Goal: Task Accomplishment & Management: Manage account settings

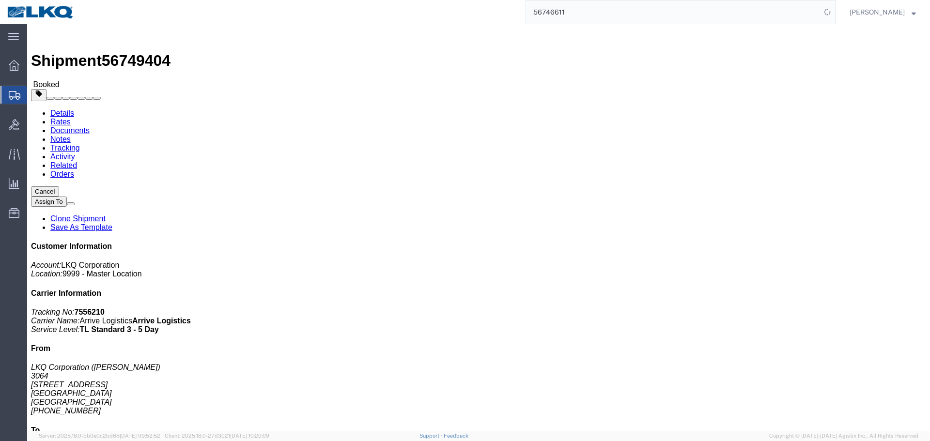
click div "Leg 1 - Truckload Vehicle 1: Standard Dry Van (53 Feet) Number of trucks: 1"
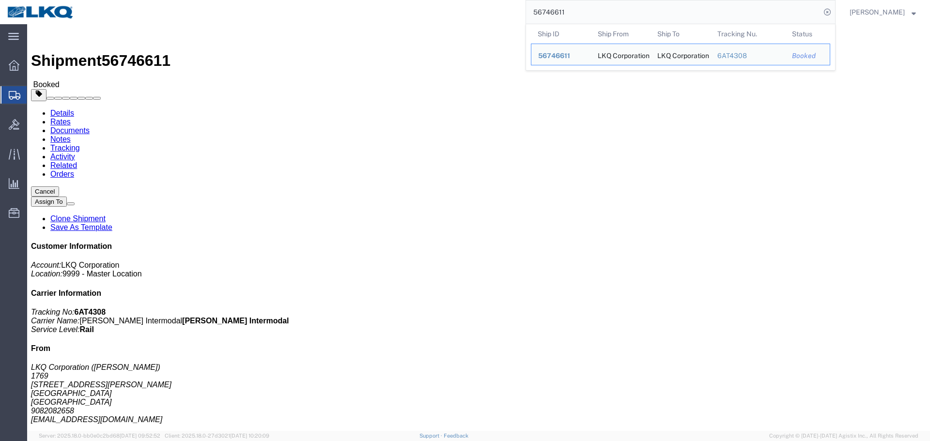
click h4 "Routing & Vehicle Information"
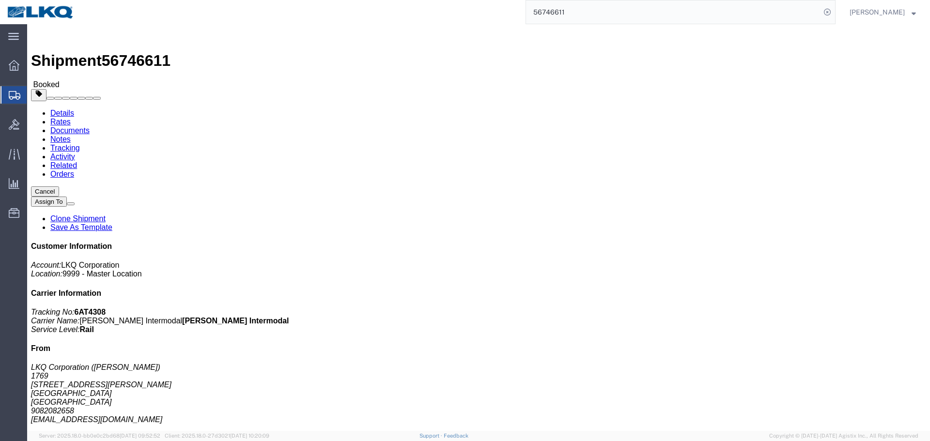
click h4 "Routing & Vehicle Information"
click div "Leg 1 - Rail Vehicle 1: Boxcar"
click div "Schedule appointment"
click link "Schedule appointment"
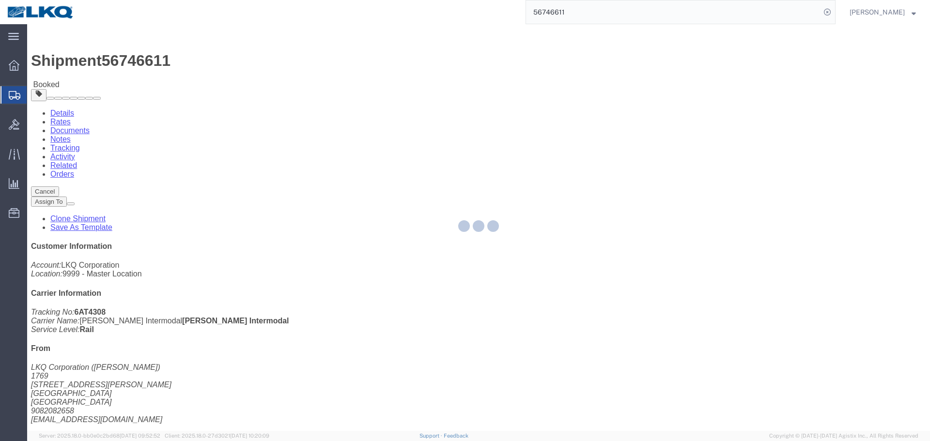
select select
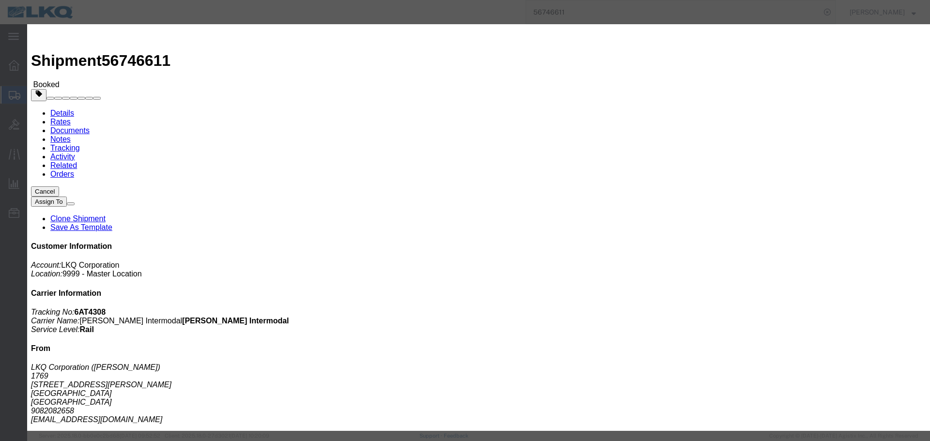
click input "[DATE]"
click td "17"
click input "12:00 PM"
type input "7:00 AM"
click select "Select 15 min 30 min 45 min 1 hr 2 hr 3 hr 4 hr"
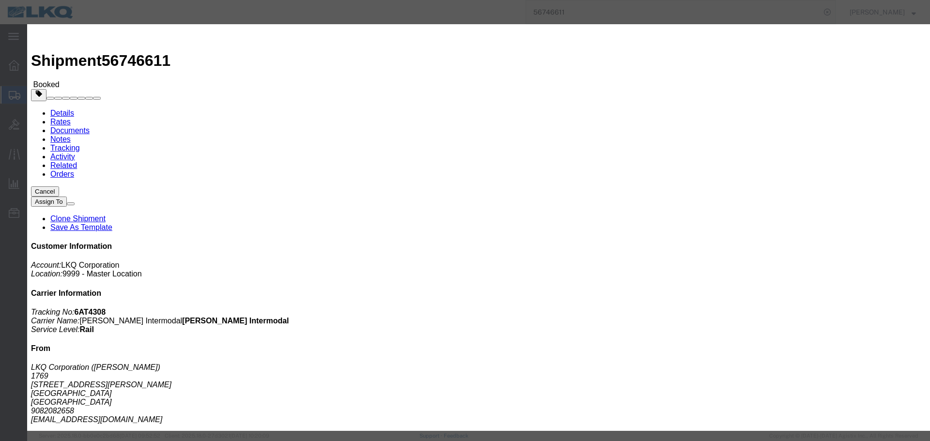
select select "30"
click select "Select 15 min 30 min 45 min 1 hr 2 hr 3 hr 4 hr"
click button "Save"
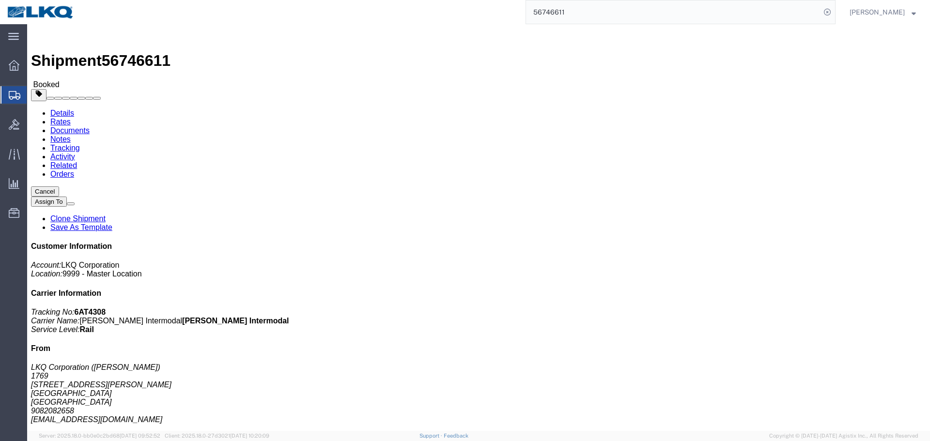
click icon "button"
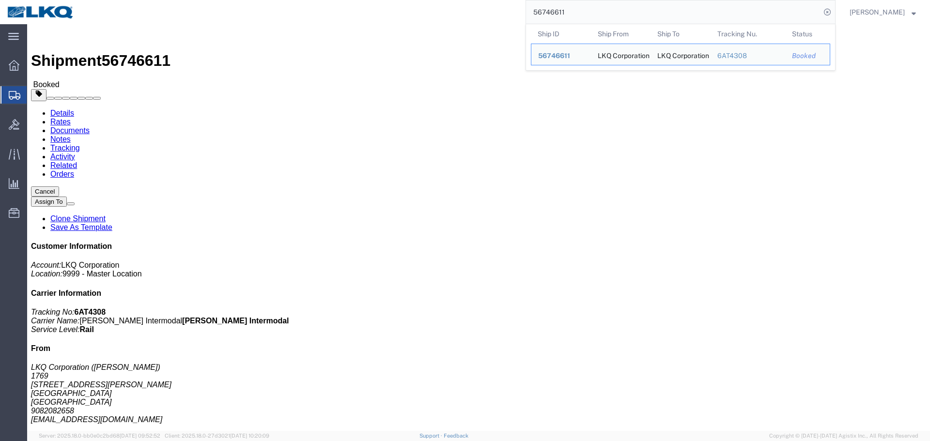
click at [617, 2] on input "56746611" at bounding box center [673, 11] width 295 height 23
paste input "397329"
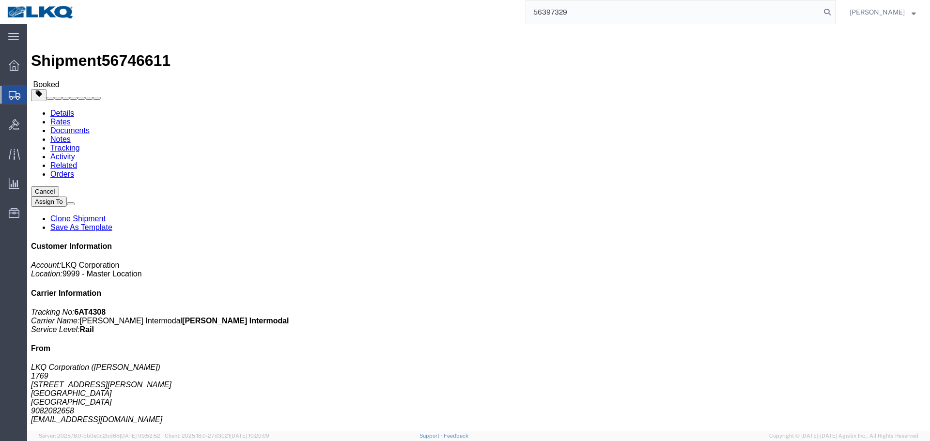
type input "56397329"
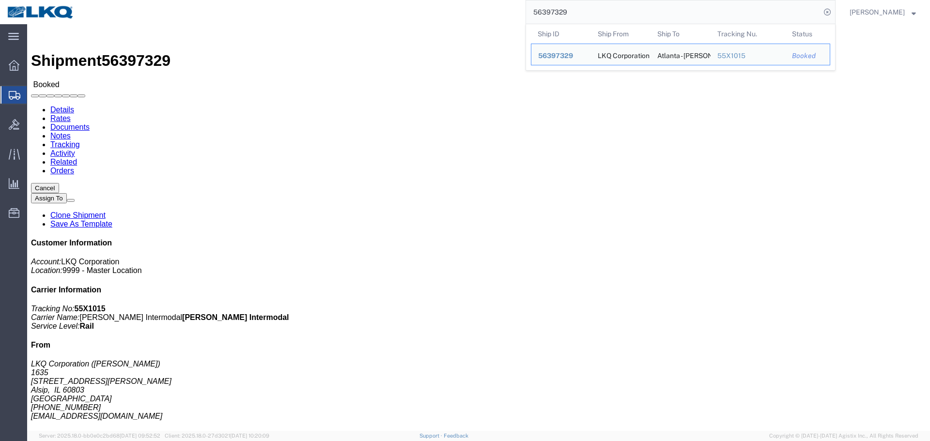
click body "Shipment 56397329 Booked Details Rates Documents Notes Tracking Activity Relate…"
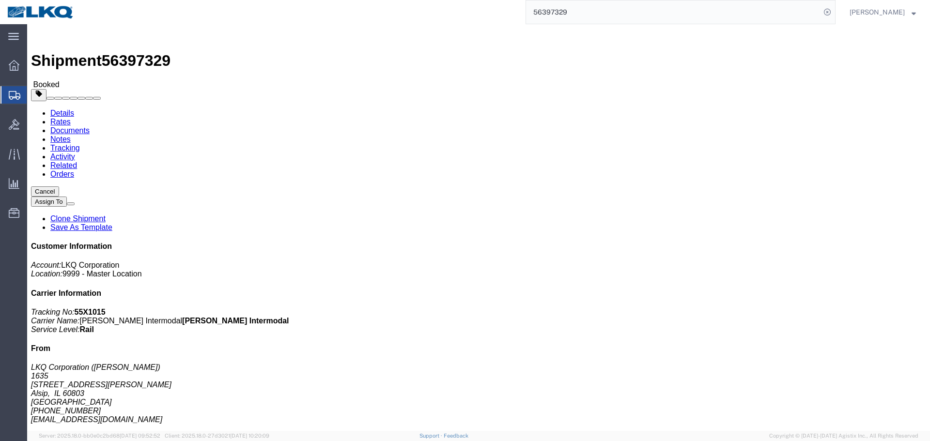
click div "Ship From LKQ Corporation (John Herman) 1635 11800 S. Austin Ave. Alsip, IL 608…"
click link "Schedule appointment"
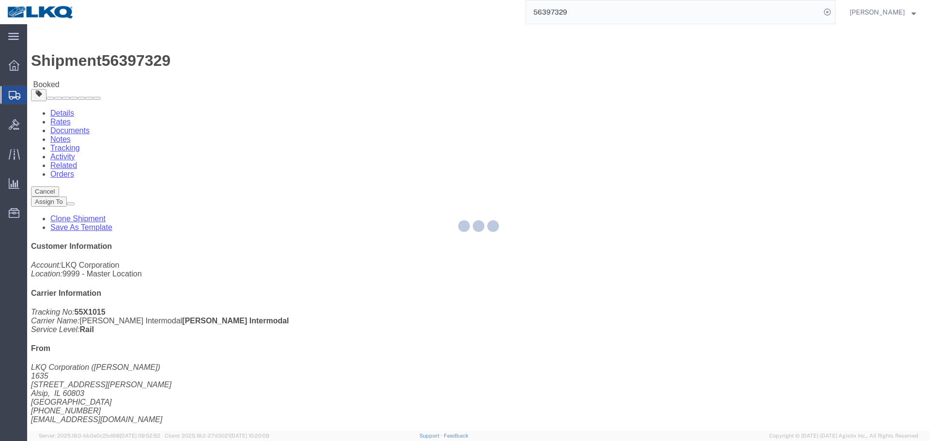
select select
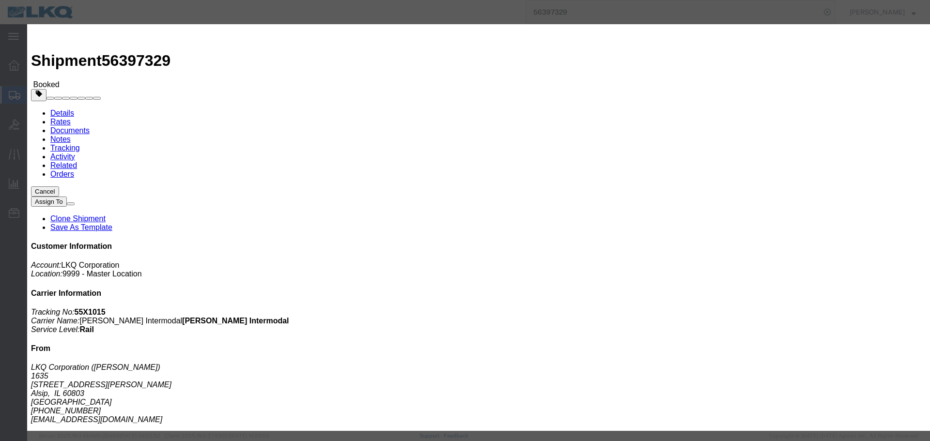
click input "[DATE]"
click td "12"
click input "2:00 PM"
type input "8:00 AM"
drag, startPoint x: 533, startPoint y: 132, endPoint x: 536, endPoint y: 138, distance: 7.2
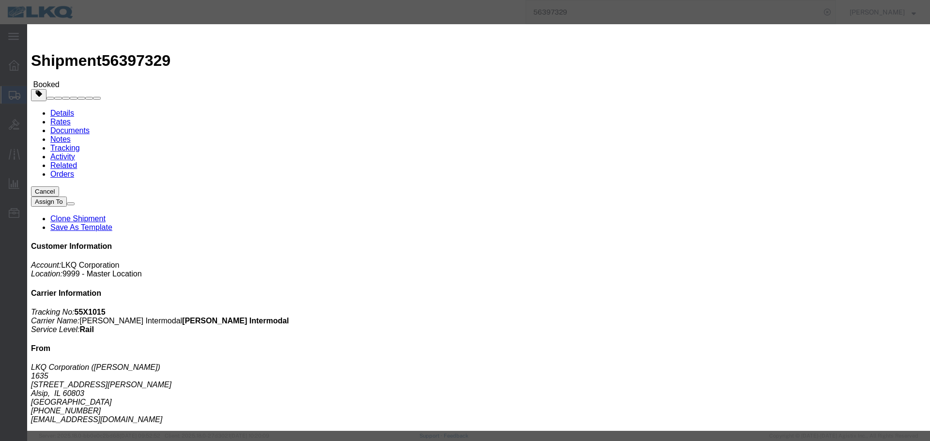
click select "Select 15 min 30 min 45 min 1 hr 2 hr 3 hr 4 hr"
select select "30"
click select "Select 15 min 30 min 45 min 1 hr 2 hr 3 hr 4 hr"
click button "Save"
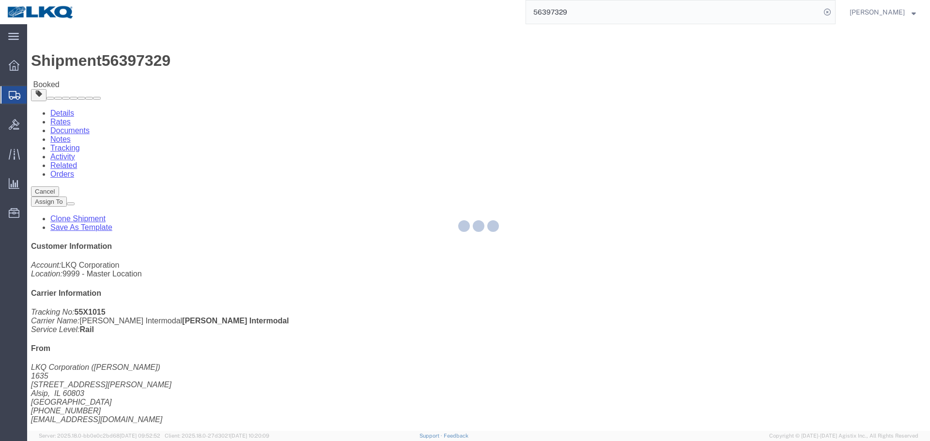
click at [632, 11] on input "56397329" at bounding box center [673, 11] width 295 height 23
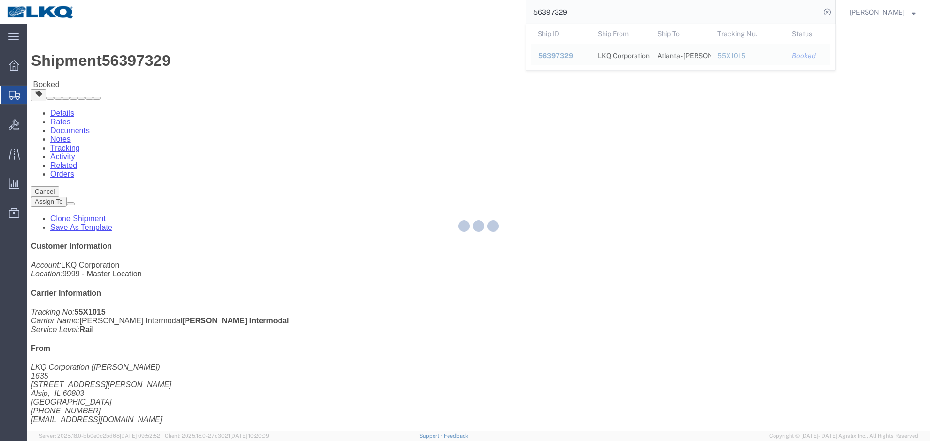
paste input "36"
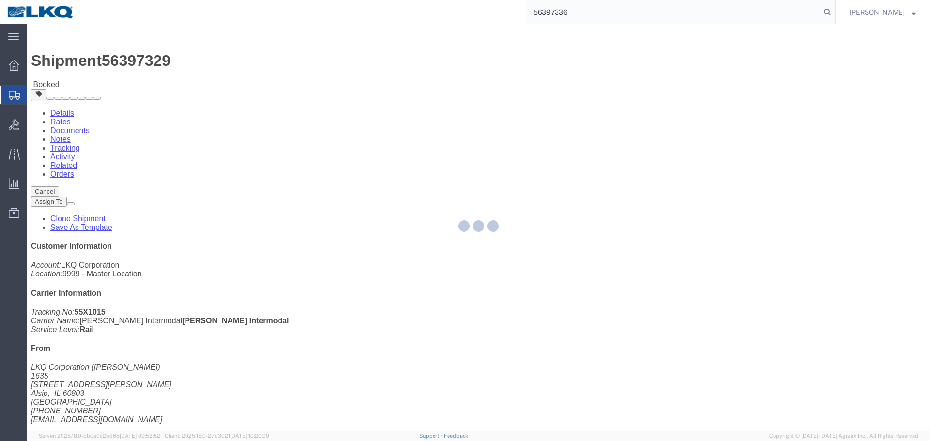
type input "56397336"
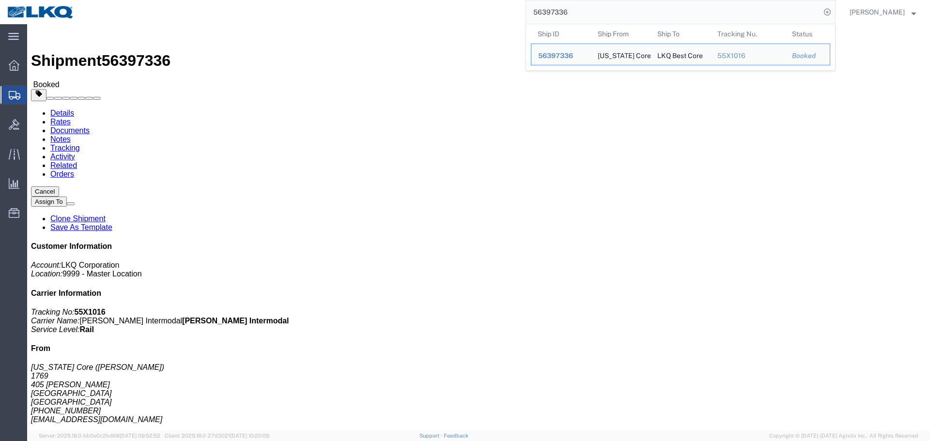
click button "Close"
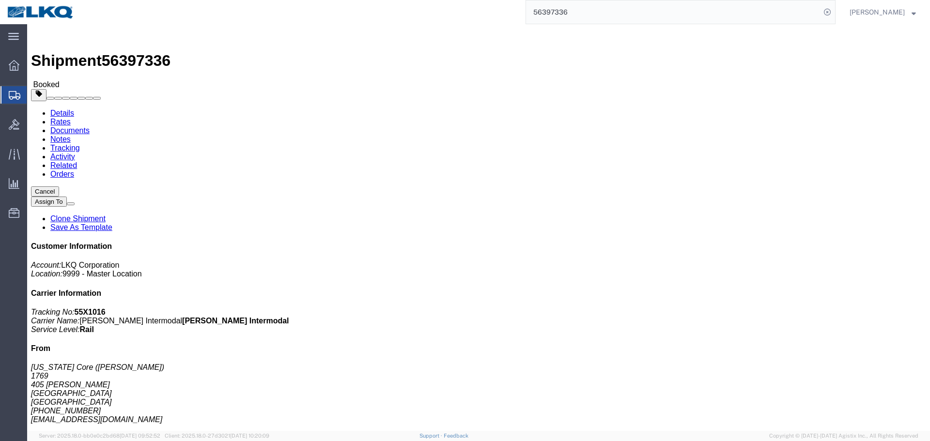
click div "Shipment Detail Ship From California Core (Marc Metzger) 1769 405 S. WANAMAKER …"
click link "Schedule appointment"
select select
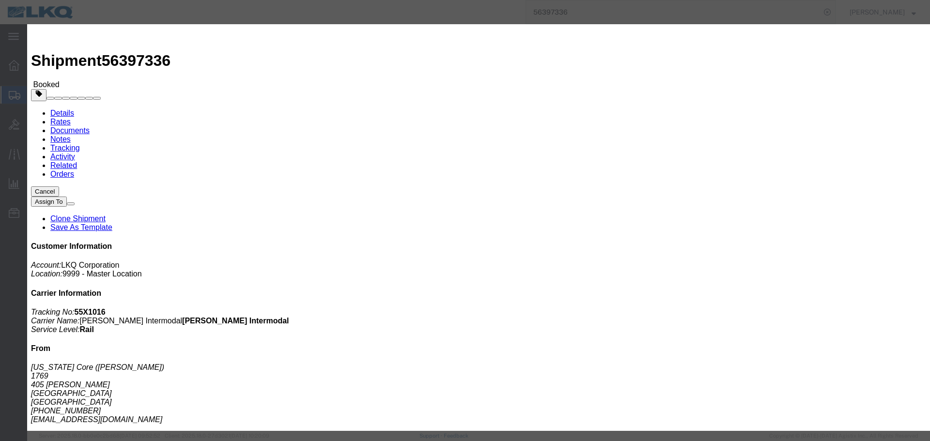
click input "[DATE]"
drag, startPoint x: 329, startPoint y: 99, endPoint x: 330, endPoint y: 105, distance: 6.0
click select "Select 1760 - LKQ Best Core 1760 - Outbound Loads"
select select "1"
click select "Select 1760 - LKQ Best Core 1760 - Outbound Loads"
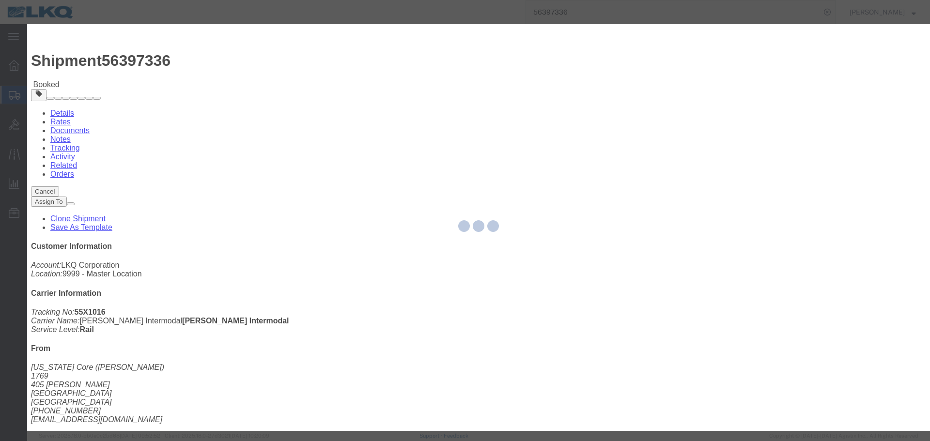
click at [370, 153] on div at bounding box center [478, 227] width 903 height 407
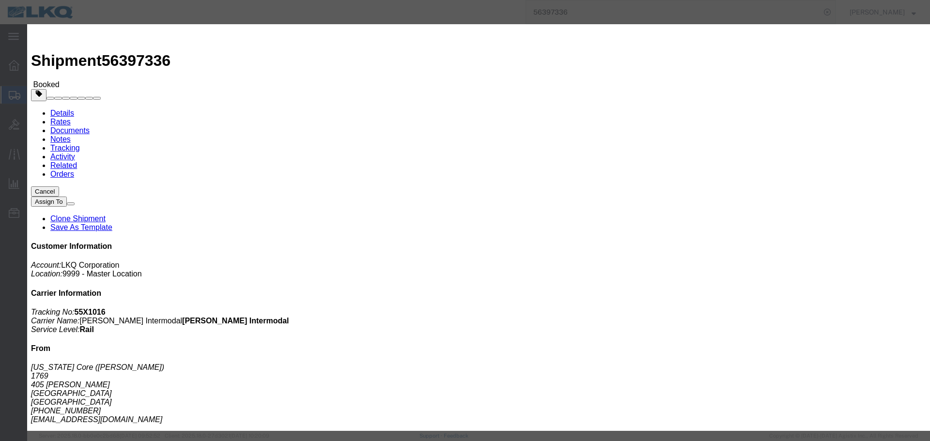
click input "[DATE]"
click td "17"
click input "1:00 PM"
type input "9:15 AM"
drag, startPoint x: 529, startPoint y: 131, endPoint x: 529, endPoint y: 138, distance: 6.8
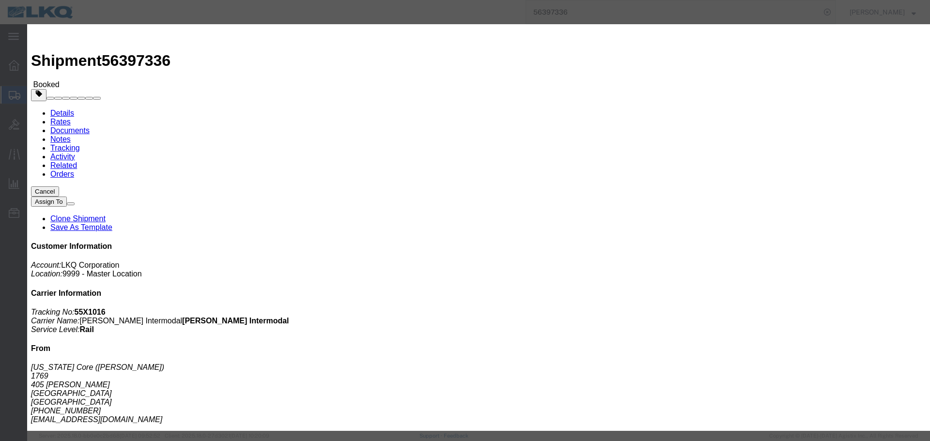
click select "Select 15 min 30 min 45 min 1 hr 2 hr 3 hr 4 hr"
select select "15"
click select "Select 15 min 30 min 45 min 1 hr 2 hr 3 hr 4 hr"
click button "Save"
click button "Ok"
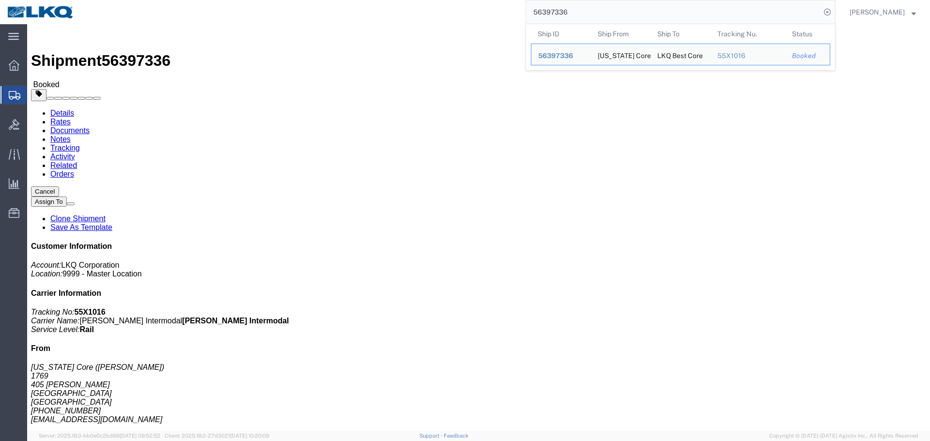
click at [611, 21] on input "56397336" at bounding box center [673, 11] width 295 height 23
click button "Close"
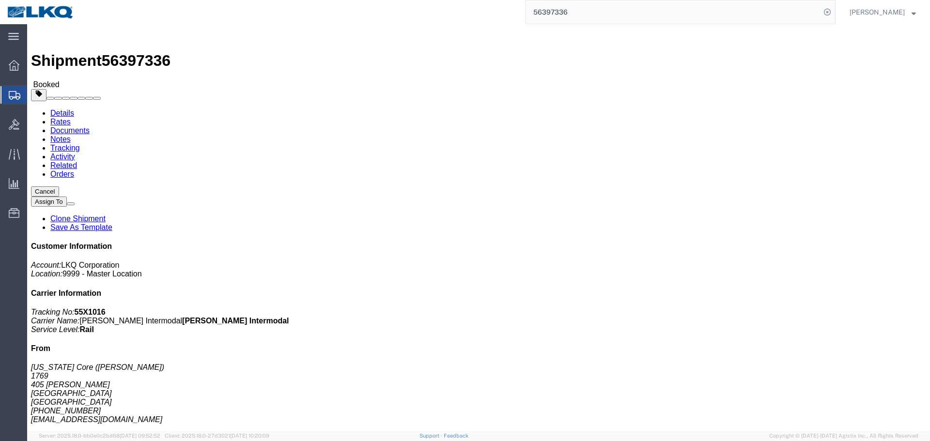
click at [583, 18] on input "56397336" at bounding box center [673, 11] width 295 height 23
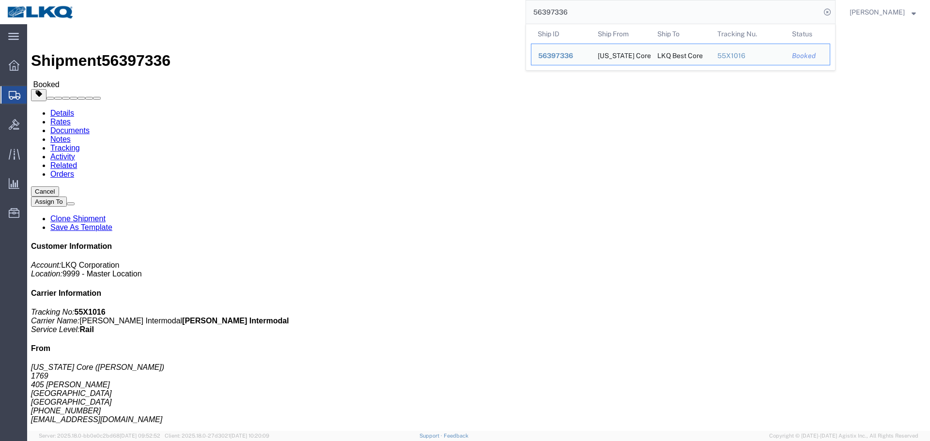
paste input "687008"
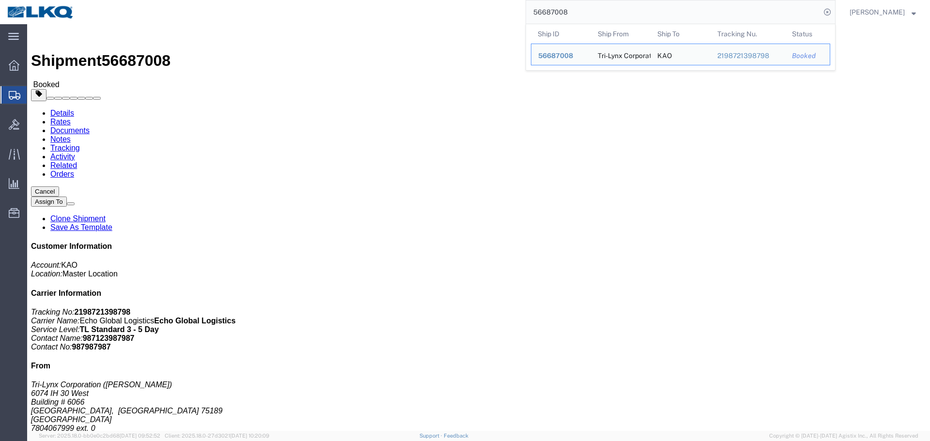
click div "Shipment Detail Ship From Tri-Lynx Corporation (Oscar Castillo) 6074 IH 30 West…"
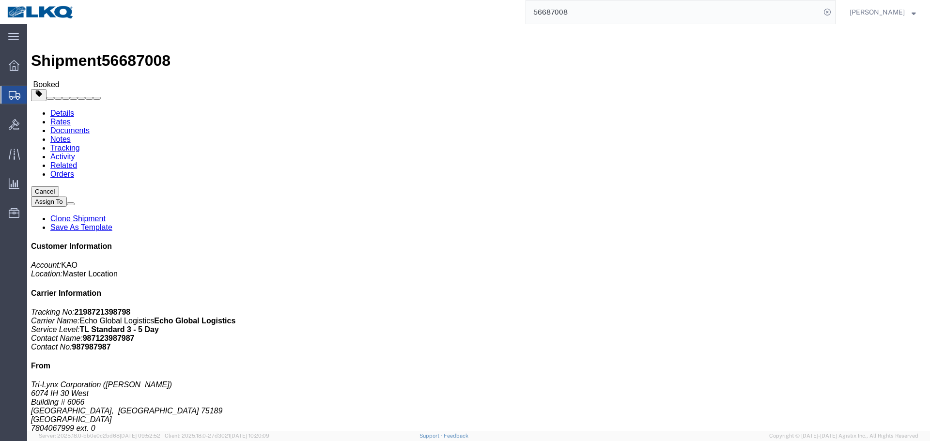
click h4 "Routing & Vehicle Information"
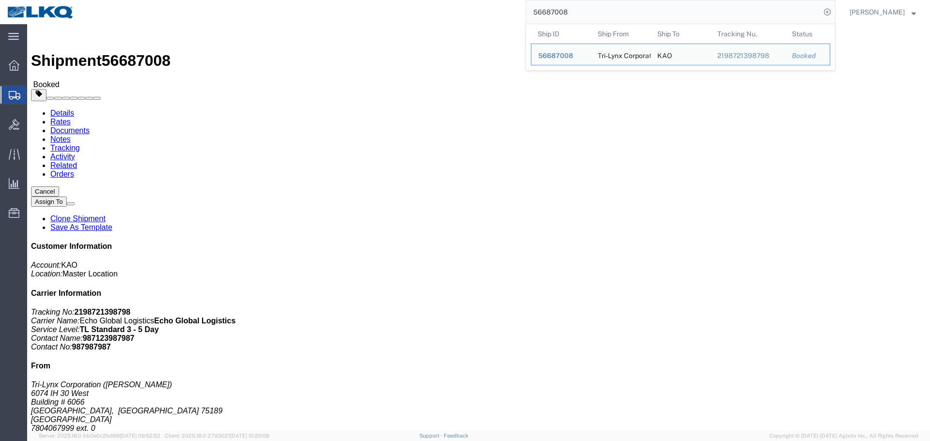
click at [667, 6] on input "56687008" at bounding box center [673, 11] width 295 height 23
paste input "8943"
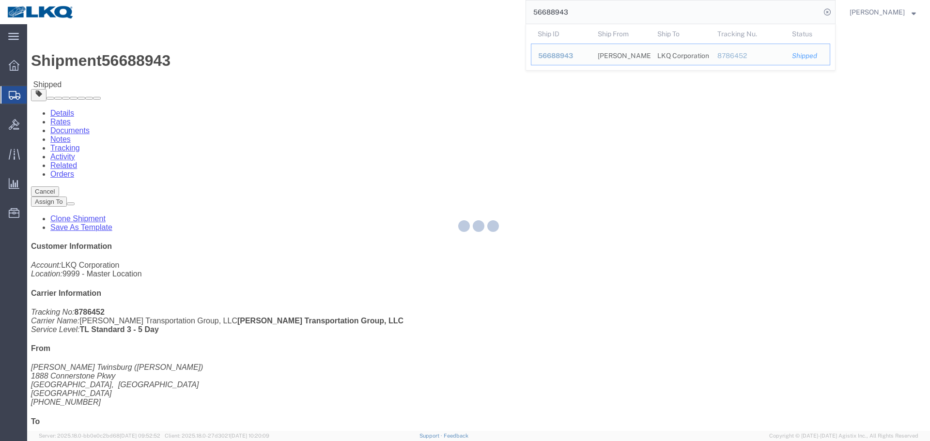
click at [545, 154] on div at bounding box center [478, 227] width 903 height 407
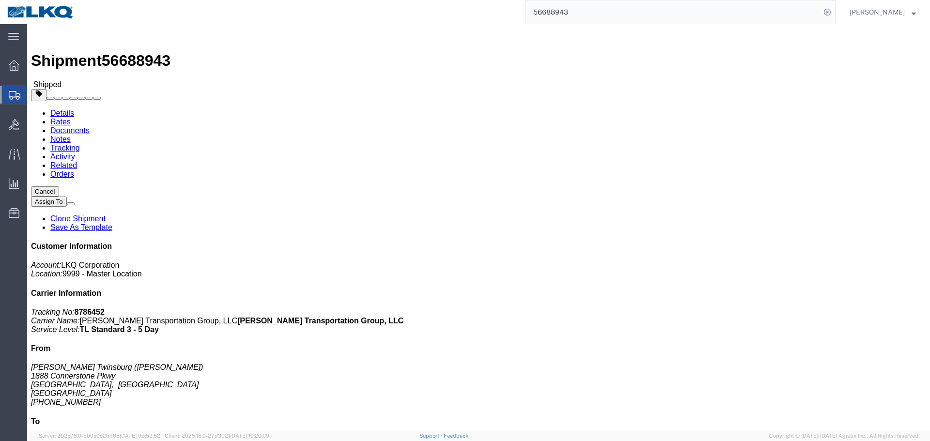
click div "Shipment Detail Ship From O'Reilly Twinsburg (Matthew Sarka) 1888 Connerstone P…"
click div "Ship From O'Reilly Twinsburg (Matthew Sarka) 1888 Connerstone Pkwy Twinsburg, O…"
click div "Leg 1 - Truckload Vehicle 1: Standard Dry Van (53 Feet) Number of trucks: 1"
drag, startPoint x: 524, startPoint y: 13, endPoint x: 529, endPoint y: 3, distance: 10.8
click div
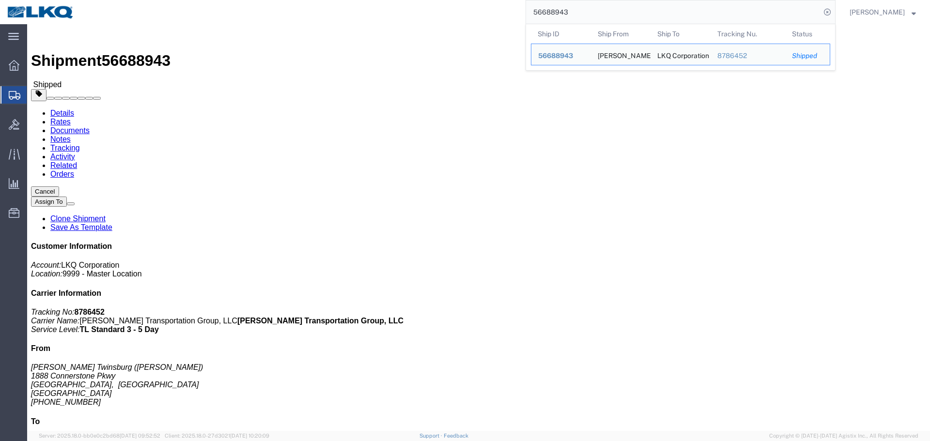
click at [564, 16] on input "56688943" at bounding box center [673, 11] width 295 height 23
paste input "743852"
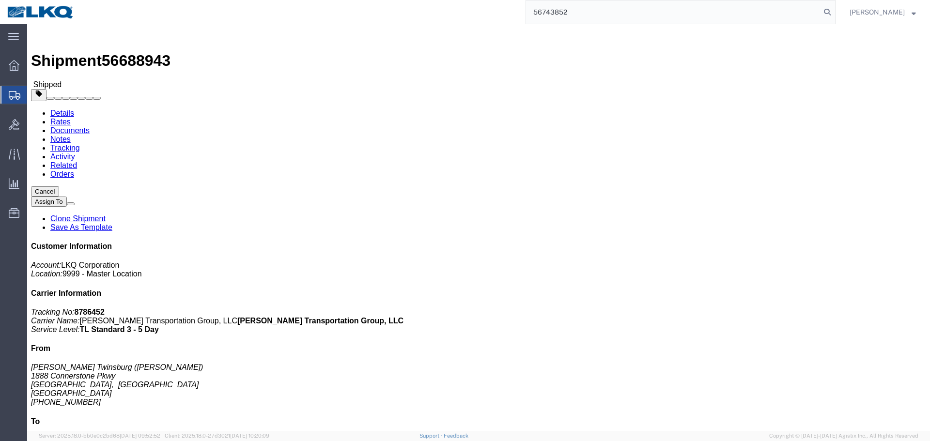
type input "56743852"
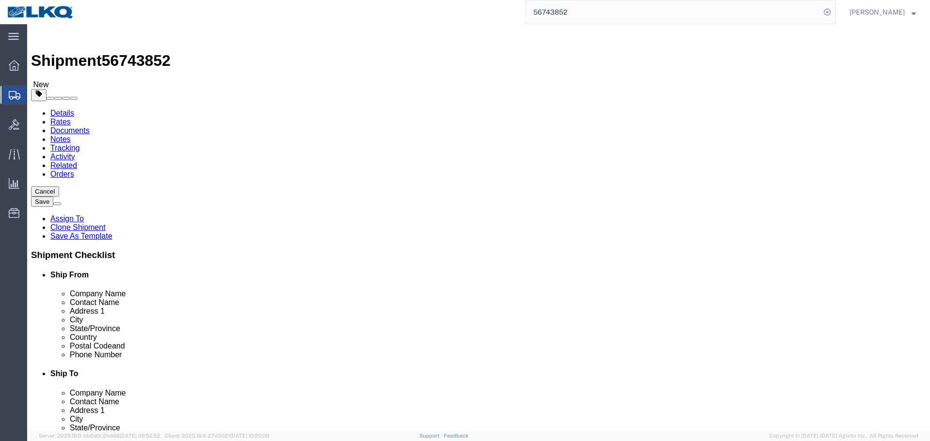
select select
select select "30604"
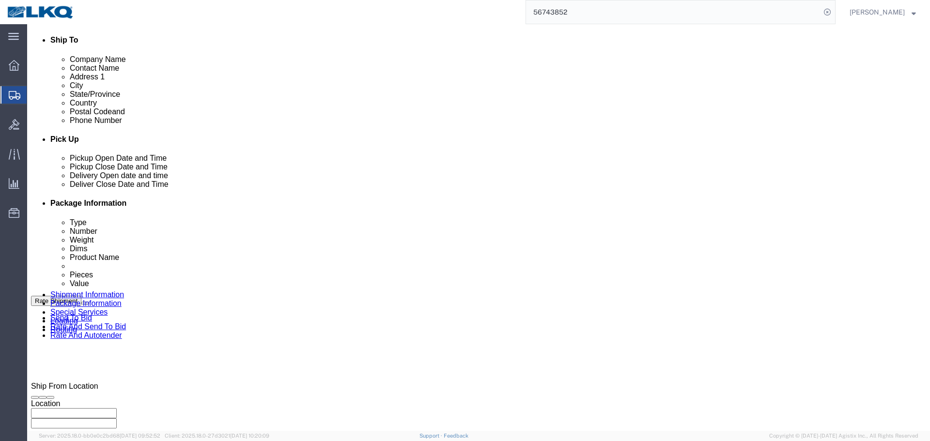
scroll to position [289, 0]
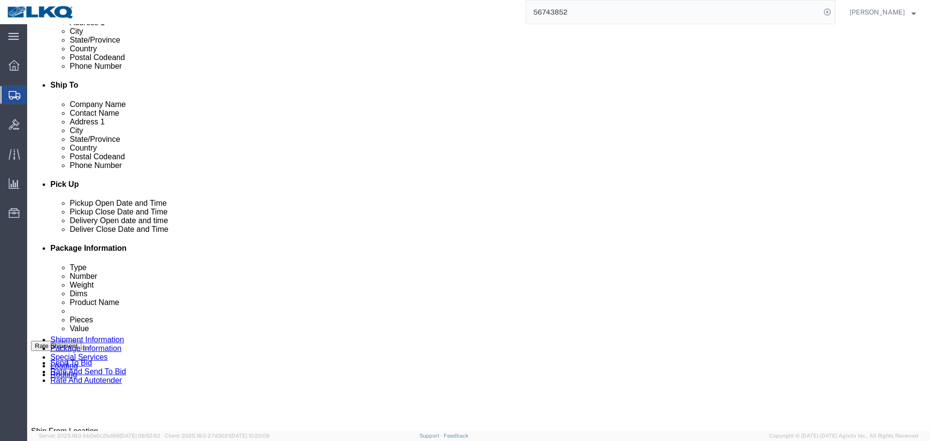
click at [608, 1] on input "56743852" at bounding box center [673, 11] width 295 height 23
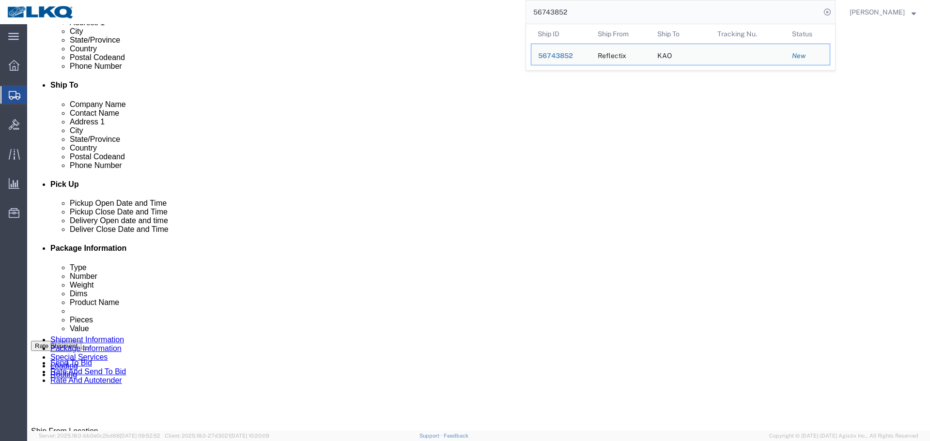
paste input "397347"
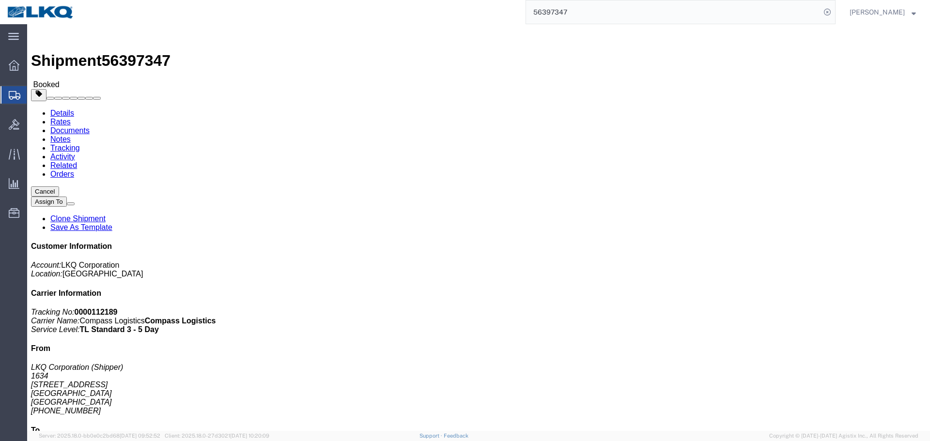
click div "Shipment Detail Ship From LKQ Corporation (Shipper) 1634 6320 Boat Rock Blvd SW…"
click address "LKQ Corporation (Receiver) 1772 32 Dart Rd Newnan, GA 30265 United States 678-8…"
copy address "1772"
click at [620, 6] on input "56397347" at bounding box center [673, 11] width 295 height 23
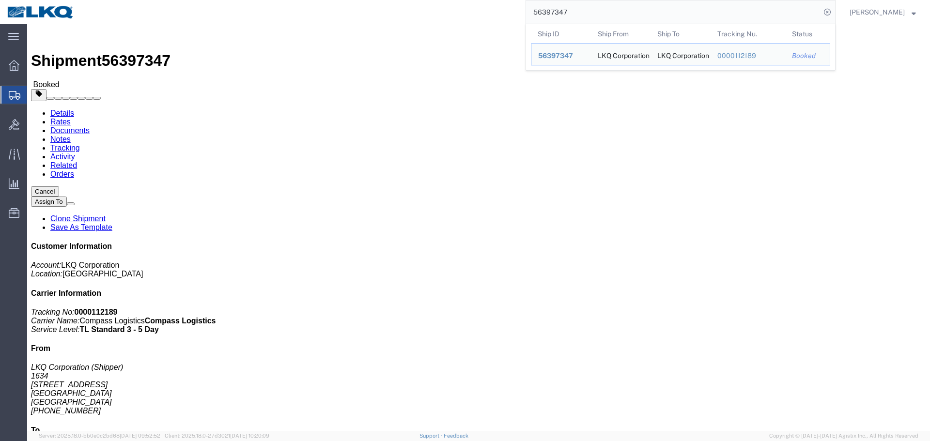
paste input "749404"
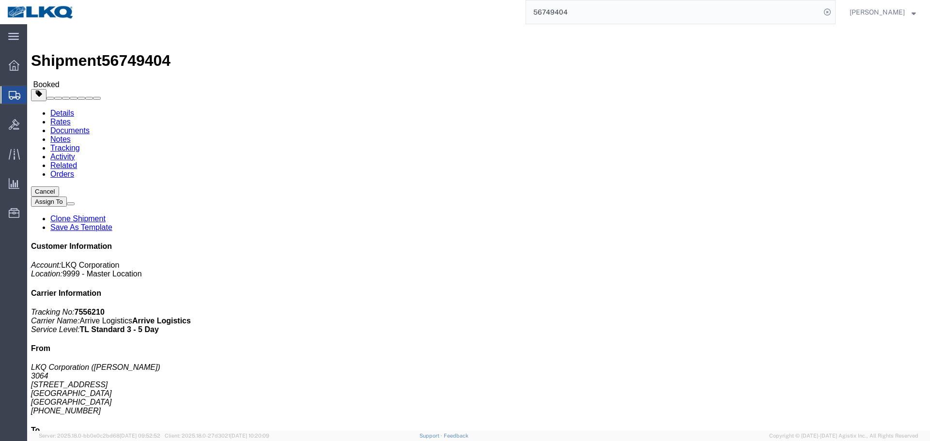
click div "Ship From LKQ Corporation (CHRIS ARNOLD) 3064 1700 Westgate Pkwy SW Atlanta, GA…"
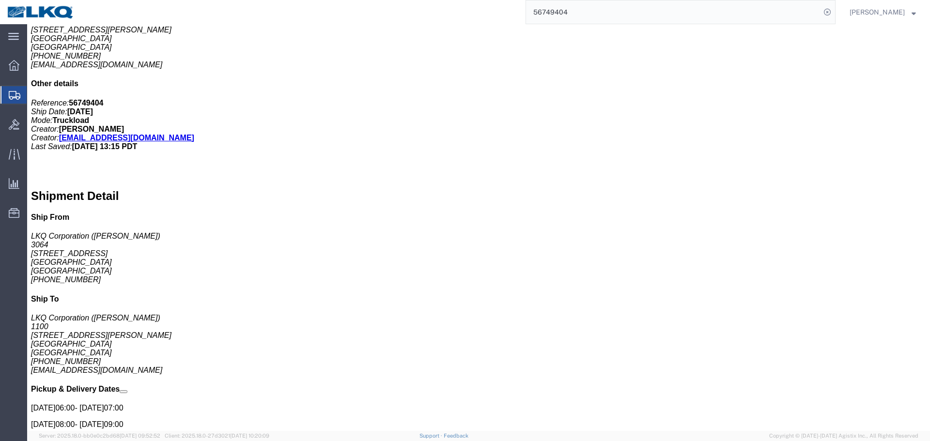
scroll to position [717, 0]
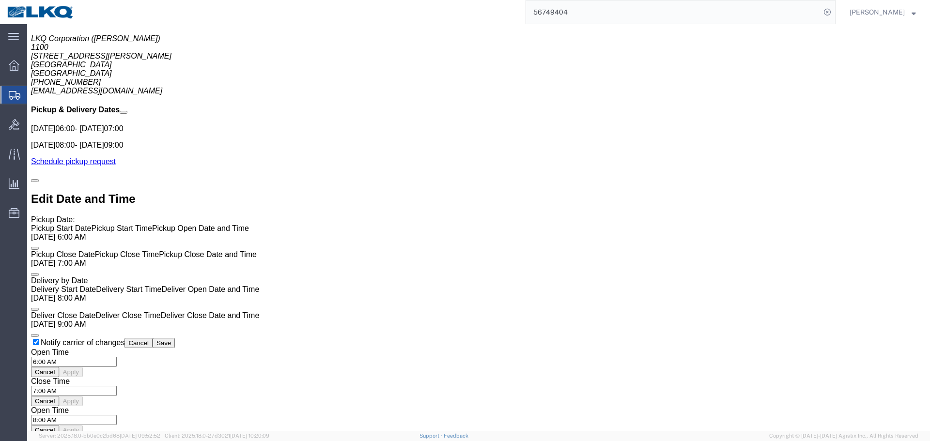
click at [605, 12] on input "56749404" at bounding box center [673, 11] width 295 height 23
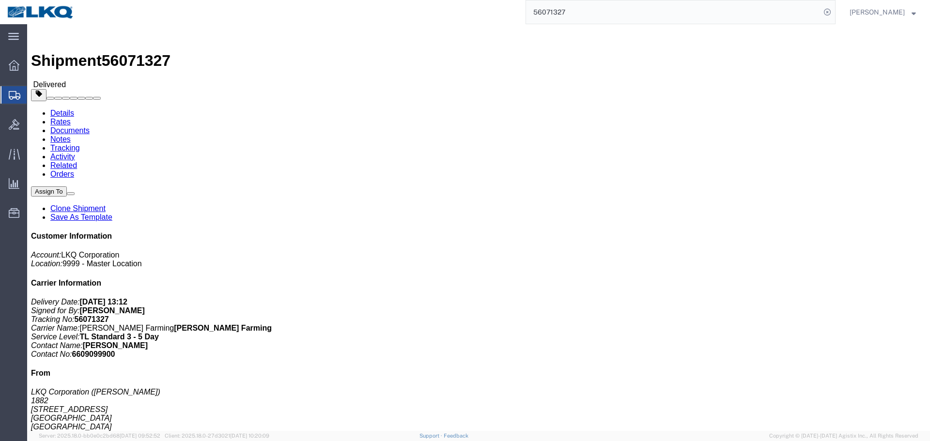
click at [585, 14] on input "56071327" at bounding box center [673, 11] width 295 height 23
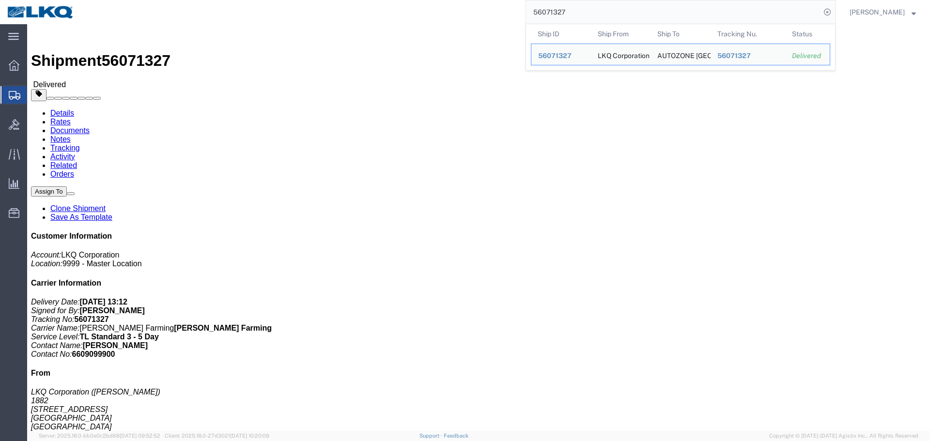
paste input "5967379"
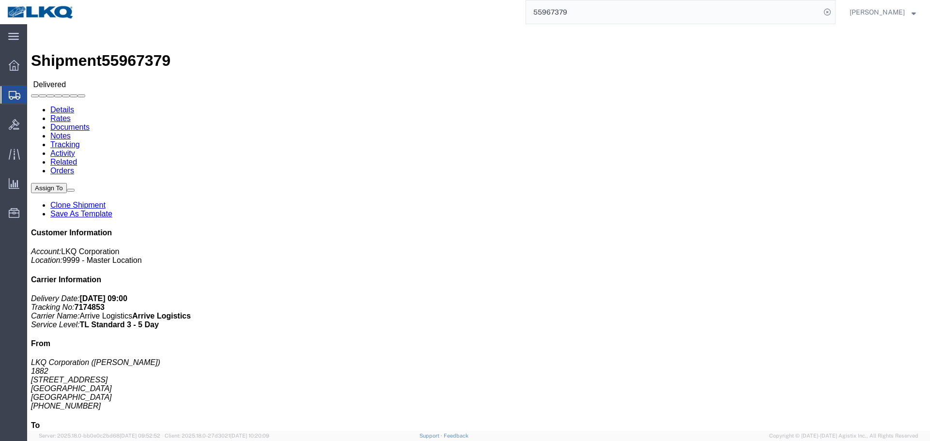
click at [596, 7] on input "55967379" at bounding box center [673, 11] width 295 height 23
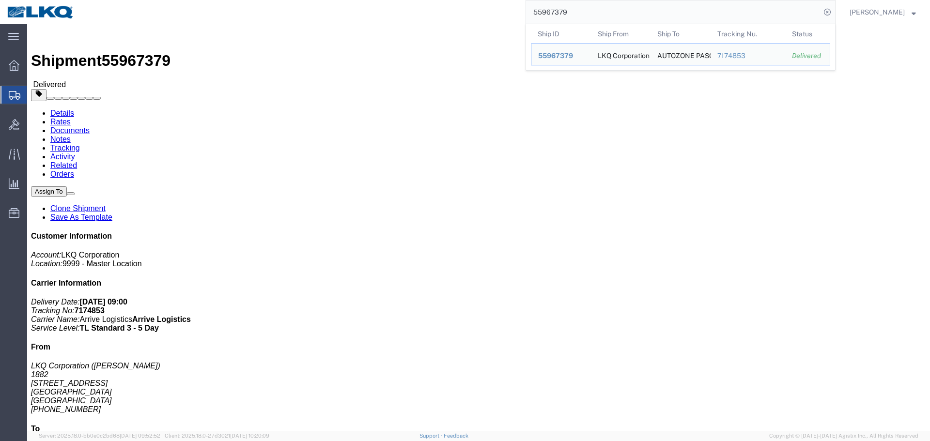
click div "Ship From LKQ Corporation (MICHAEL VASQUEZ) 1882 1102 W Carrier Pkwy STE 100 Gr…"
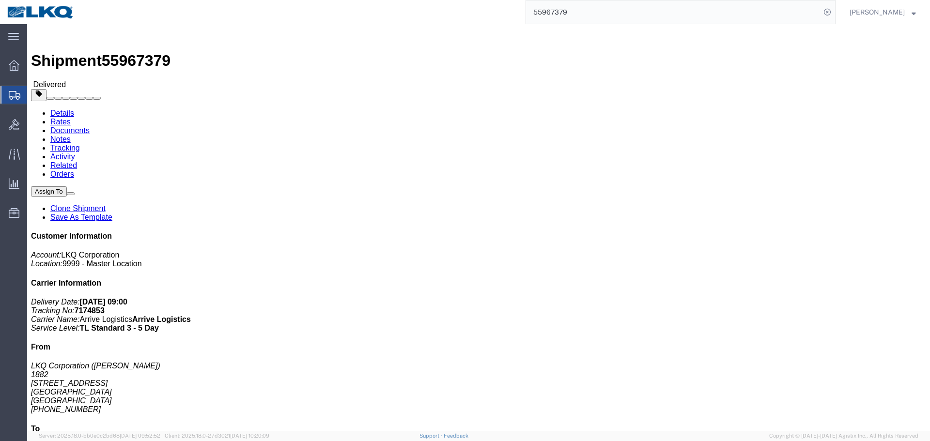
click at [603, 9] on input "55967379" at bounding box center [673, 11] width 295 height 23
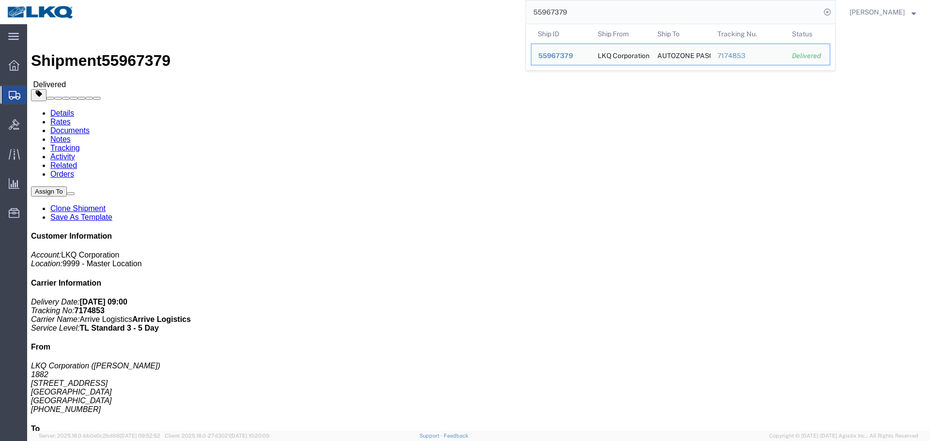
paste input "6071327"
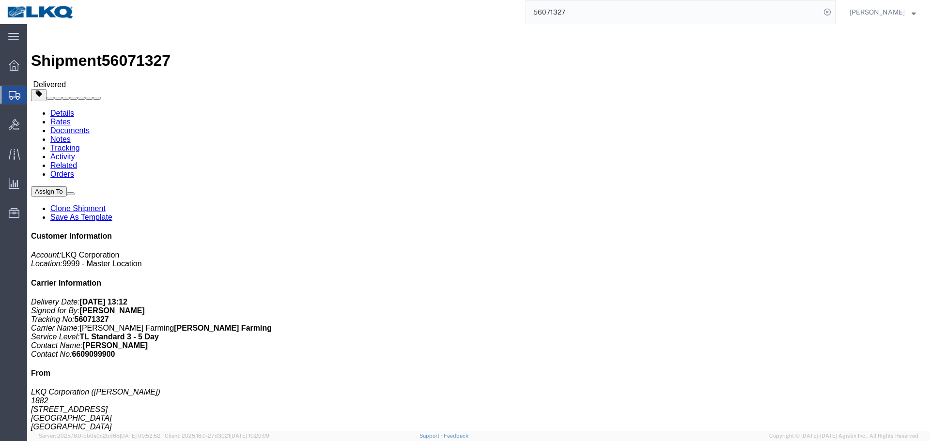
click at [684, 12] on input "56071327" at bounding box center [673, 11] width 295 height 23
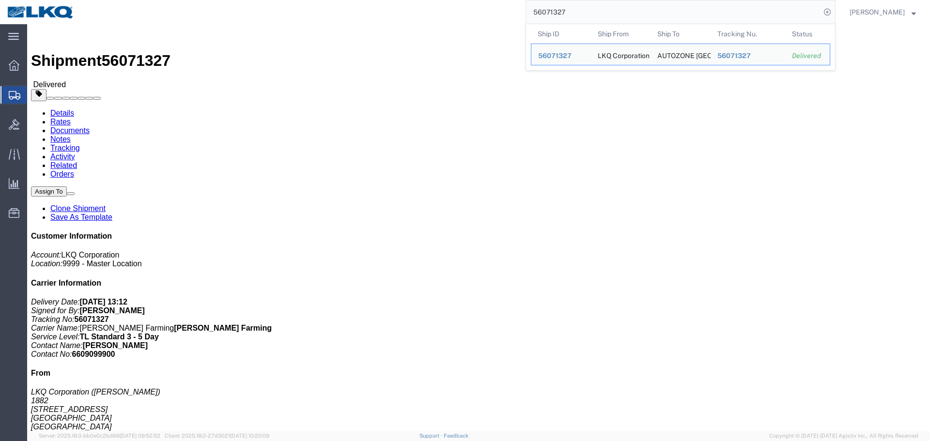
paste input "4733796"
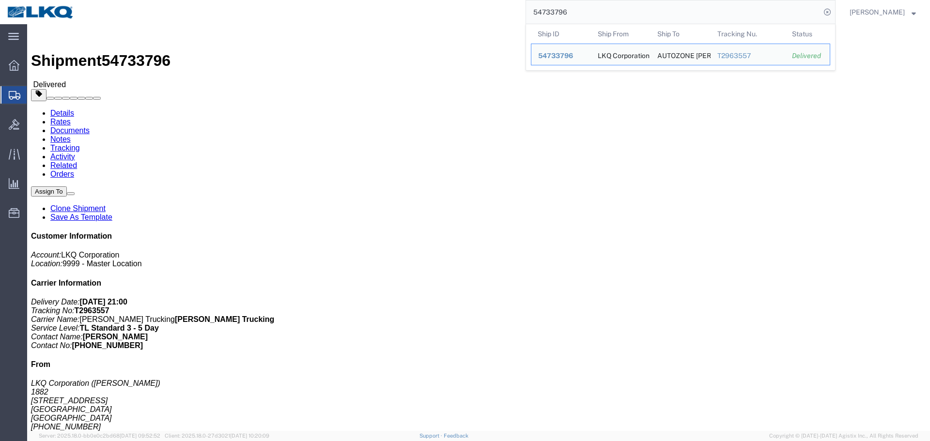
click at [612, 5] on input "54733796" at bounding box center [673, 11] width 295 height 23
paste input "5652237"
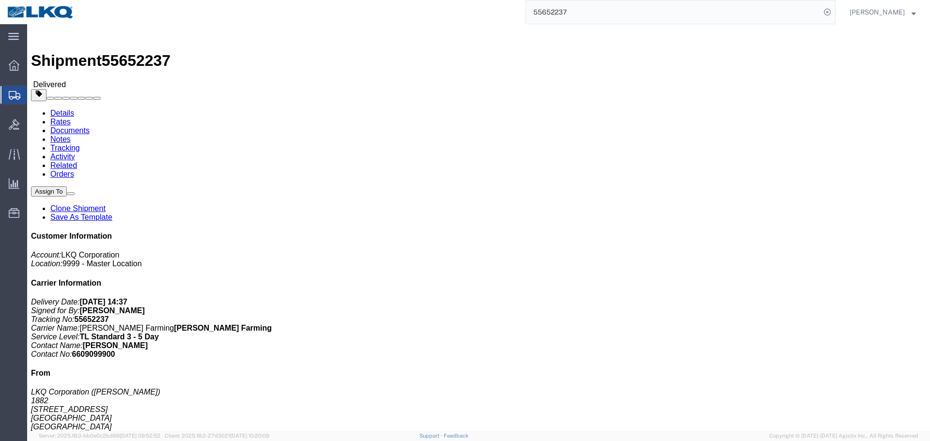
click at [614, 10] on input "55652237" at bounding box center [673, 11] width 295 height 23
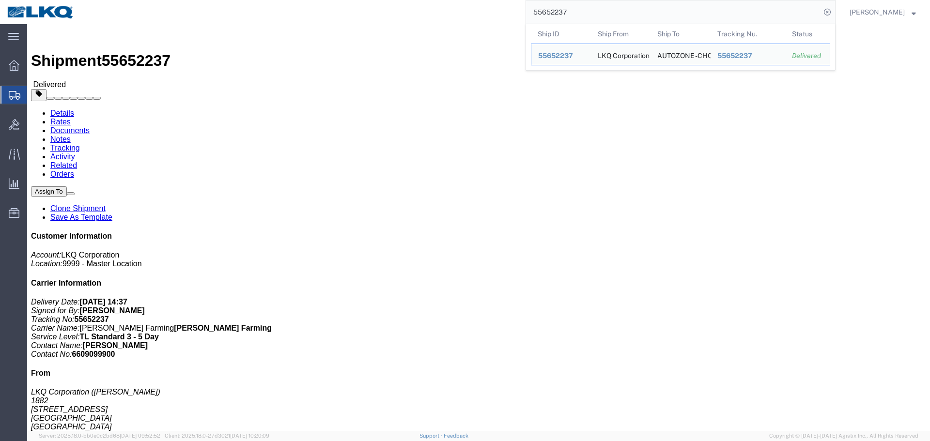
paste input "967379"
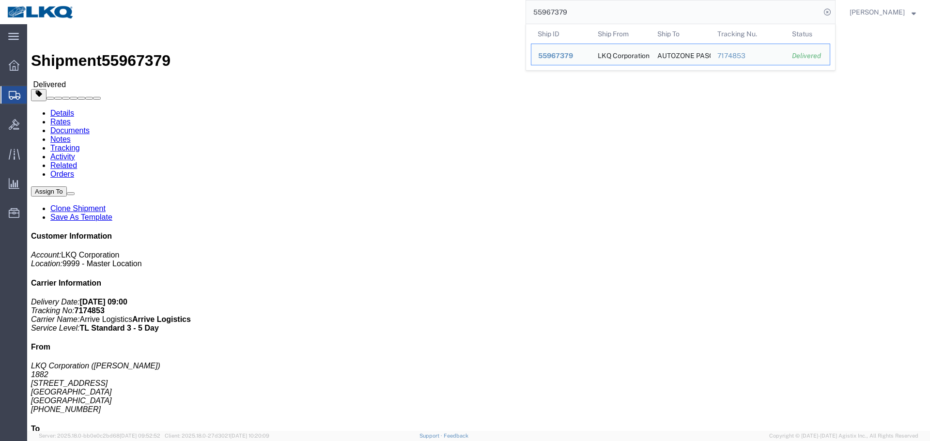
click span "55967379"
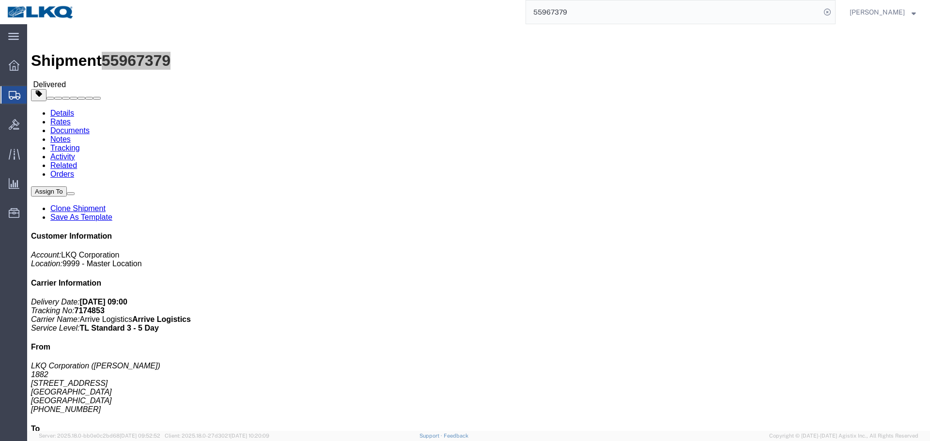
click at [744, 18] on input "55967379" at bounding box center [673, 11] width 295 height 23
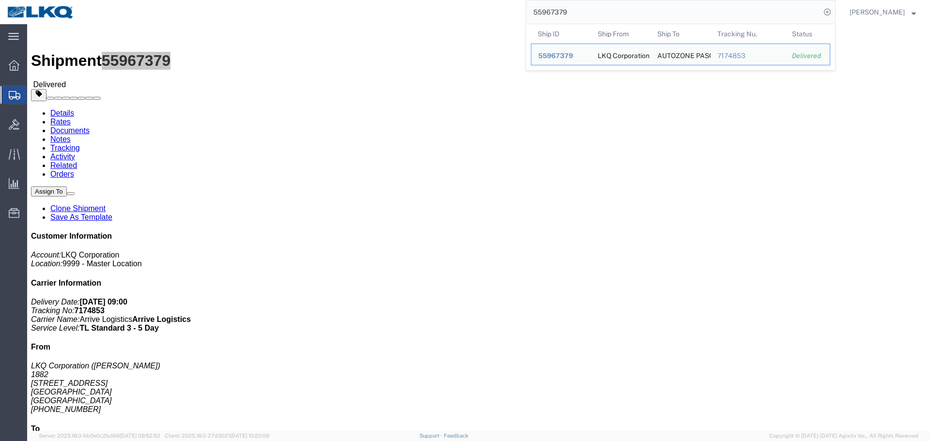
paste input "4733796"
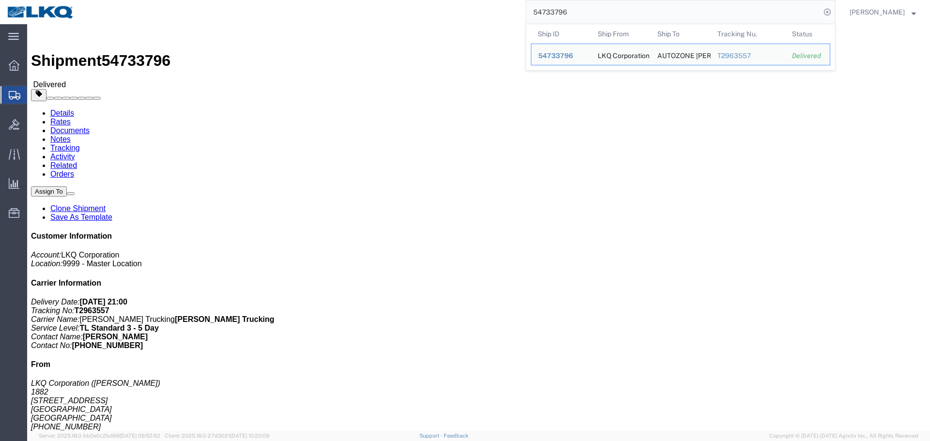
click at [598, 13] on input "54733796" at bounding box center [673, 11] width 295 height 23
click div "Leg 1 - Truckload Vehicle 1: Standard Dry Van (53 Feet) Number of trucks: 1"
click at [576, 13] on input "54733796" at bounding box center [673, 11] width 295 height 23
paste input "6714833"
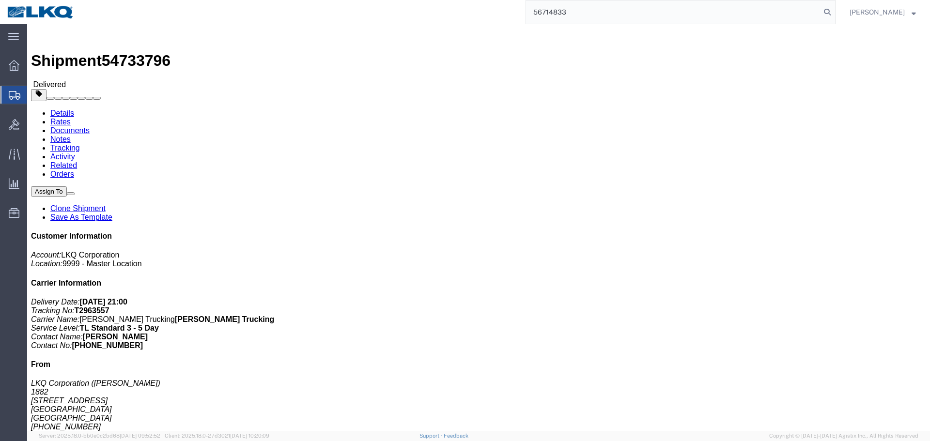
type input "56714833"
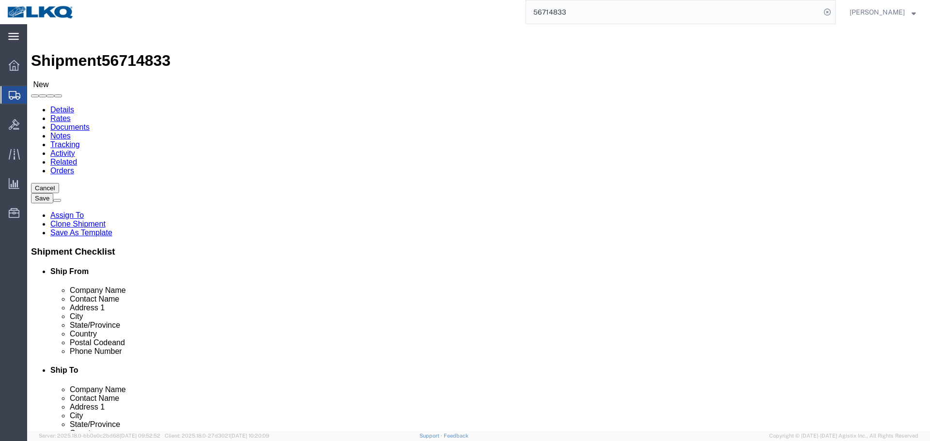
click div
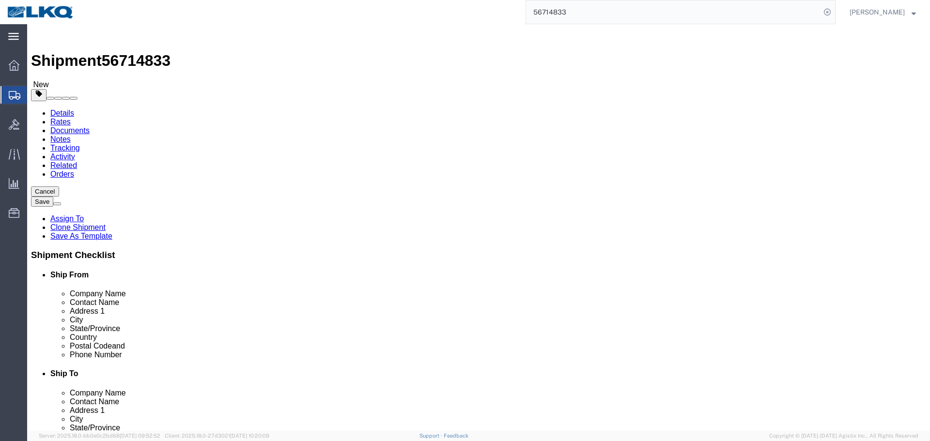
select select "30591"
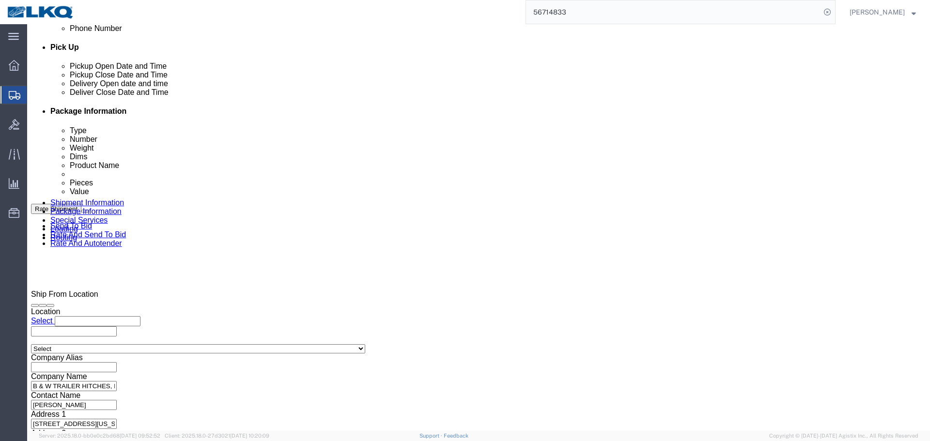
scroll to position [580, 0]
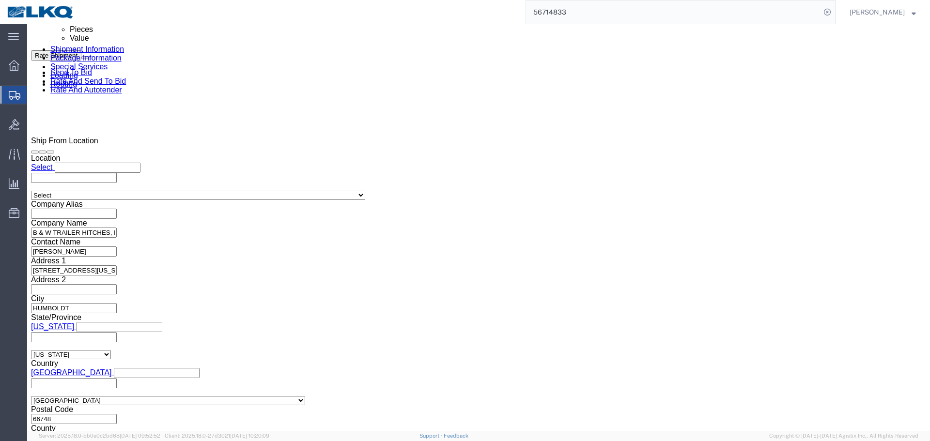
click input "x"
paste input "487305"
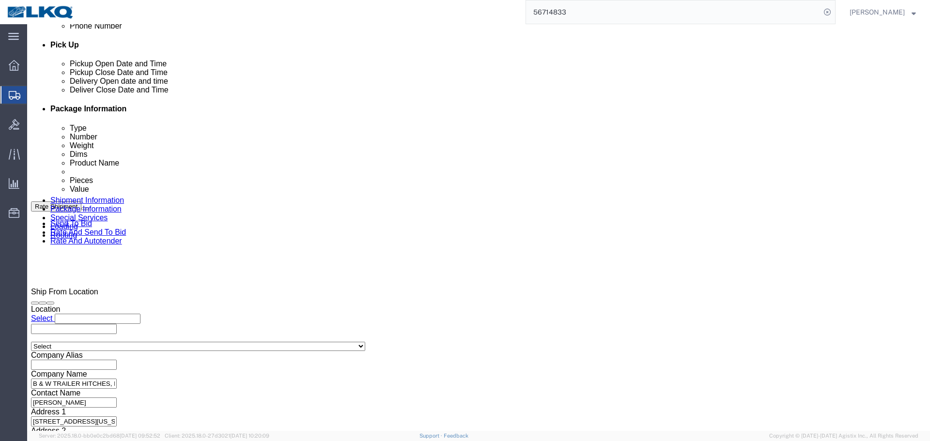
scroll to position [289, 0]
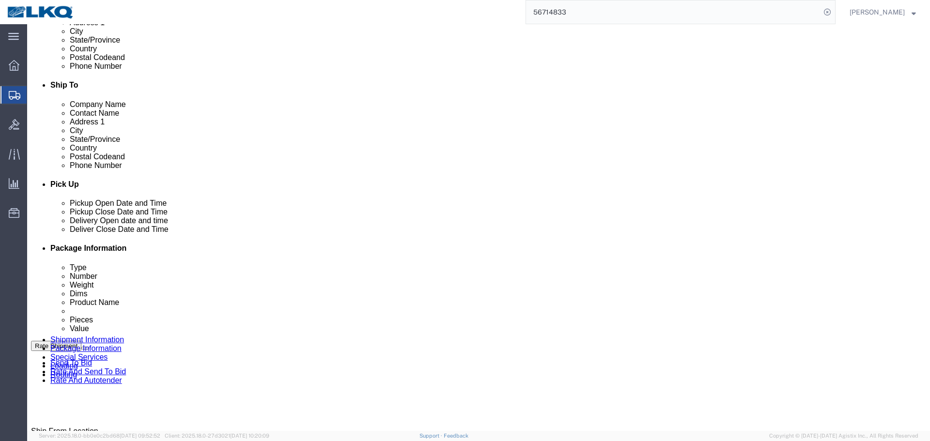
type input "487305"
click div "Ship From Location Location Select Select My Profile Location 1100 - LKQ Crysta…"
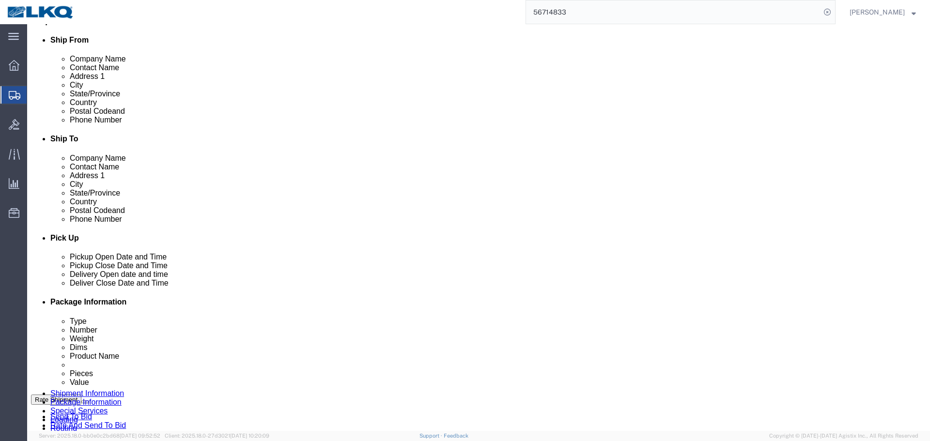
scroll to position [192, 0]
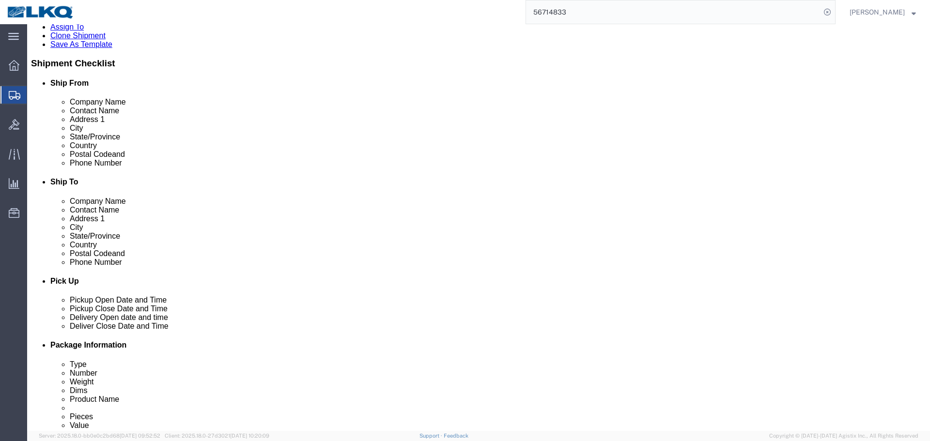
click input "[EMAIL_ADDRESS][DOMAIN_NAME]"
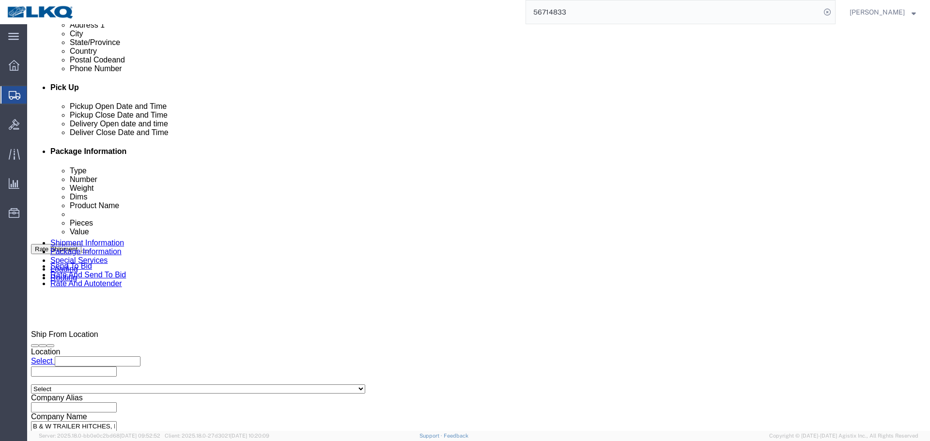
click div "[DATE] 7:30 AM"
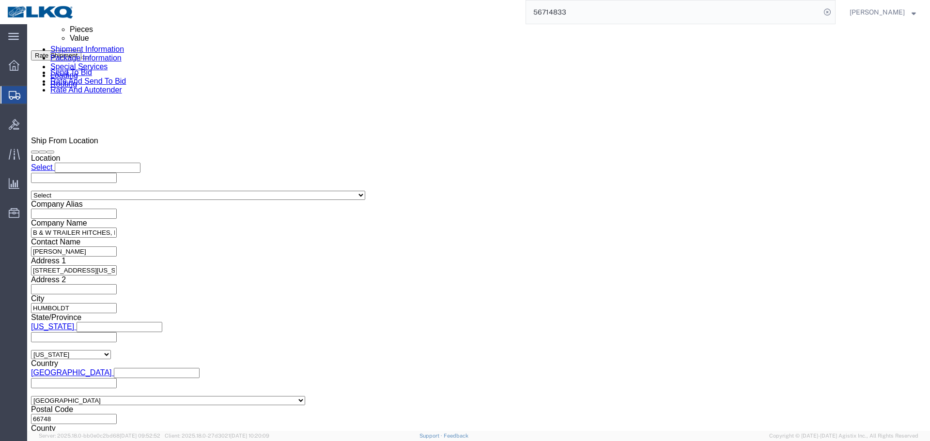
click button "Apply"
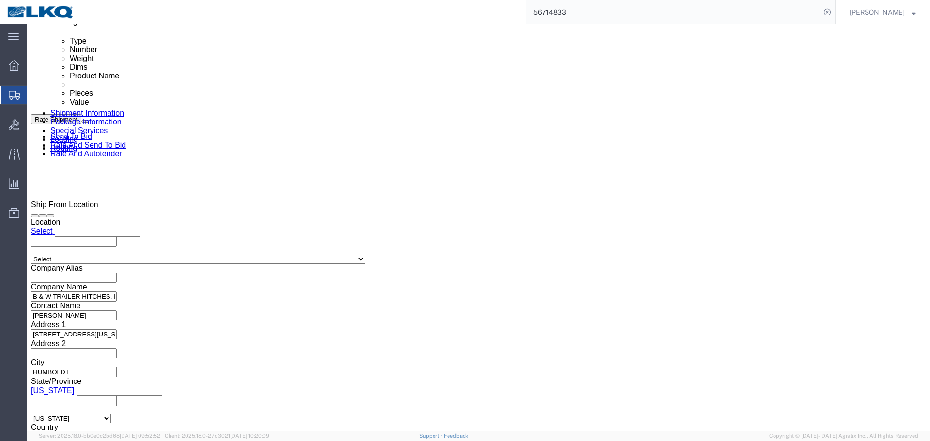
scroll to position [434, 0]
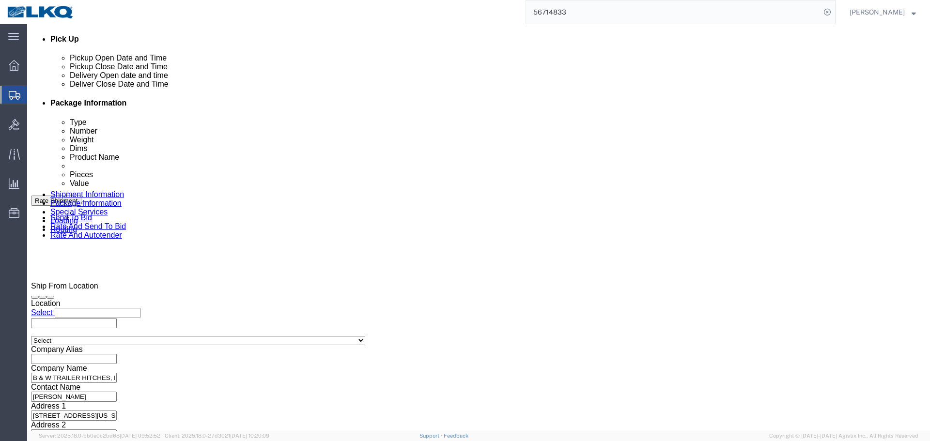
click div
click input "9:30 AM"
type input "8:00 AM"
click button "Apply"
click div
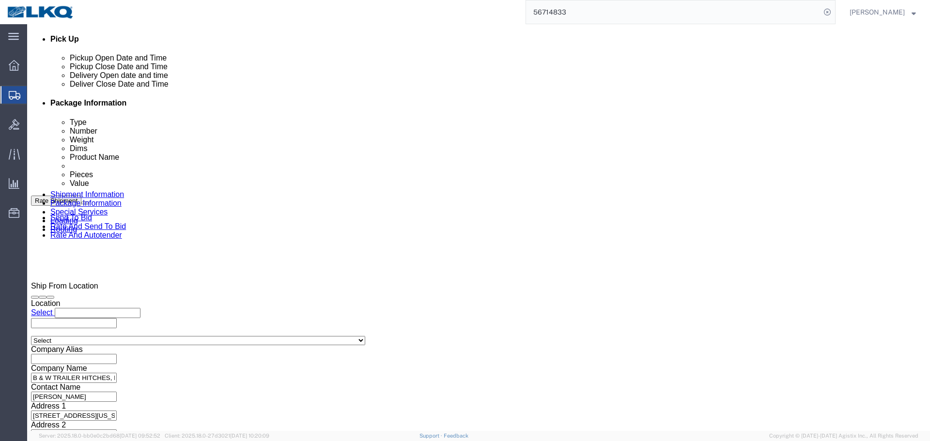
click input "9:00 AM"
type input "0801"
type input "8:01 AM"
click button "Apply"
click button "Save"
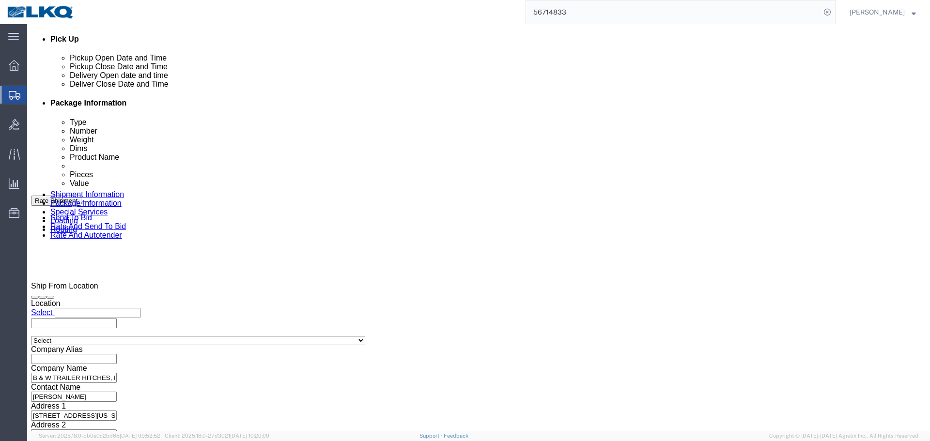
click link "Send To Bid"
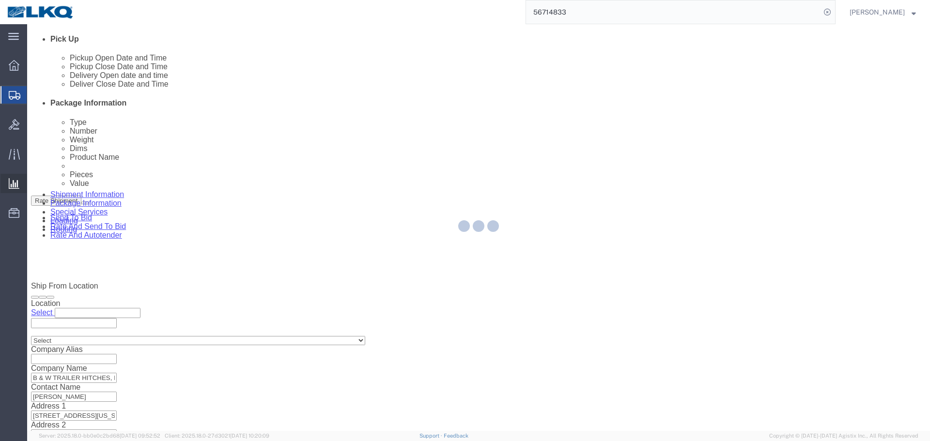
select select "TL"
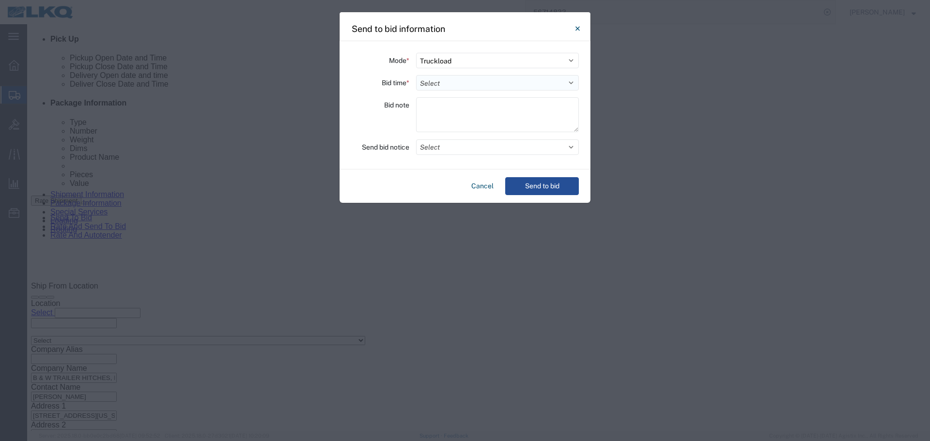
click at [425, 89] on select "Select 30 Min (Rush) 1 Hour (Rush) 2 Hours (Rush) 4 Hours (Rush) 8 Hours (Rush)…" at bounding box center [497, 83] width 163 height 16
click at [416, 75] on select "Select 30 Min (Rush) 1 Hour (Rush) 2 Hours (Rush) 4 Hours (Rush) 8 Hours (Rush)…" at bounding box center [497, 83] width 163 height 16
click at [440, 92] on div "Mode * Select Small Parcel Truckload Air Rail Less than Truckload Ocean Freight…" at bounding box center [465, 105] width 251 height 128
click at [440, 86] on select "Select 30 Min (Rush) 1 Hour (Rush) 2 Hours (Rush) 4 Hours (Rush) 8 Hours (Rush)…" at bounding box center [497, 83] width 163 height 16
select select "12"
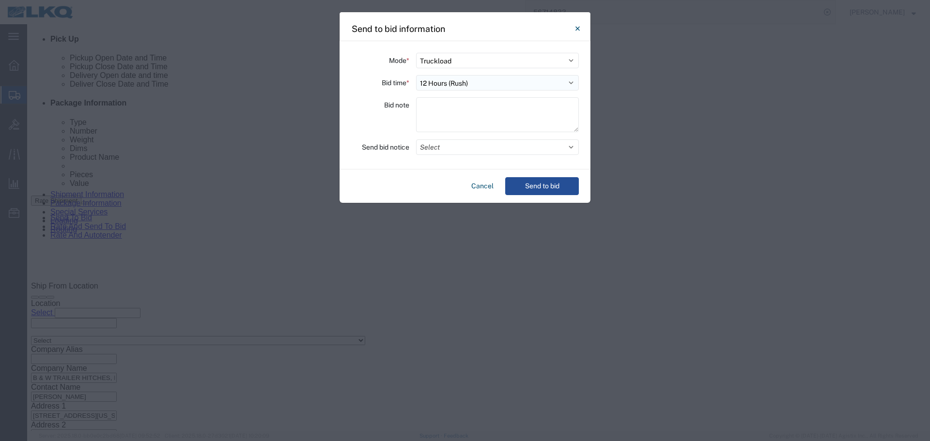
click at [416, 75] on select "Select 30 Min (Rush) 1 Hour (Rush) 2 Hours (Rush) 4 Hours (Rush) 8 Hours (Rush)…" at bounding box center [497, 83] width 163 height 16
click at [449, 149] on button "Select" at bounding box center [497, 148] width 163 height 16
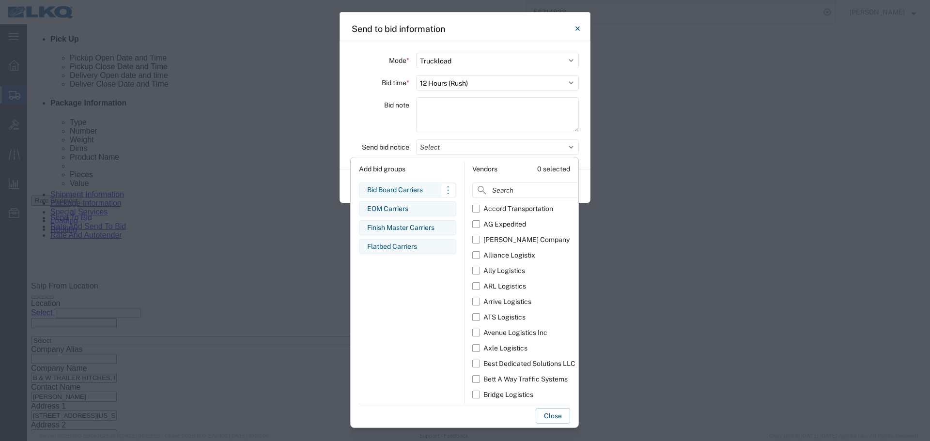
click at [408, 186] on div "Bid Board Carriers" at bounding box center [407, 190] width 81 height 10
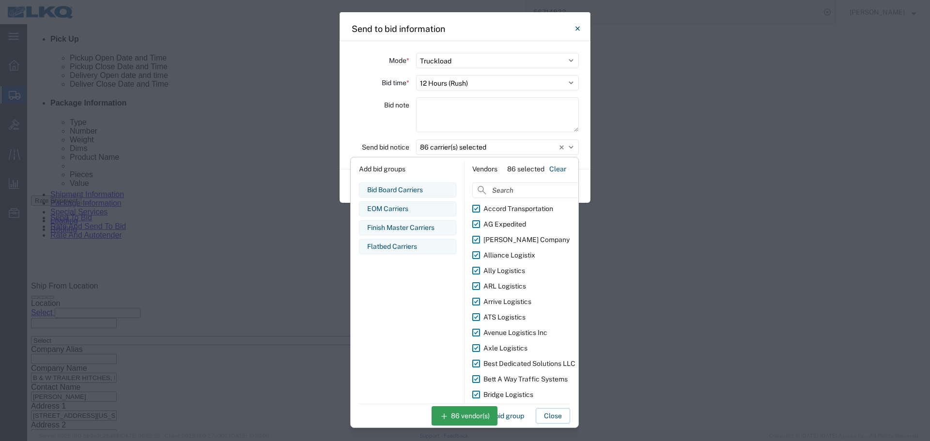
click at [393, 129] on div "Bid note" at bounding box center [380, 116] width 58 height 38
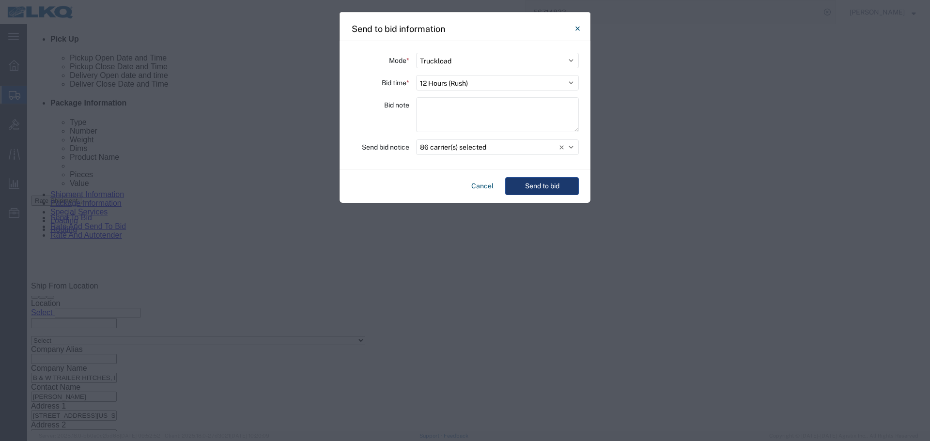
click at [543, 189] on button "Send to bid" at bounding box center [542, 186] width 74 height 18
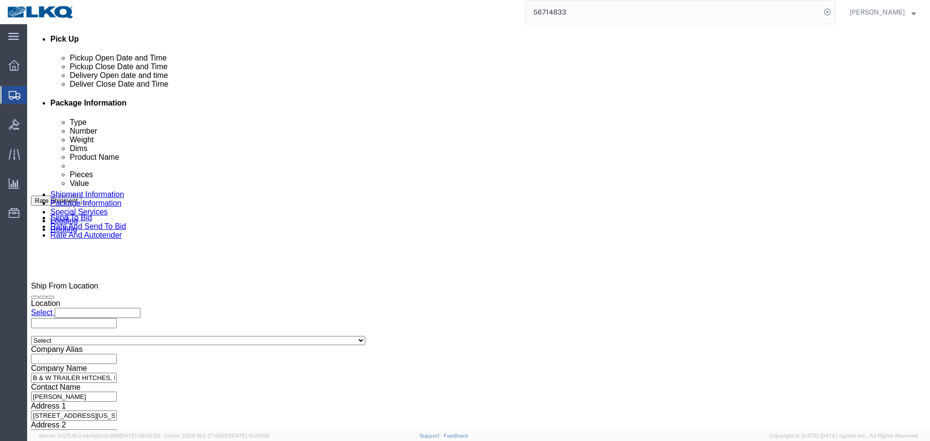
click at [626, 8] on input "56714833" at bounding box center [673, 11] width 295 height 23
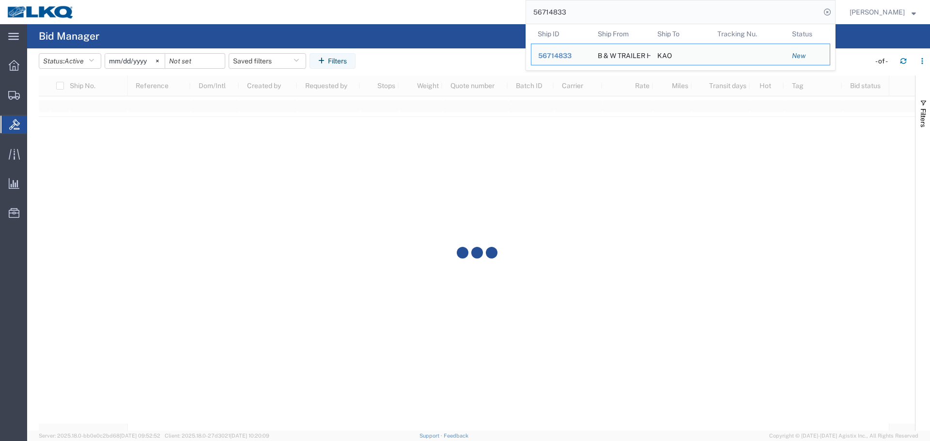
paste input "43852"
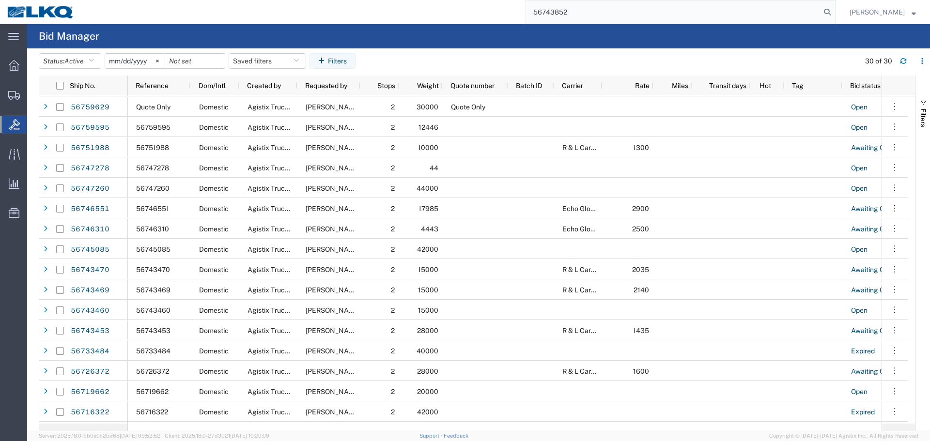
click at [605, 11] on input "56743852" at bounding box center [673, 11] width 295 height 23
paste input "14833"
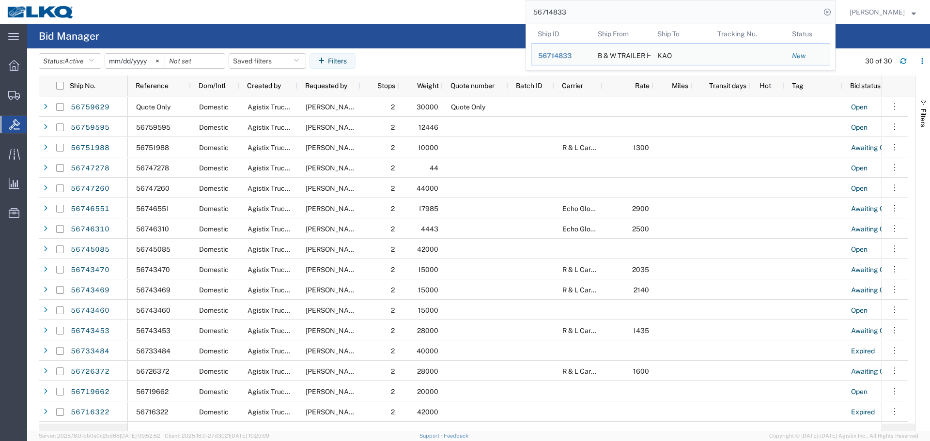
type input "56714833"
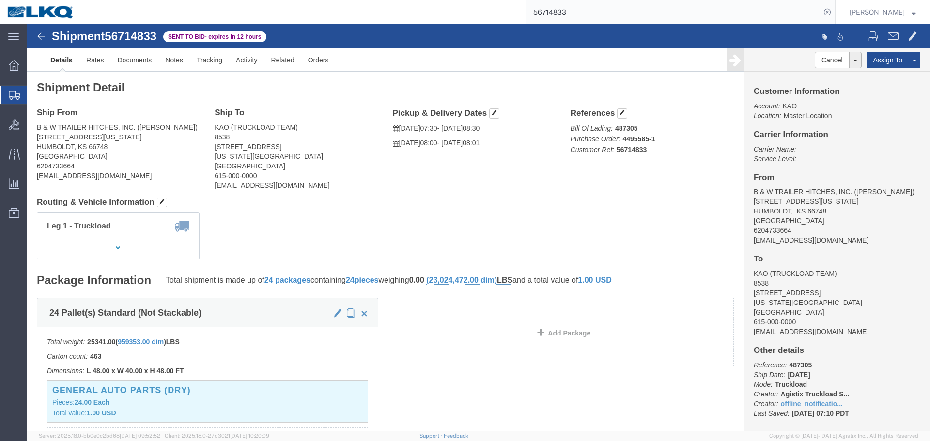
click address "B & W TRAILER HITCHES, INC. (BILL GUTIERREZ) 1216 HAWAII ROAD HUMBOLDT, KS 6674…"
copy address "66748"
click address "KAO (TRUCKLOAD TEAM) 8538 90 Shawnee Ave. Kansas City, KS 66105 United States 6…"
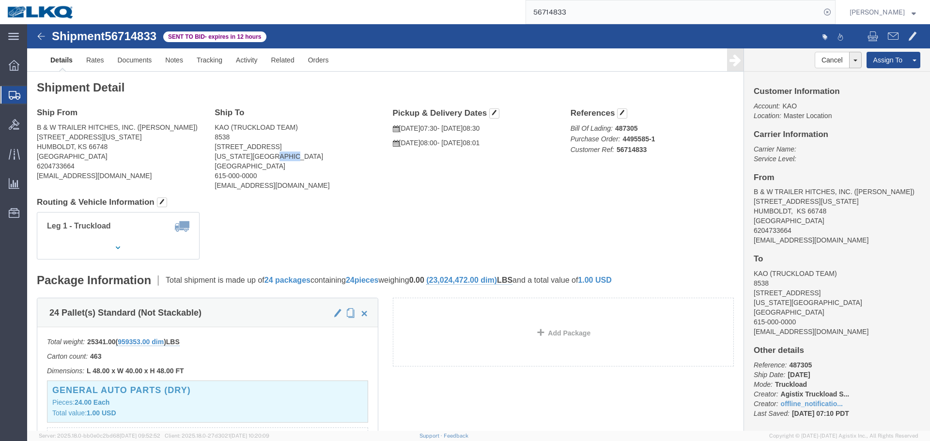
copy address "66105"
click link "Notes"
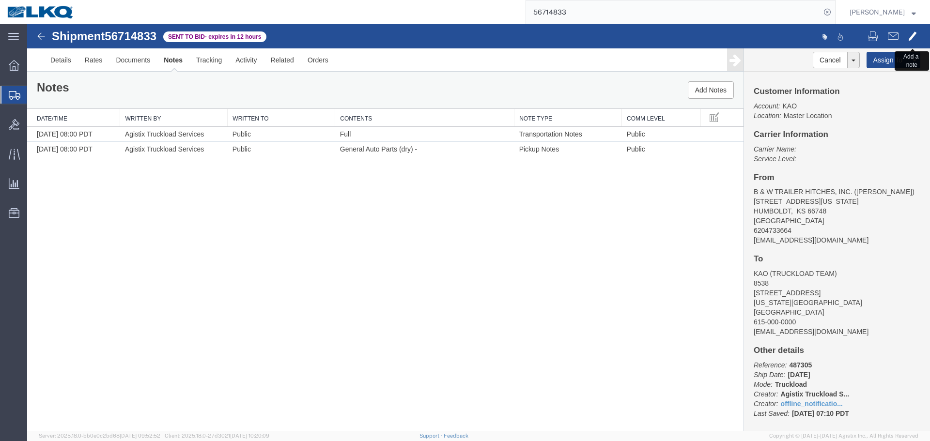
click at [909, 33] on span at bounding box center [913, 36] width 9 height 12
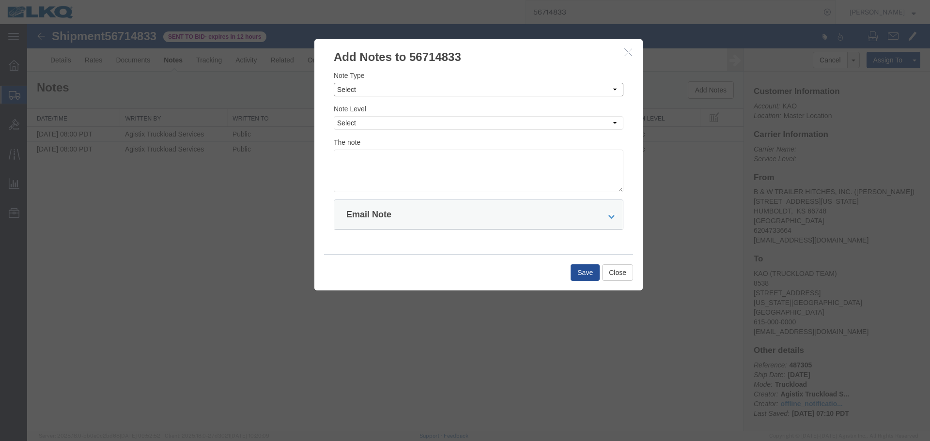
click at [461, 95] on select "Select Approval Bid Notes Carrier Change Notes Claim Notes Content Hazmat Notes…" at bounding box center [479, 90] width 290 height 14
select select "BID_NOTES"
click at [334, 83] on select "Select Approval Bid Notes Carrier Change Notes Claim Notes Content Hazmat Notes…" at bounding box center [479, 90] width 290 height 14
click at [406, 109] on div "Note Level Select Private to Account Private to Vendor Public" at bounding box center [479, 117] width 290 height 26
click at [402, 118] on select "Select Private to Account Private to Vendor Public" at bounding box center [479, 123] width 290 height 14
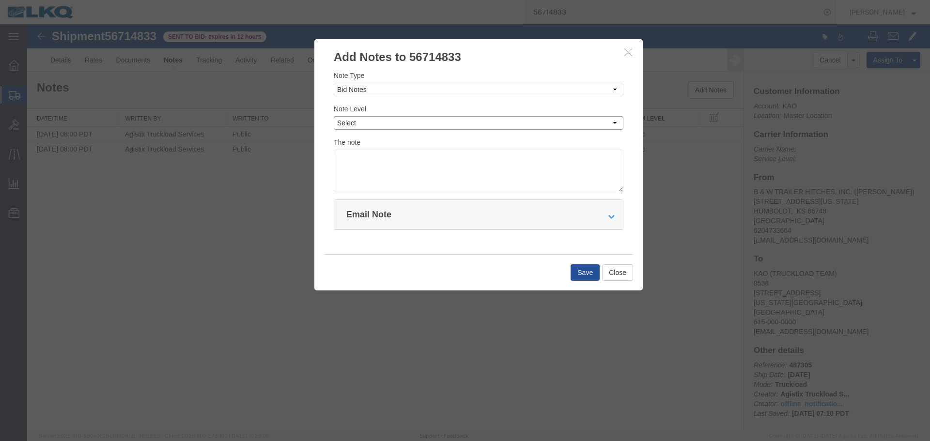
select select "PRIVATE_TO_ACCOUNT"
click at [334, 116] on select "Select Private to Account Private to Vendor Public" at bounding box center [479, 123] width 290 height 14
click at [388, 167] on textarea at bounding box center [479, 171] width 290 height 43
paste textarea "$680"
type textarea "DAT: $680"
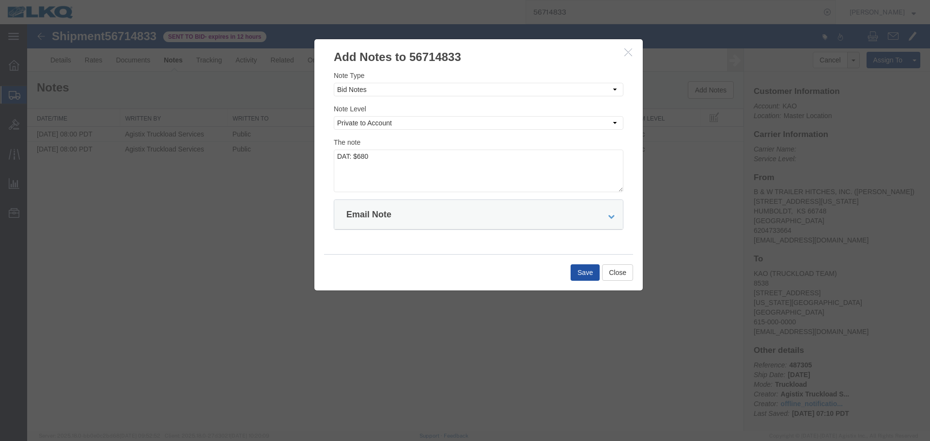
click at [584, 277] on button "Save" at bounding box center [585, 273] width 29 height 16
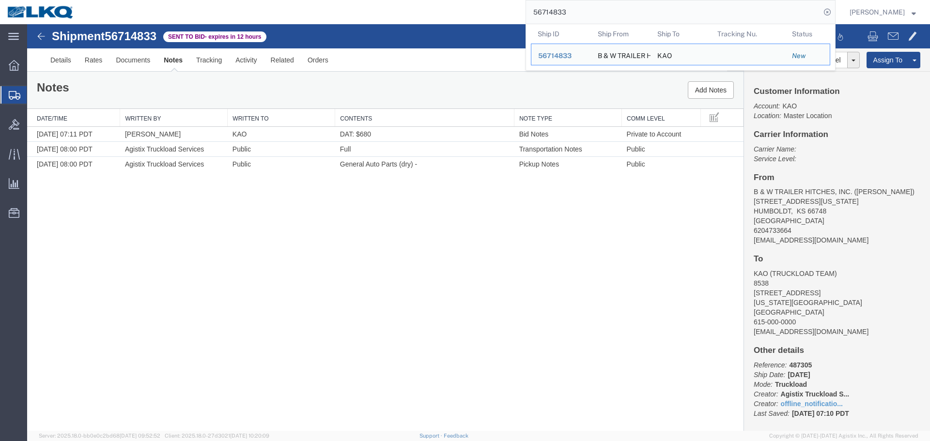
click at [581, 17] on input "56714833" at bounding box center [673, 11] width 295 height 23
paste input "43852"
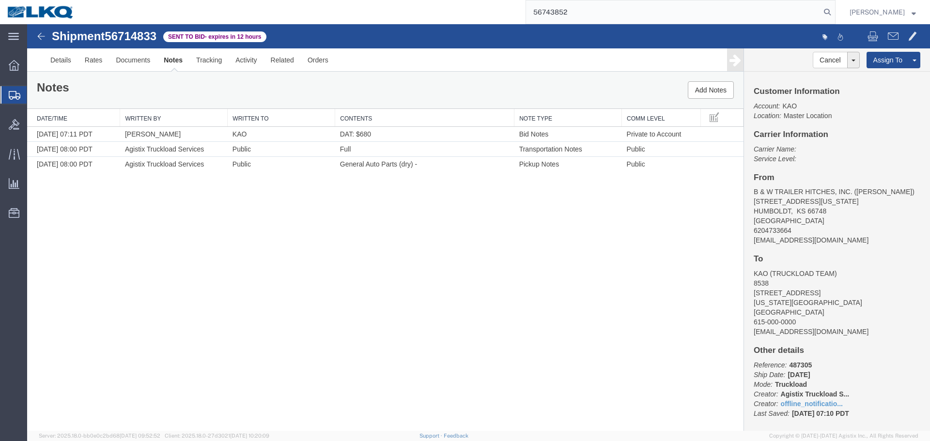
type input "56743852"
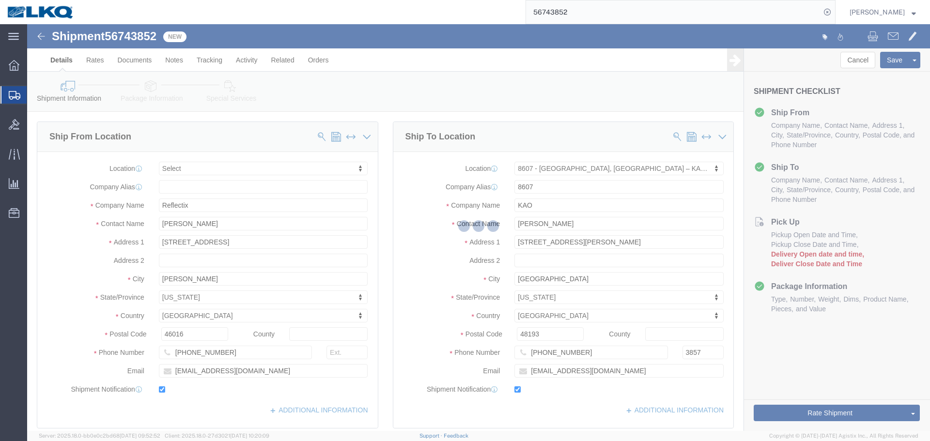
scroll to position [242, 0]
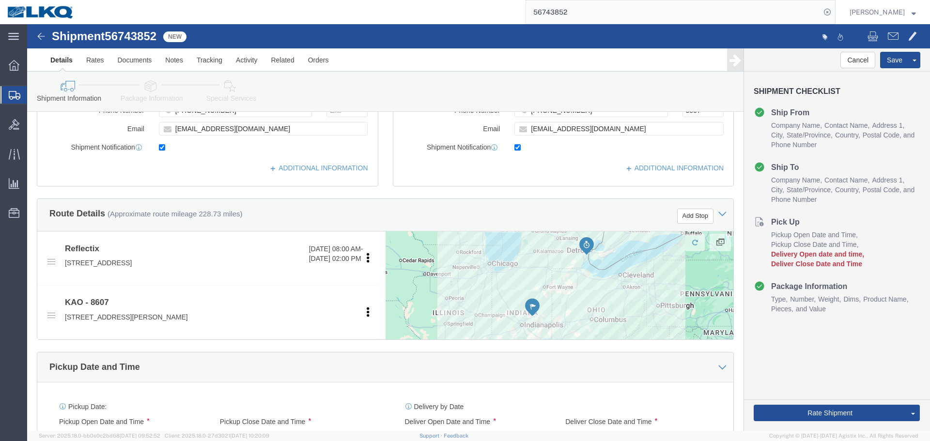
select select
select select "30604"
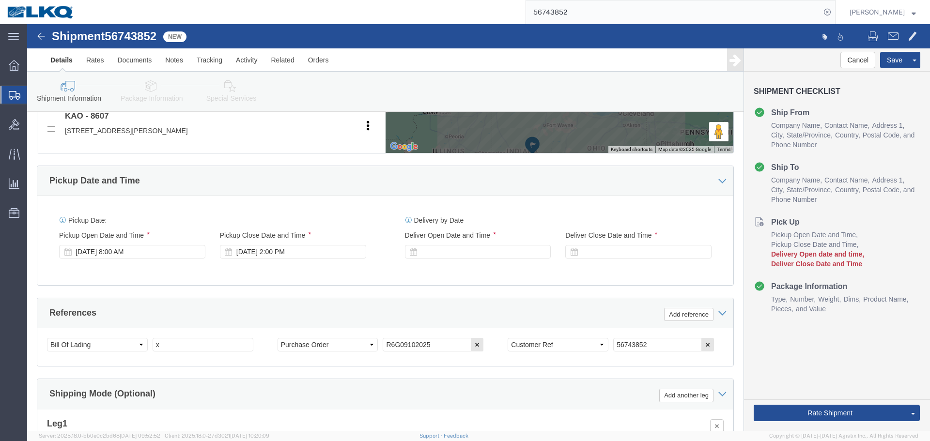
scroll to position [436, 0]
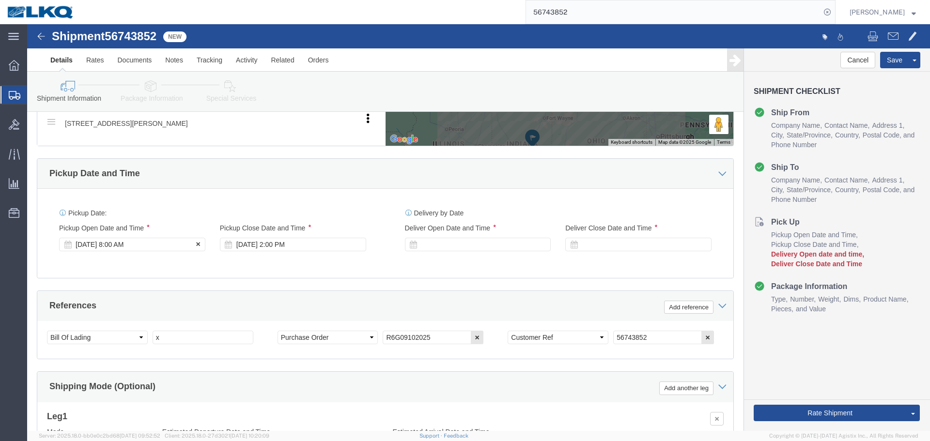
click div "[DATE] 8:00 AM"
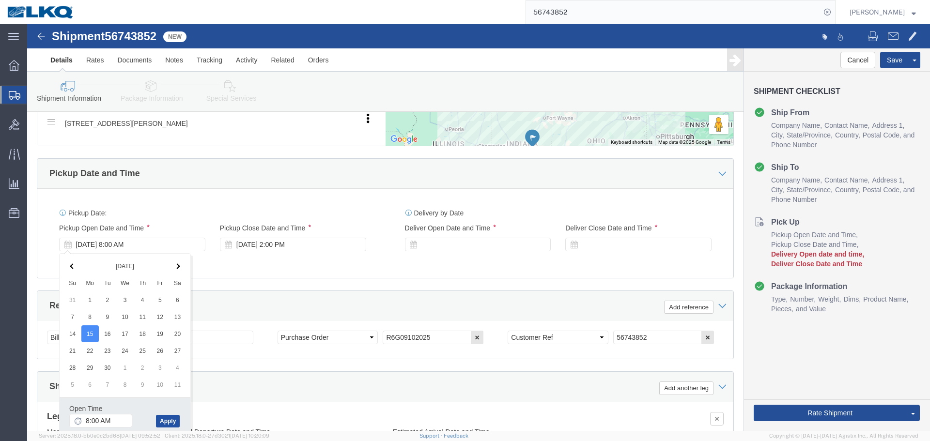
click button "Apply"
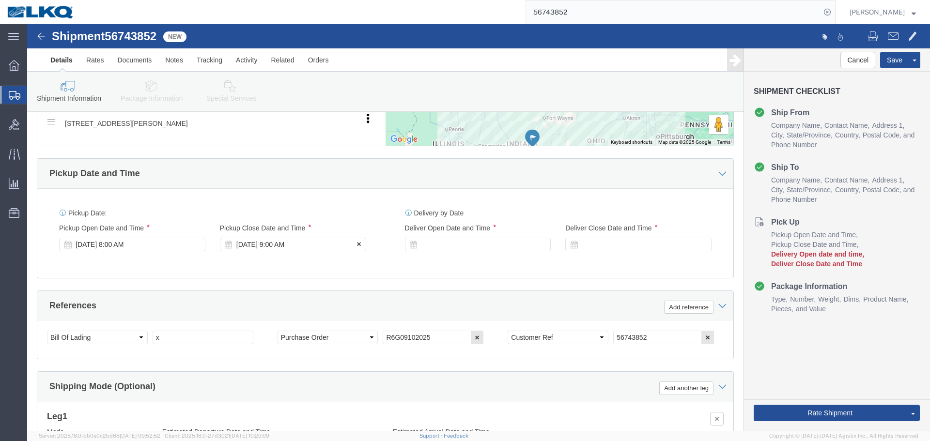
click div "Sep 15 2025 9:00 AM"
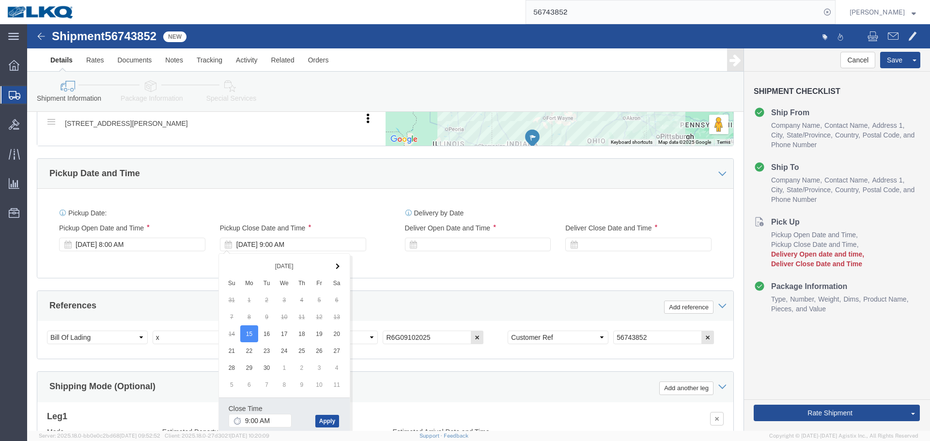
click button "Apply"
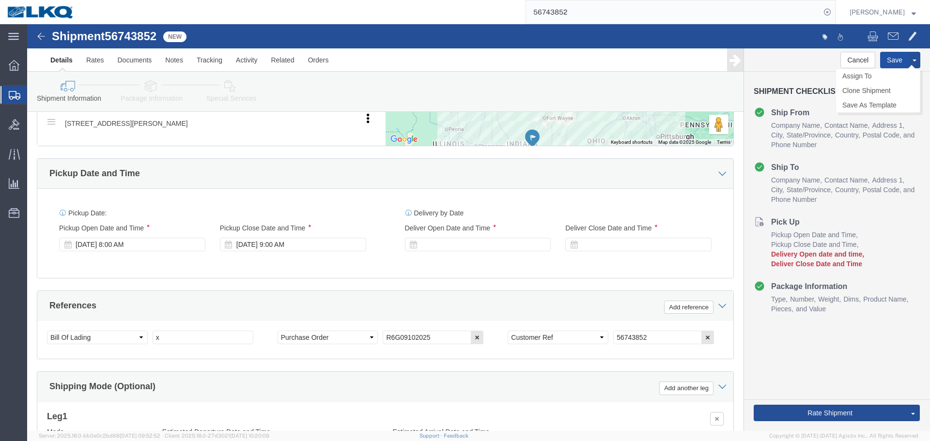
click button "Save"
click at [584, 7] on input "56743852" at bounding box center [673, 11] width 295 height 23
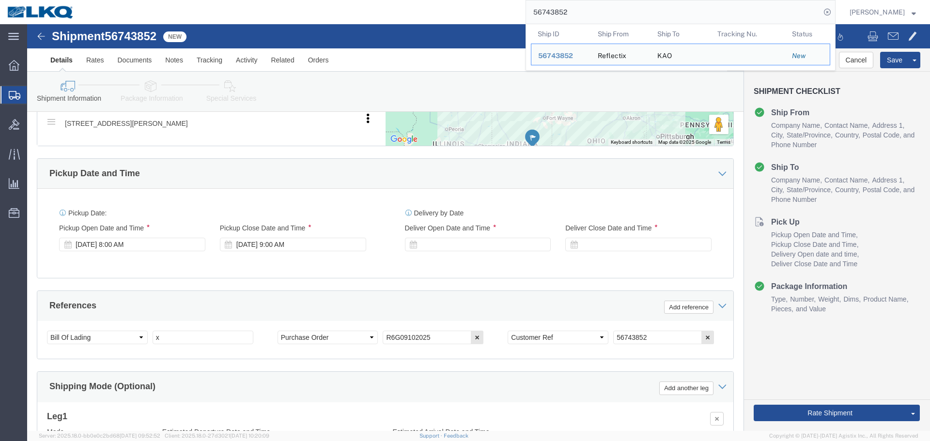
paste input "4645"
paste input "56744645"
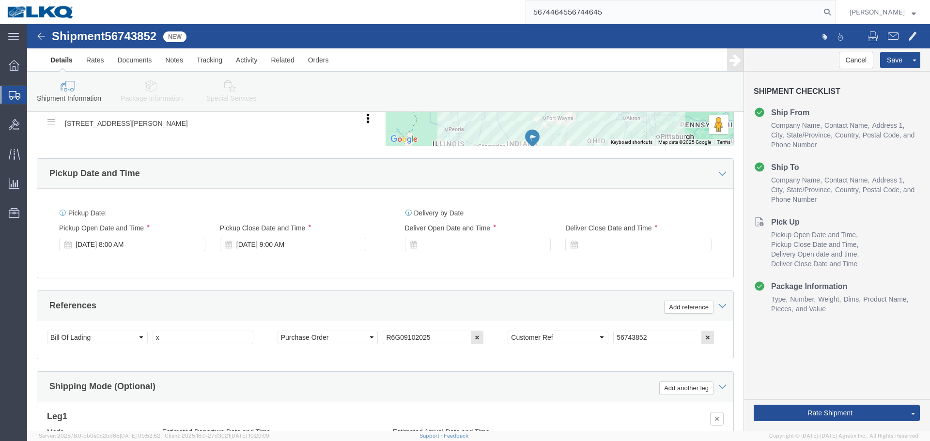
paste input "search"
type input "56744645"
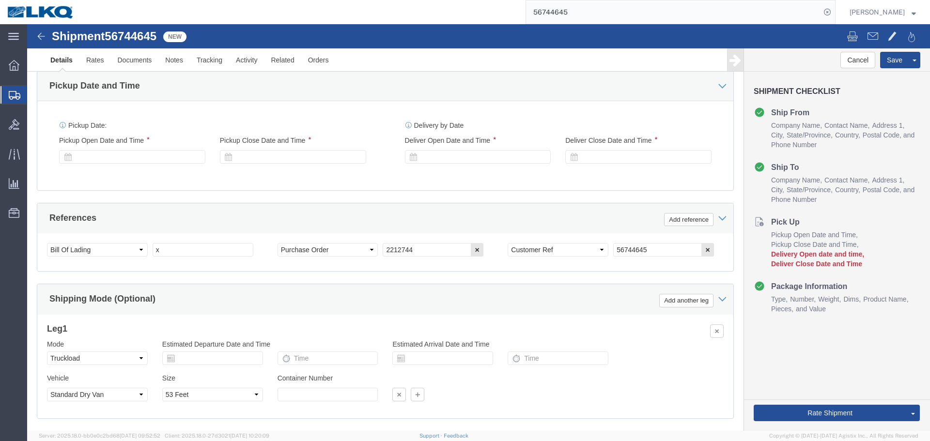
select select "65991"
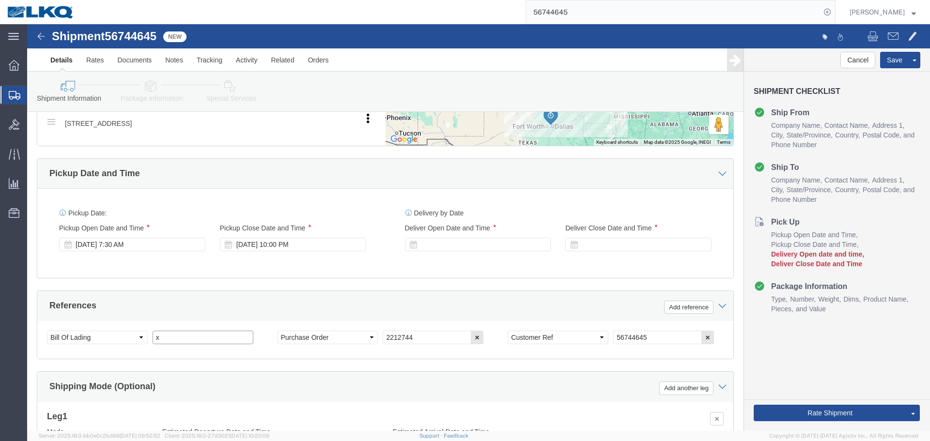
click input "x"
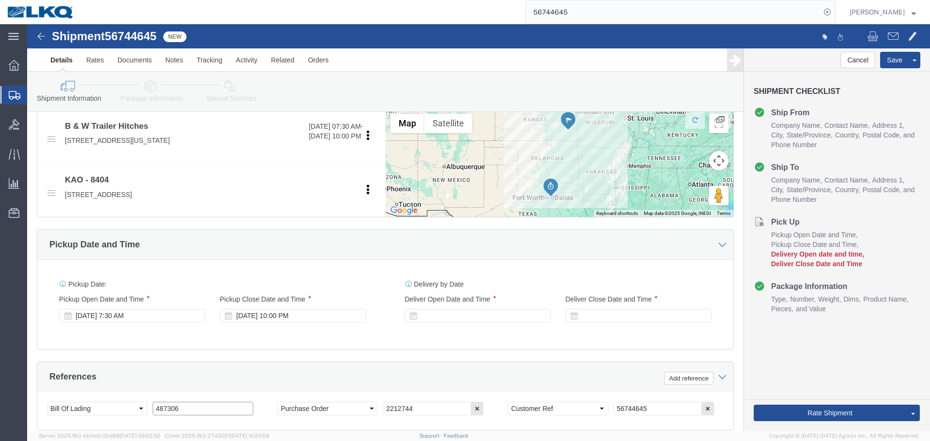
scroll to position [291, 0]
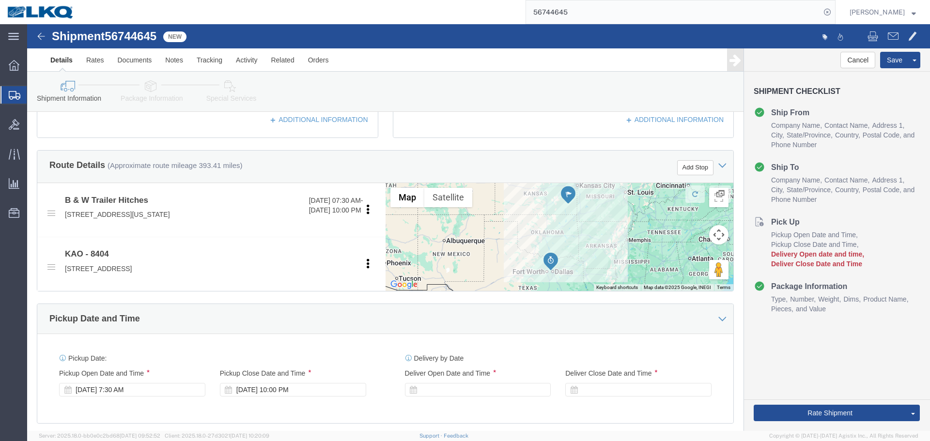
type input "487306"
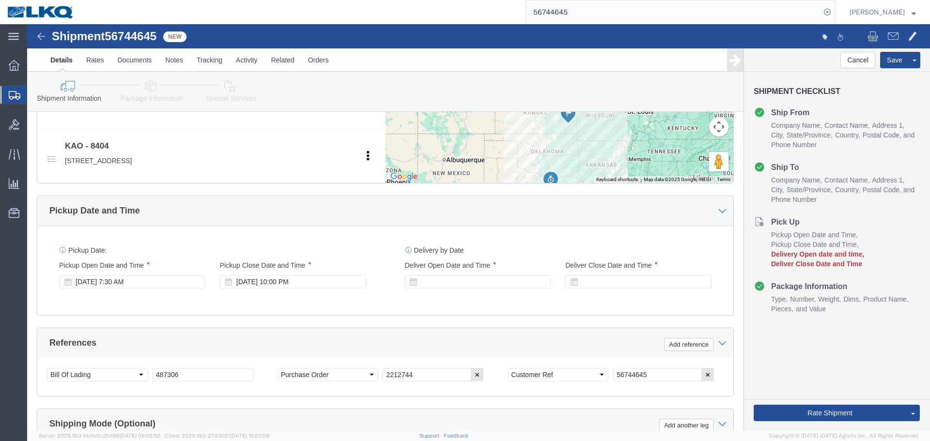
scroll to position [436, 0]
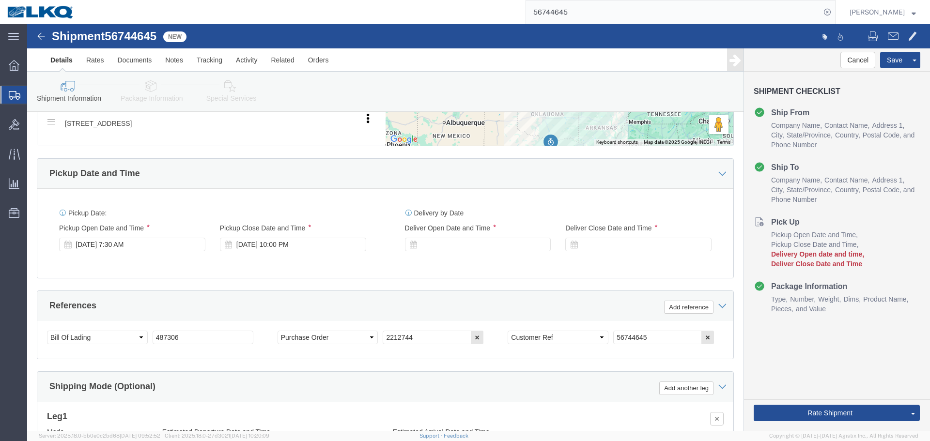
click div "Pickup Date and Time"
click div
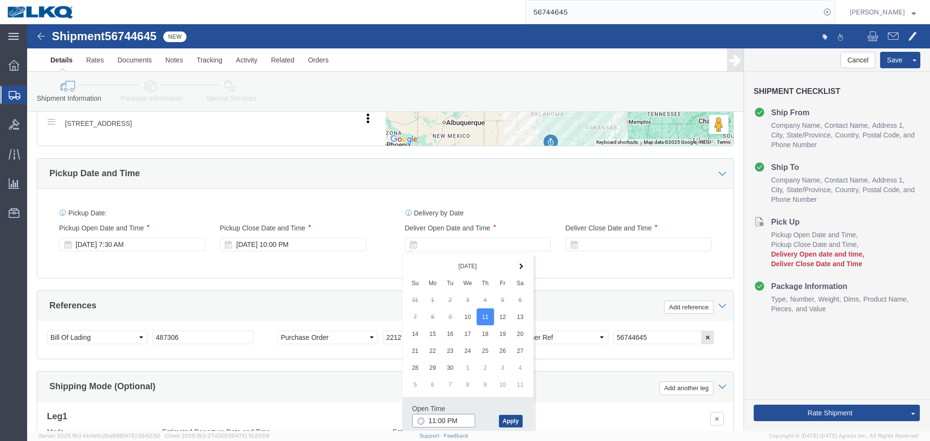
click input "11:00 PM"
type input "7:30 AM"
click button "Apply"
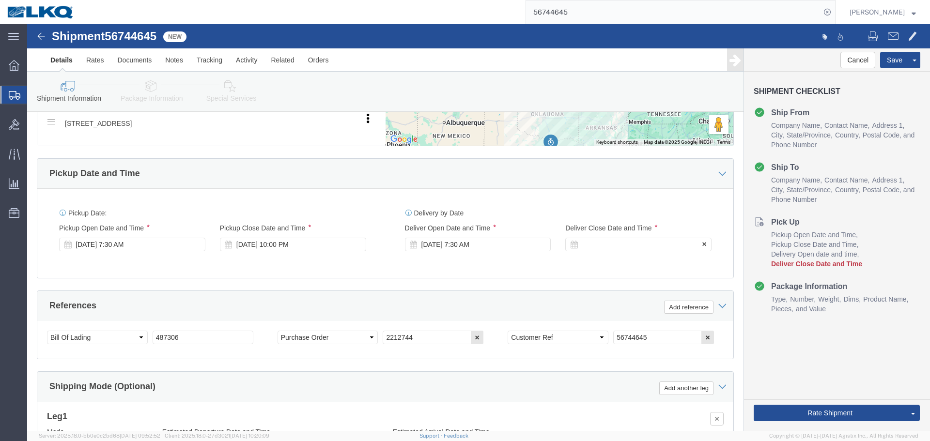
click div
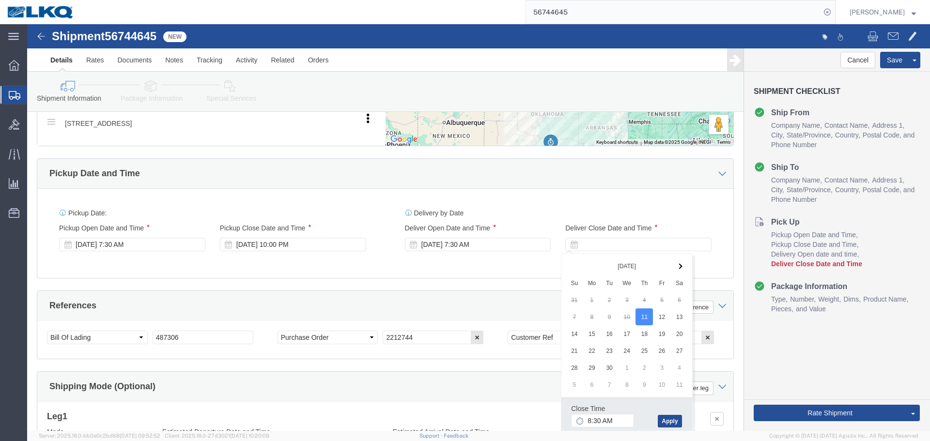
click at [618, 434] on agx-app-version "Server: 2025.18.0-bb0e0c2bd68 2025-09-09 09:52:52 Client: 2025.18.0-27d3021 202…" at bounding box center [478, 436] width 903 height 10
click input "8:30 AM"
type input "7:31 AM"
click button "Apply"
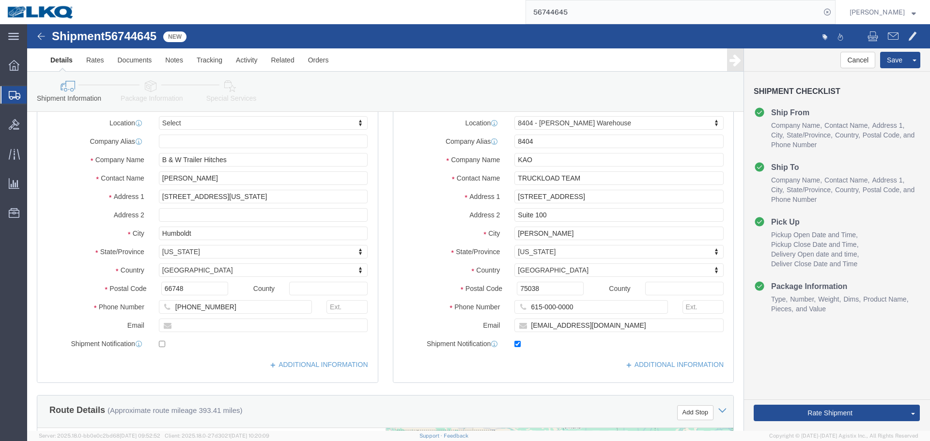
scroll to position [0, 0]
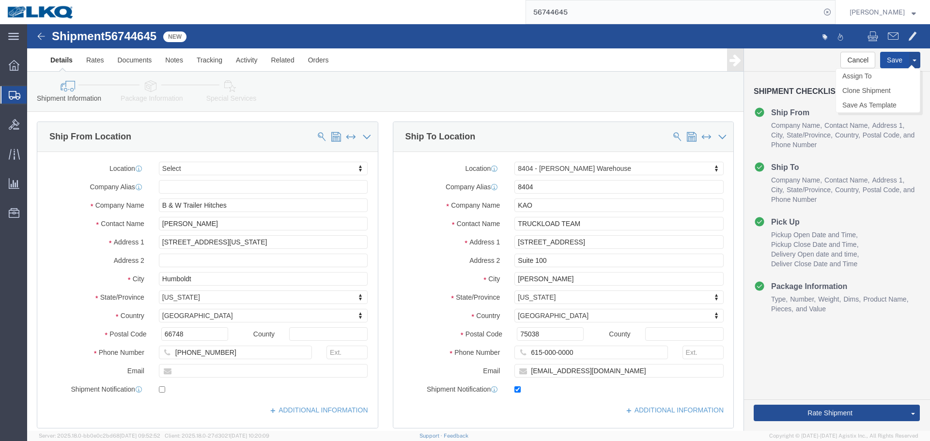
click button "Save"
click div "Ship From Location Location Select Select My Profile Location 1100 - LKQ Crysta…"
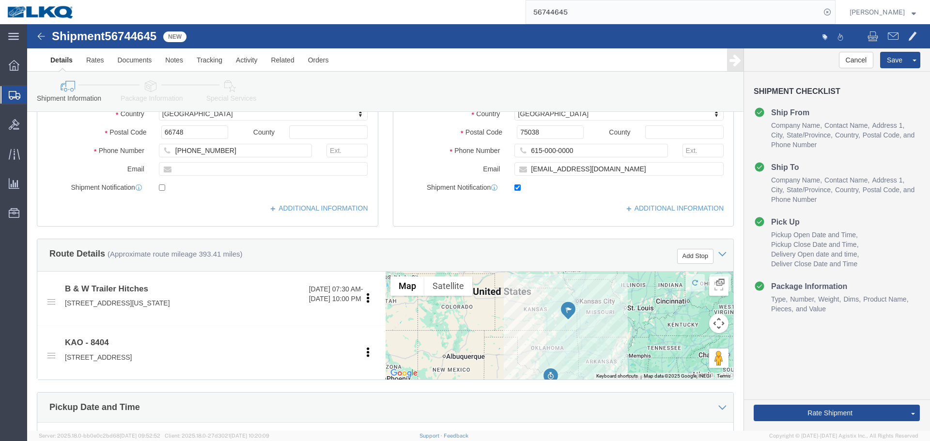
scroll to position [97, 0]
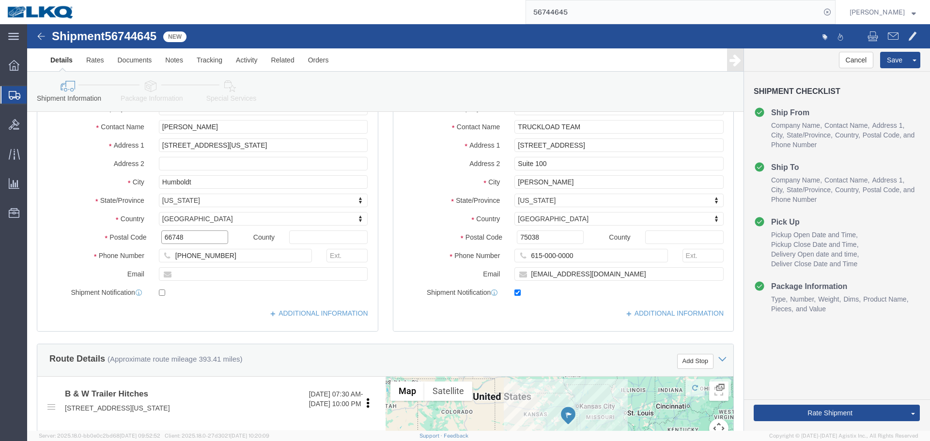
click input "66748"
click input "[PERSON_NAME]"
click div "Location Select Select My Profile Location 1100 - LKQ Crystal River 1103 - LKQ …"
click input "text"
paste input "billygutierrez@turnoverball.com"
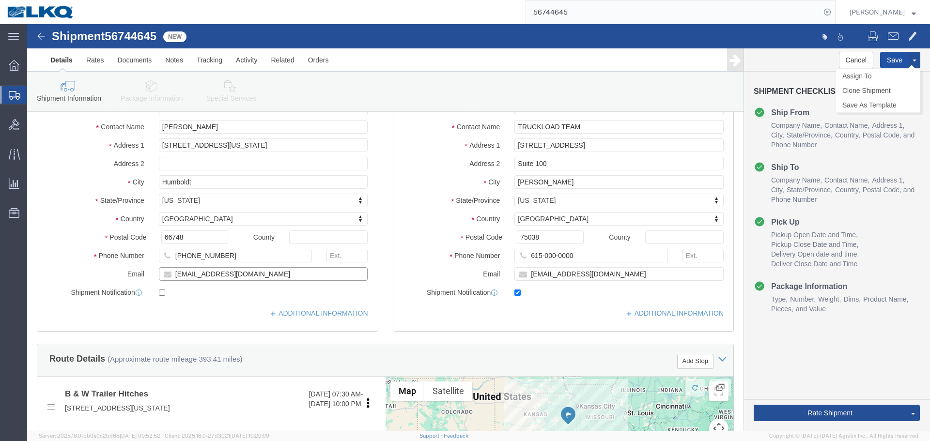
type input "billygutierrez@turnoverball.com"
click button "Save"
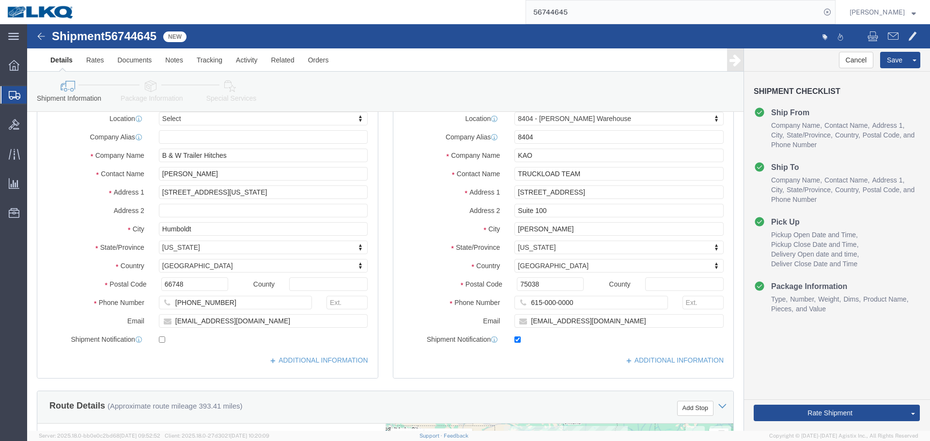
scroll to position [0, 0]
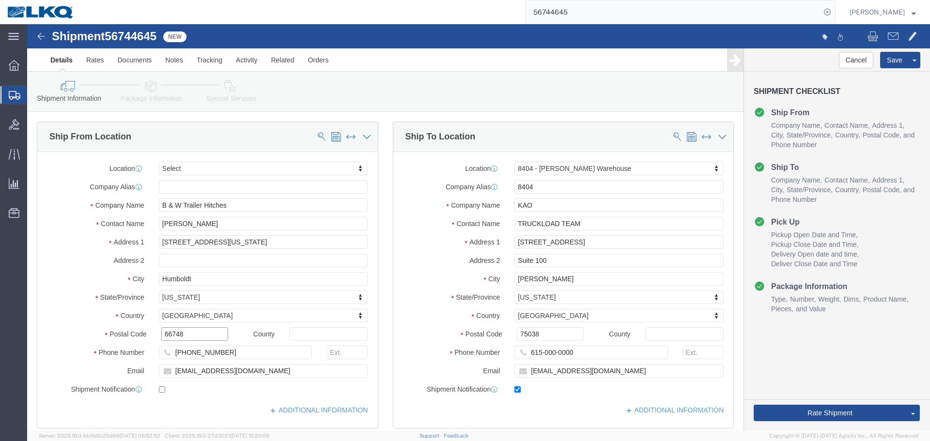
click input "66748"
click input "75038"
click span
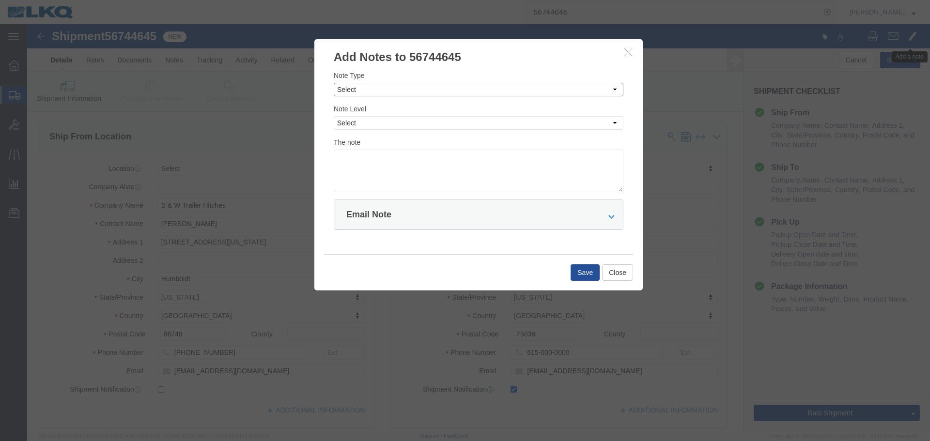
click select "Select Approval Bid Notes Carrier Change Notes Claim Notes Content Hazmat Notes…"
select select "BID_NOTES"
click select "Select Approval Bid Notes Carrier Change Notes Claim Notes Content Hazmat Notes…"
click select "Select Private to Account Private to Vendor Public"
select select "PRIVATE_TO_ACCOUNT"
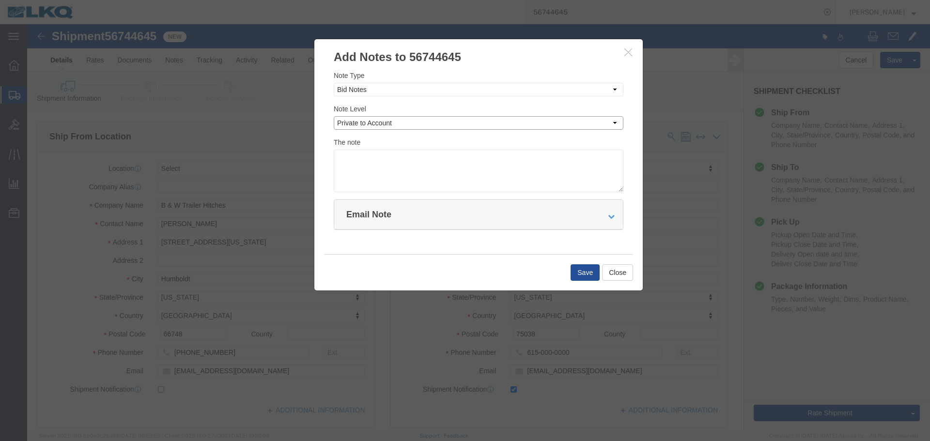
click select "Select Private to Account Private to Vendor Public"
click textarea
paste textarea "$1,015"
type textarea "DAT: $1,015"
click button "Save"
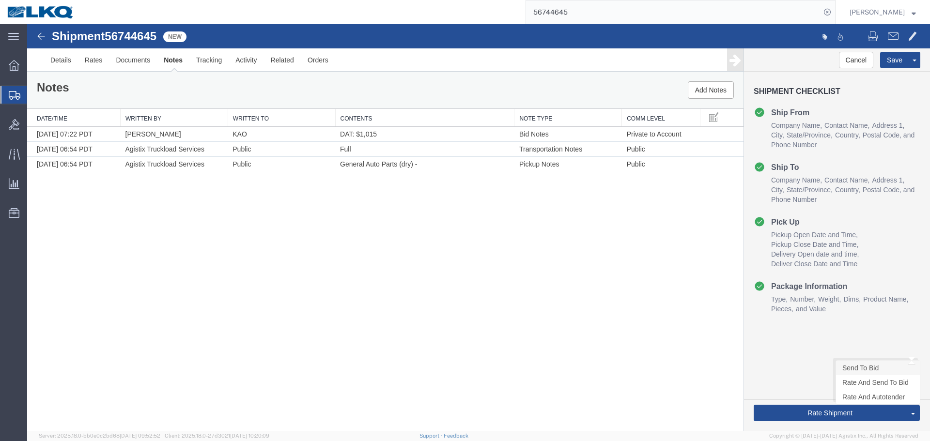
click at [859, 370] on link "Send To Bid" at bounding box center [878, 368] width 84 height 15
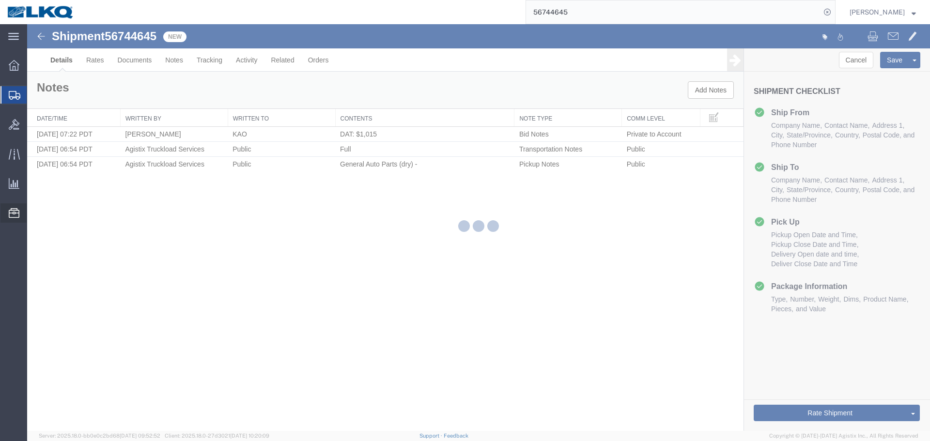
select select "65991"
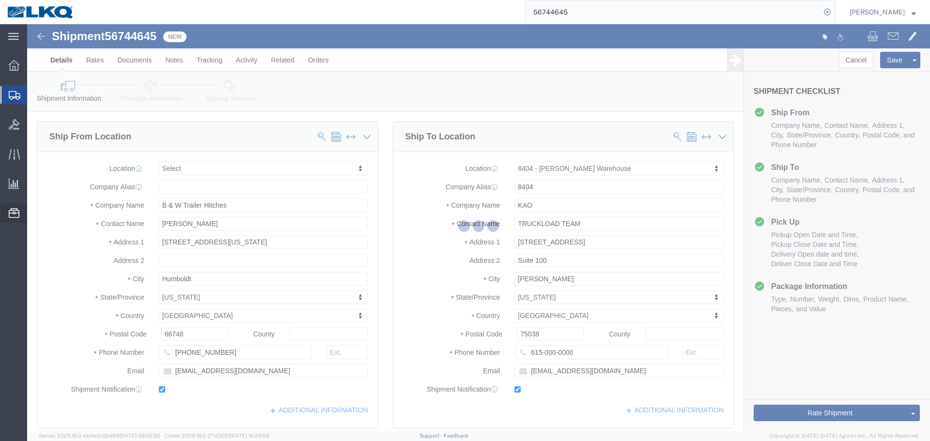
select select "TL"
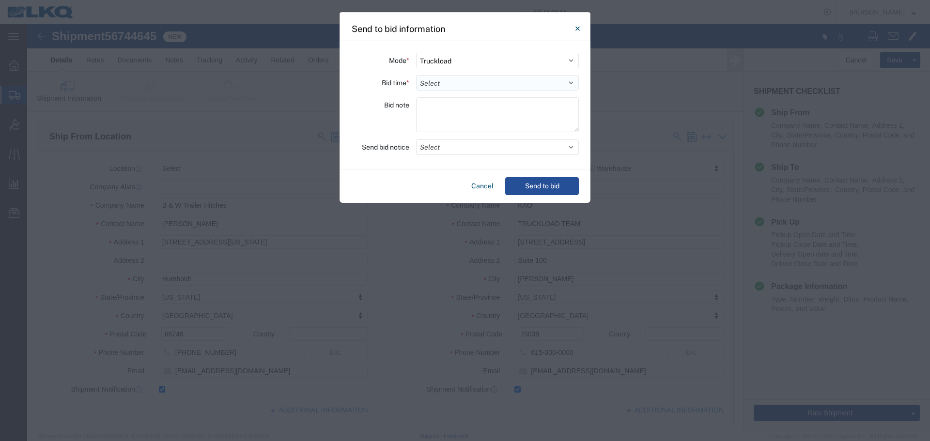
click at [439, 79] on select "Select 30 Min (Rush) 1 Hour (Rush) 2 Hours (Rush) 4 Hours (Rush) 8 Hours (Rush)…" at bounding box center [497, 83] width 163 height 16
select select "8"
click at [416, 75] on select "Select 30 Min (Rush) 1 Hour (Rush) 2 Hours (Rush) 4 Hours (Rush) 8 Hours (Rush)…" at bounding box center [497, 83] width 163 height 16
click at [442, 150] on button "Select" at bounding box center [497, 148] width 163 height 16
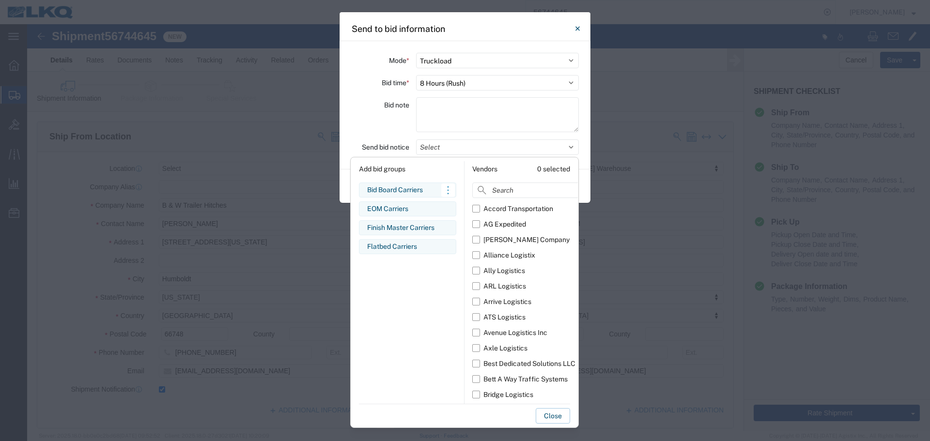
click at [415, 187] on div "Bid Board Carriers" at bounding box center [407, 190] width 81 height 10
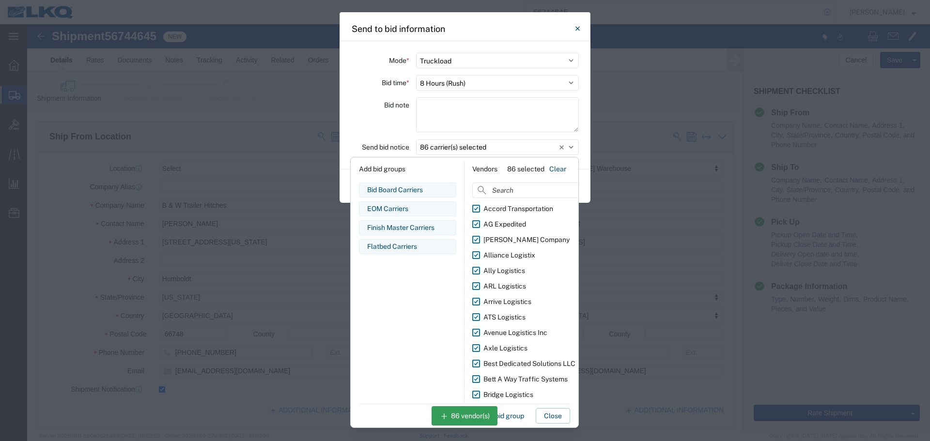
click at [370, 107] on div "Bid note" at bounding box center [380, 116] width 58 height 38
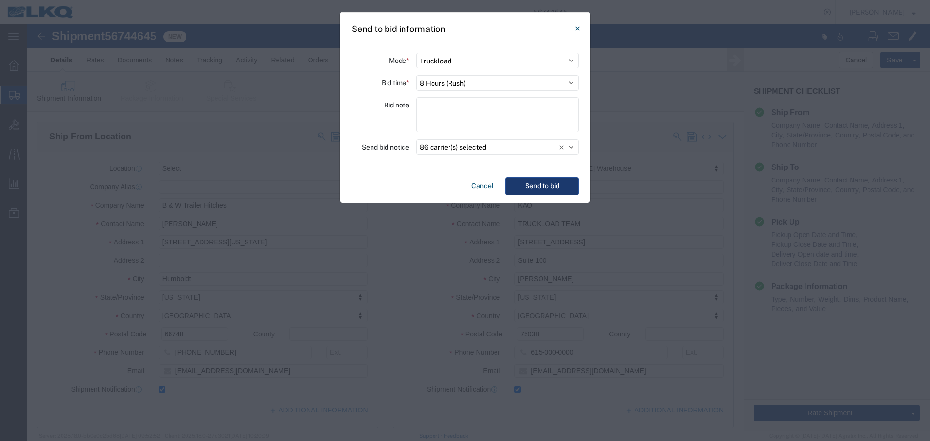
click at [549, 185] on button "Send to bid" at bounding box center [542, 186] width 74 height 18
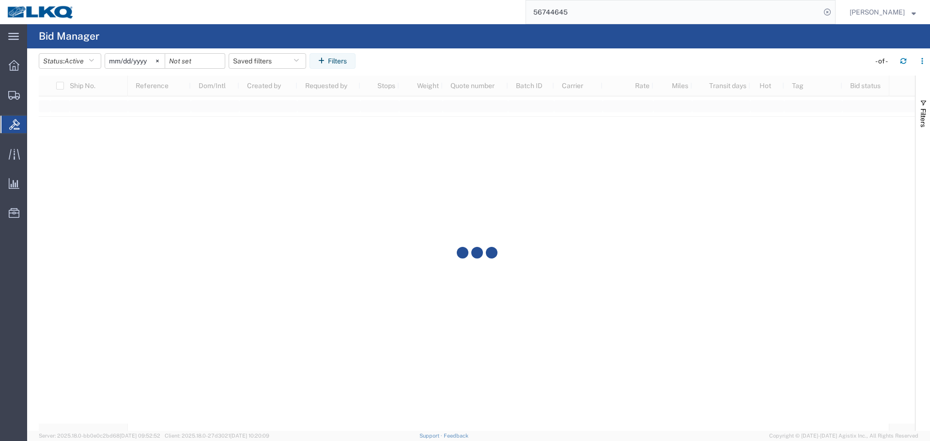
click at [588, 12] on input "56744645" at bounding box center [673, 11] width 295 height 23
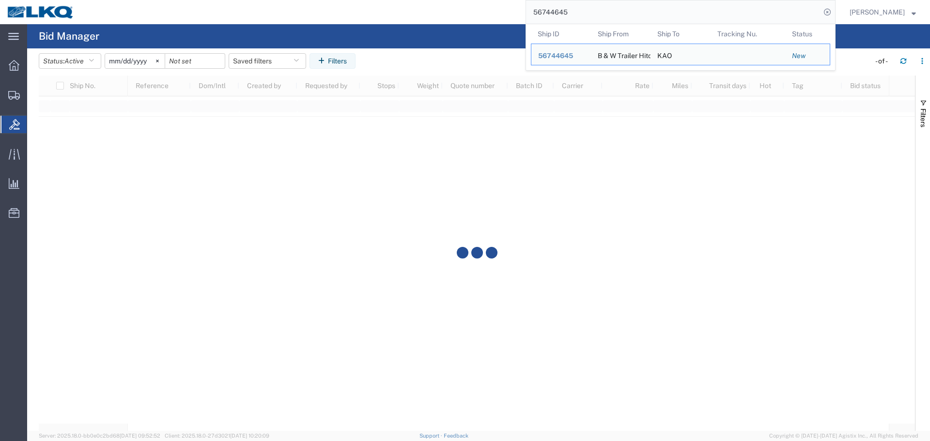
paste input "688943"
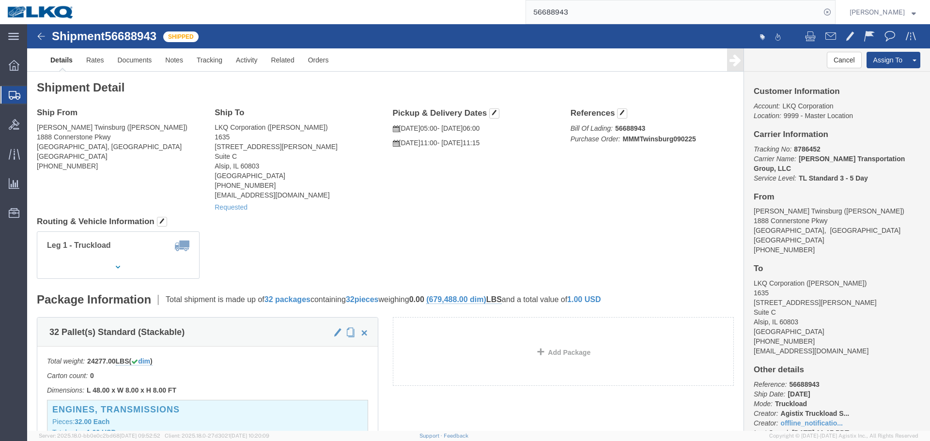
click h4 "Routing & Vehicle Information"
click div "Ship From O'Reilly Twinsburg (Matthew Sarka) 1888 Connerstone Pkwy Twinsburg, O…"
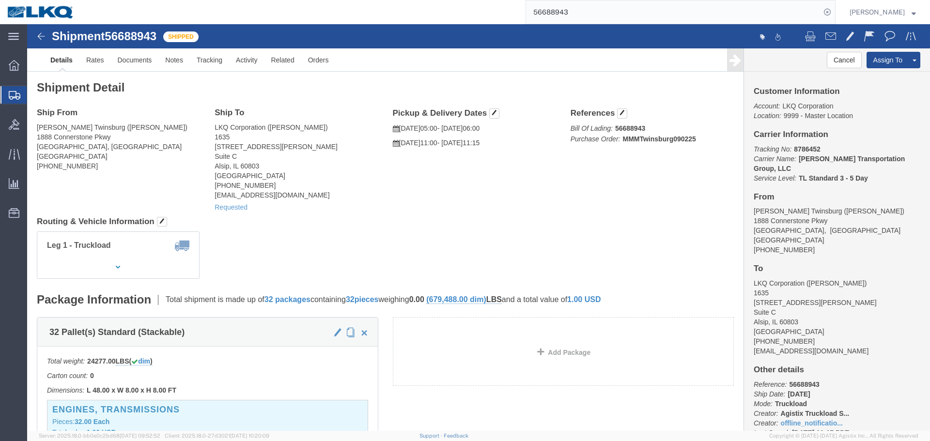
click div "Ship From O'Reilly Twinsburg (Matthew Sarka) 1888 Connerstone Pkwy Twinsburg, O…"
click div "Leg 1 - Truckload Vehicle 1: Standard Dry Van (53 Feet) Number of trucks: 1"
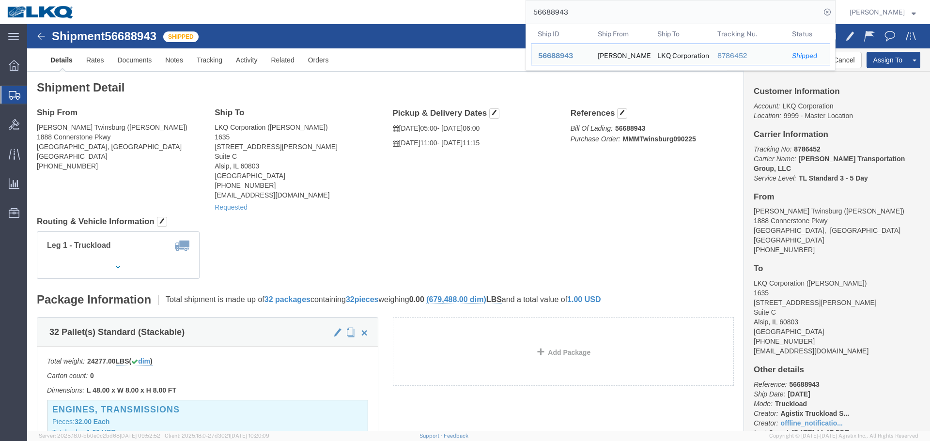
click at [574, 12] on input "56688943" at bounding box center [673, 11] width 295 height 23
paste input "717334"
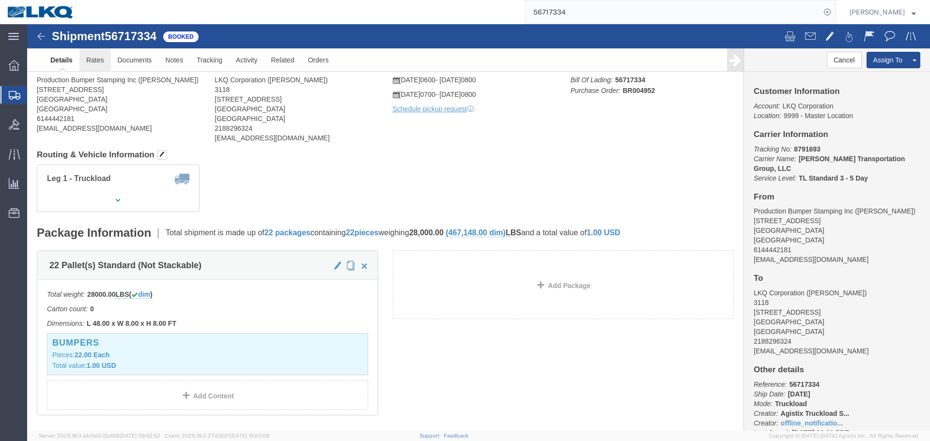
click link "Rates"
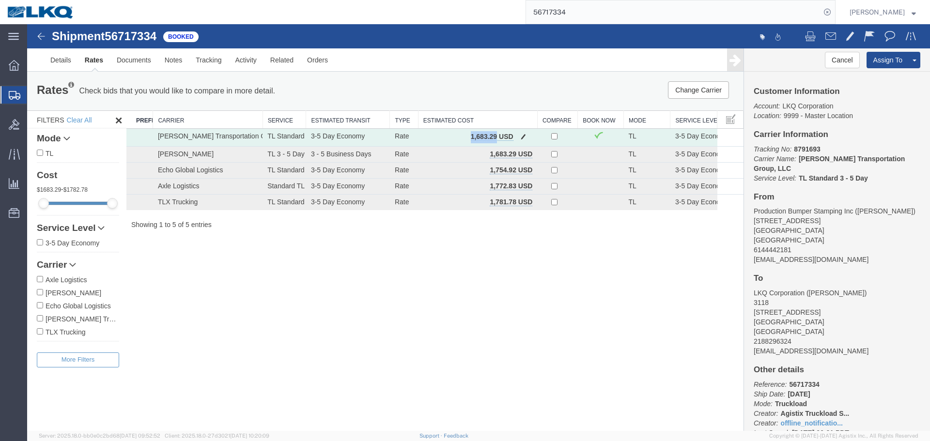
drag, startPoint x: 497, startPoint y: 136, endPoint x: 472, endPoint y: 136, distance: 25.2
click at [472, 136] on b "1,683.29 USD" at bounding box center [492, 137] width 43 height 8
copy b "1,683.29"
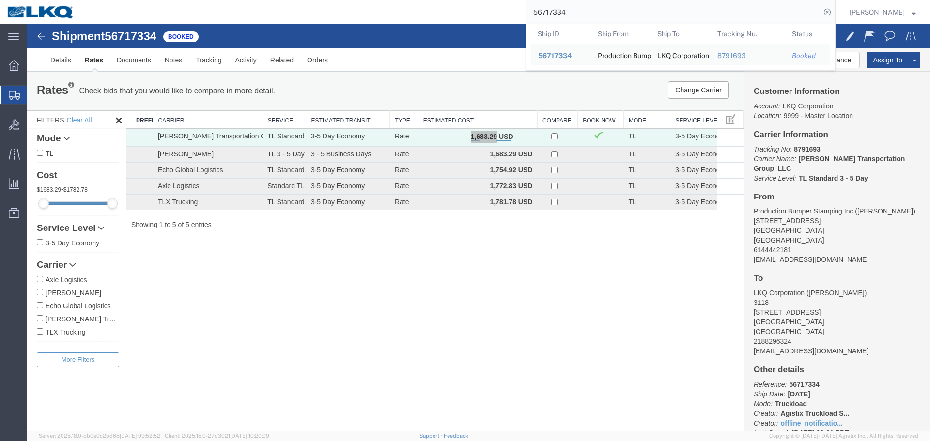
click at [593, 14] on input "56717334" at bounding box center [673, 11] width 295 height 23
paste input "688943"
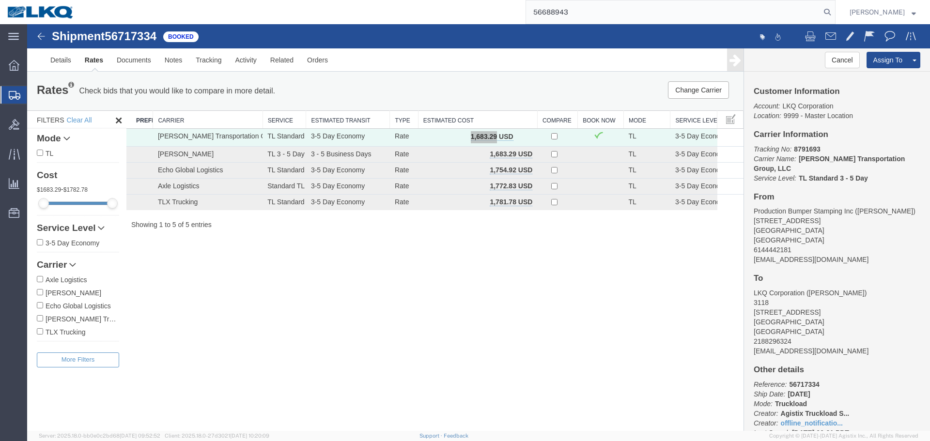
type input "56688943"
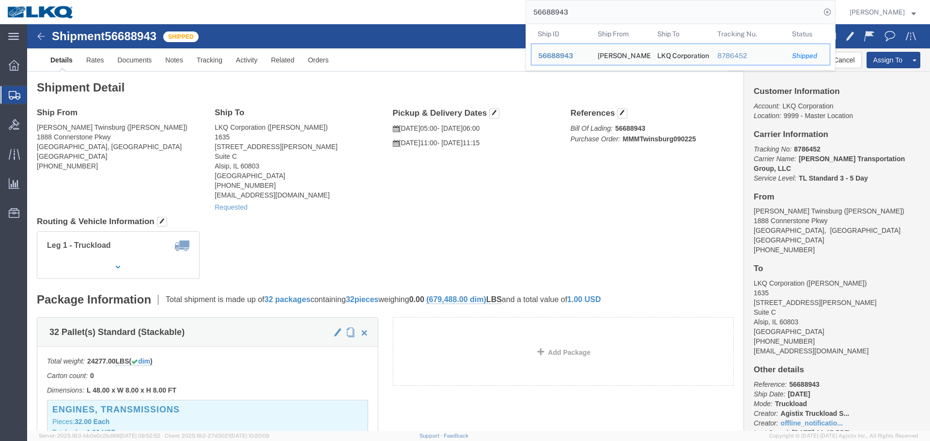
click div "Shipment Detail Ship From O'Reilly Twinsburg (Matthew Sarka) 1888 Connerstone P…"
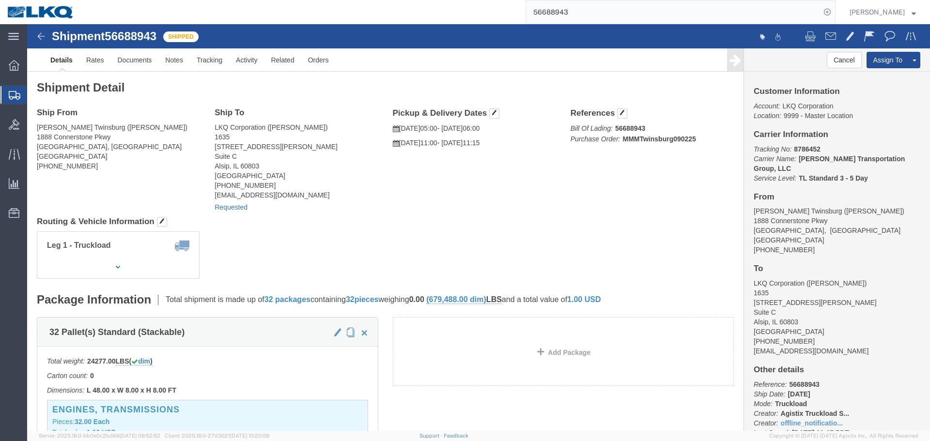
click link "Requested"
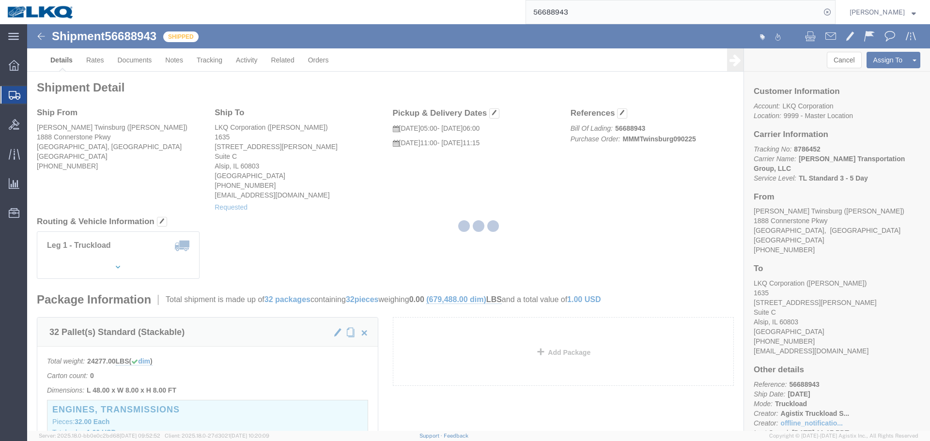
select select
select select "15"
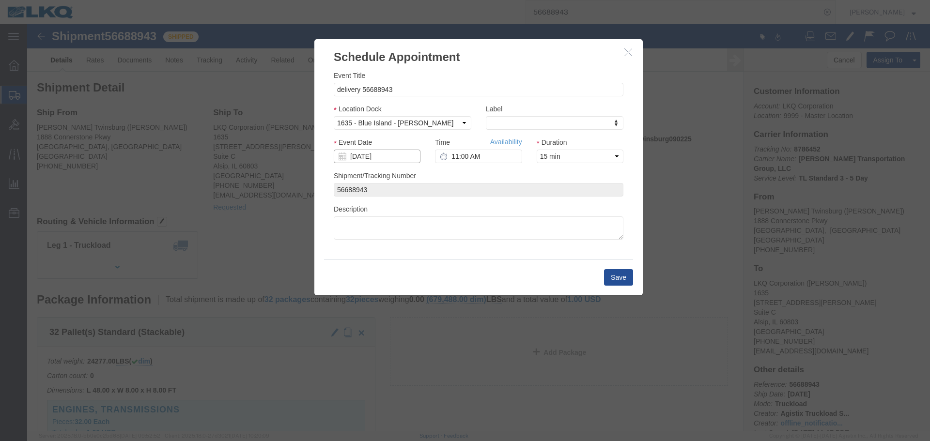
click input "09/09/2025"
click td "11"
click input "11:00 AM"
type input "7:00 AM"
click button "Save"
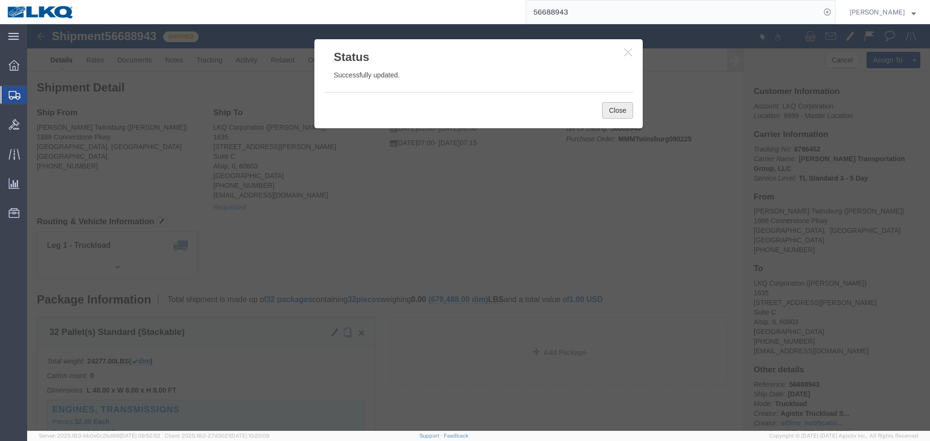
click button "Close"
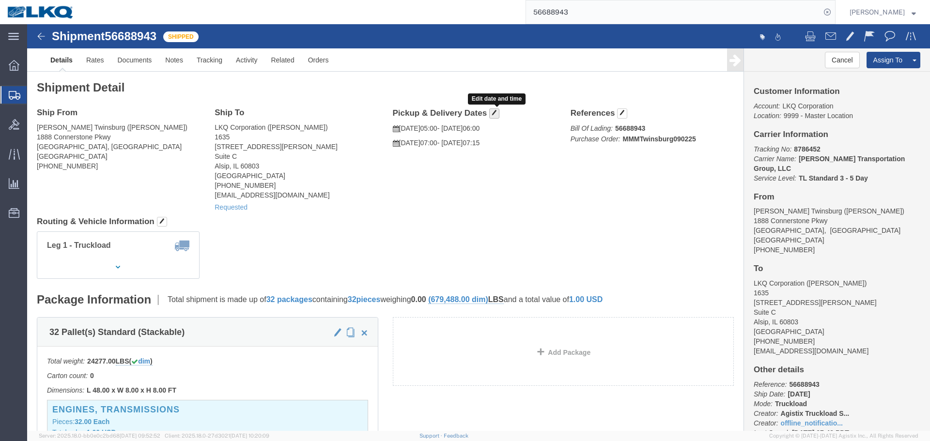
click button "button"
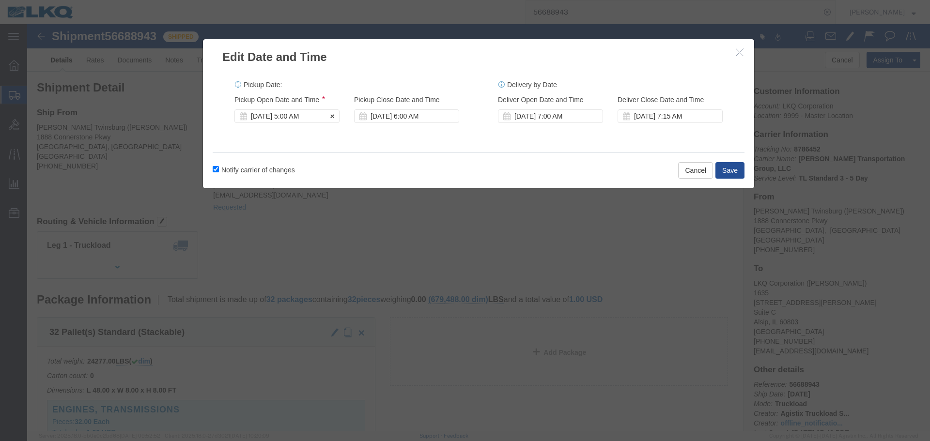
click div "Sep 08 2025 5:00 AM"
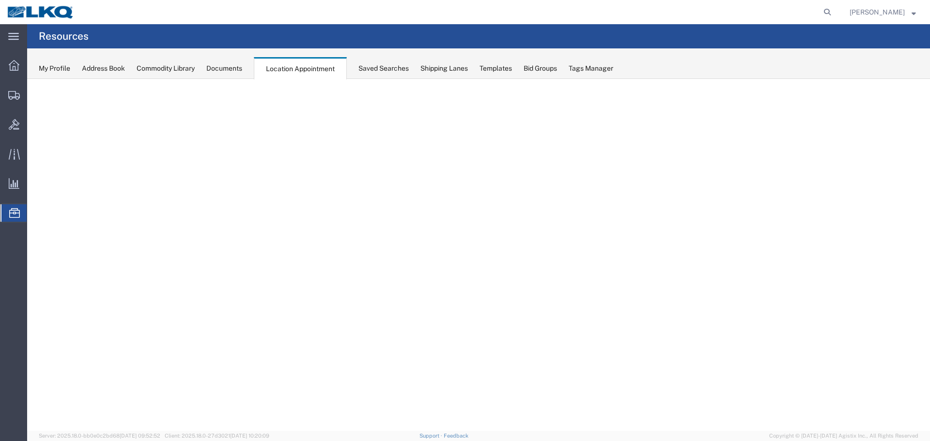
select select "27634"
select select "agendaWeek"
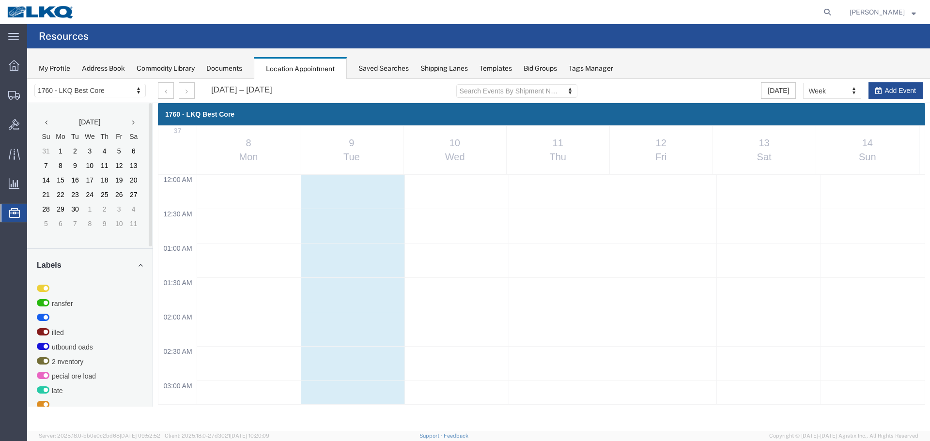
scroll to position [413, 0]
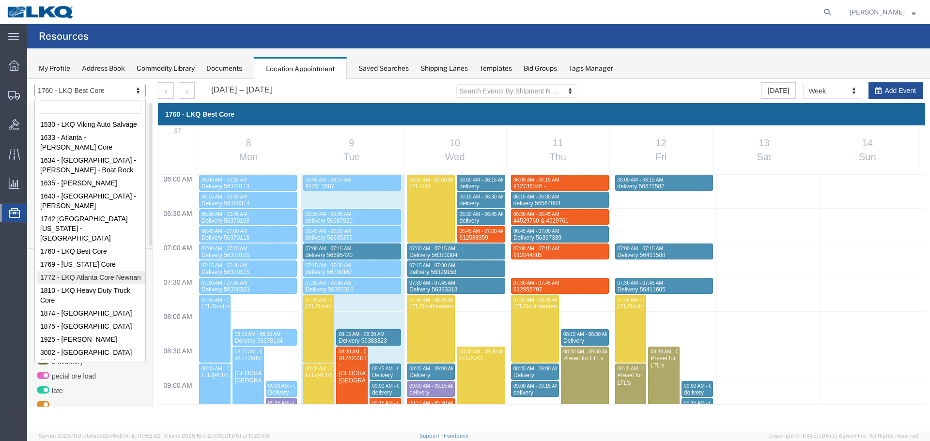
drag, startPoint x: 78, startPoint y: 245, endPoint x: 595, endPoint y: 520, distance: 585.1
select select "30704"
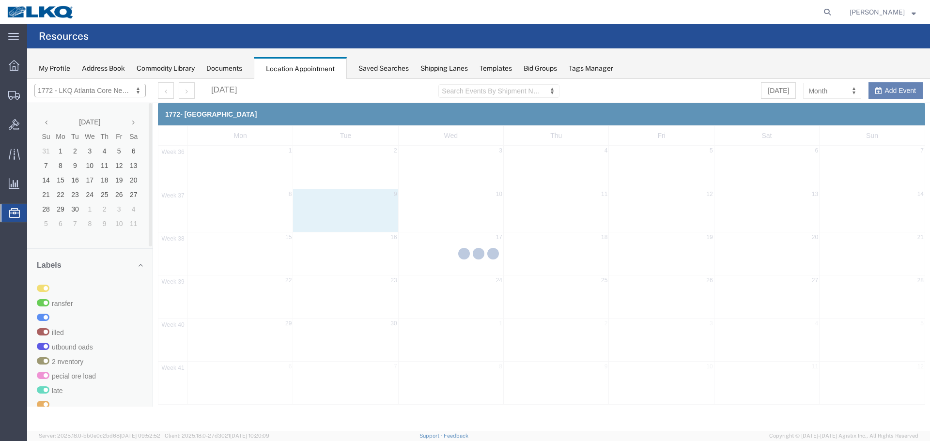
click at [817, 92] on div at bounding box center [478, 255] width 903 height 352
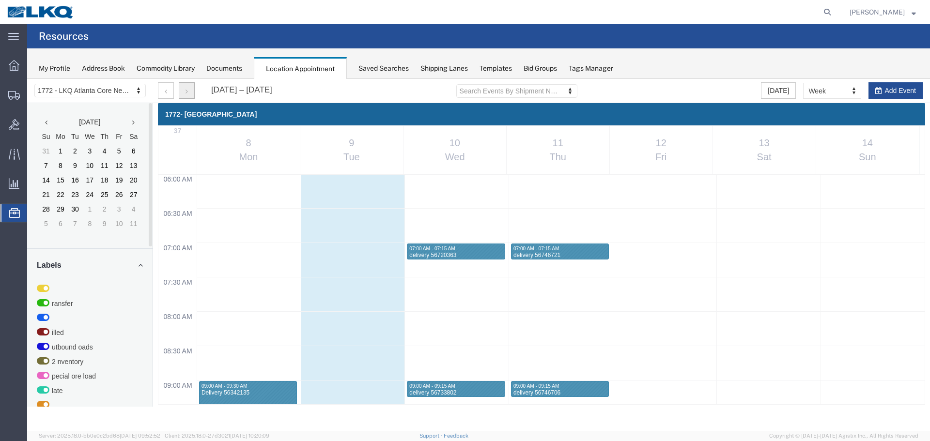
click at [185, 89] on button "button" at bounding box center [187, 90] width 16 height 16
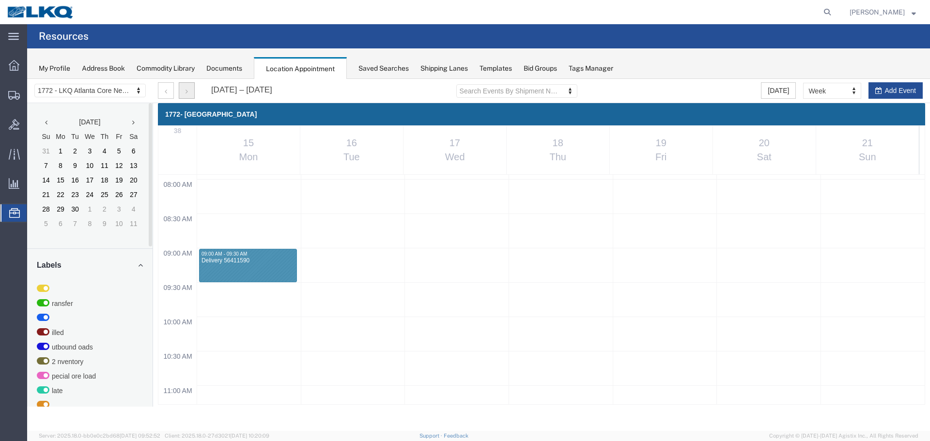
scroll to position [559, 0]
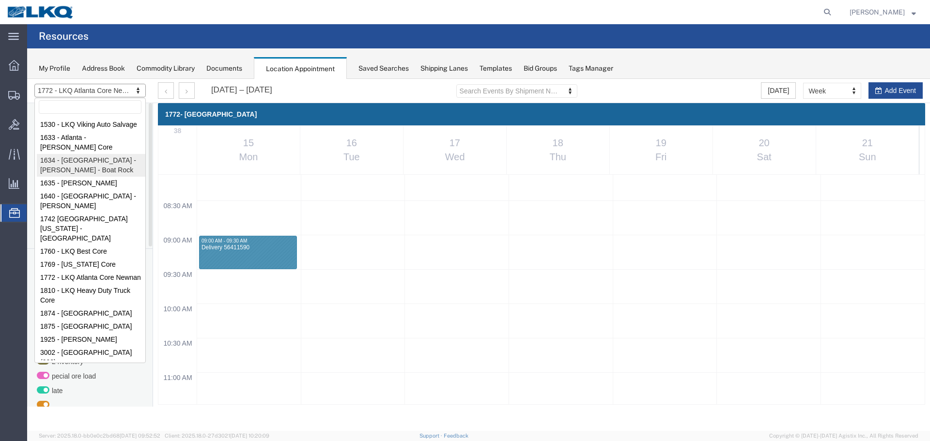
drag, startPoint x: 71, startPoint y: 165, endPoint x: 216, endPoint y: 161, distance: 144.4
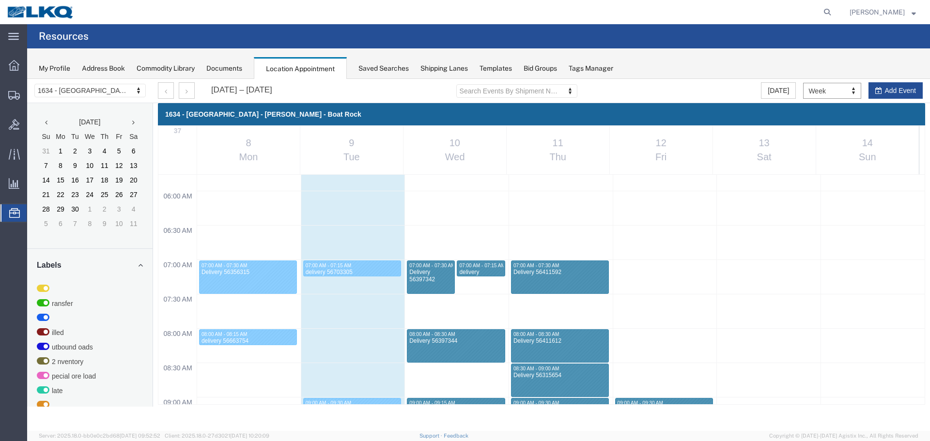
scroll to position [413, 0]
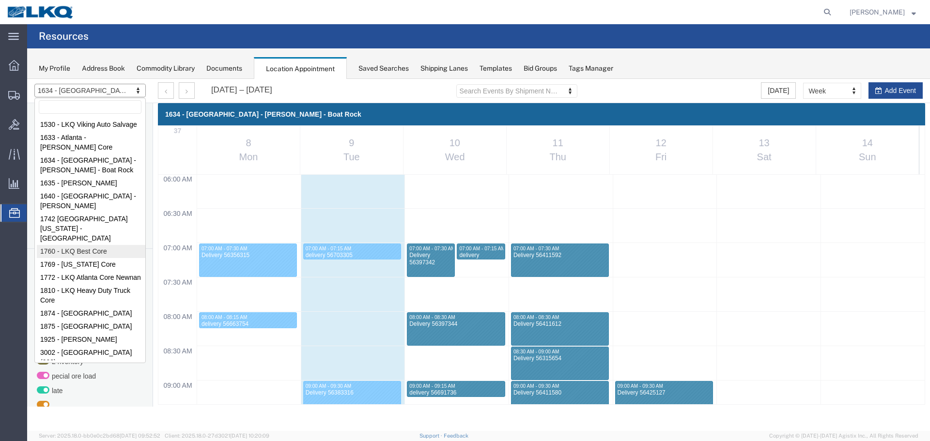
select select "27634"
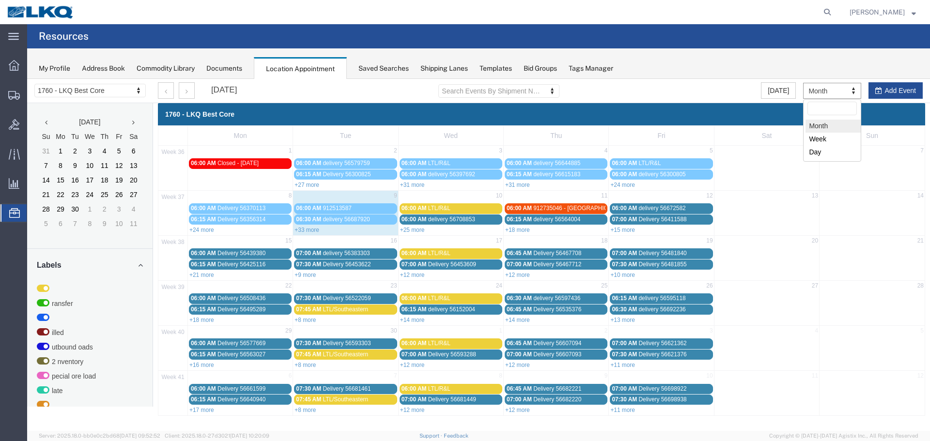
drag, startPoint x: 826, startPoint y: 90, endPoint x: 829, endPoint y: 103, distance: 13.5
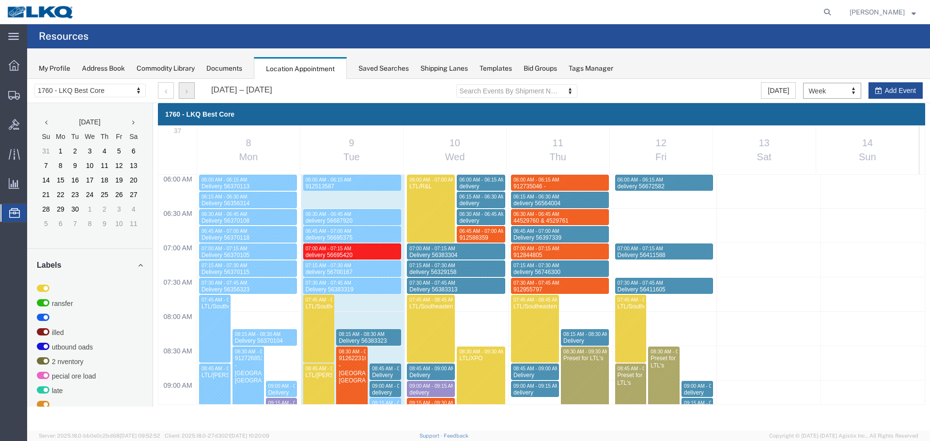
click at [188, 90] on icon "button" at bounding box center [187, 91] width 2 height 7
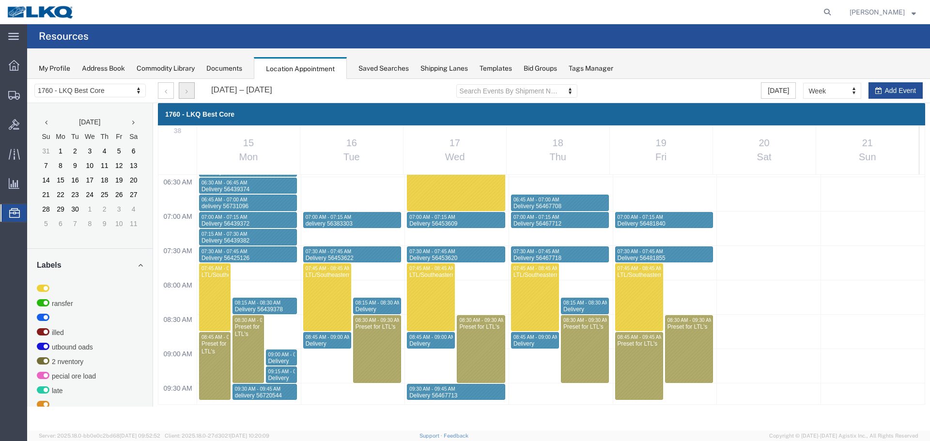
scroll to position [462, 0]
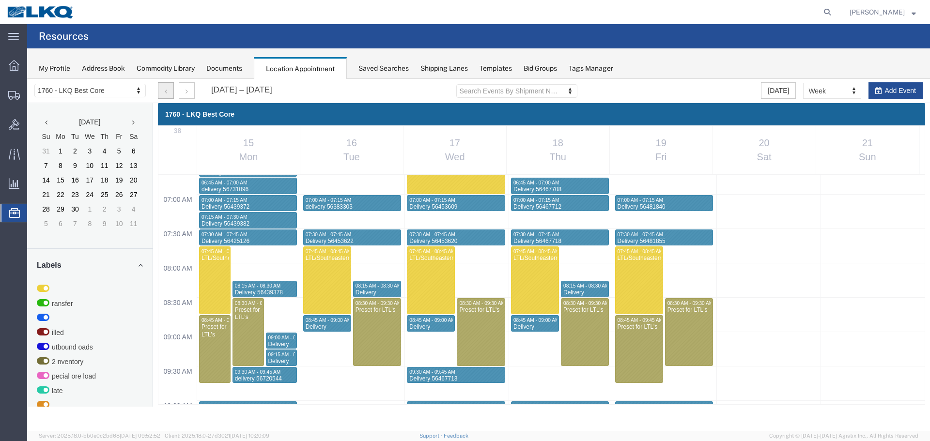
click at [169, 89] on button "button" at bounding box center [166, 90] width 16 height 16
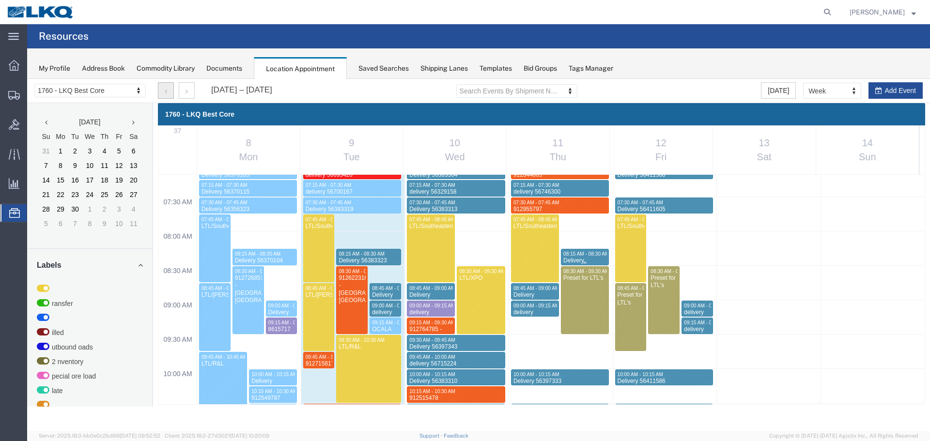
scroll to position [510, 0]
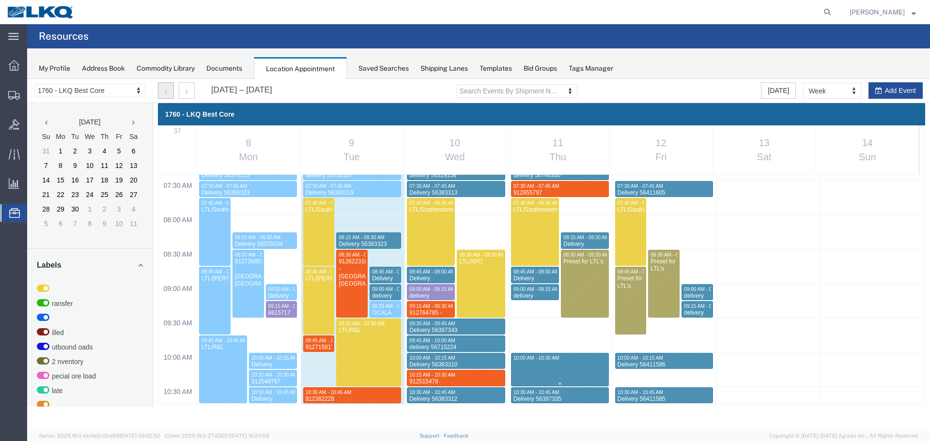
select select "1"
select select
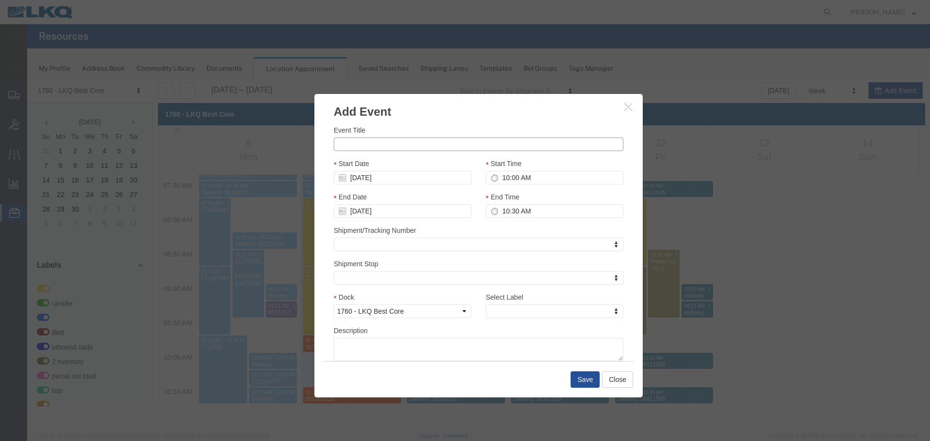
click at [430, 149] on input "Event Title" at bounding box center [479, 145] width 290 height 14
paste input "912981284 - Lavonia"
type input "912981284 - Lavonia"
click at [528, 172] on input "10:00 AM" at bounding box center [555, 178] width 138 height 14
type input "10:15 AM"
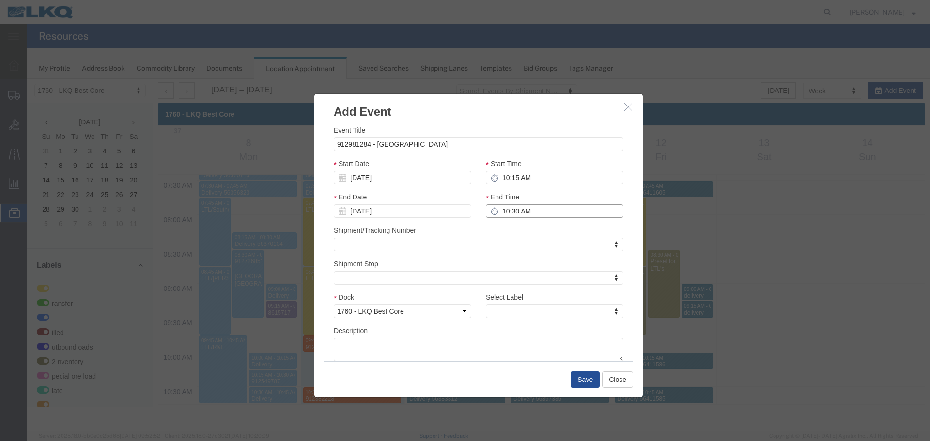
click at [524, 204] on input "10:30 AM" at bounding box center [555, 211] width 138 height 14
type input "10:30 AM"
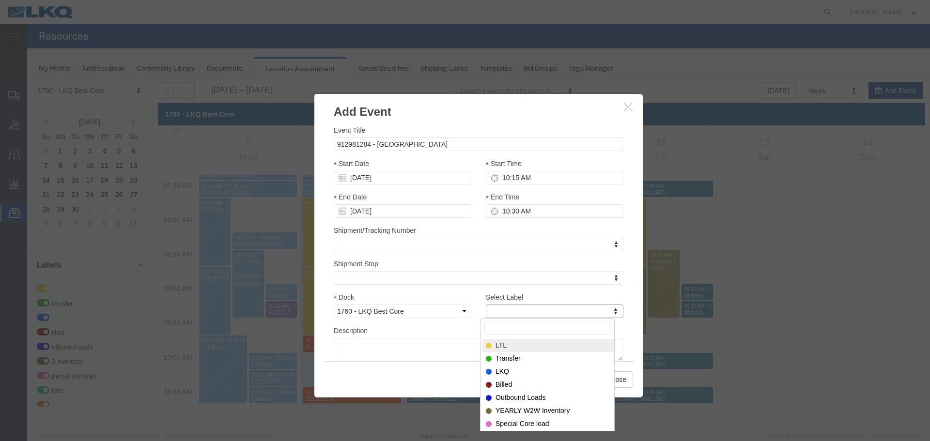
type input "m"
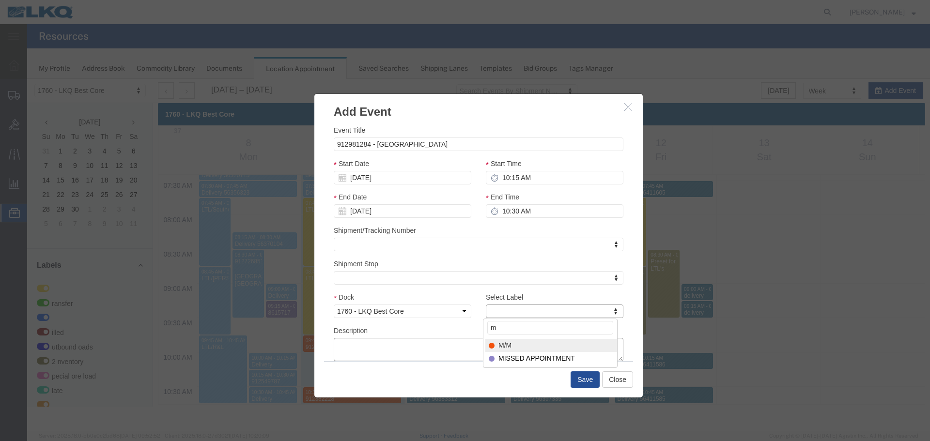
select select "24"
paste textarea "912981284 - Lavonia"
type textarea "912981284 - Lavonia"
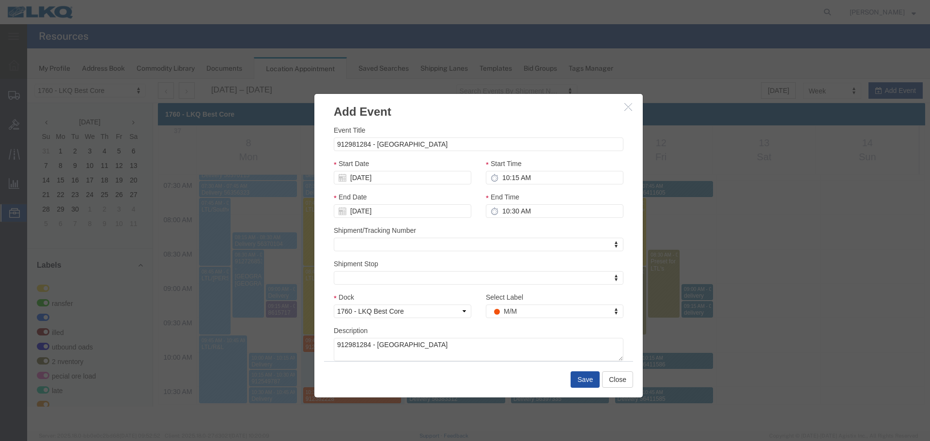
click at [584, 377] on button "Save" at bounding box center [585, 380] width 29 height 16
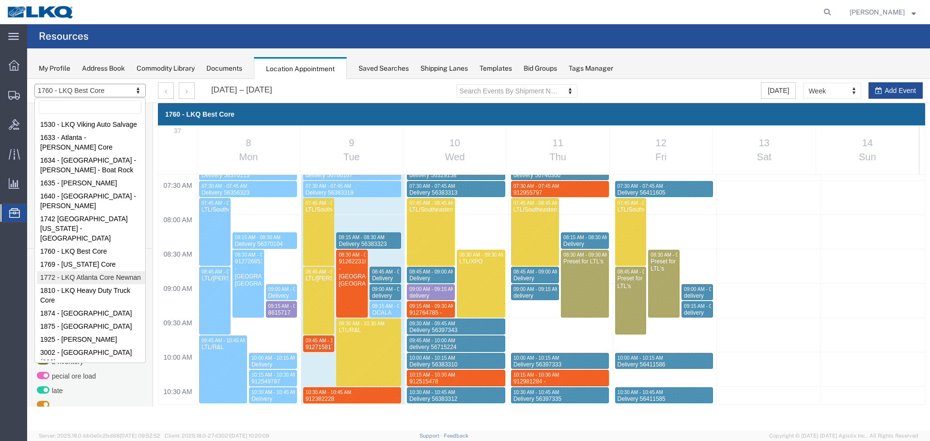
drag, startPoint x: 76, startPoint y: 244, endPoint x: 35, endPoint y: 311, distance: 78.7
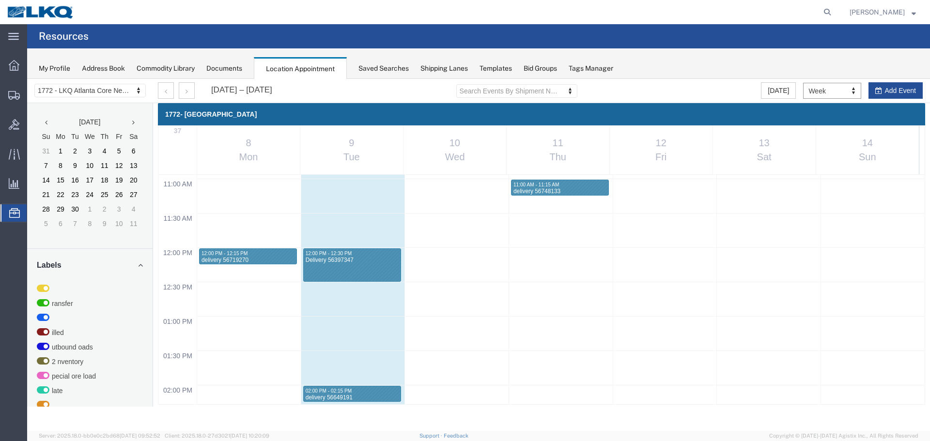
scroll to position [801, 0]
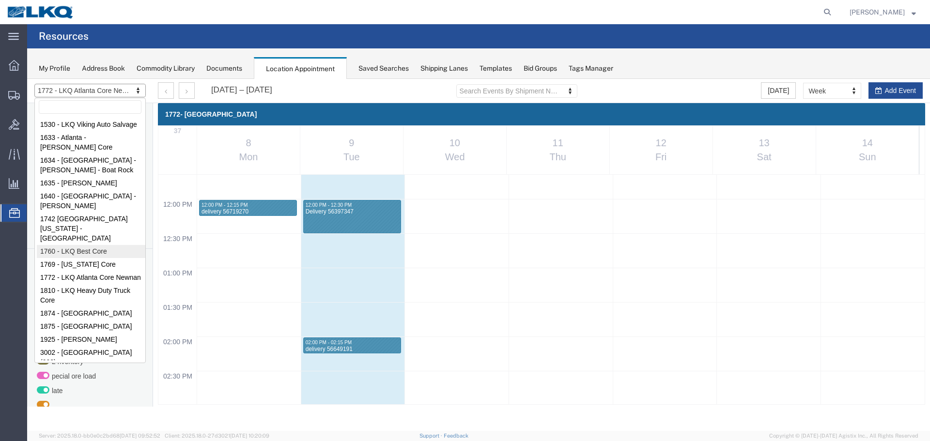
select select "27634"
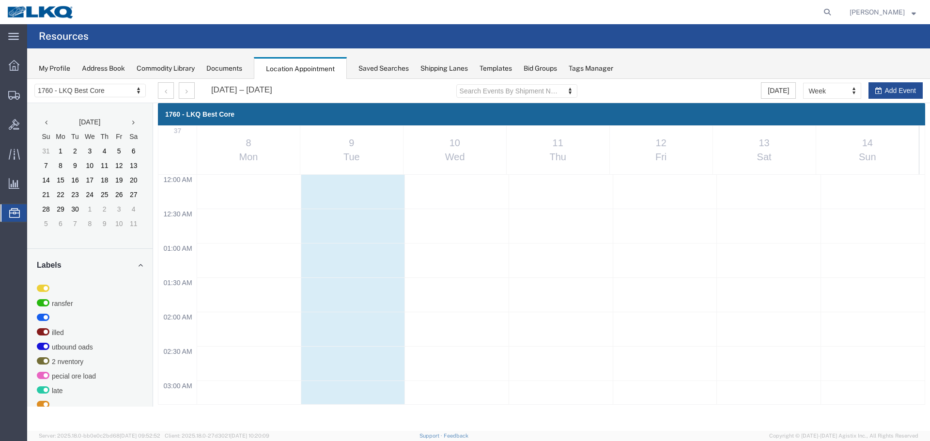
click at [823, 138] on th "14 Sun" at bounding box center [867, 150] width 103 height 48
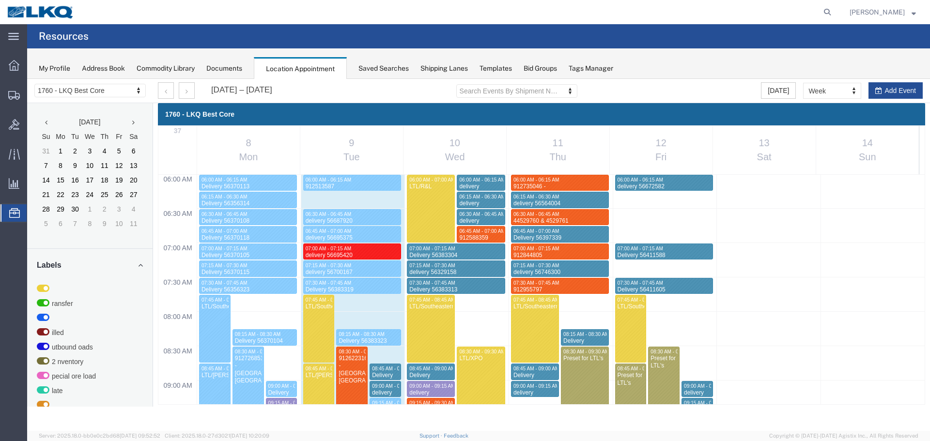
click at [761, 86] on div "Sep 8 – 14, 2025 Search Events By Shipment Number Clear Filter Today Week Month…" at bounding box center [541, 91] width 780 height 24
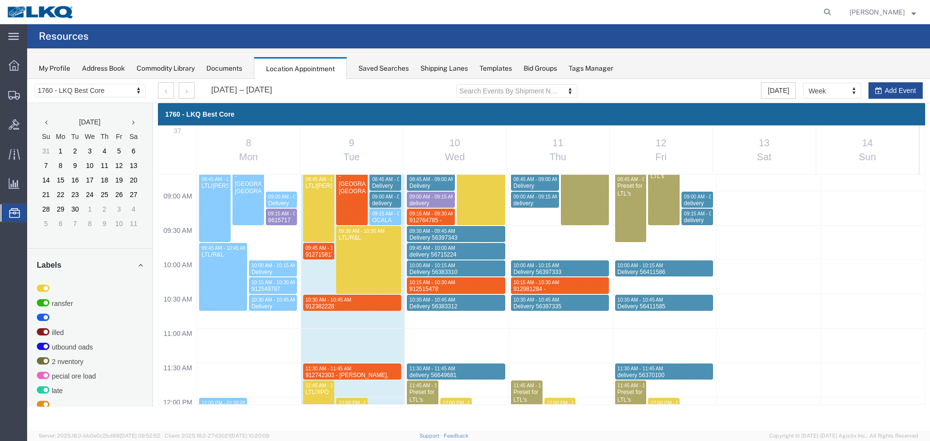
click at [705, 59] on div "My Profile Address Book Commodity Library Documents Location Appointment Saved …" at bounding box center [478, 63] width 903 height 31
click at [186, 99] on div "Sep 8 – 14, 2025 Search Events By Shipment Number Clear Filter Today Week Month…" at bounding box center [541, 91] width 780 height 24
click at [187, 92] on icon "button" at bounding box center [187, 91] width 2 height 7
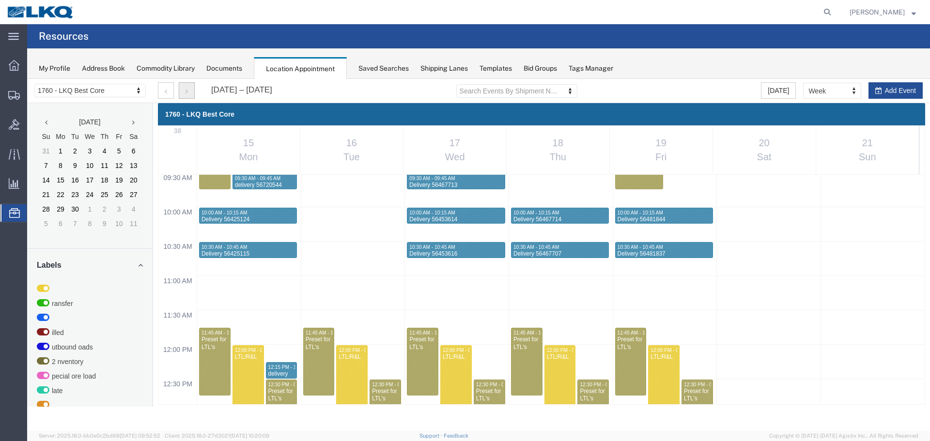
scroll to position [559, 0]
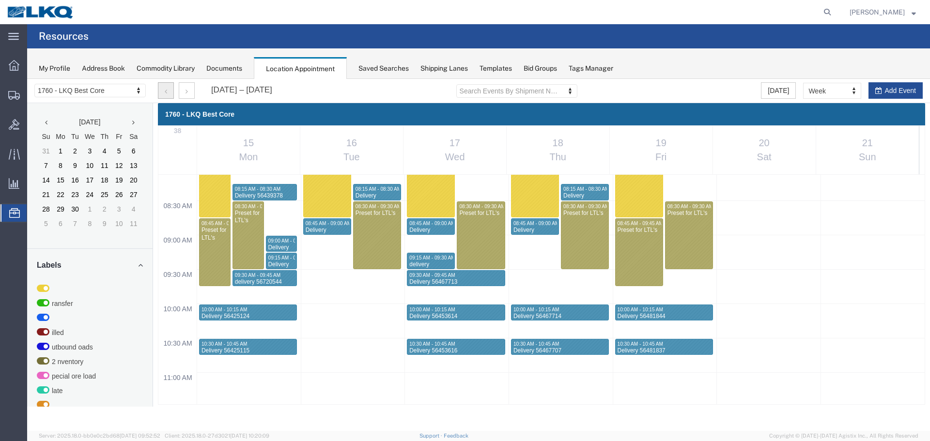
click at [168, 90] on button "button" at bounding box center [166, 90] width 16 height 16
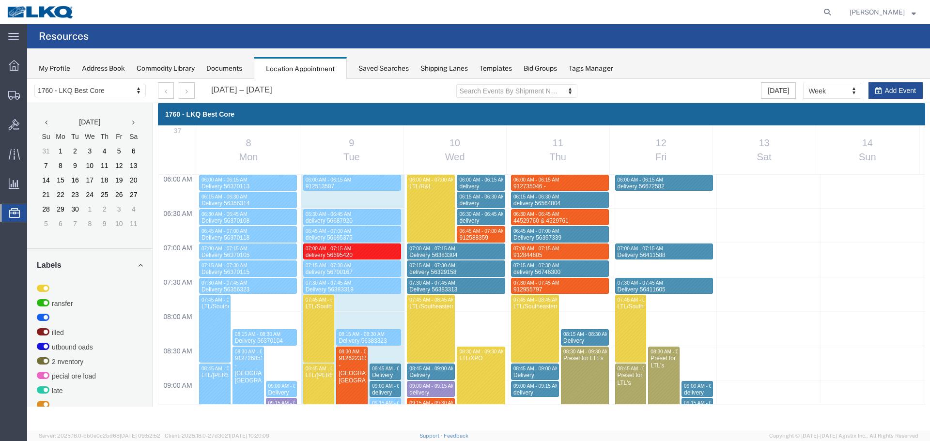
scroll to position [603, 0]
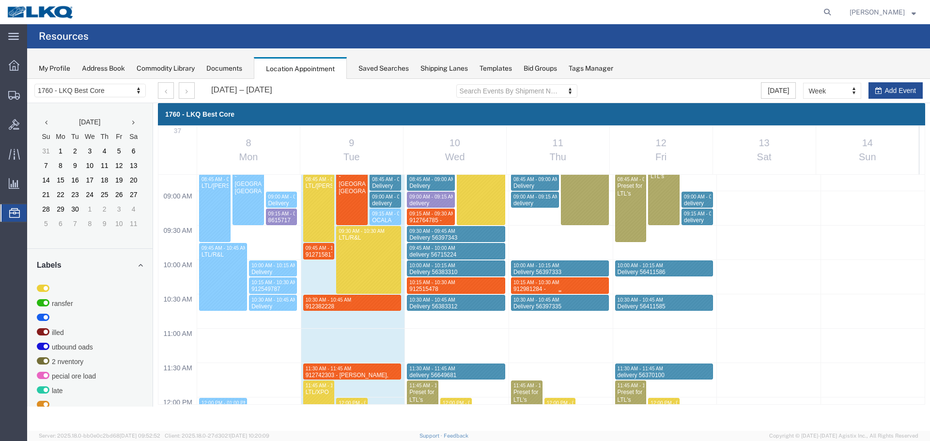
click at [554, 284] on span "10:15 AM - 10:30 AM" at bounding box center [537, 282] width 46 height 5
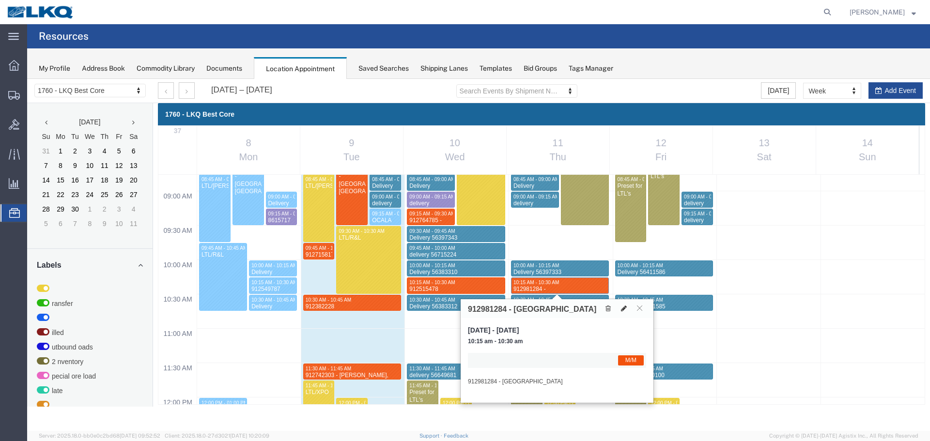
click at [624, 307] on icon at bounding box center [624, 308] width 6 height 7
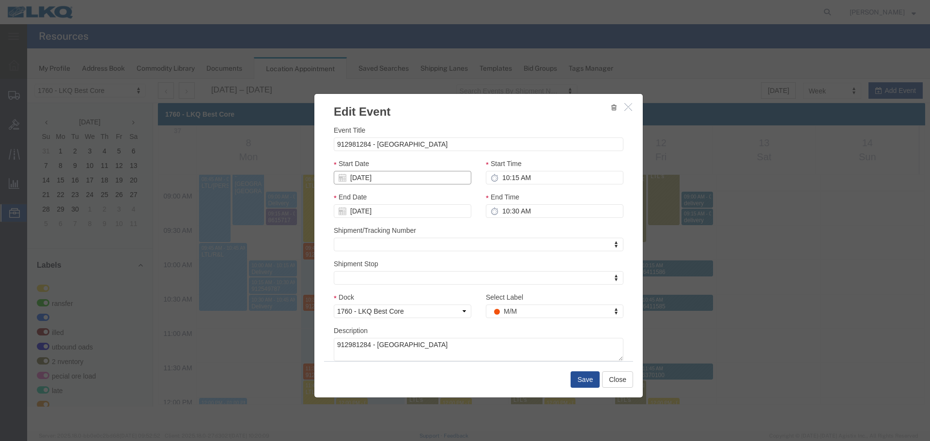
click at [390, 176] on input "[DATE]" at bounding box center [403, 178] width 138 height 14
click at [355, 252] on td "15" at bounding box center [355, 253] width 15 height 15
click at [550, 175] on input "10:15 AM" at bounding box center [555, 178] width 138 height 14
type input "9:45 AM"
click at [520, 216] on input "10:30 AM" at bounding box center [555, 211] width 138 height 14
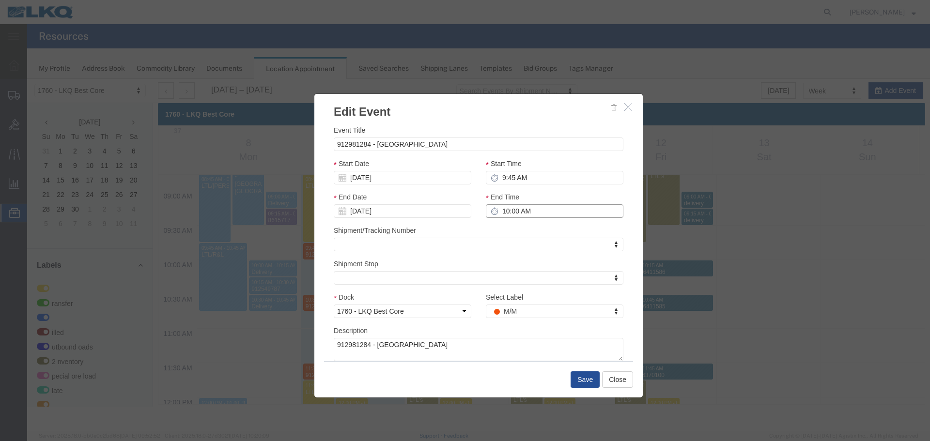
type input "10:00 AM"
click at [456, 109] on h3 "Edit Event" at bounding box center [479, 107] width 329 height 26
click at [579, 376] on button "Save" at bounding box center [585, 380] width 29 height 16
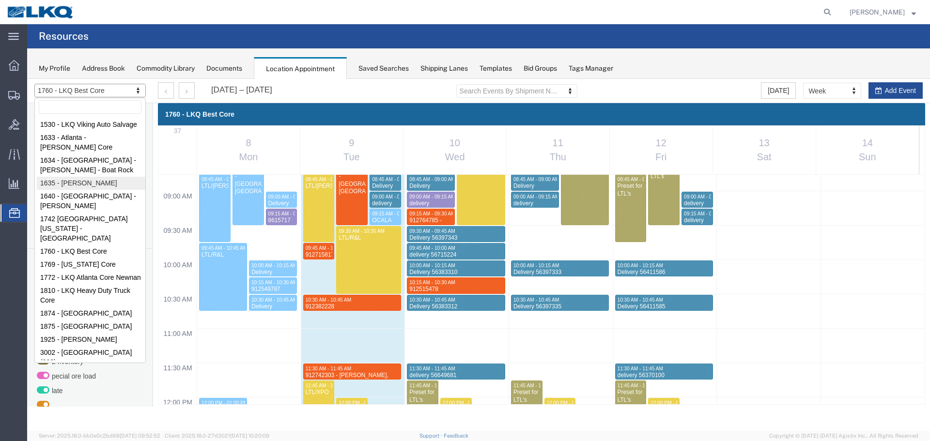
drag, startPoint x: 73, startPoint y: 188, endPoint x: 621, endPoint y: 81, distance: 558.8
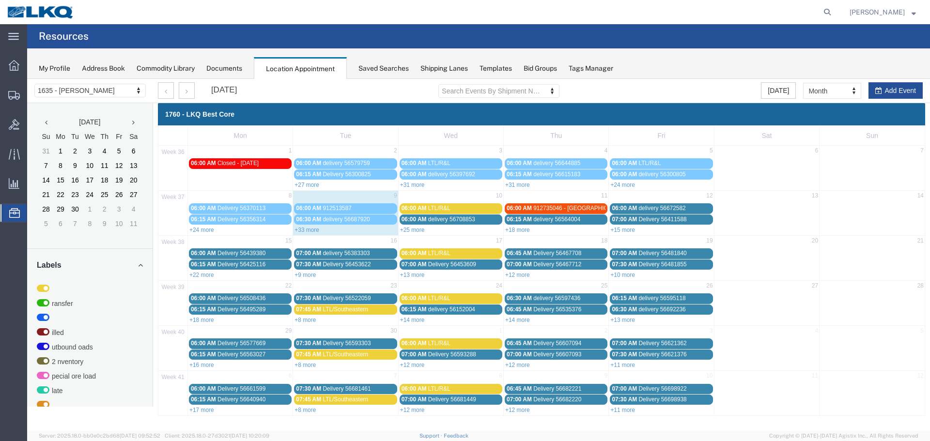
select select "27578"
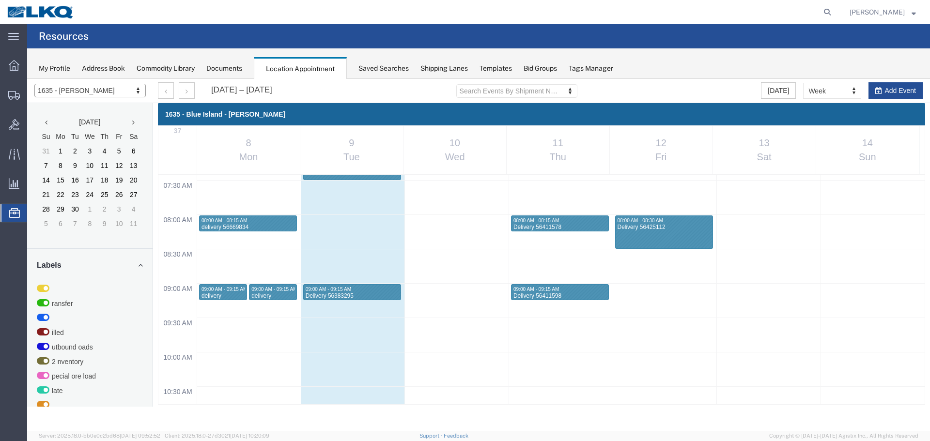
scroll to position [413, 0]
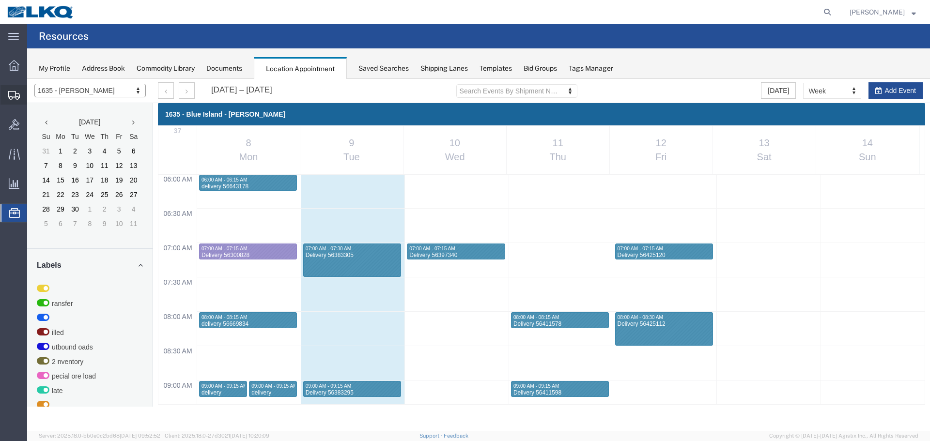
click at [0, 0] on span "Shipment Manager" at bounding box center [0, 0] width 0 height 0
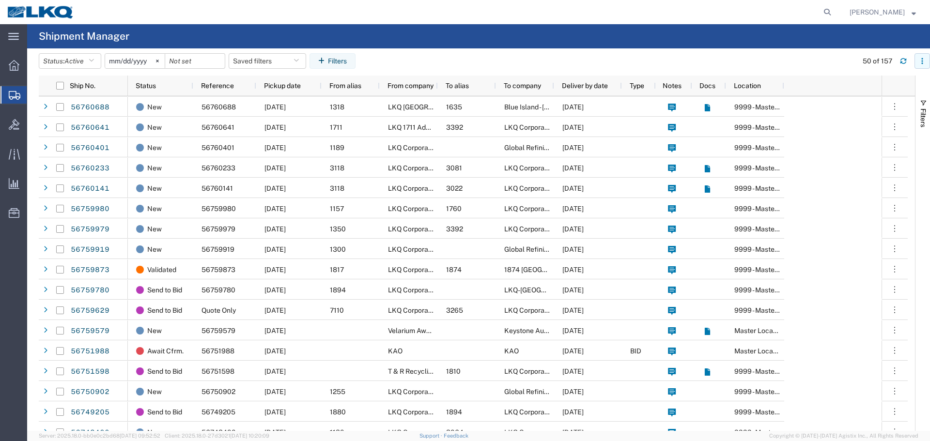
click at [919, 64] on icon "button" at bounding box center [922, 61] width 7 height 7
click at [742, 62] on agx-table-filter-chips "Status: Active Active All Approved Booked Canceled Delivered Denied New On Hold…" at bounding box center [446, 64] width 814 height 22
click at [94, 63] on icon "button" at bounding box center [91, 61] width 5 height 7
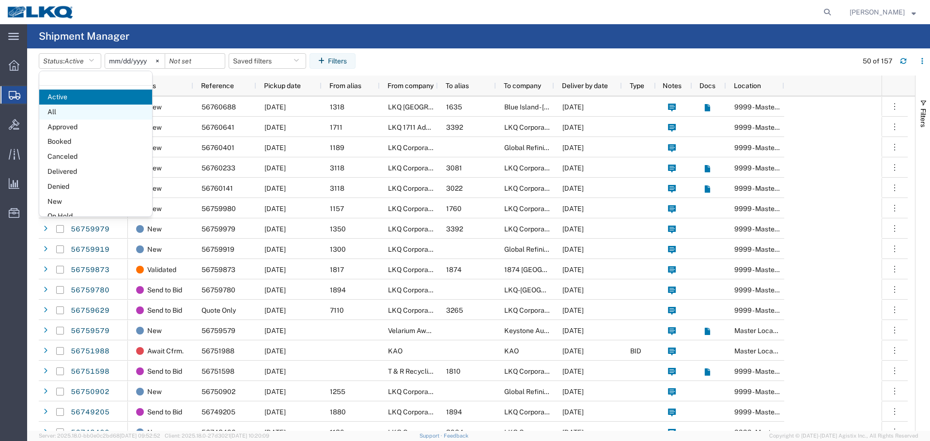
click at [58, 114] on span "All" at bounding box center [95, 112] width 113 height 15
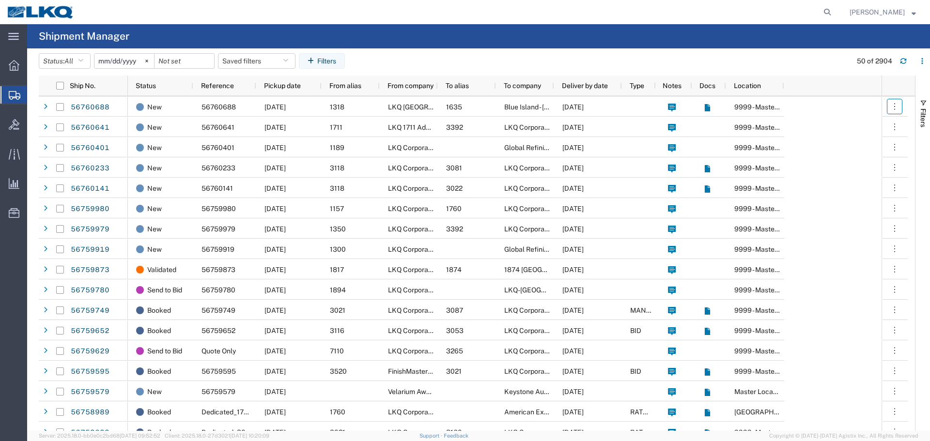
click at [896, 107] on icon "button" at bounding box center [895, 107] width 10 height 10
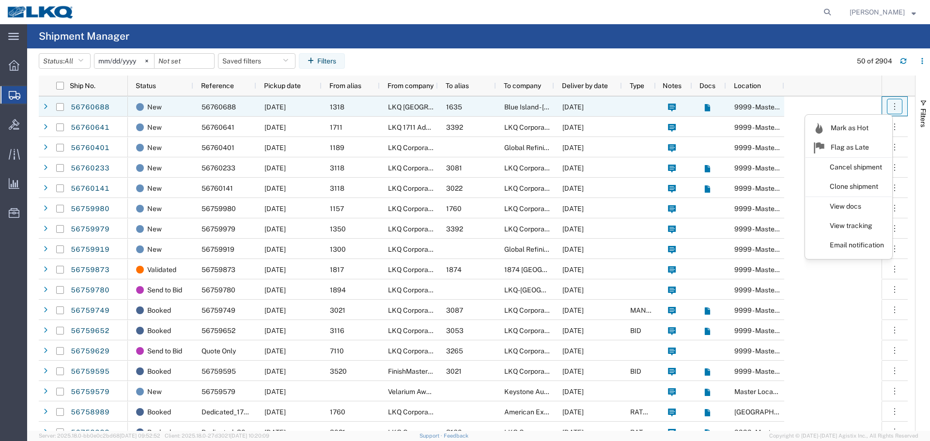
click at [896, 107] on icon "button" at bounding box center [895, 107] width 10 height 10
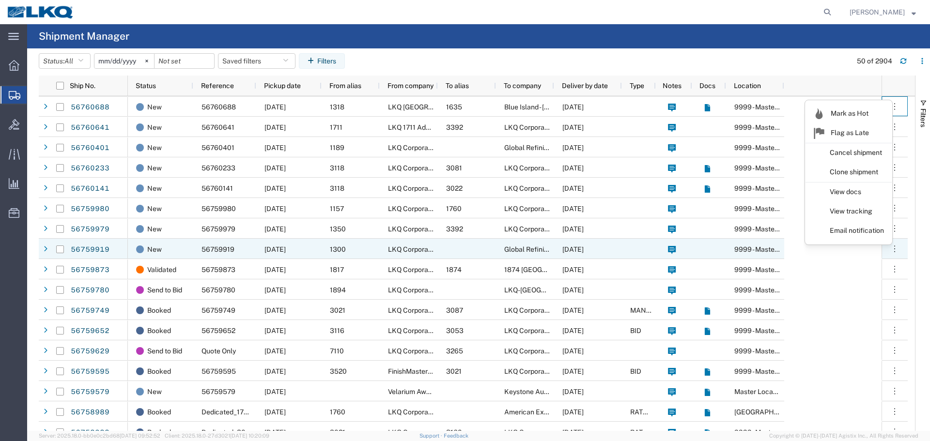
scroll to position [145, 0]
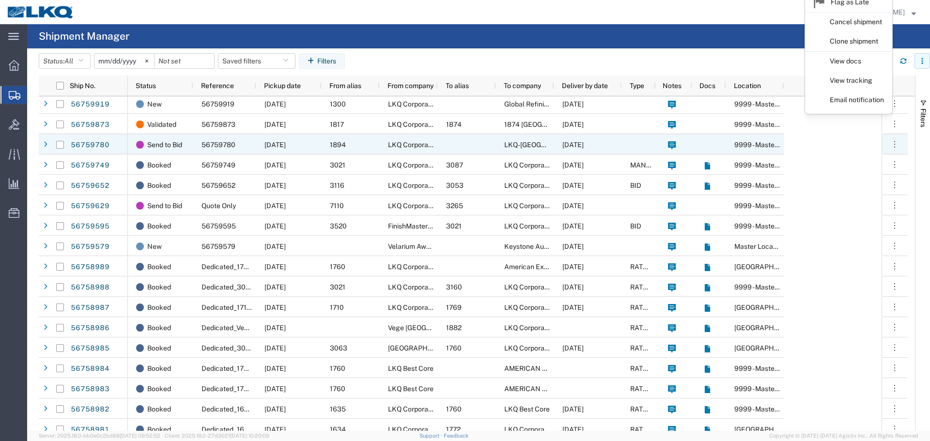
click at [530, 61] on agx-table-filter-chips "Status: All Active All Approved Booked Canceled Delivered Denied New On Hold Pe…" at bounding box center [443, 64] width 808 height 22
click at [926, 61] on icon "button" at bounding box center [922, 61] width 7 height 7
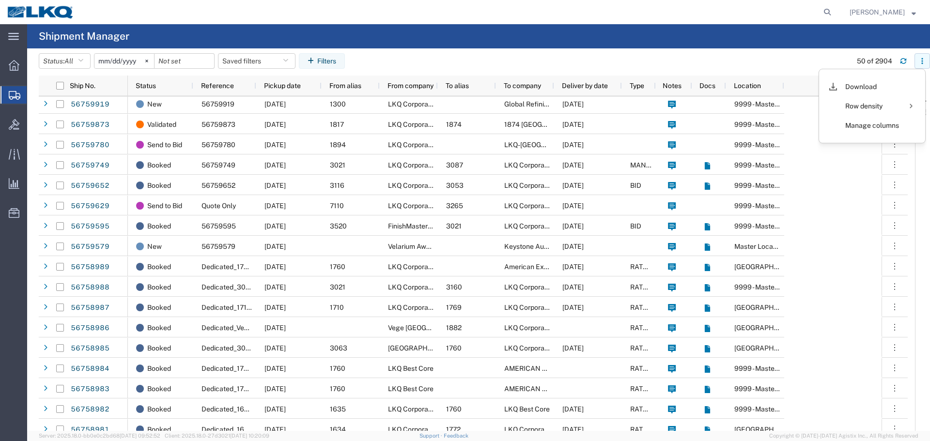
scroll to position [0, 0]
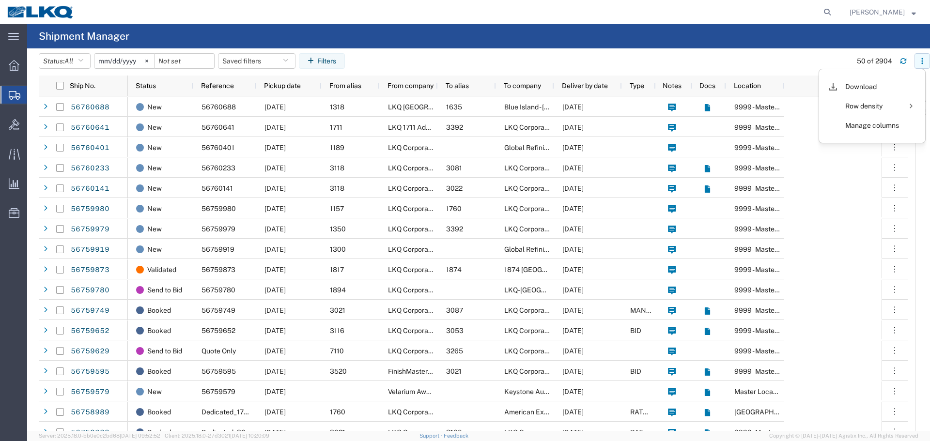
click at [924, 63] on icon "button" at bounding box center [922, 61] width 7 height 7
click at [864, 125] on agx-table-column-manager-action "Manage columns" at bounding box center [873, 125] width 54 height 19
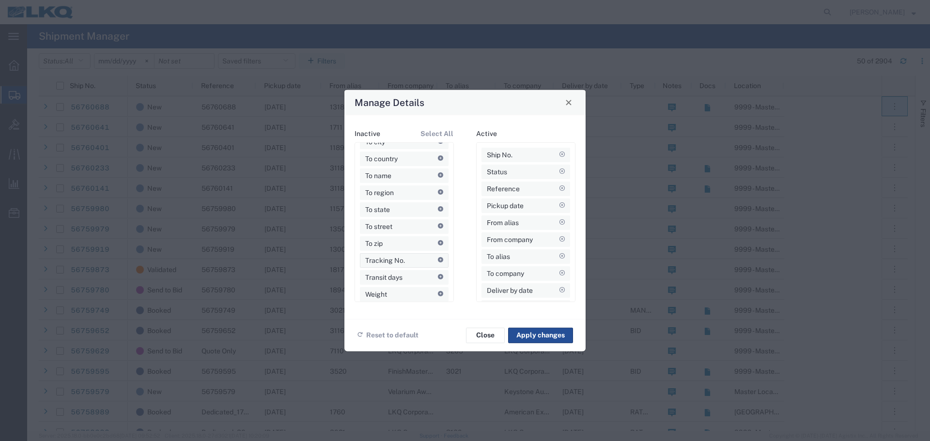
scroll to position [532, 0]
click at [438, 184] on icon at bounding box center [440, 182] width 5 height 5
click at [556, 338] on button "Apply changes" at bounding box center [540, 336] width 65 height 16
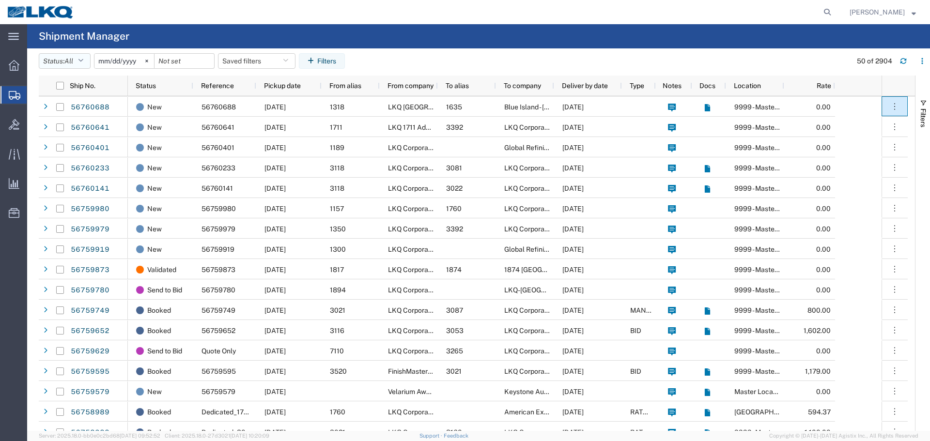
click at [56, 57] on button "Status: All" at bounding box center [65, 61] width 52 height 16
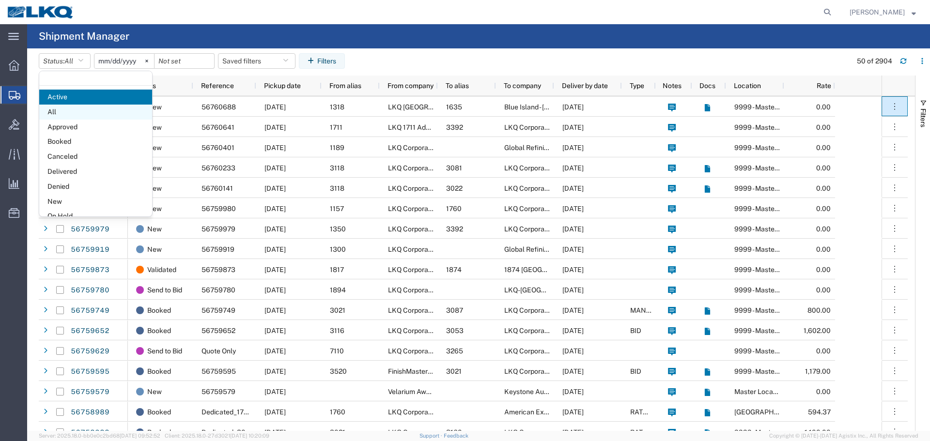
click at [59, 112] on span "All" at bounding box center [95, 112] width 113 height 15
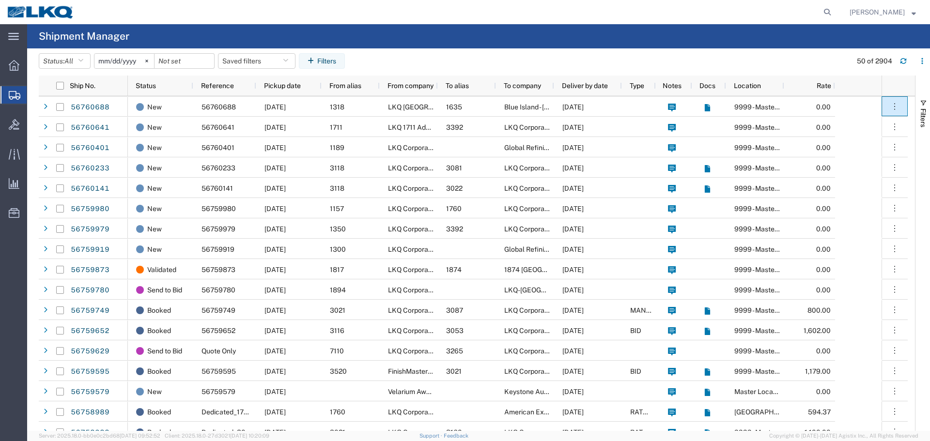
click at [457, 44] on agx-page-header "Shipment Manager" at bounding box center [478, 36] width 903 height 24
click at [691, 21] on agx-global-search at bounding box center [681, 12] width 310 height 24
click at [679, 40] on agx-page-header "Shipment Manager" at bounding box center [478, 36] width 903 height 24
click at [148, 60] on icon at bounding box center [146, 61] width 3 height 3
click at [923, 94] on button "Filters" at bounding box center [923, 113] width 15 height 52
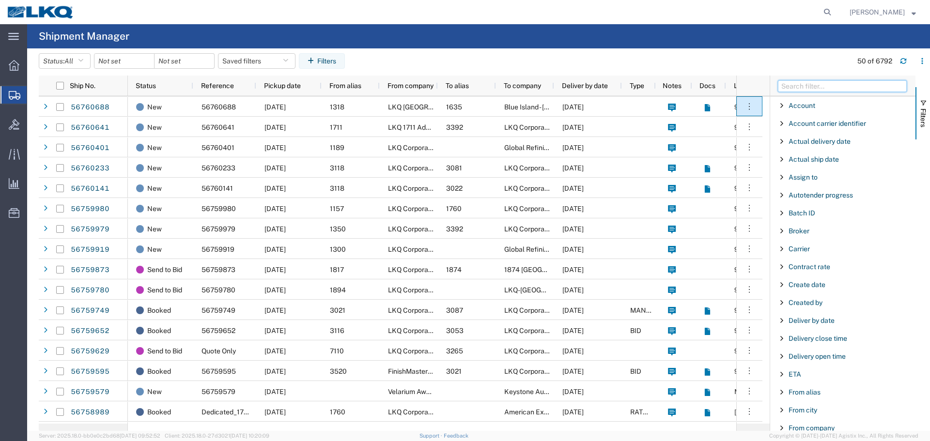
click at [786, 87] on input "Filter Columns Input" at bounding box center [842, 86] width 129 height 12
click at [798, 88] on input "Filter Columns Input" at bounding box center [842, 86] width 129 height 12
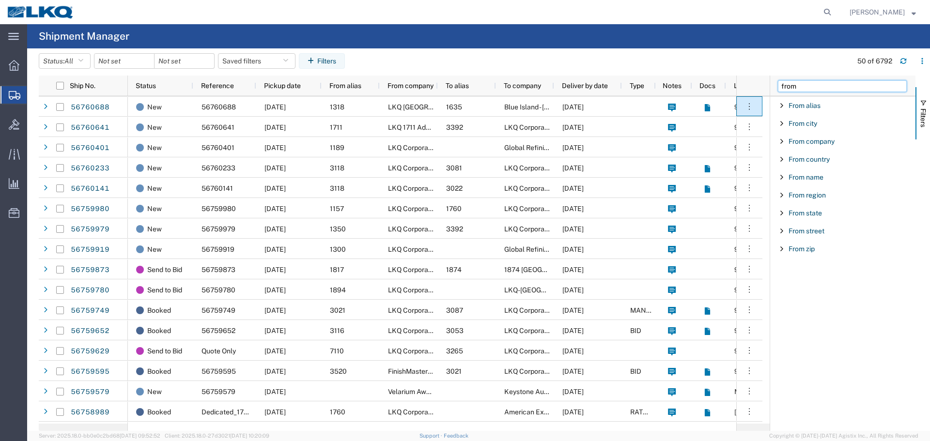
type input "from"
click at [782, 121] on span "Filter List 9 Filters" at bounding box center [782, 124] width 8 height 8
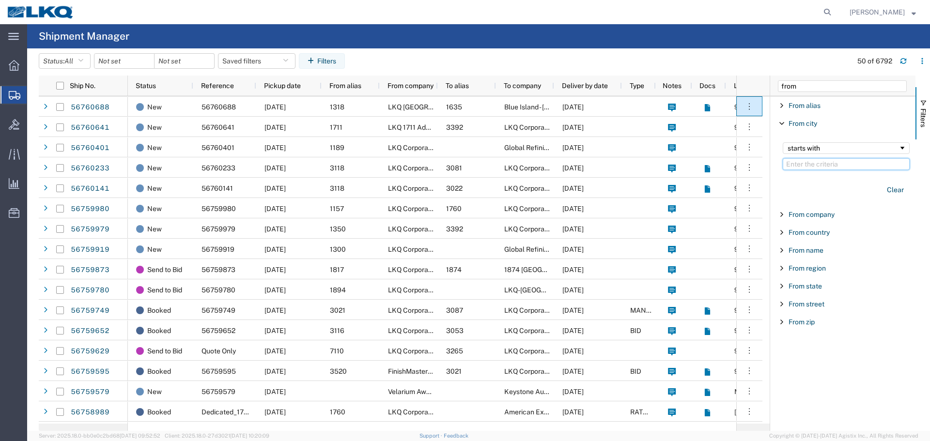
paste input "3064"
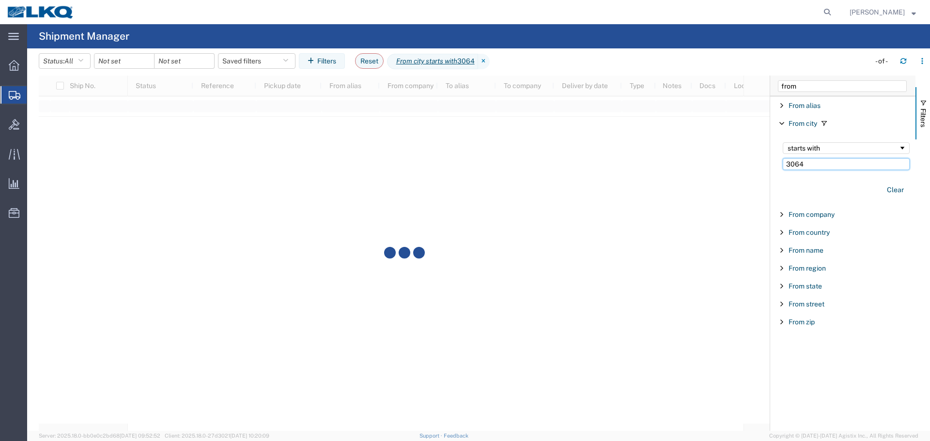
type input "3064"
click at [805, 85] on input "from" at bounding box center [842, 86] width 129 height 12
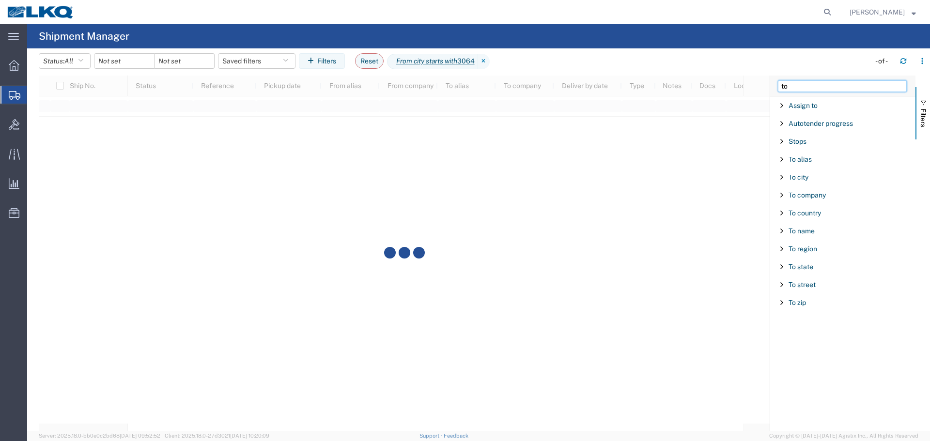
type input "to"
click at [780, 179] on span "Filter List 12 Filters" at bounding box center [782, 177] width 8 height 8
click at [781, 155] on div "To alias" at bounding box center [843, 159] width 145 height 17
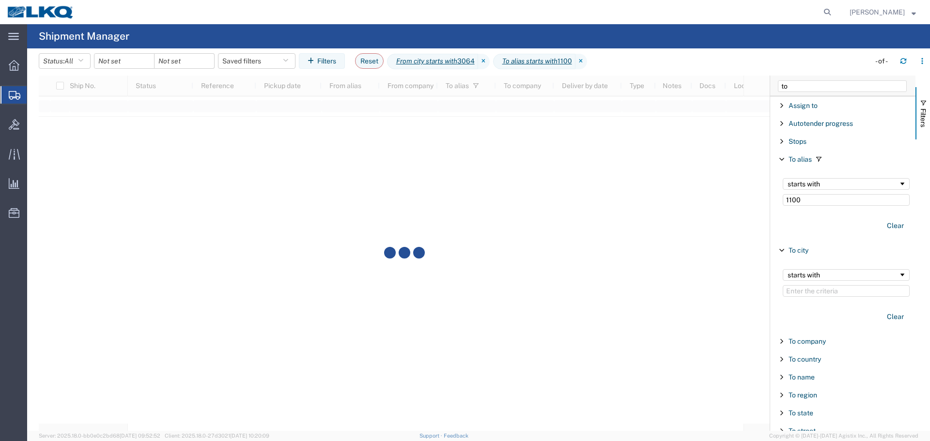
type input "1100"
click at [800, 84] on input "to" at bounding box center [842, 86] width 129 height 12
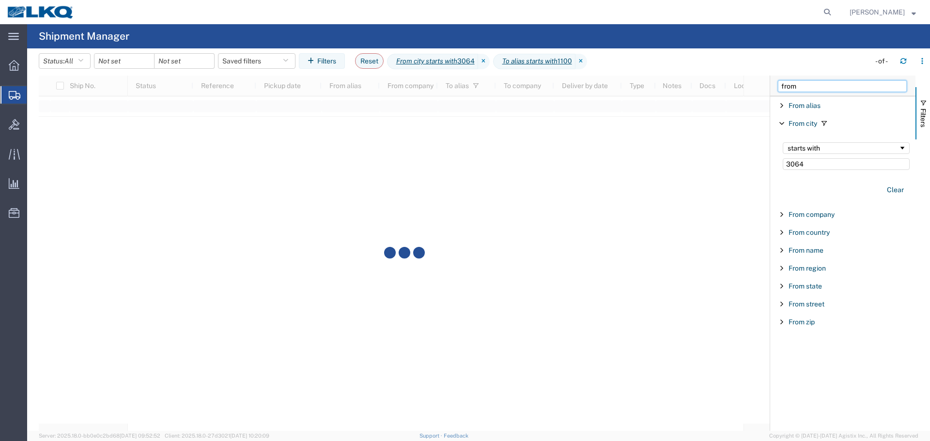
type input "from"
click at [811, 166] on input "3064" at bounding box center [846, 164] width 127 height 12
click at [782, 122] on span "Filter List 9 Filters" at bounding box center [782, 124] width 8 height 8
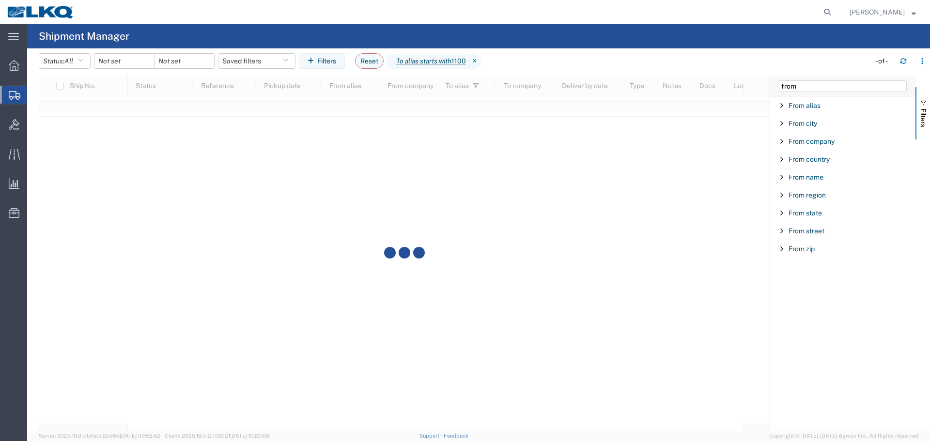
click at [783, 109] on span "Filter List 9 Filters" at bounding box center [782, 106] width 8 height 8
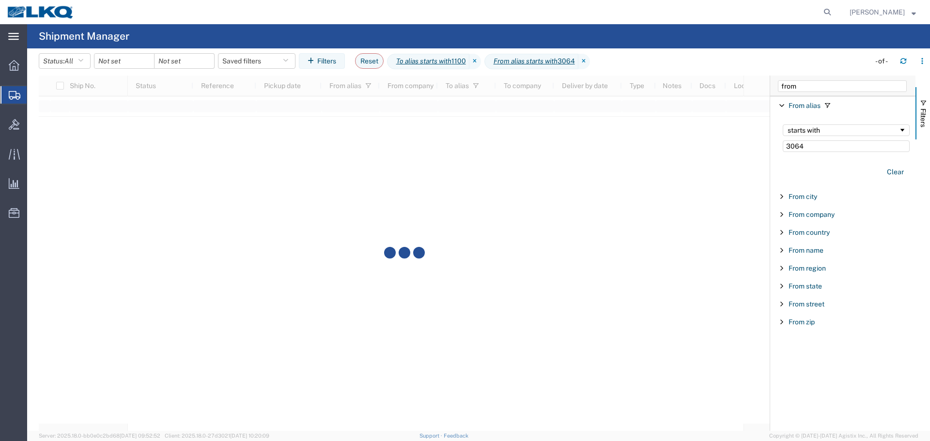
type input "3064"
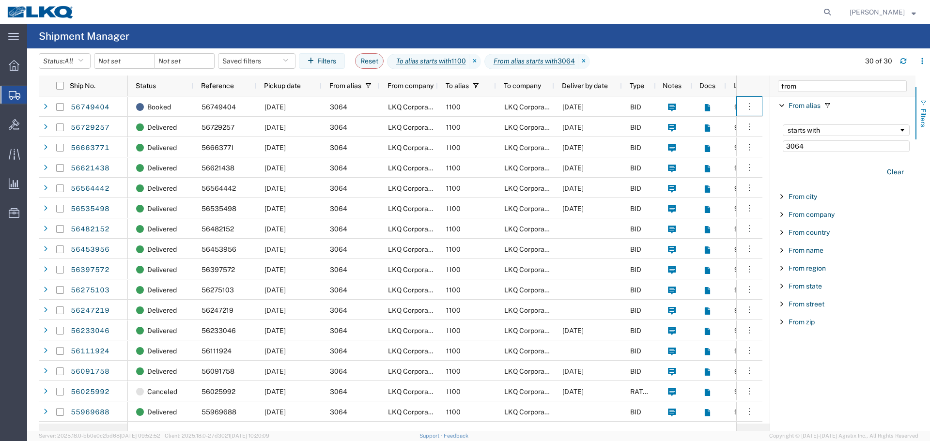
click at [930, 121] on button "Filters" at bounding box center [923, 113] width 15 height 52
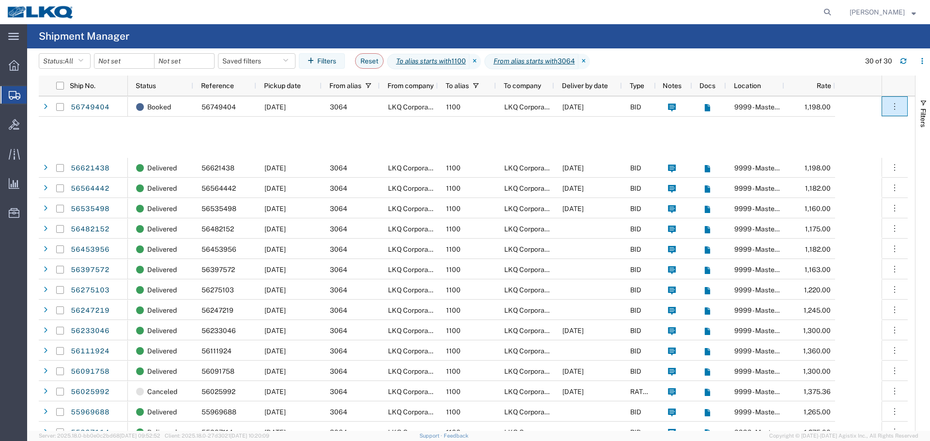
scroll to position [34, 0]
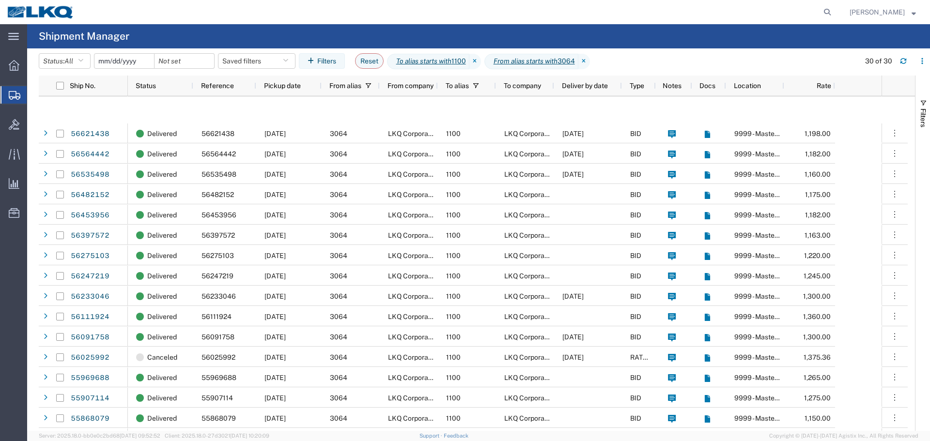
click at [123, 60] on input "date" at bounding box center [124, 61] width 60 height 15
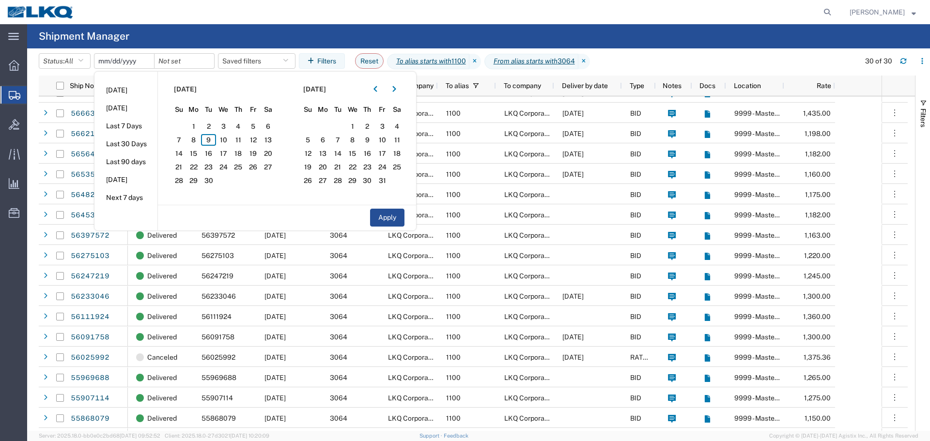
scroll to position [0, 0]
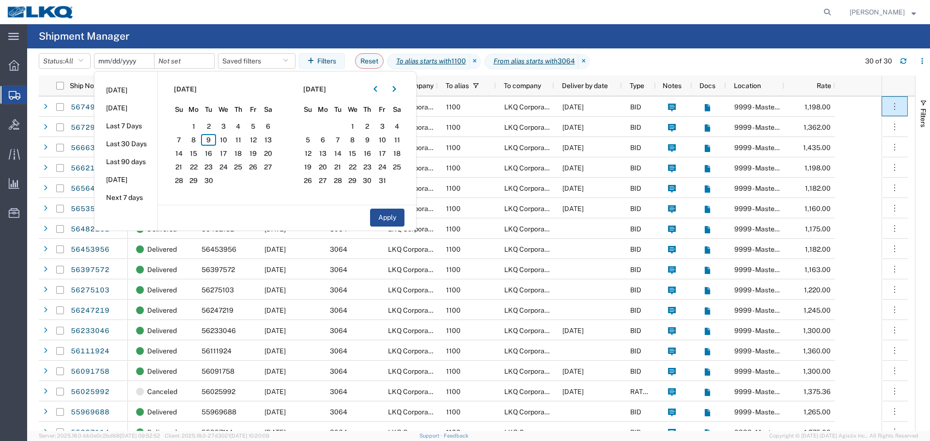
click at [144, 62] on input "date" at bounding box center [124, 61] width 60 height 15
click at [185, 86] on span "September 2025" at bounding box center [185, 89] width 23 height 10
click at [375, 93] on button "button" at bounding box center [376, 89] width 16 height 16
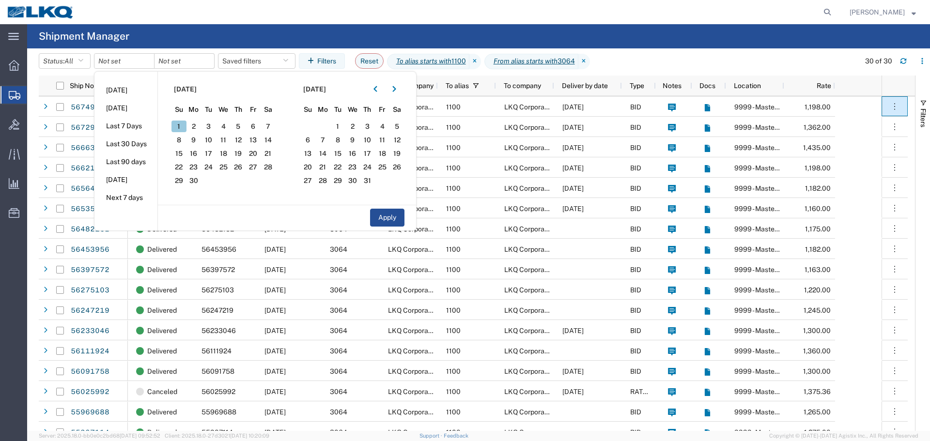
click at [182, 126] on span "1" at bounding box center [179, 127] width 15 height 12
click at [396, 90] on icon "button" at bounding box center [394, 89] width 3 height 6
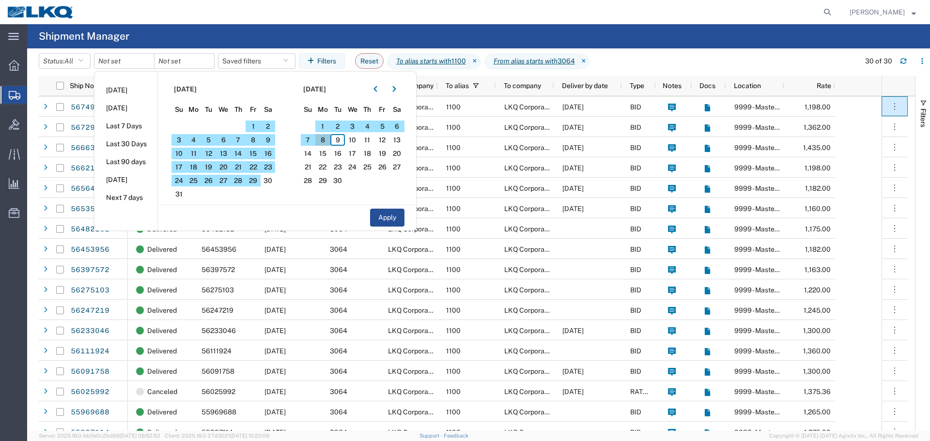
click at [323, 140] on span "8" at bounding box center [322, 140] width 15 height 12
click at [404, 220] on button "Apply" at bounding box center [387, 218] width 34 height 18
type input "2025-06-01"
type input "2025-09-08"
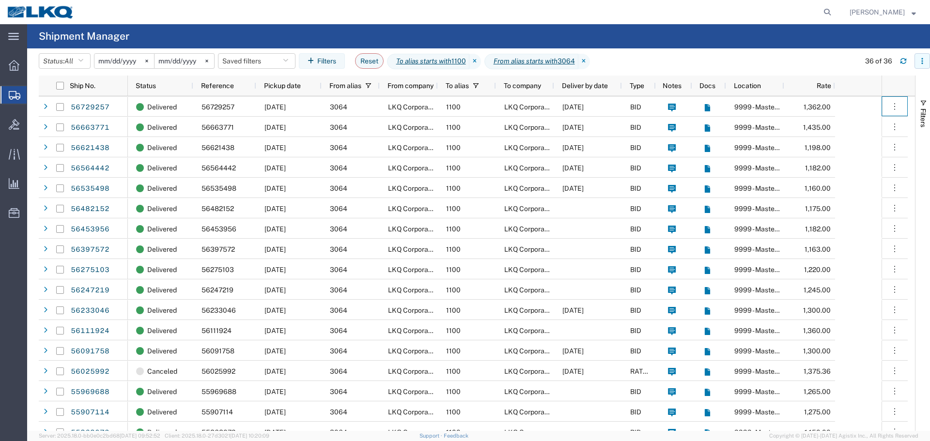
click at [925, 60] on icon "button" at bounding box center [922, 61] width 7 height 7
click at [889, 85] on div "Download" at bounding box center [873, 86] width 54 height 19
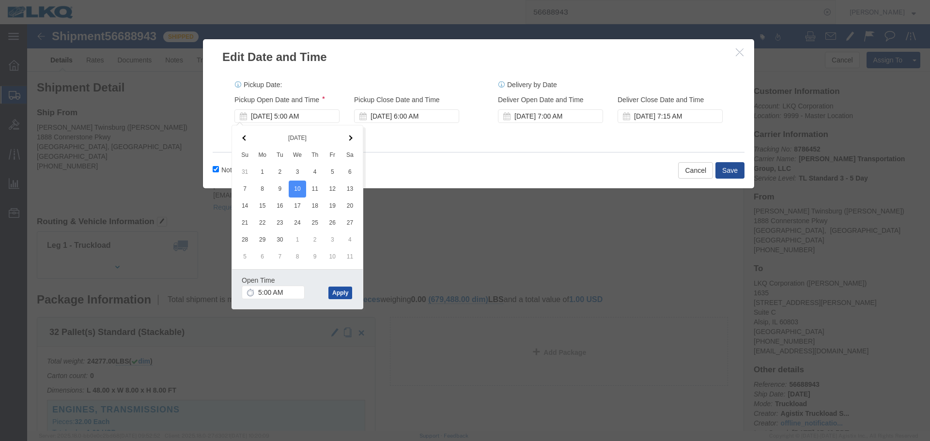
click button "Apply"
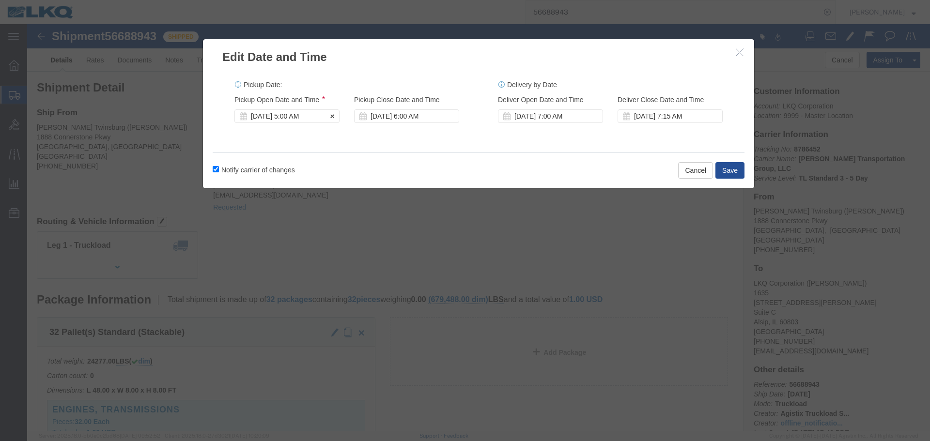
click div "Sep 10 2025 5:00 AM"
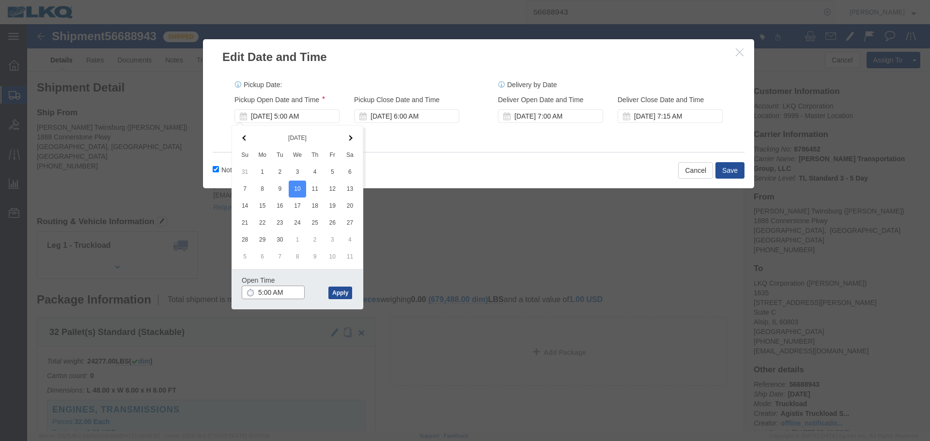
click input "5:00 AM"
type input "12:00 AM"
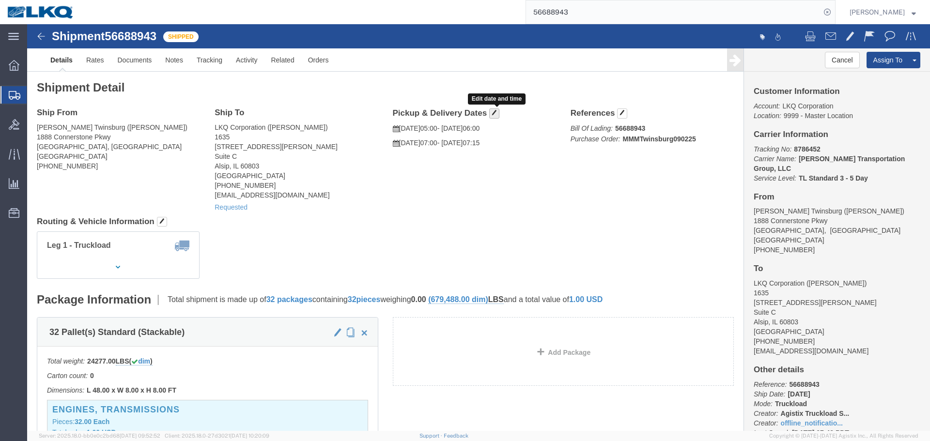
click button "button"
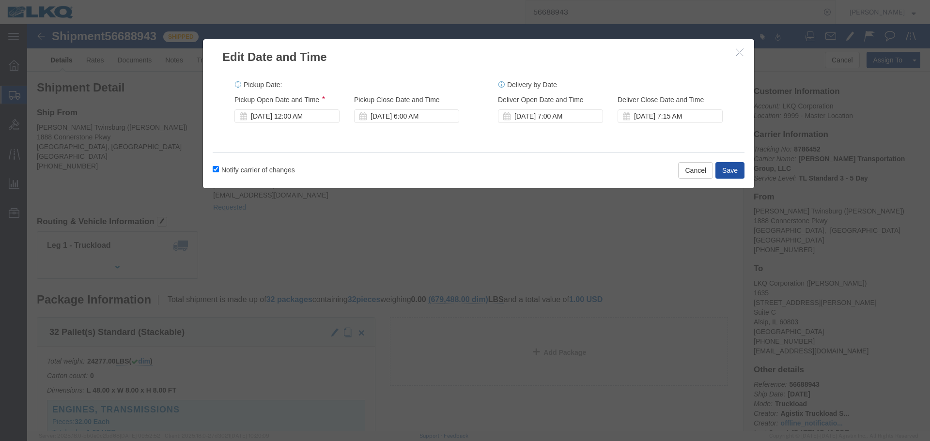
click button "Save"
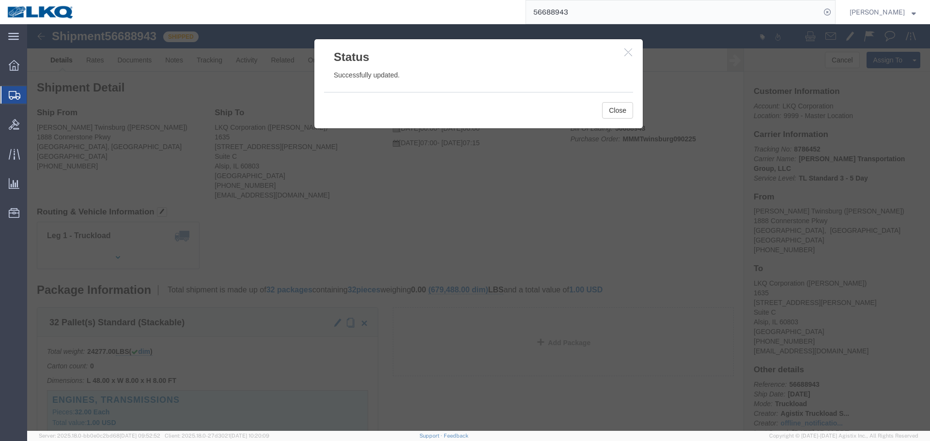
click icon "button"
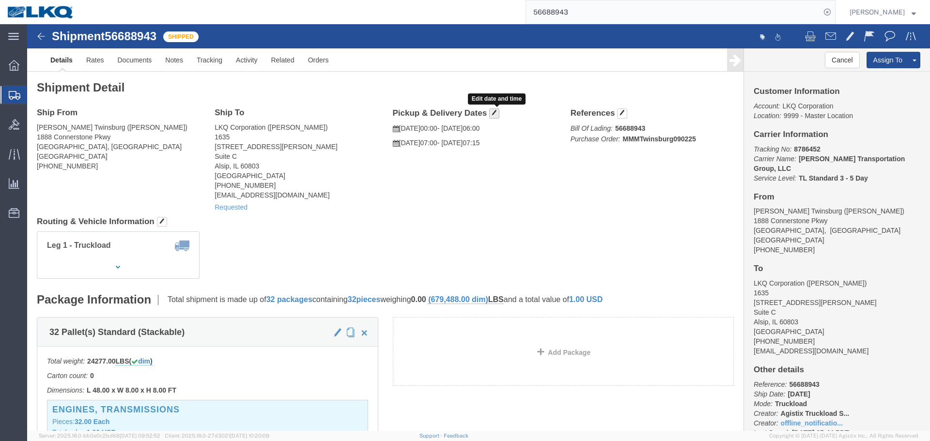
click span "button"
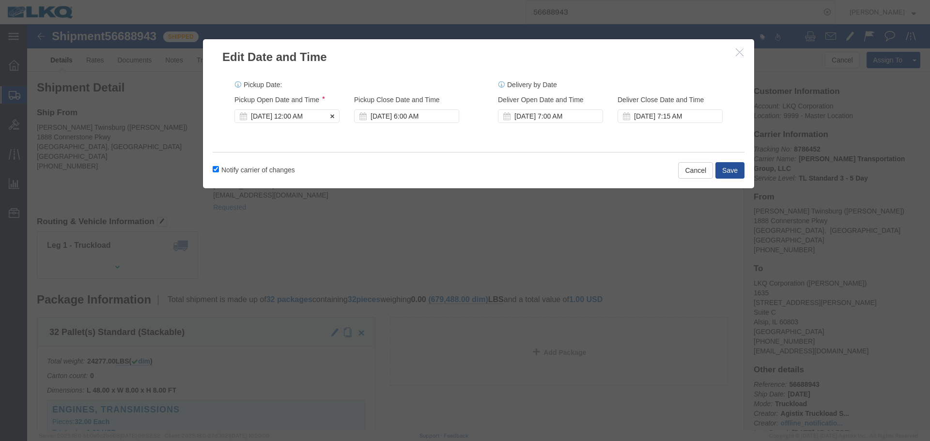
click div "Sep 10 2025 12:00 AM"
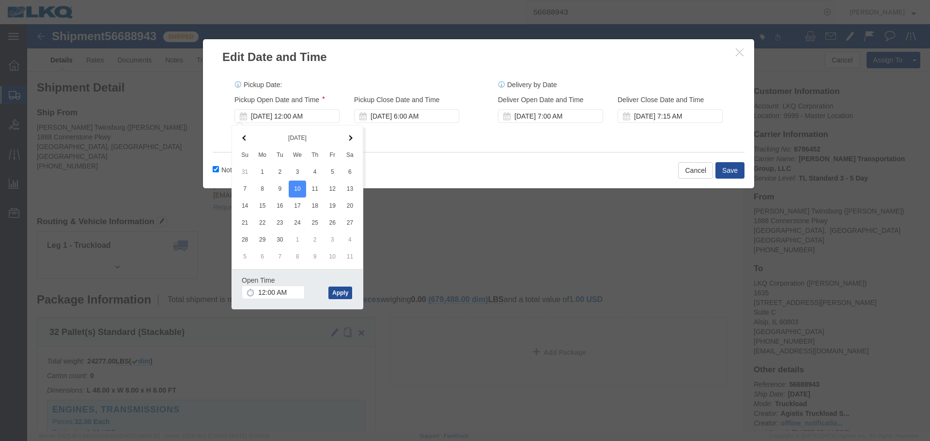
drag, startPoint x: 263, startPoint y: 257, endPoint x: 268, endPoint y: 267, distance: 11.3
click div "Open Time 12:00 AM"
click input "12:00 AM"
type input "6:00 AM"
click button "Apply"
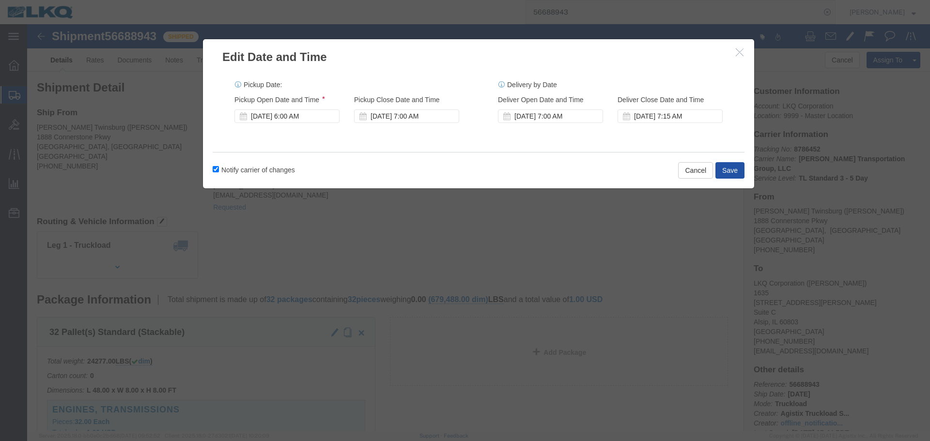
click button "Save"
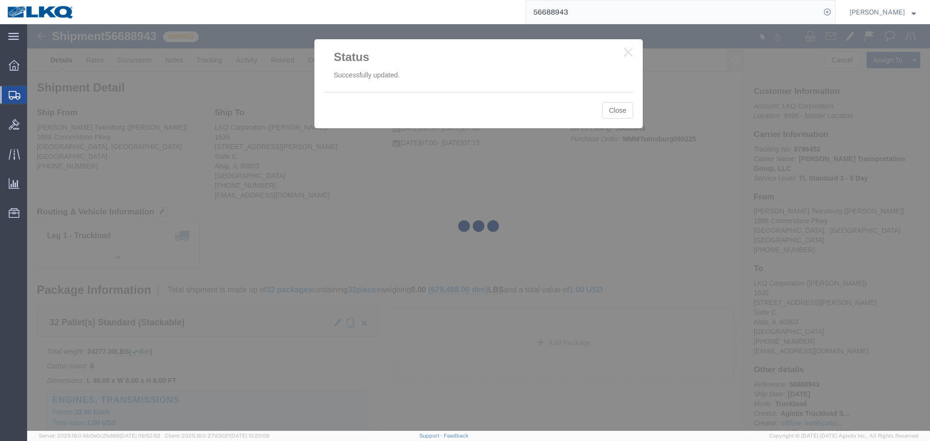
click at [613, 107] on div at bounding box center [478, 227] width 903 height 407
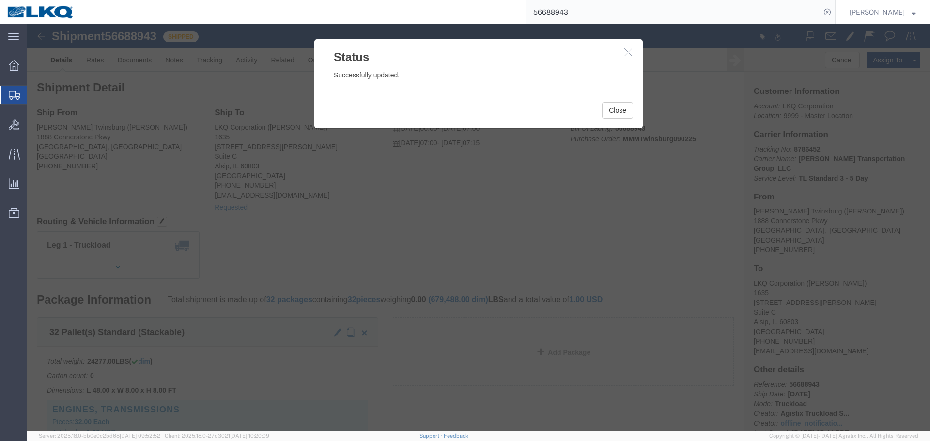
click div "Successfully updated."
click div "Close"
click div "Successfully updated."
click div
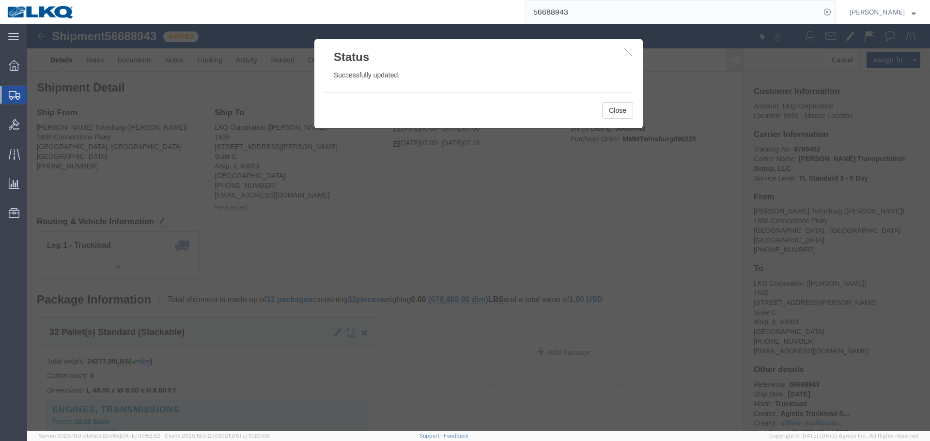
click div
click div "Successfully updated."
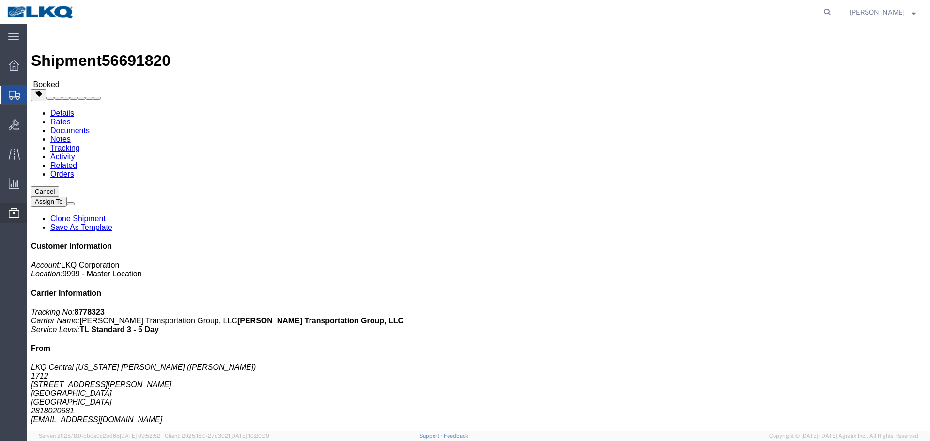
click at [0, 0] on span "Location Appointment" at bounding box center [0, 0] width 0 height 0
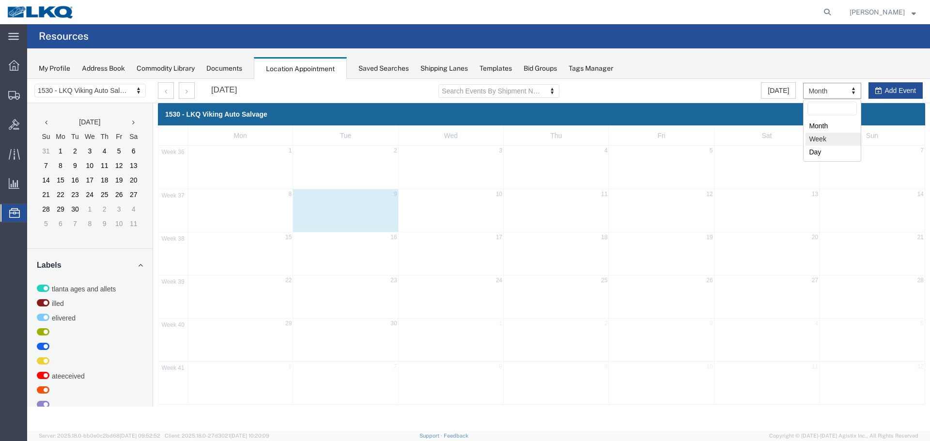
select select "agendaWeek"
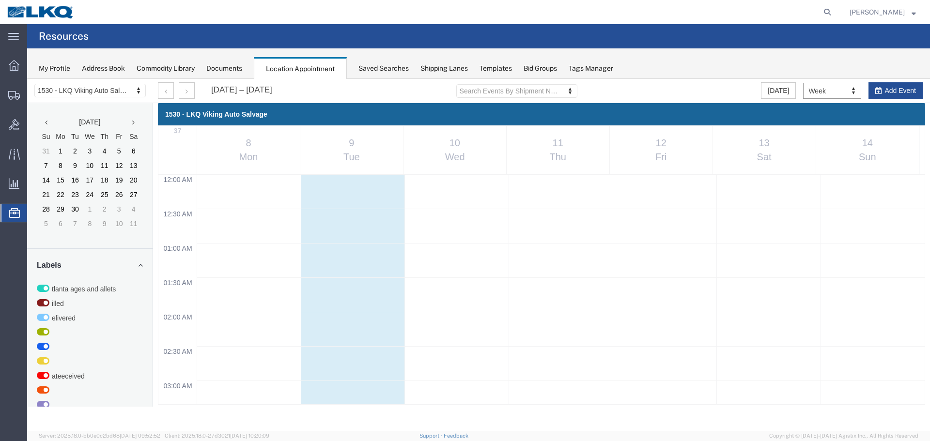
scroll to position [413, 0]
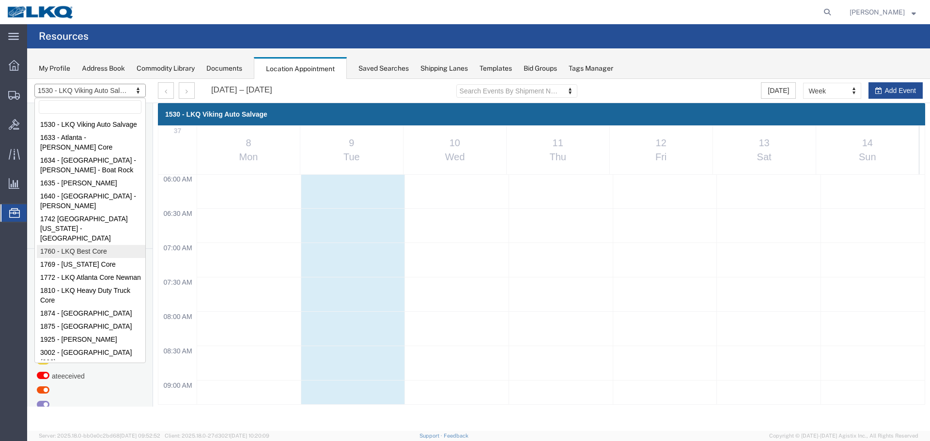
select select "27634"
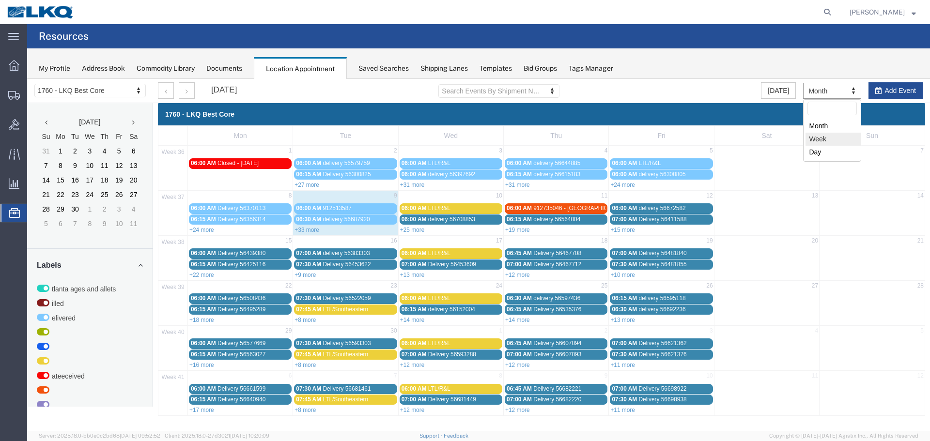
select select "agendaWeek"
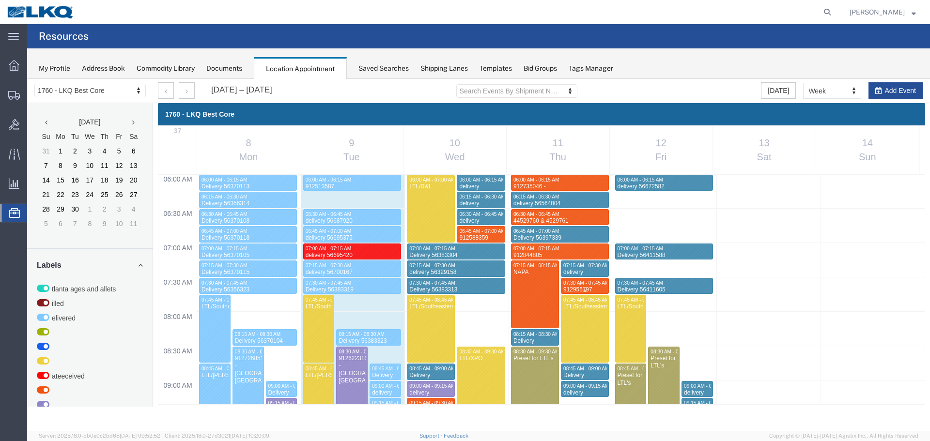
click at [590, 281] on span "07:30 AM - 07:45 AM" at bounding box center [587, 283] width 46 height 5
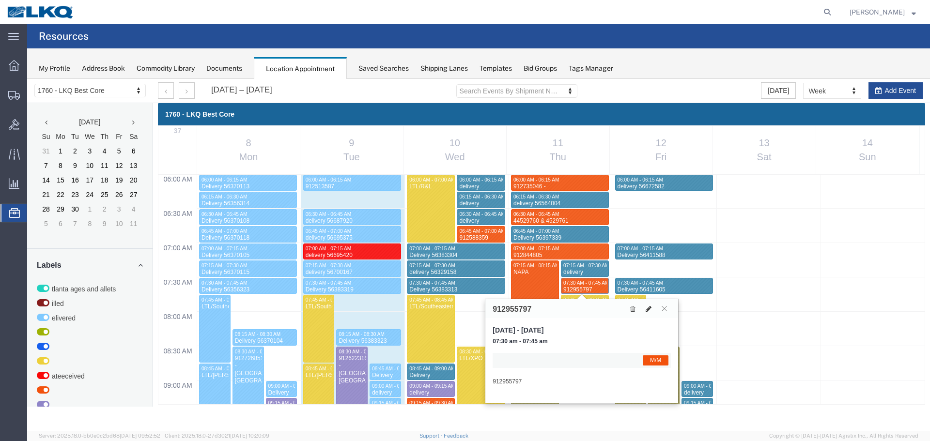
click at [651, 310] on icon at bounding box center [649, 309] width 6 height 7
select select "1"
select select "24"
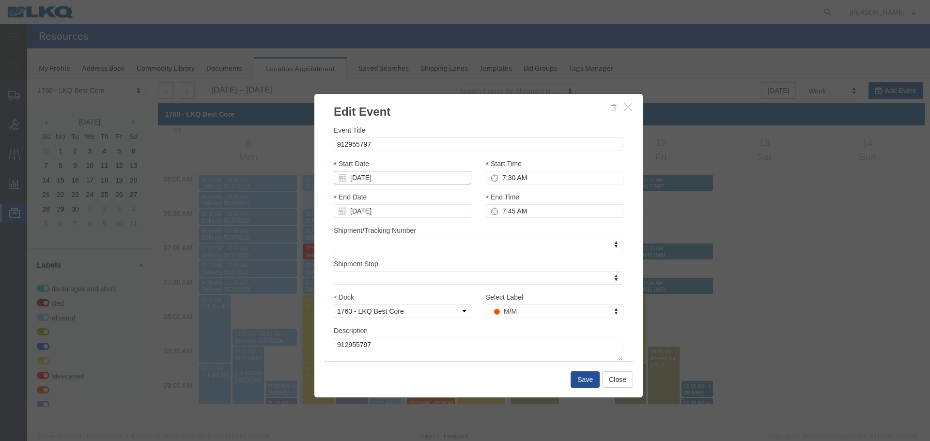
click at [376, 180] on input "[DATE]" at bounding box center [403, 178] width 138 height 14
click at [414, 236] on td "12" at bounding box center [414, 238] width 15 height 15
type input "[DATE]"
click at [541, 183] on input "7:30 AM" at bounding box center [555, 178] width 138 height 14
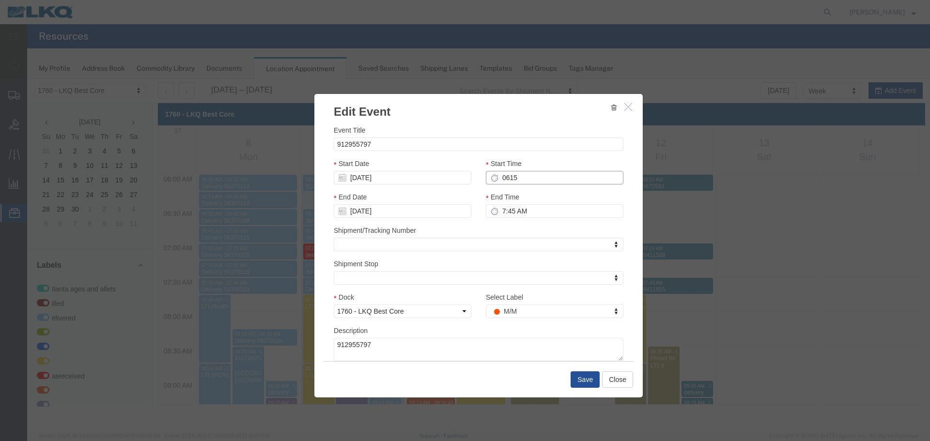
type input "6:15 AM"
type input "7:15 AM"
type input "6:15 AM"
click at [526, 215] on input "7:15 AM" at bounding box center [555, 211] width 138 height 14
type input "6:30 AM"
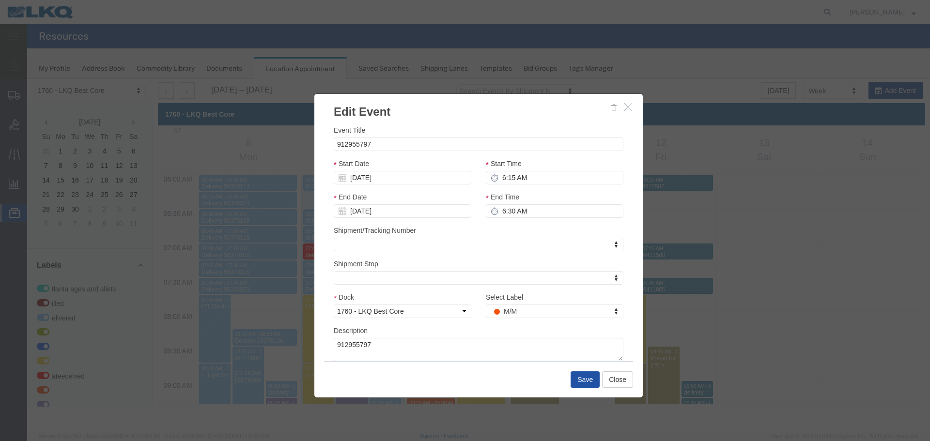
click at [584, 377] on button "Save" at bounding box center [585, 380] width 29 height 16
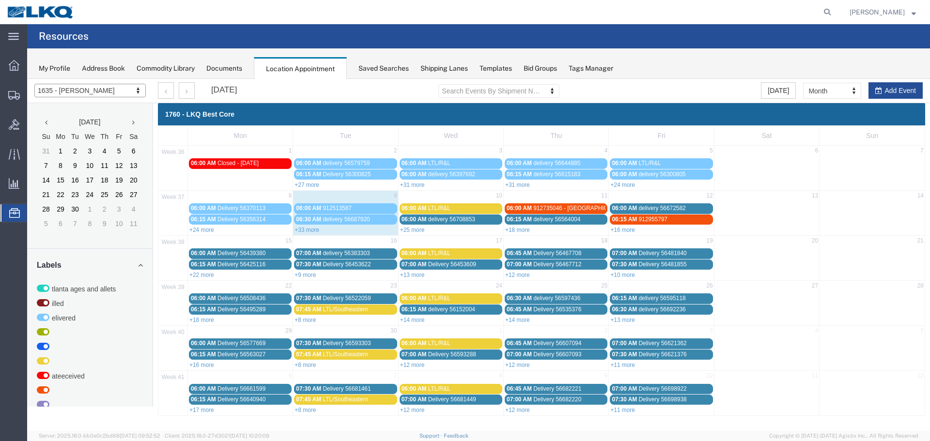
select select "27578"
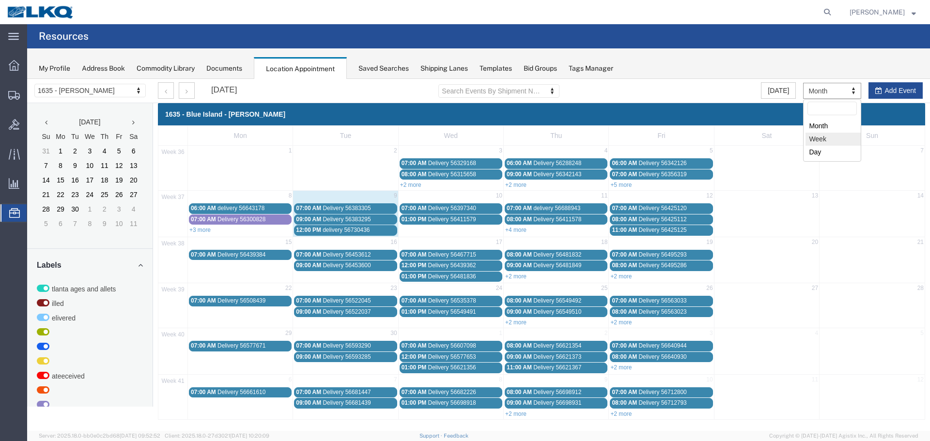
select select "agendaWeek"
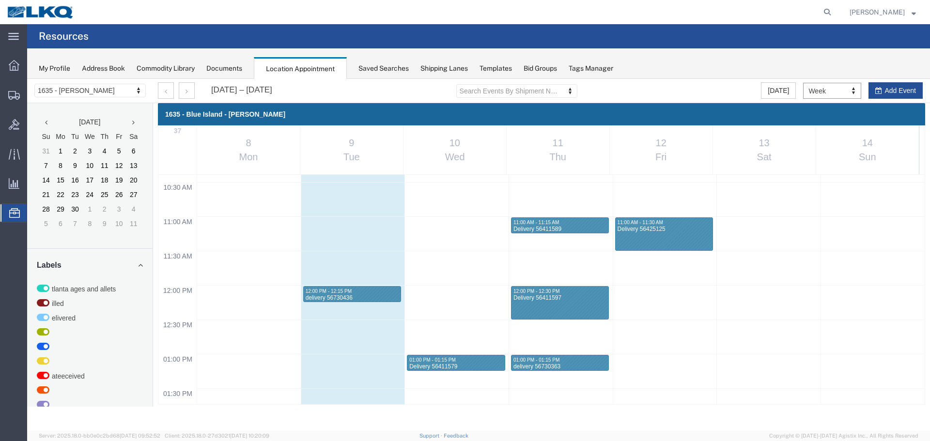
scroll to position [704, 0]
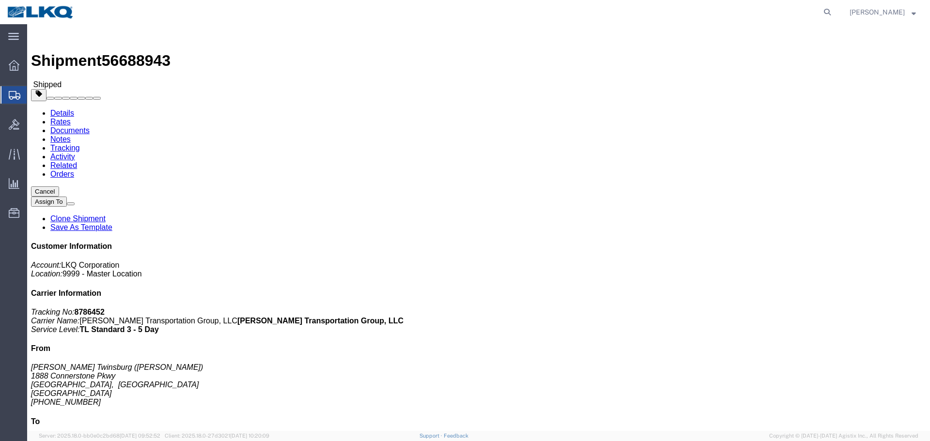
click div "Ship From [PERSON_NAME] Twinsburg ([PERSON_NAME]) [STREET_ADDRESS] [PHONE_NUMBE…"
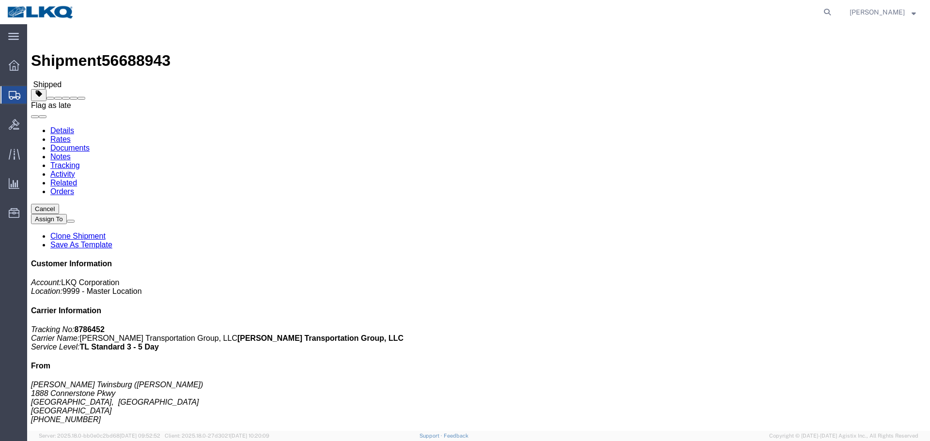
click span
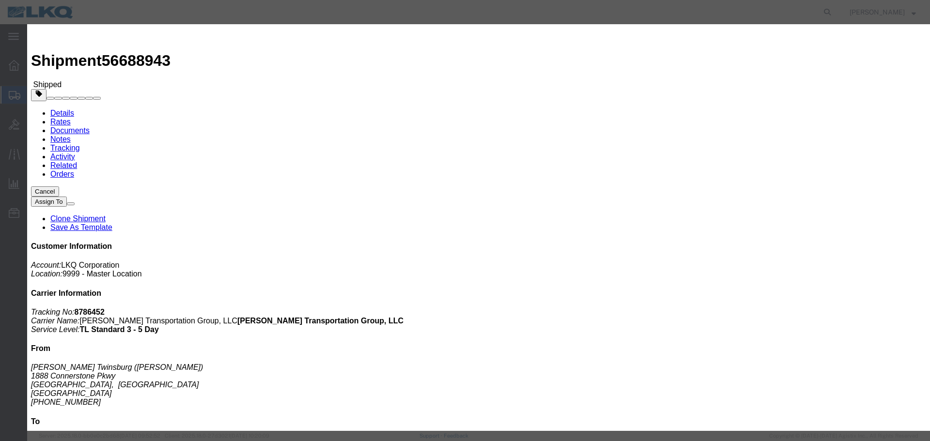
click select "Select Excused Not Excused"
select select "NOT_EXCUSED"
click select "Select Excused Not Excused"
click select "Select Bad Carrier Data Carrier Admin Error Delay Accident Driver Error Lack of…"
select select "DRIVER_ERROR"
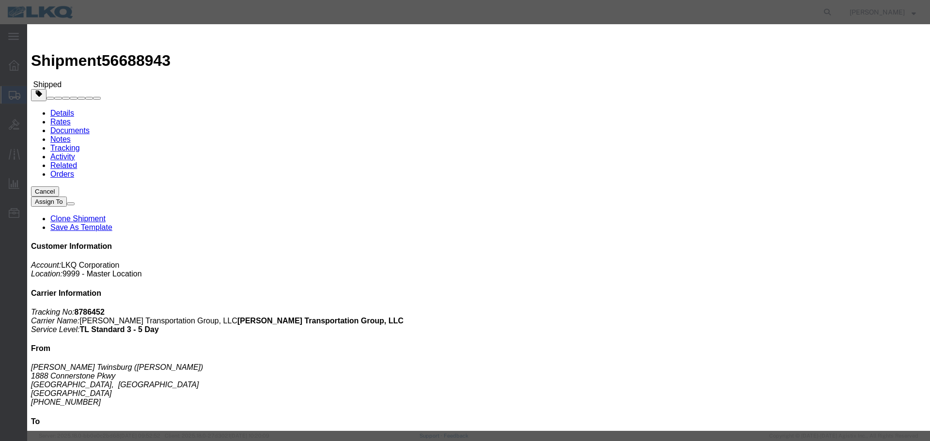
click select "Select Bad Carrier Data Carrier Admin Error Delay Accident Driver Error Lack of…"
click textarea
type textarea "09/09 pickup"
click button "Save"
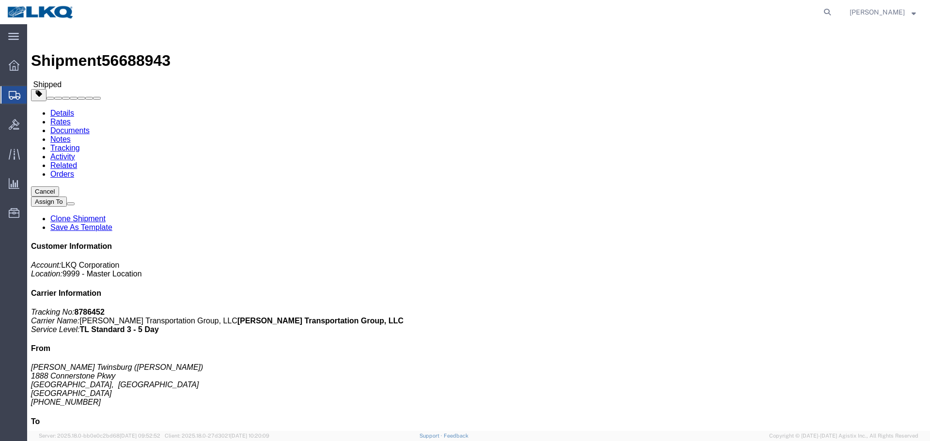
click at [578, 2] on agx-global-search at bounding box center [681, 12] width 310 height 24
click at [830, 7] on icon at bounding box center [828, 12] width 14 height 14
paste input "56751598"
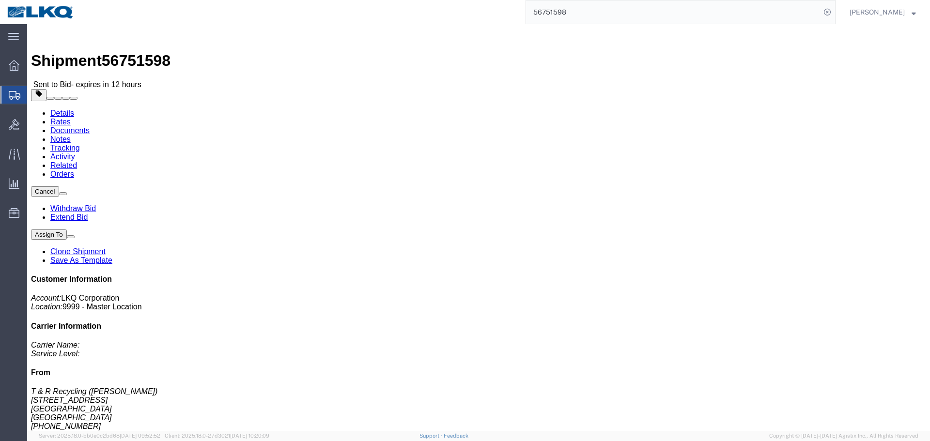
click div "Shipment Detail Ship From T & R Recycling ([PERSON_NAME]) [STREET_ADDRESS] [PHO…"
click div "Ship From T & R Recycling ([PERSON_NAME]) [STREET_ADDRESS] [PHONE_NUMBER] Ship …"
drag, startPoint x: 57, startPoint y: 102, endPoint x: 9, endPoint y: 128, distance: 54.5
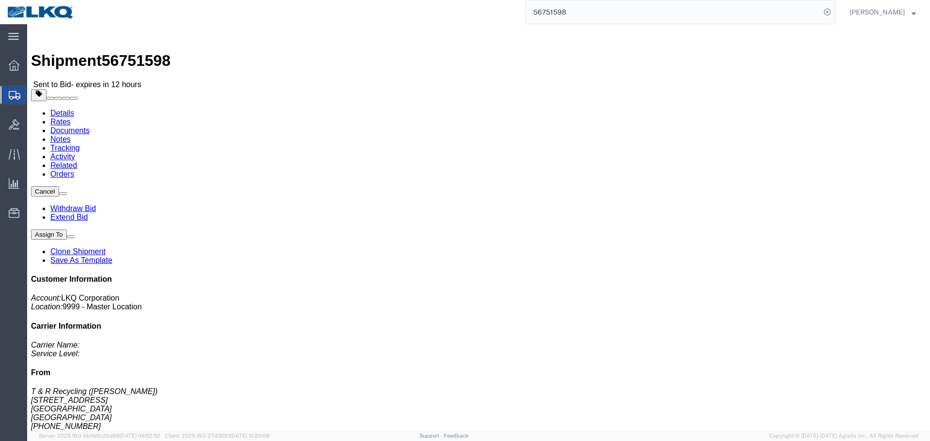
click html "Shipment 56751598 Sent to Bid - expires in 12 hours Details Rates Documents Not…"
copy address "T & R Recycling"
drag, startPoint x: 114, startPoint y: 135, endPoint x: 104, endPoint y: 131, distance: 10.9
click address "T & R Recycling ([PERSON_NAME]) [STREET_ADDRESS] [PHONE_NUMBER]"
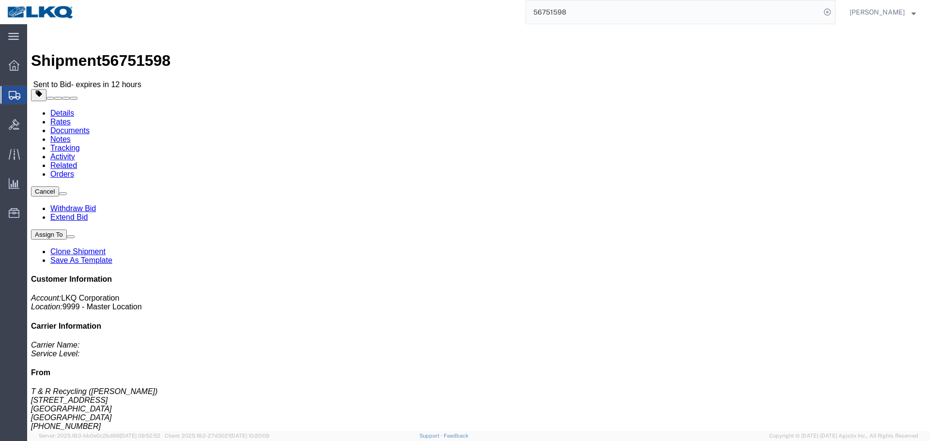
click address "T & R Recycling ([PERSON_NAME]) [STREET_ADDRESS] [PHONE_NUMBER]"
copy address "[PERSON_NAME]"
click address "LKQ Corporation ([PERSON_NAME]) [GEOGRAPHIC_DATA][STREET_ADDRESS] 7084416512 [E…"
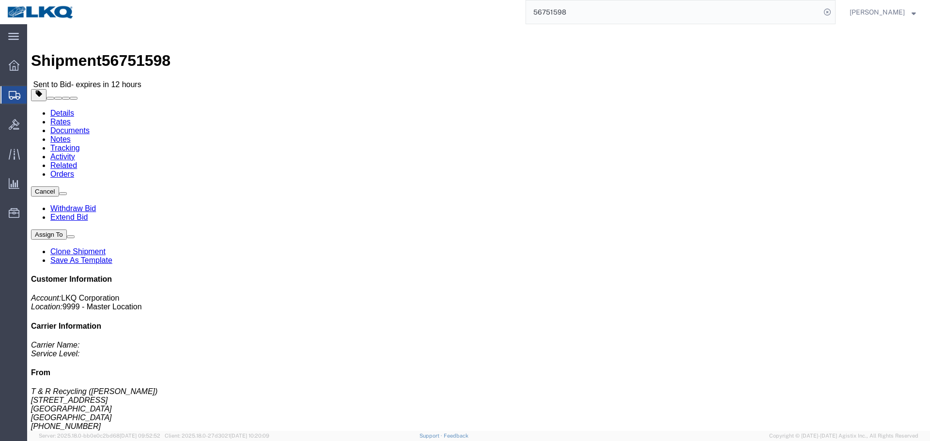
click address "LKQ Corporation ([PERSON_NAME]) [GEOGRAPHIC_DATA][STREET_ADDRESS] 7084416512 [E…"
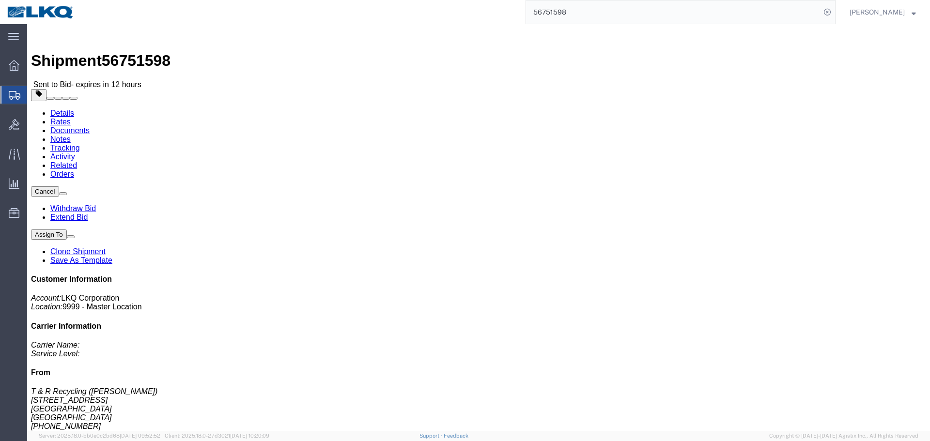
click address "LKQ Corporation ([PERSON_NAME]) [GEOGRAPHIC_DATA][STREET_ADDRESS] 7084416512 [E…"
copy address "[EMAIL_ADDRESS][DOMAIN_NAME]"
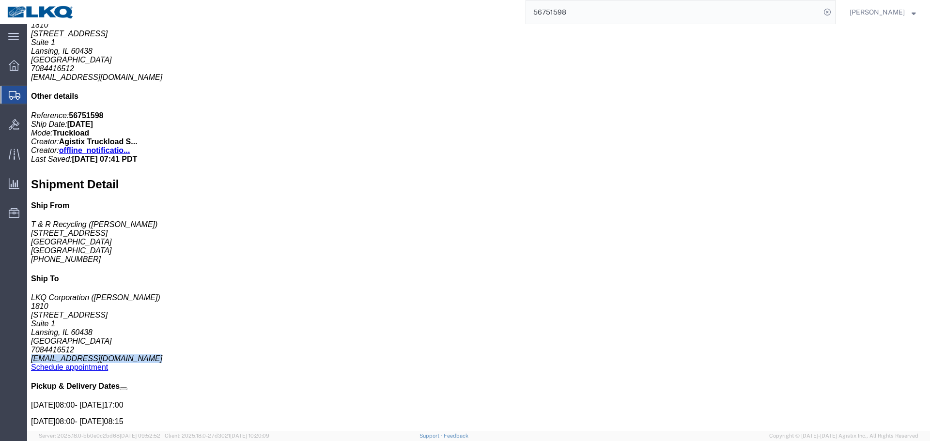
scroll to position [533, 0]
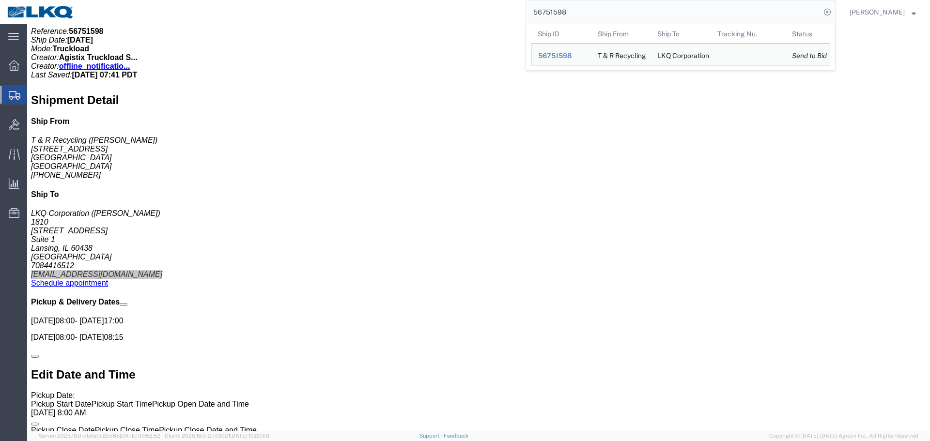
click at [596, 10] on input "56751598" at bounding box center [673, 11] width 295 height 23
paste input "912955797"
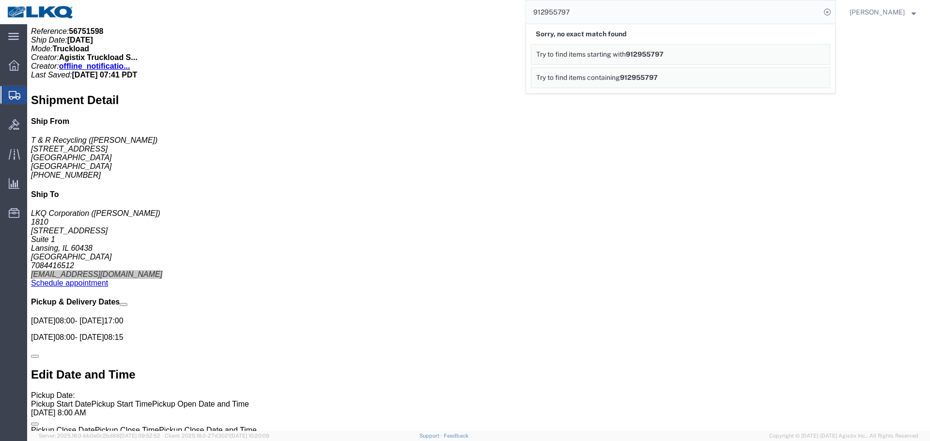
paste input "56743852"
type input "56743852"
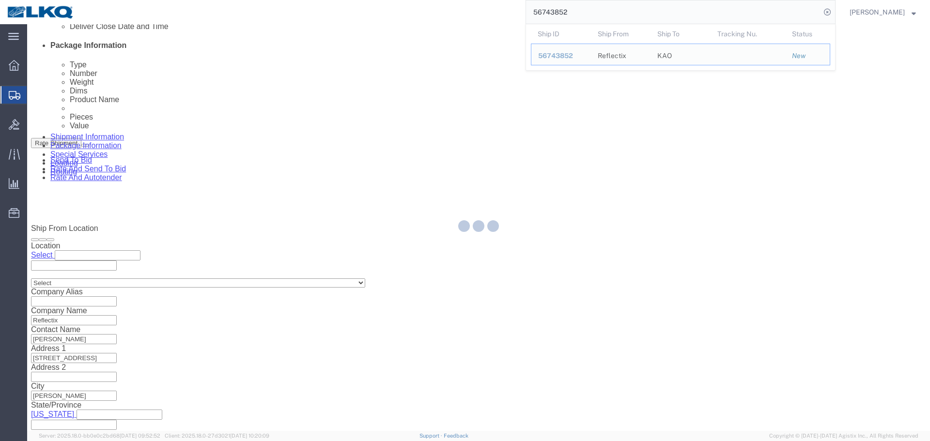
scroll to position [533, 0]
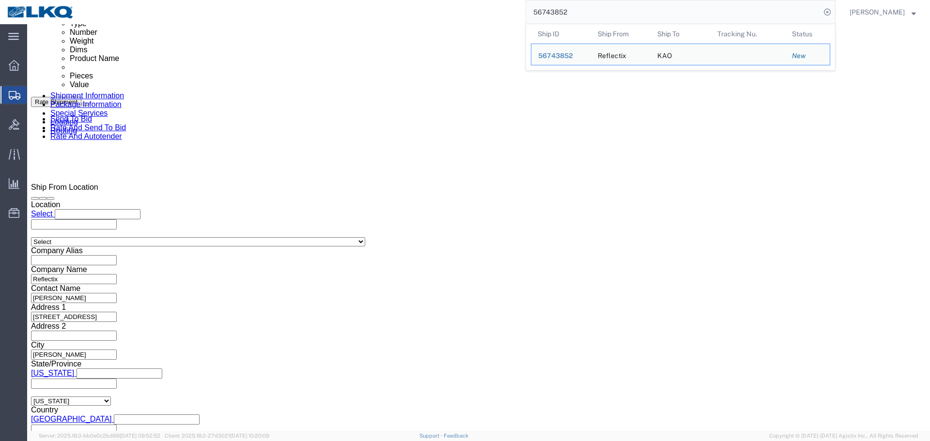
select select
select select "30604"
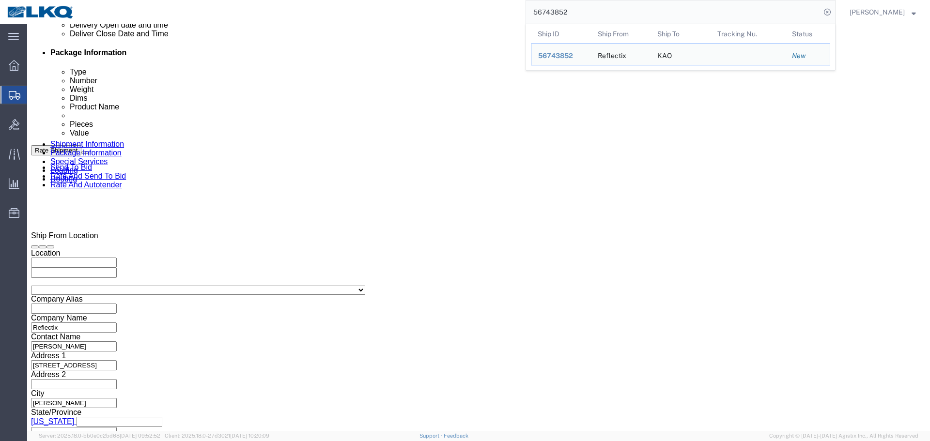
click div
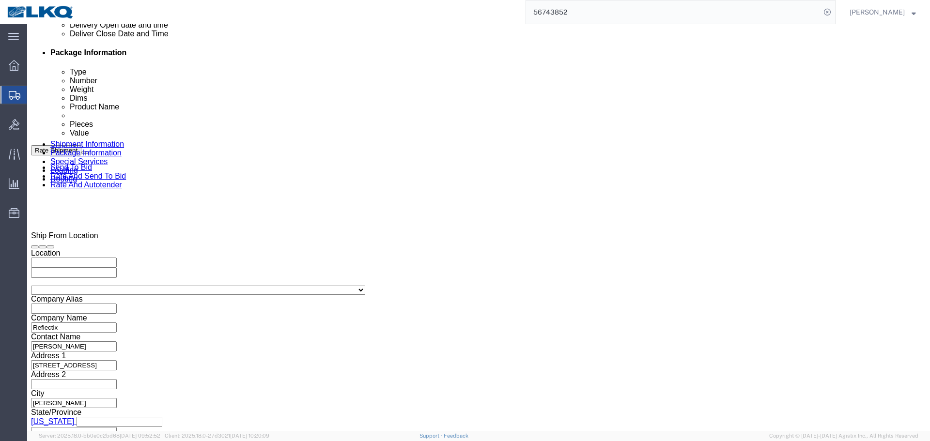
click input "10:00 AM"
type input "6:00 AM"
click button "Apply"
click div
click input "7:00 AM"
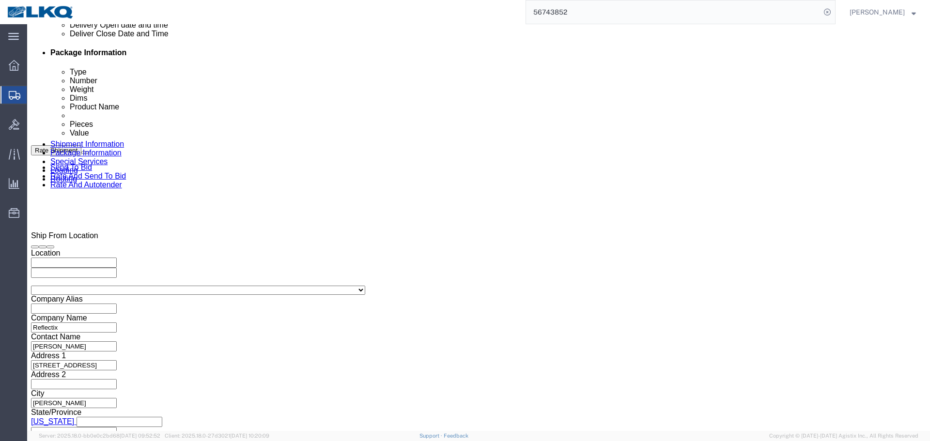
type input "0601"
type input "6:01 AM"
click button "Apply"
click input "x"
paste input "487312"
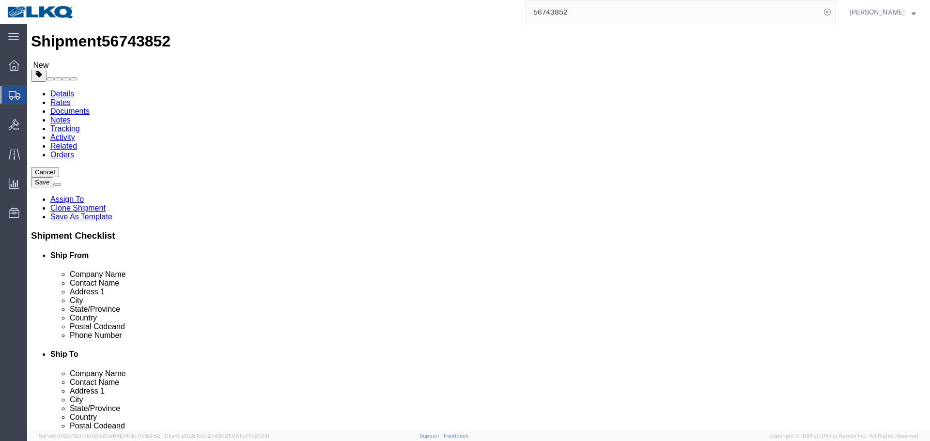
scroll to position [0, 0]
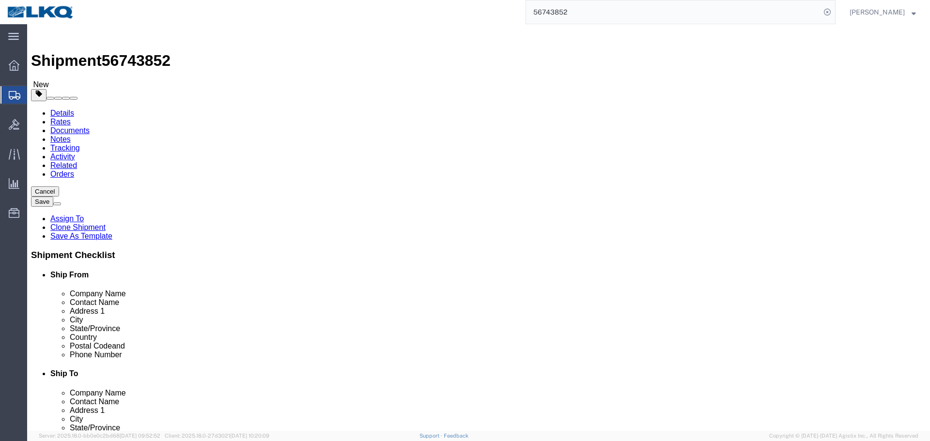
type input "487312"
click input "[EMAIL_ADDRESS][DOMAIN_NAME]"
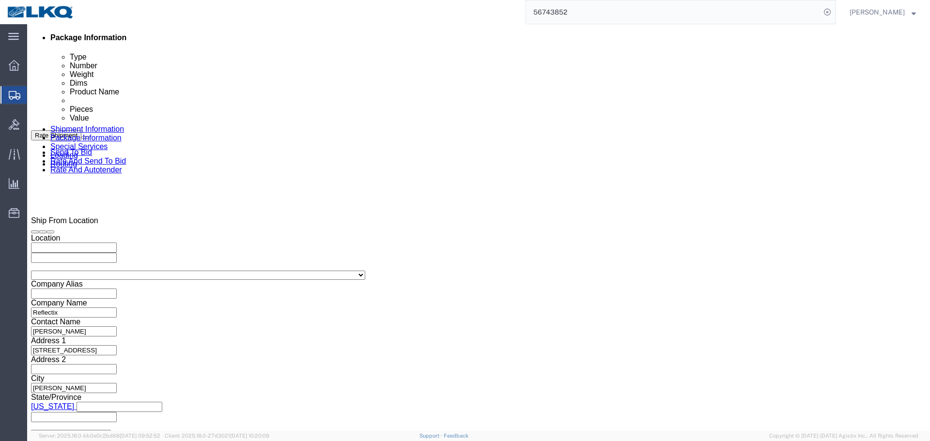
scroll to position [483, 0]
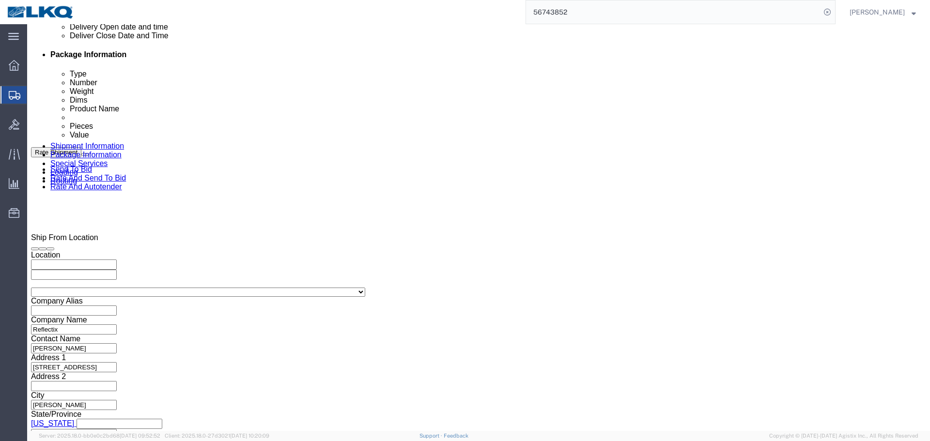
click button "Save"
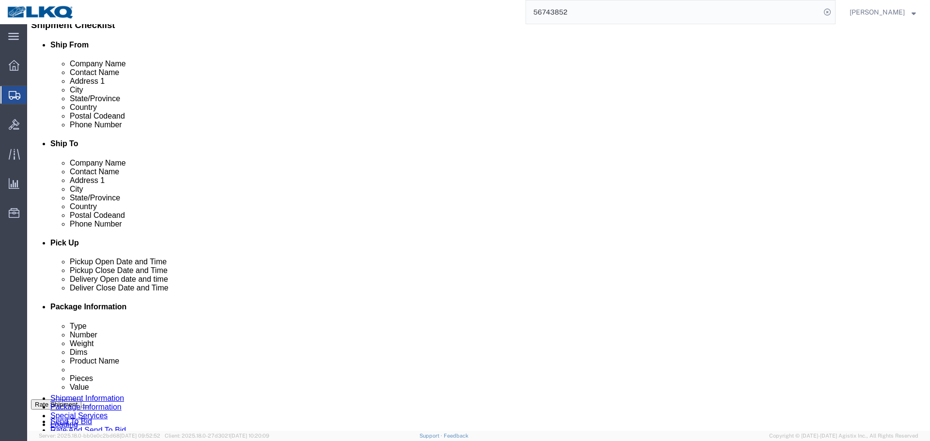
scroll to position [143, 0]
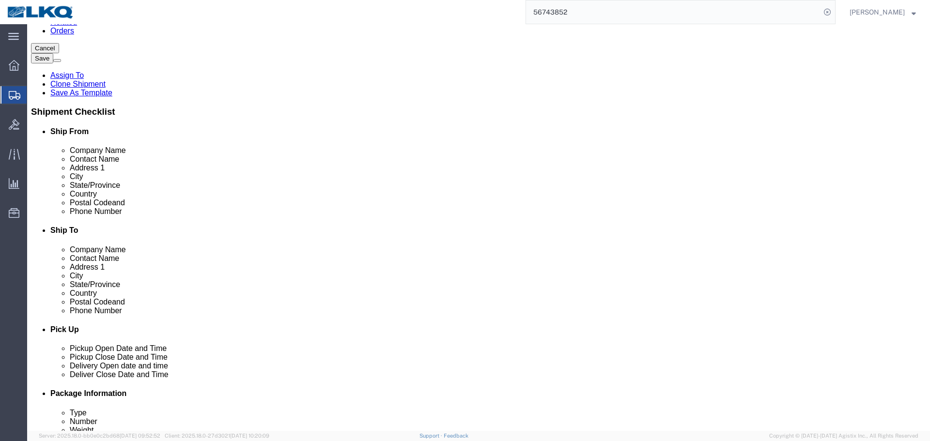
click input "46016"
click input "48193"
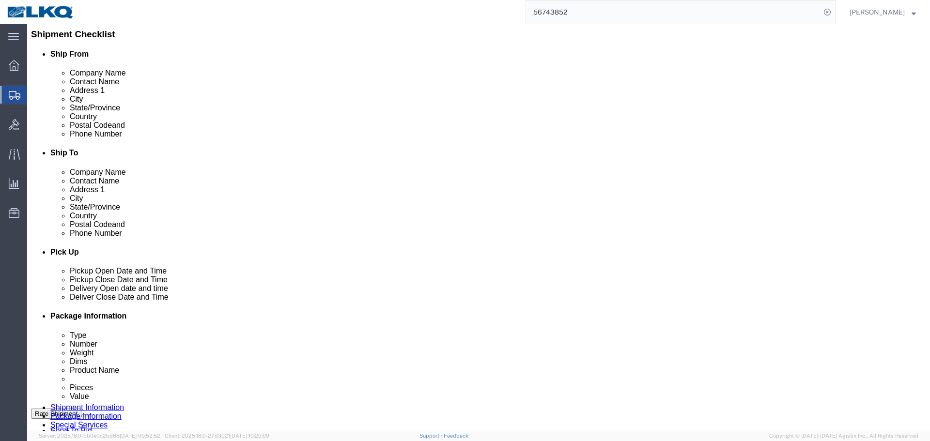
scroll to position [289, 0]
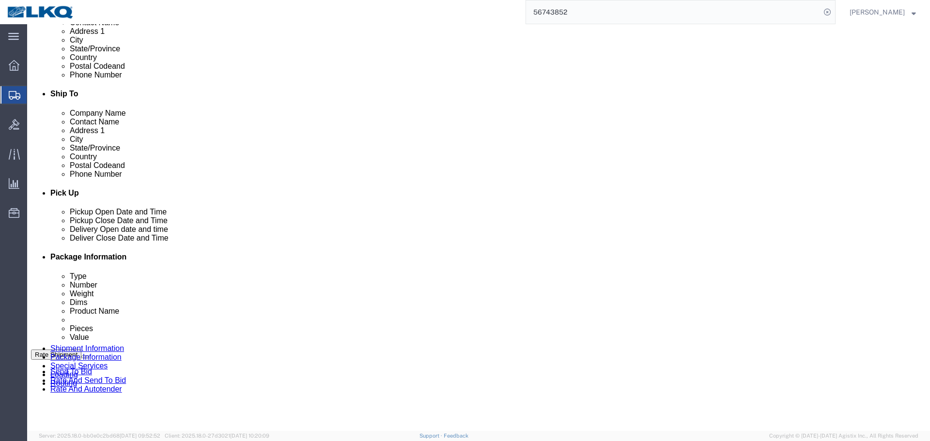
click span
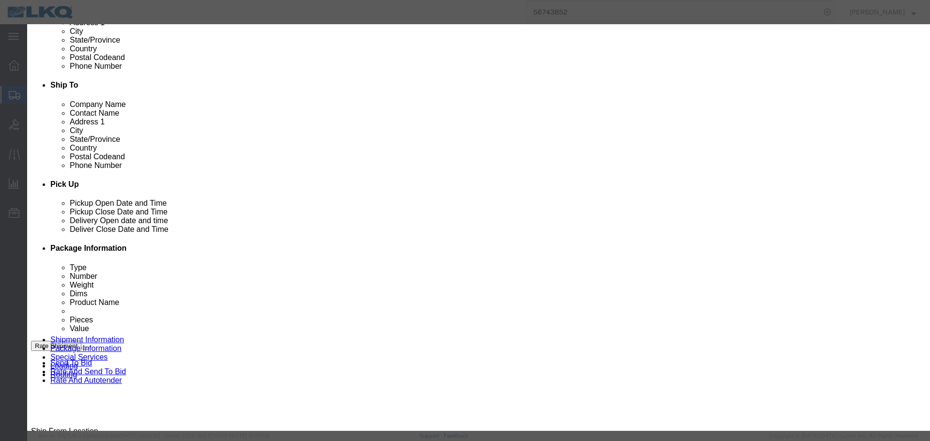
click select "Select Approval Bid Notes Carrier Change Notes Claim Notes Content Hazmat Notes…"
select select "BID_NOTES"
click select "Select Approval Bid Notes Carrier Change Notes Claim Notes Content Hazmat Notes…"
click select "Select Private to Account Private to Vendor Public"
select select "PRIVATE_TO_ACCOUNT"
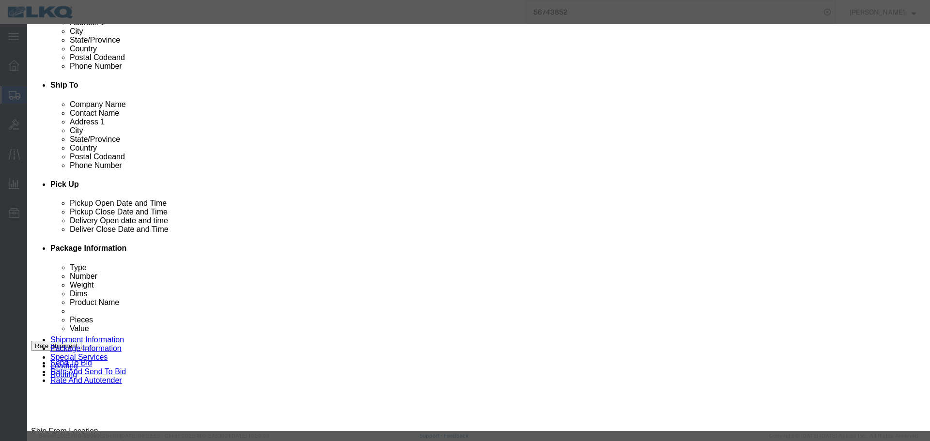
click select "Select Private to Account Private to Vendor Public"
click textarea
paste textarea "$785"
type textarea "DAT: $785"
click button "Save"
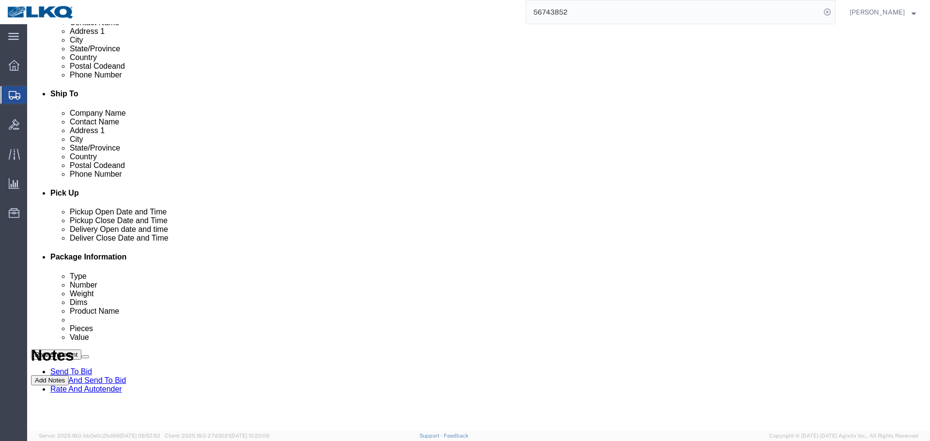
scroll to position [0, 0]
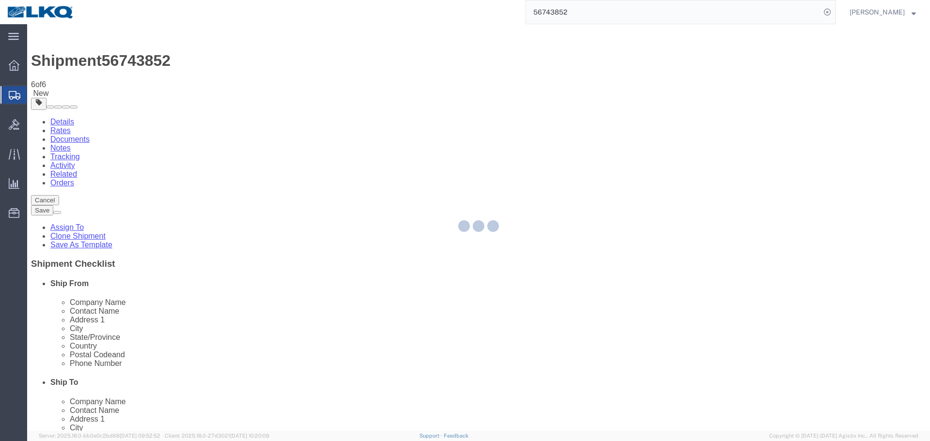
select select "30604"
select select "TL"
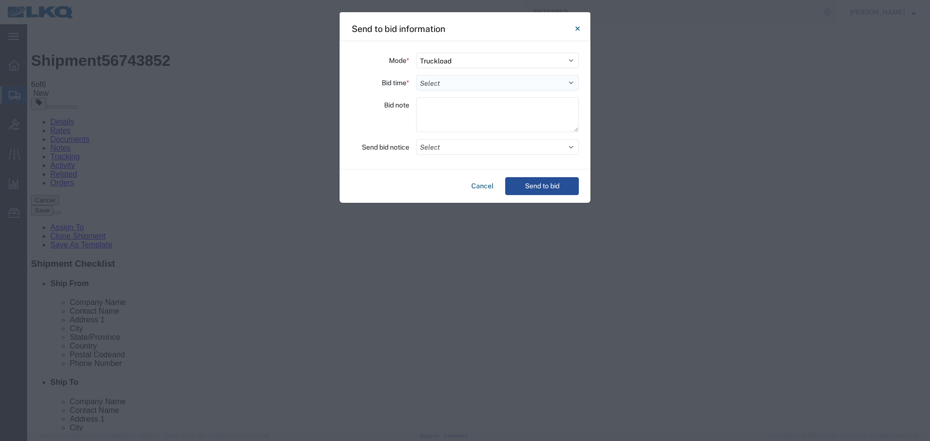
click at [447, 85] on select "Select 30 Min (Rush) 1 Hour (Rush) 2 Hours (Rush) 4 Hours (Rush) 8 Hours (Rush)…" at bounding box center [497, 83] width 163 height 16
select select "8"
click at [416, 75] on select "Select 30 Min (Rush) 1 Hour (Rush) 2 Hours (Rush) 4 Hours (Rush) 8 Hours (Rush)…" at bounding box center [497, 83] width 163 height 16
click at [445, 150] on button "Select" at bounding box center [497, 148] width 163 height 16
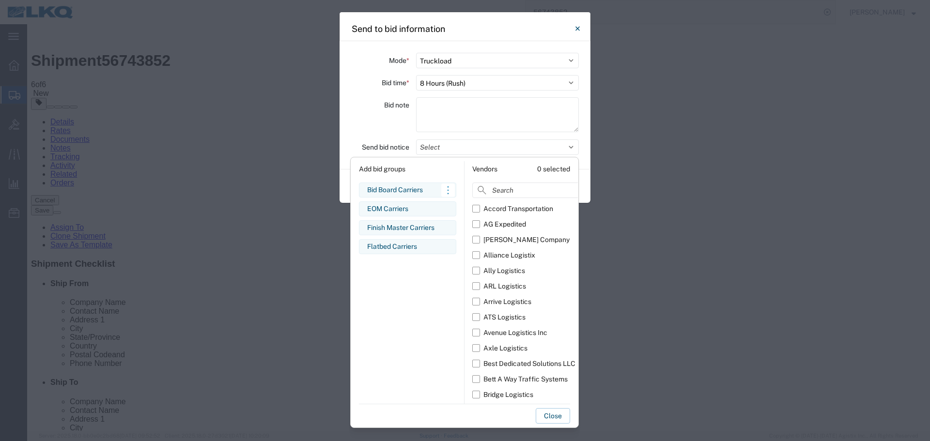
click at [420, 191] on div "Bid Board Carriers" at bounding box center [407, 190] width 81 height 10
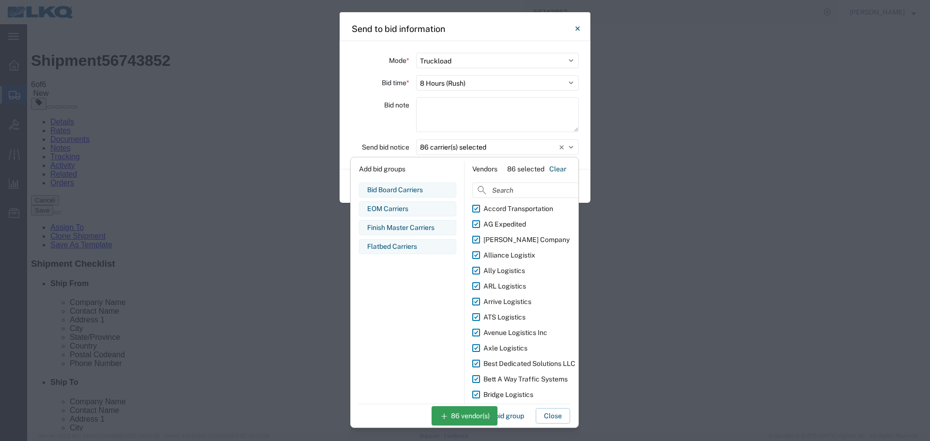
click at [360, 121] on div "Bid note" at bounding box center [380, 116] width 58 height 38
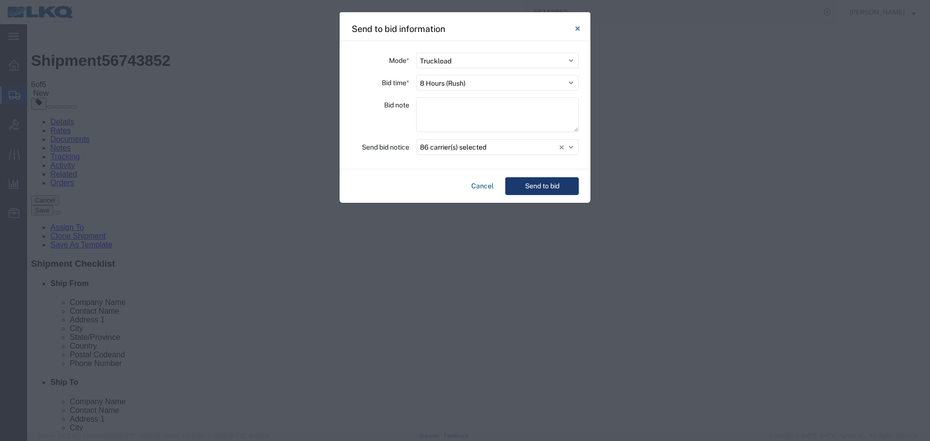
click at [541, 178] on button "Send to bid" at bounding box center [542, 186] width 74 height 18
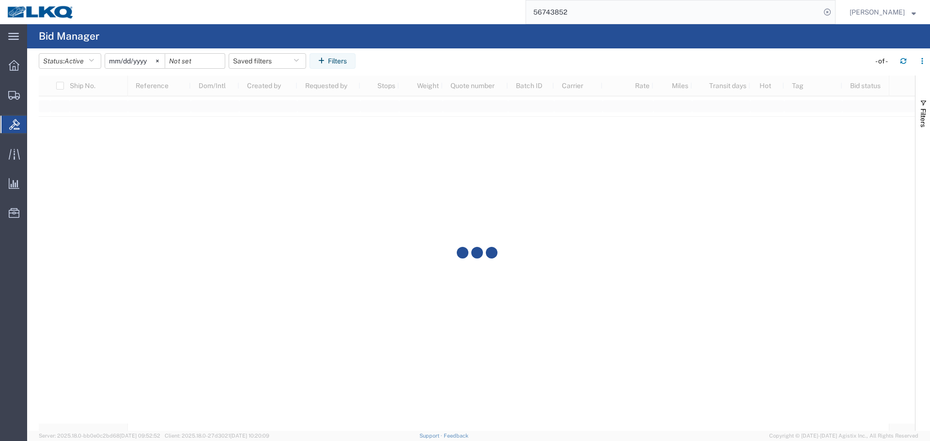
click at [587, 14] on input "56743852" at bounding box center [673, 11] width 295 height 23
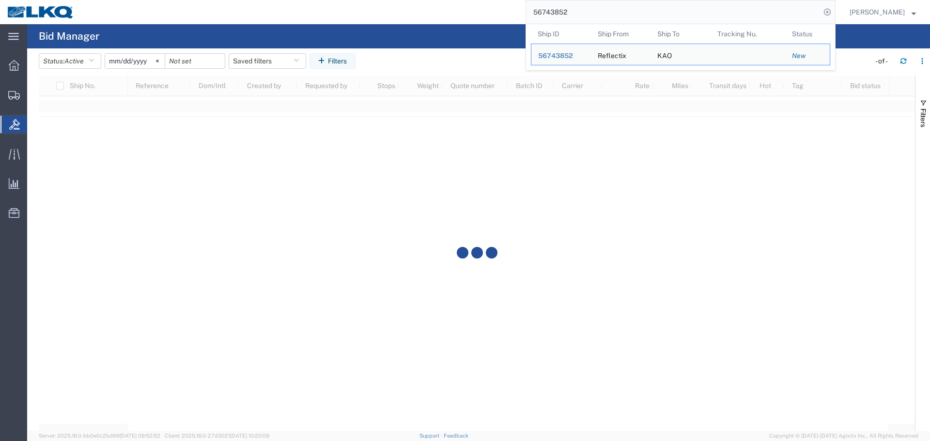
paste input "5001"
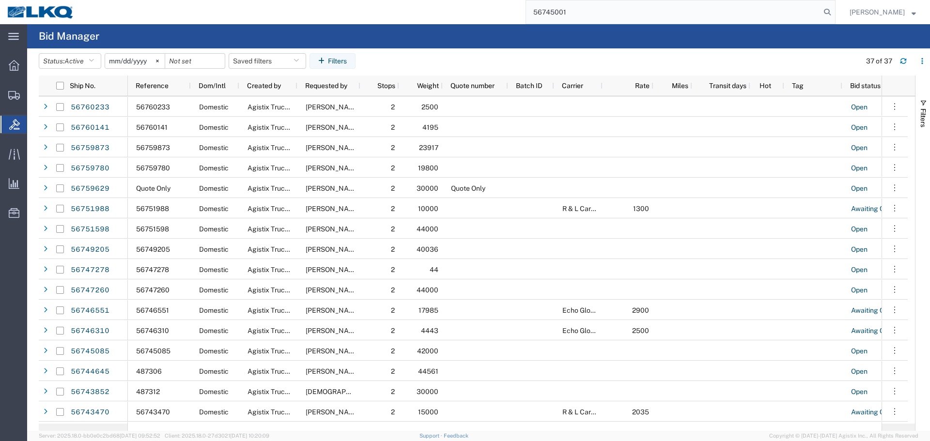
type input "56745001"
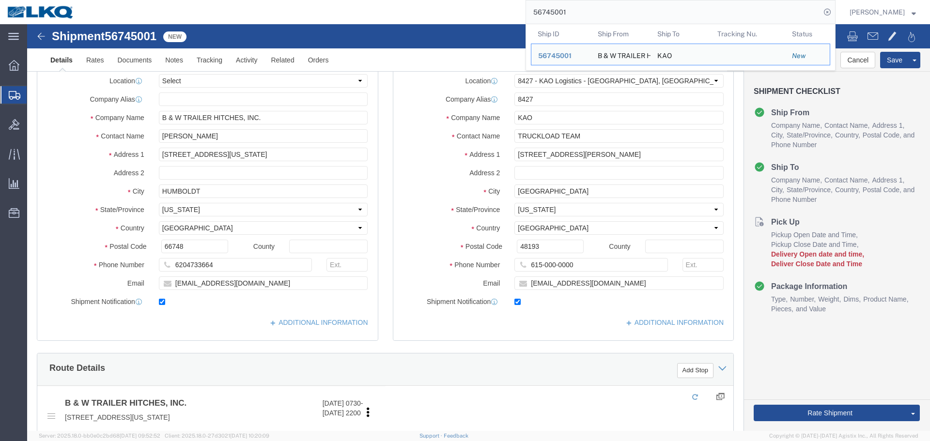
click div
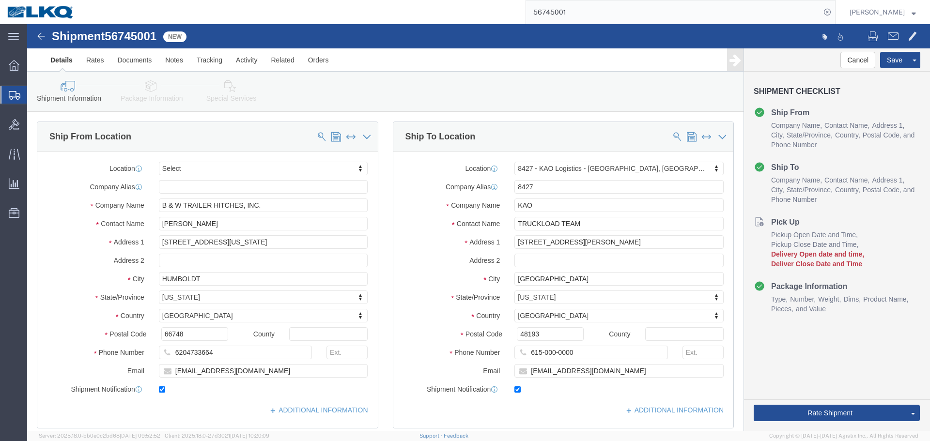
select select
select select "30543"
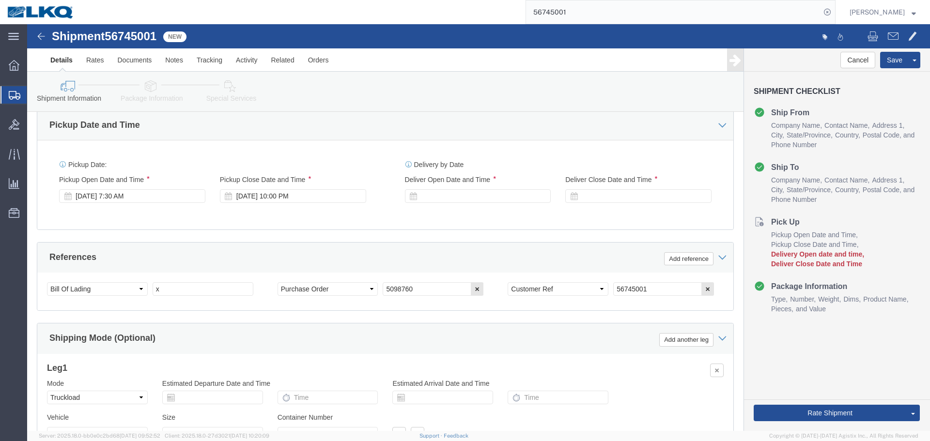
scroll to position [242, 0]
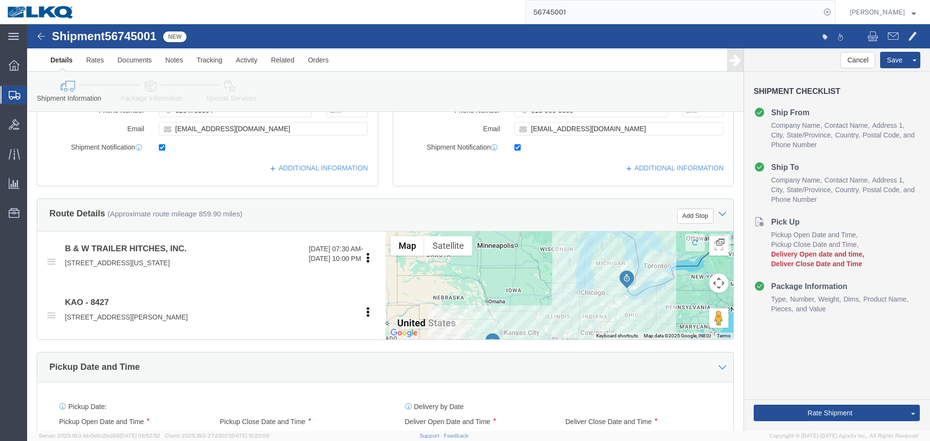
click div "Ship To Location Location 8427 - [GEOGRAPHIC_DATA] Logistics - [GEOGRAPHIC_DATA…"
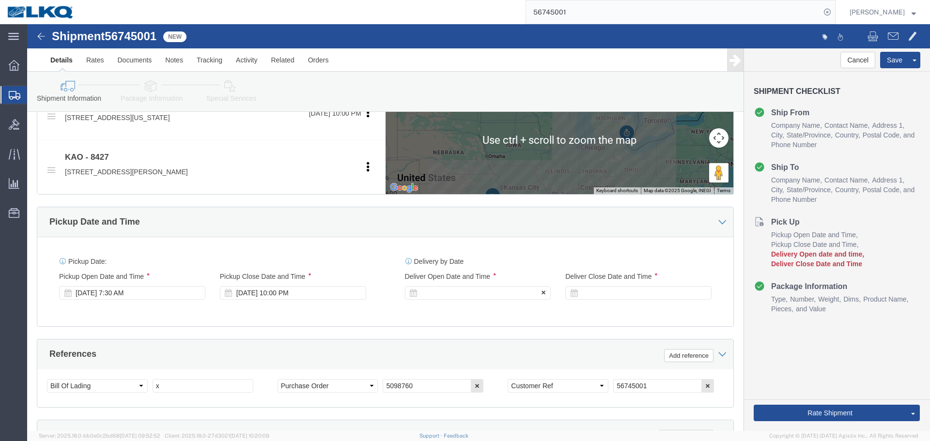
click div
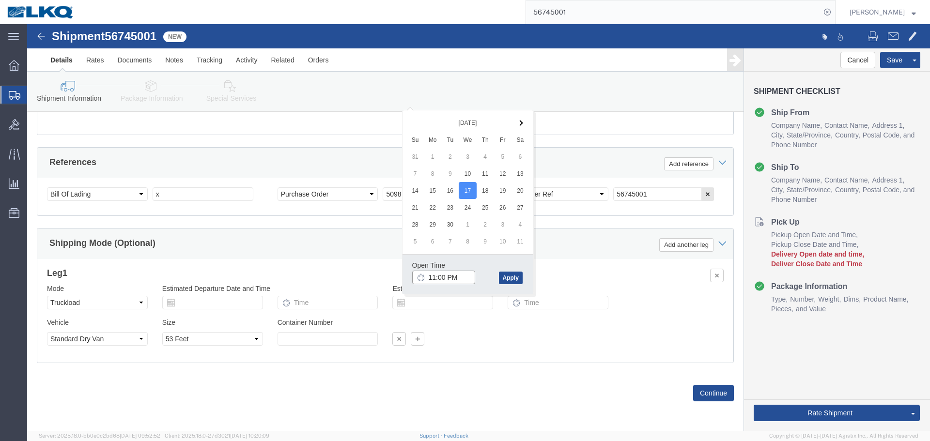
click input "11:00 PM"
type input "7:00 AM"
click button "Apply"
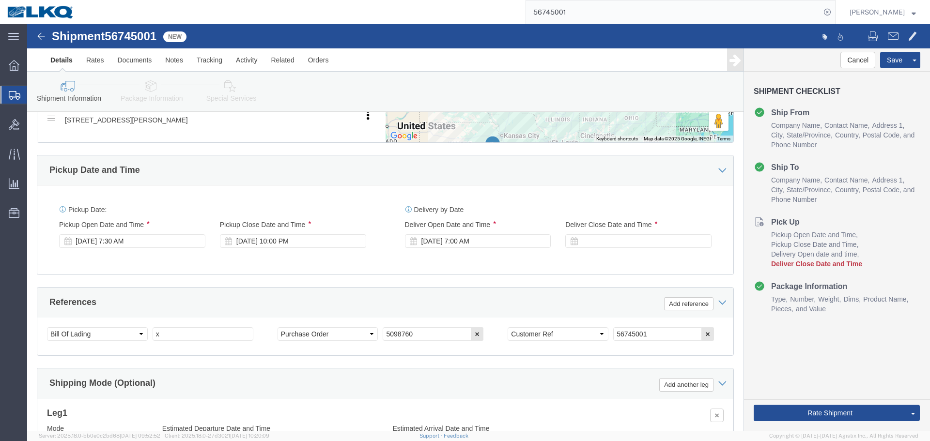
scroll to position [434, 0]
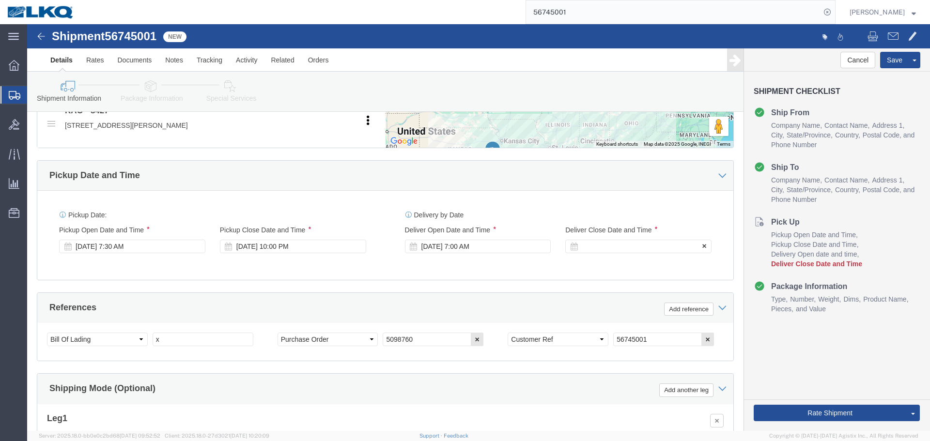
click div
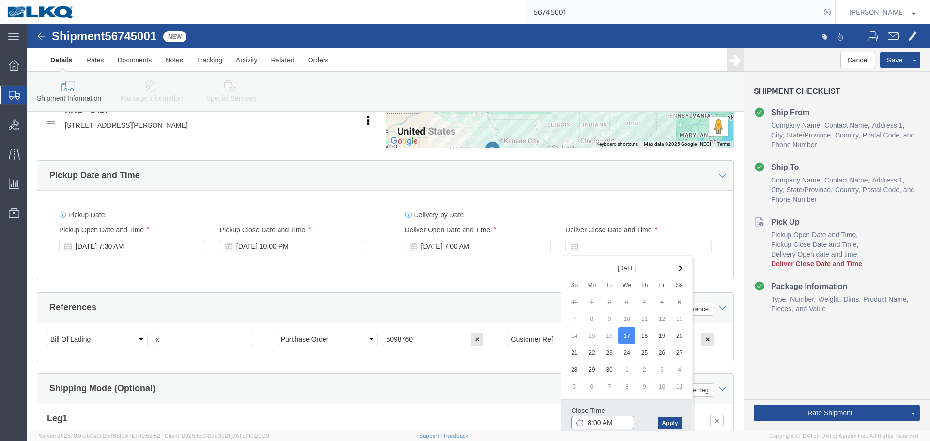
click input "8:00 AM"
type input "7:01 AM"
click button "Apply"
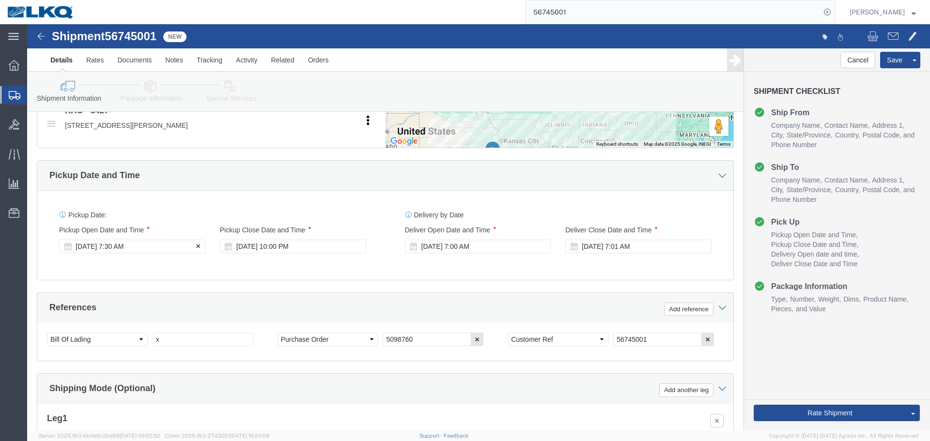
click div "[DATE] 7:30 AM"
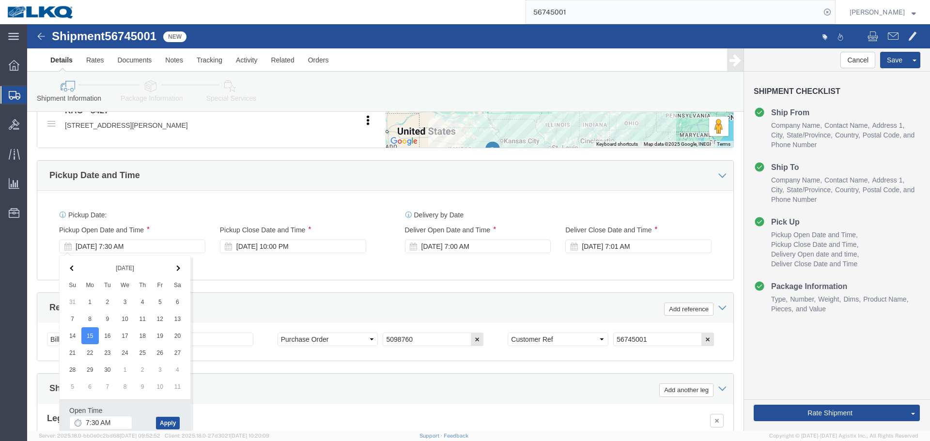
click button "Apply"
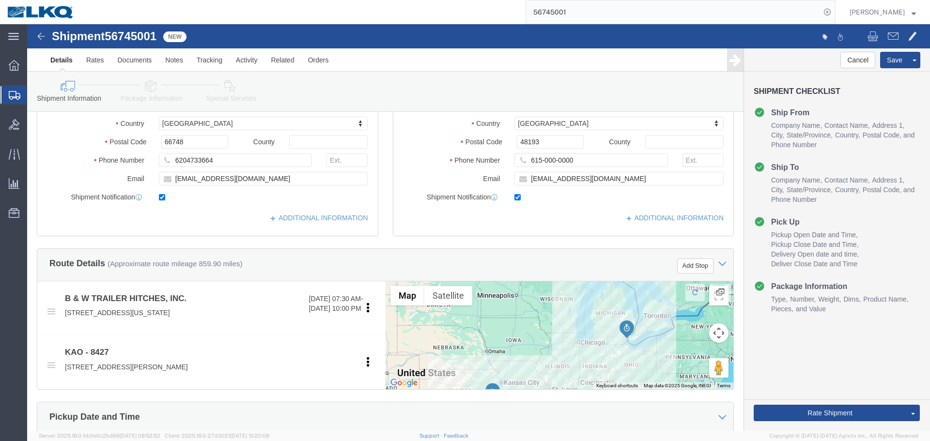
scroll to position [192, 0]
click input "[EMAIL_ADDRESS][DOMAIN_NAME]"
click div "Ship To Location Location 8427 - [GEOGRAPHIC_DATA] Logistics - [GEOGRAPHIC_DATA…"
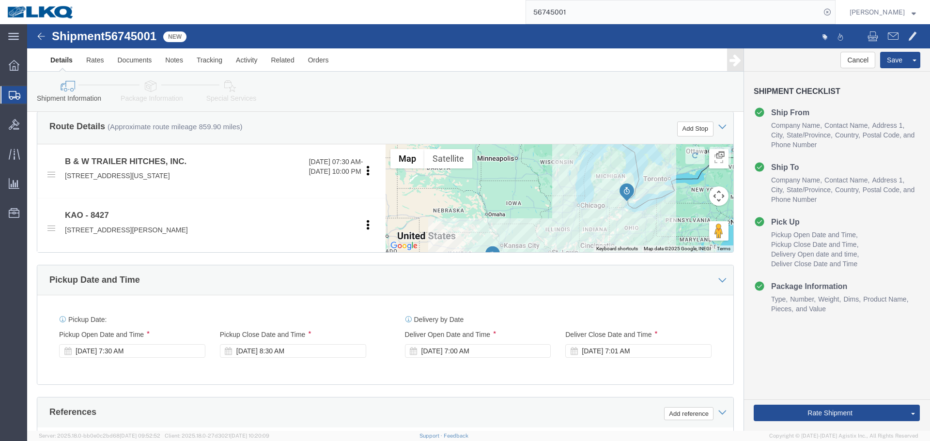
scroll to position [434, 0]
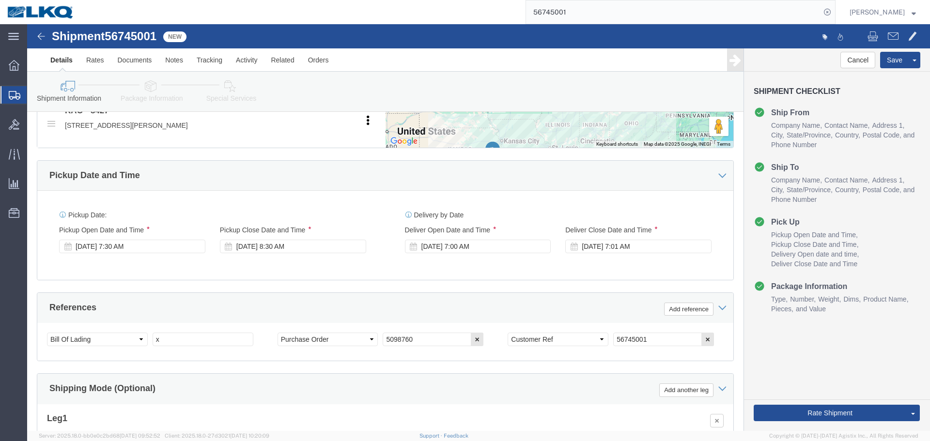
click div "Pickup Date: Pickup Start Date Pickup Start Time Pickup Open Date and Time [DAT…"
click button "Save"
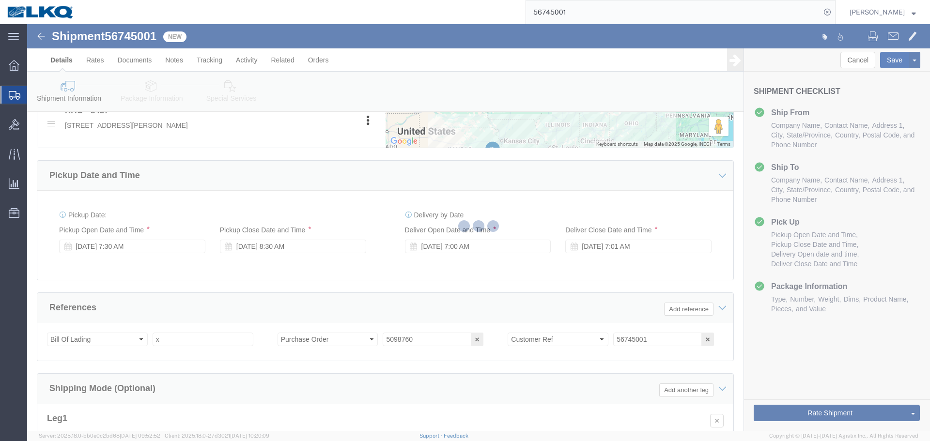
type button "Save"
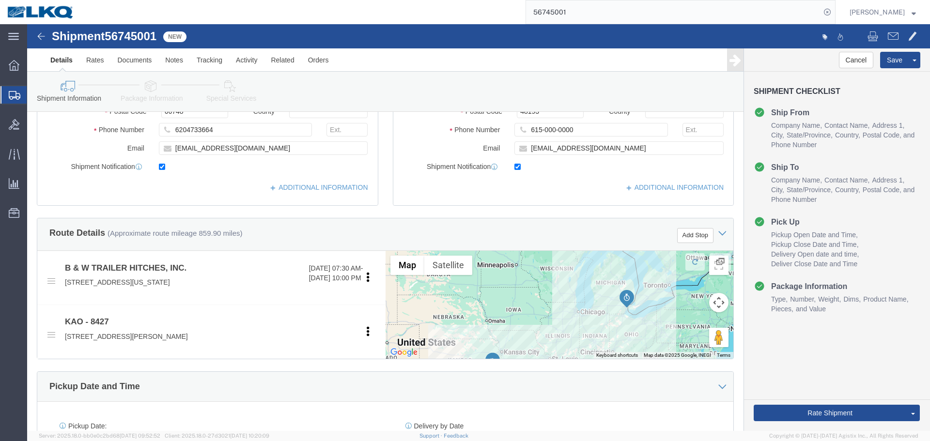
scroll to position [95, 0]
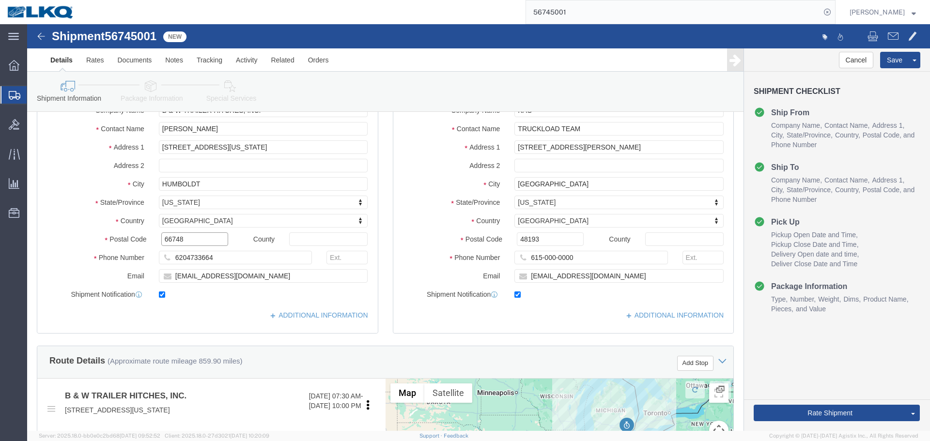
click input "66748"
click input "48193"
click span
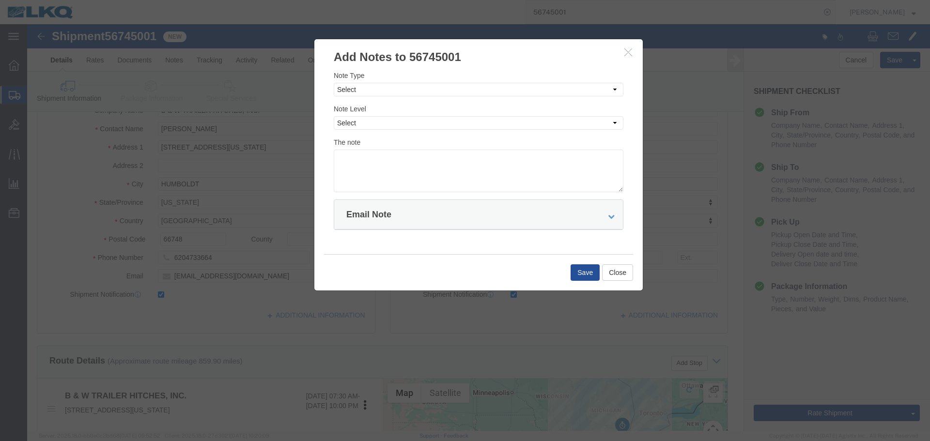
click div "Note Type Select Approval Bid Notes Carrier Change Notes Claim Notes Content Ha…"
click select "Select Approval Bid Notes Carrier Change Notes Claim Notes Content Hazmat Notes…"
select select "BID_NOTES"
click select "Select Approval Bid Notes Carrier Change Notes Claim Notes Content Hazmat Notes…"
click select "Select Private to Account Private to Vendor Public"
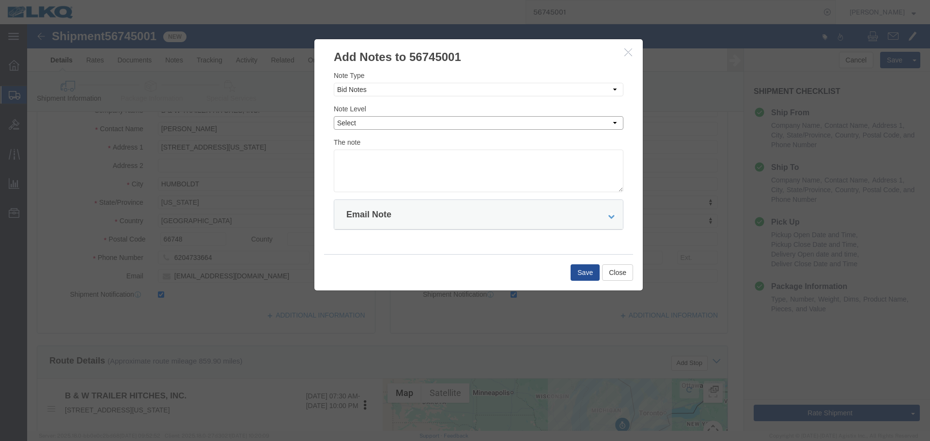
select select "PRIVATE_TO_ACCOUNT"
click select "Select Private to Account Private to Vendor Public"
click textarea
paste textarea "$1,804"
type textarea "DAT: $1,804"
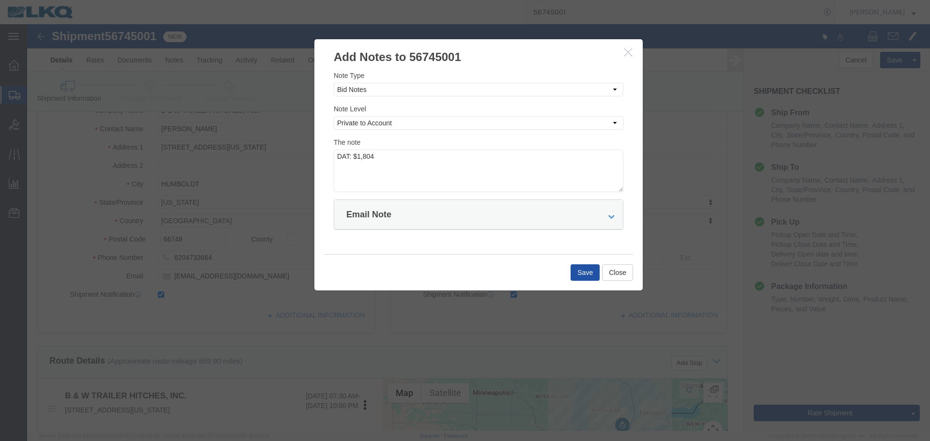
click button "Save"
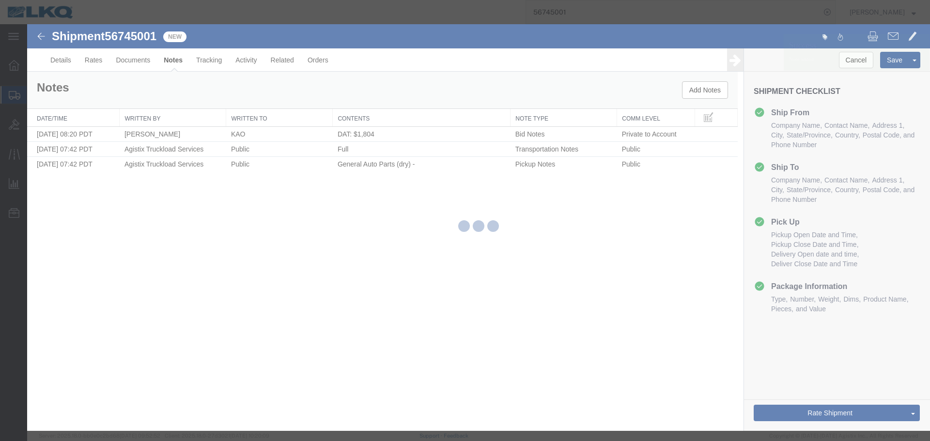
scroll to position [0, 0]
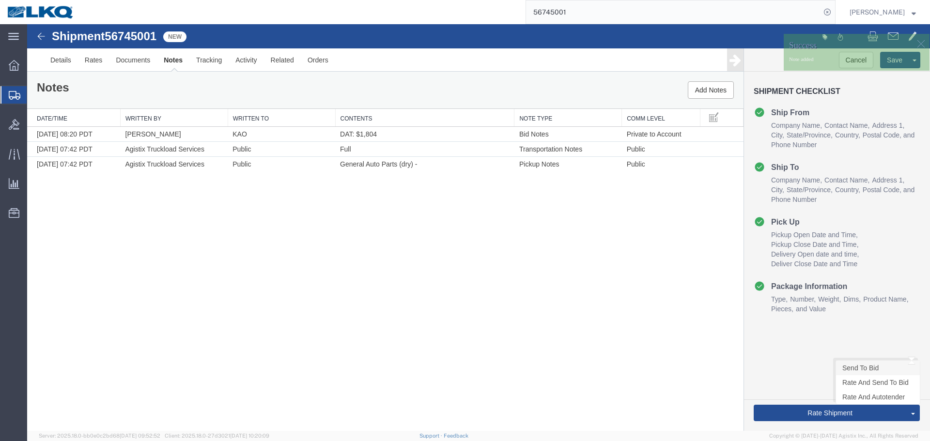
click at [850, 369] on link "Send To Bid" at bounding box center [878, 368] width 84 height 15
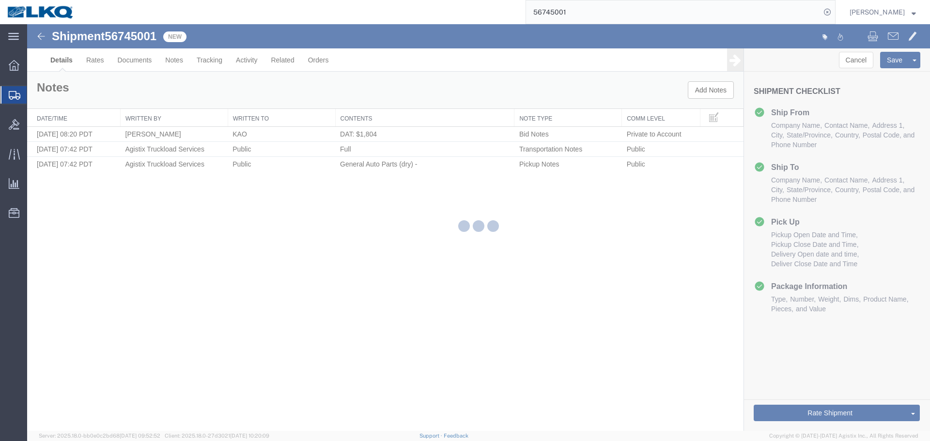
select select "30543"
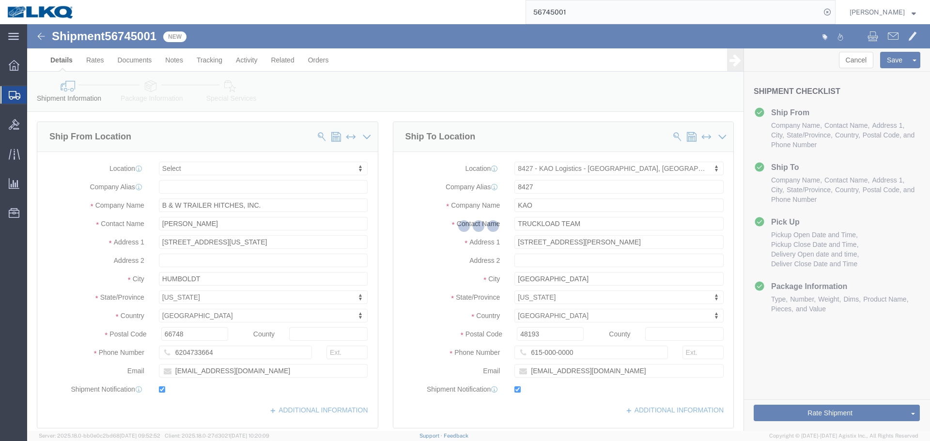
select select "TL"
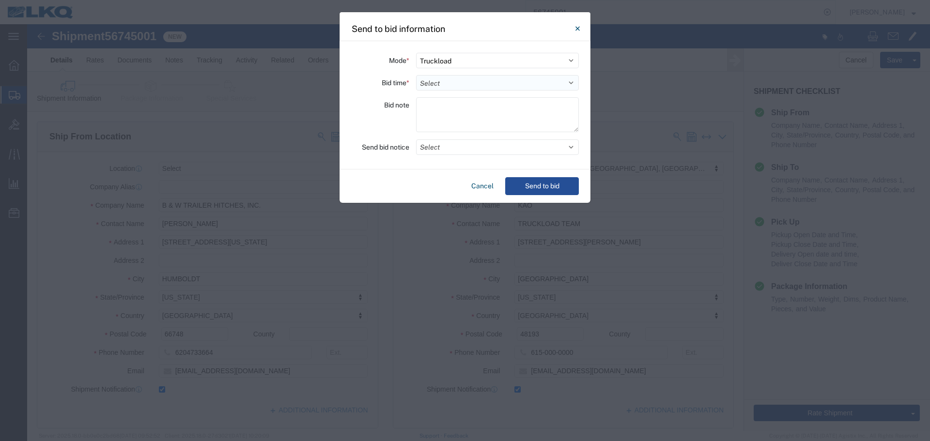
click at [446, 79] on select "Select 30 Min (Rush) 1 Hour (Rush) 2 Hours (Rush) 4 Hours (Rush) 8 Hours (Rush)…" at bounding box center [497, 83] width 163 height 16
select select "8"
click at [416, 75] on select "Select 30 Min (Rush) 1 Hour (Rush) 2 Hours (Rush) 4 Hours (Rush) 8 Hours (Rush)…" at bounding box center [497, 83] width 163 height 16
click at [455, 151] on button "Select" at bounding box center [497, 148] width 163 height 16
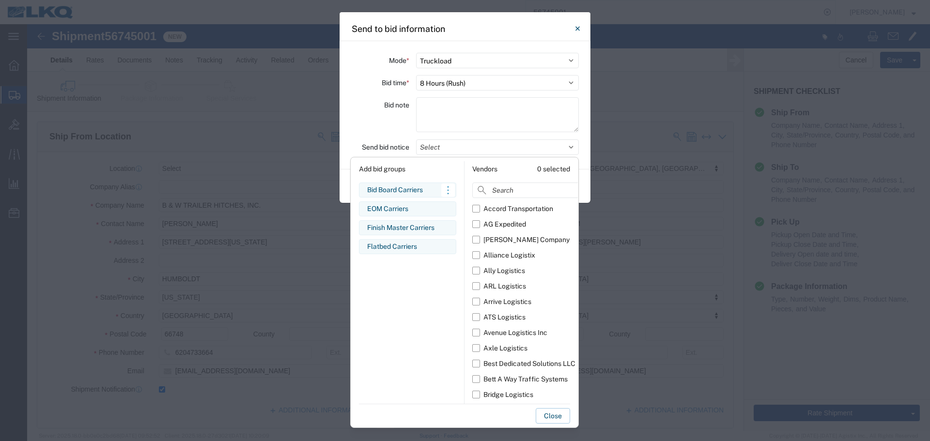
click at [419, 189] on div "Bid Board Carriers" at bounding box center [407, 190] width 81 height 10
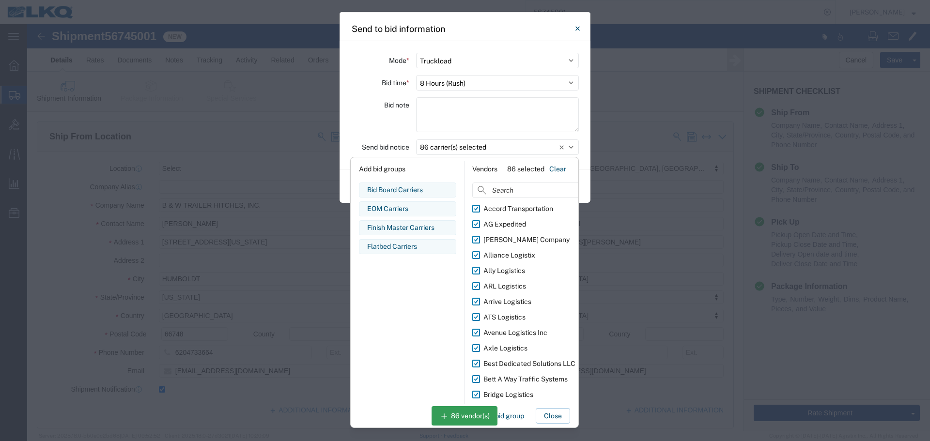
click at [374, 112] on div "Bid note" at bounding box center [380, 116] width 58 height 38
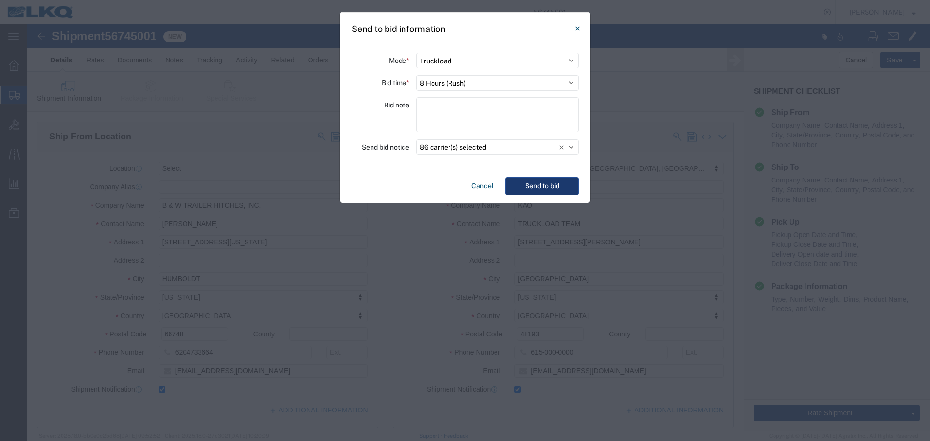
click at [550, 189] on button "Send to bid" at bounding box center [542, 186] width 74 height 18
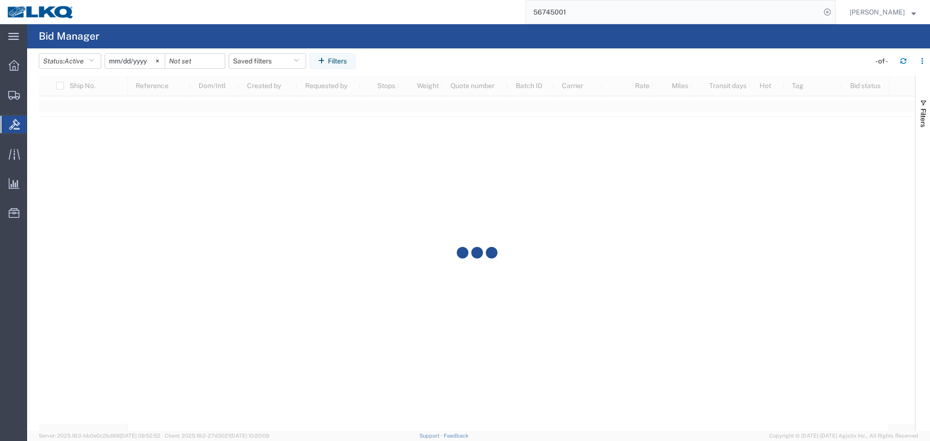
click at [595, 7] on input "56745001" at bounding box center [673, 11] width 295 height 23
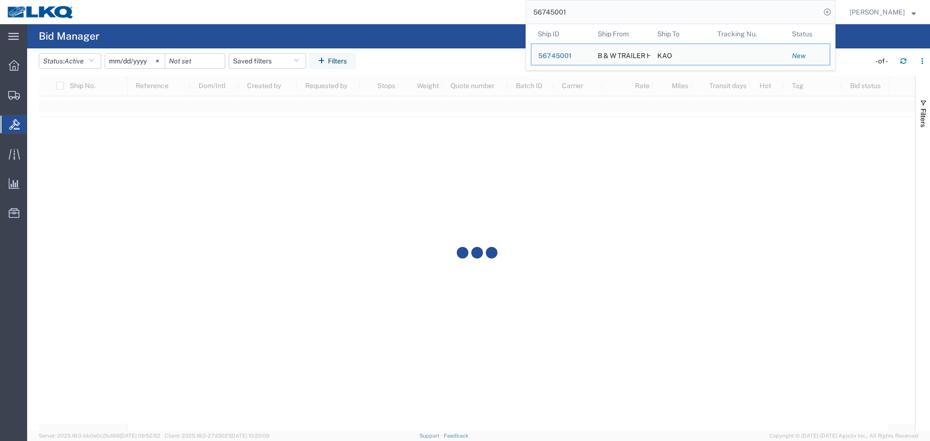
paste input "143"
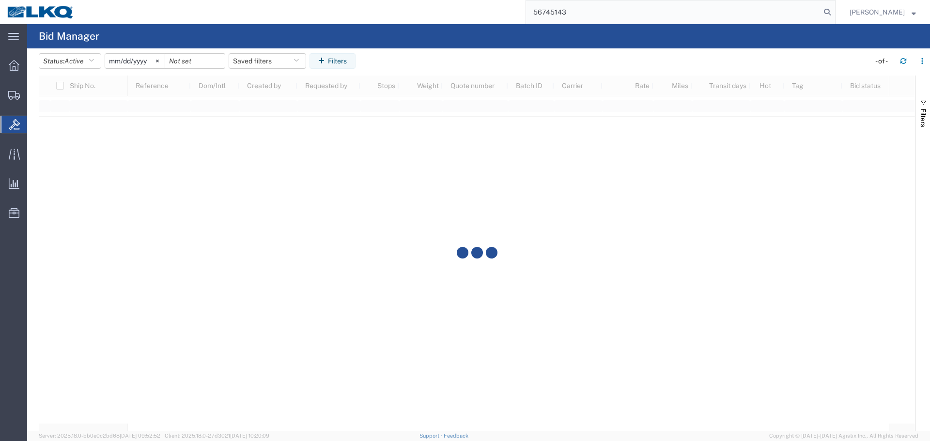
type input "56745143"
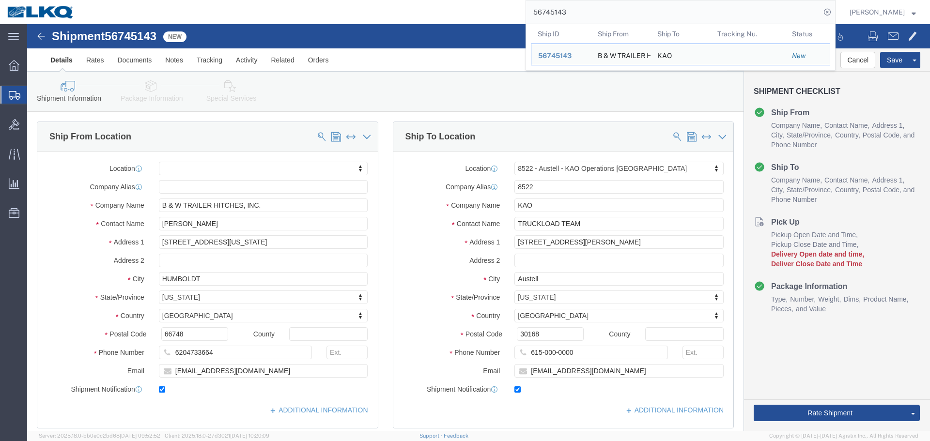
select select
select select "30590"
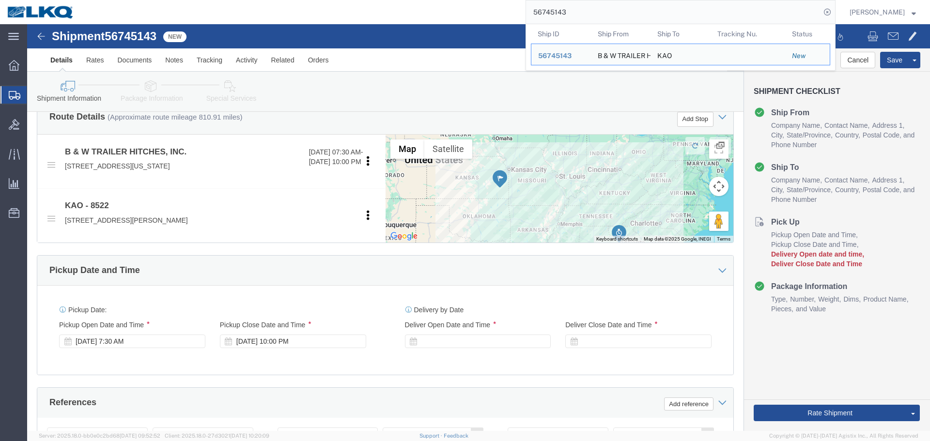
click at [598, 15] on input "56745143" at bounding box center [673, 11] width 295 height 23
paste input "4944"
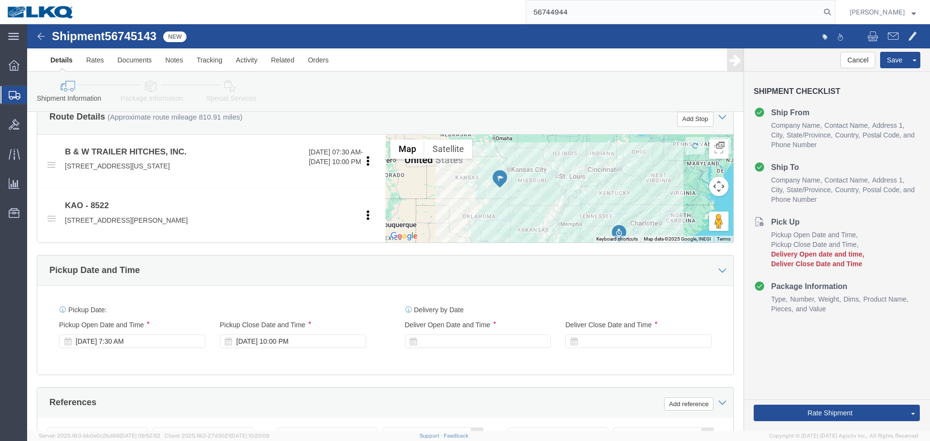
type input "56744944"
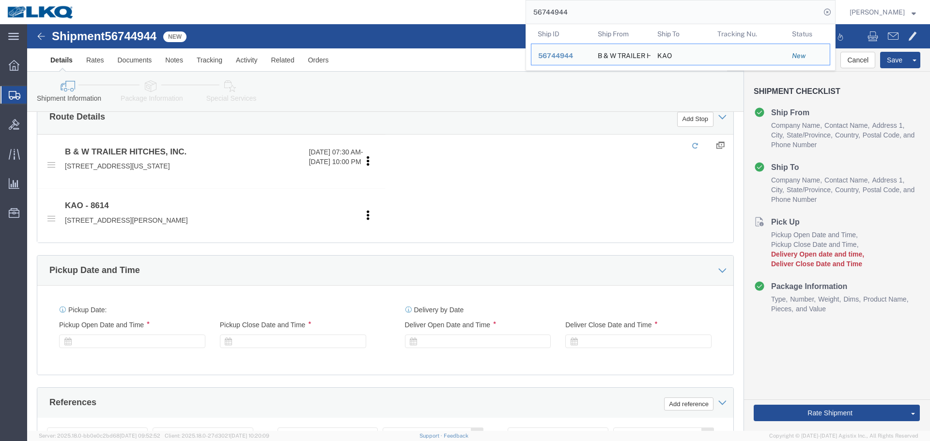
select select "30605"
click div
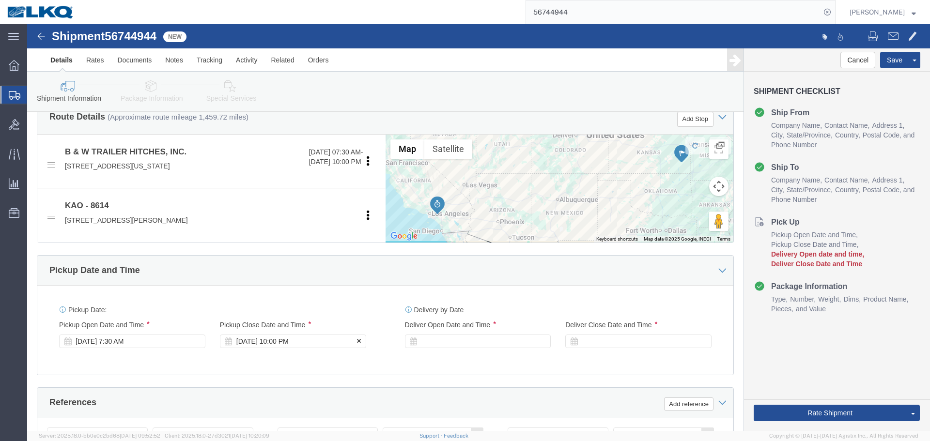
scroll to position [388, 0]
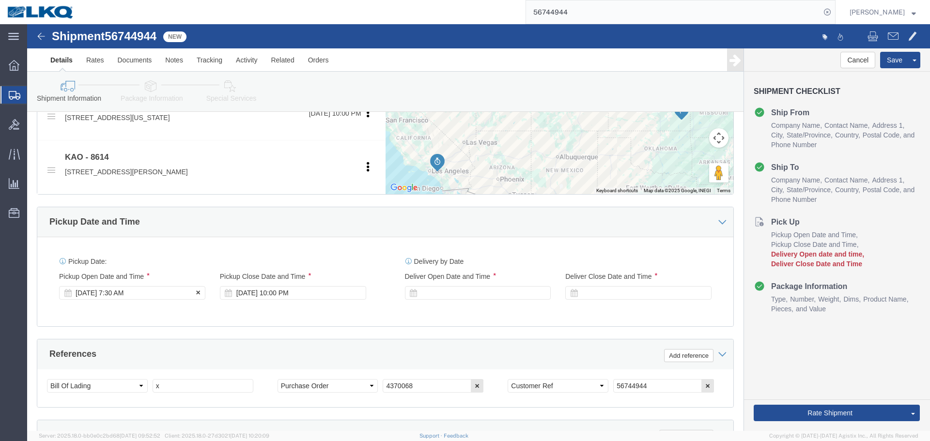
click div "[DATE] 7:30 AM"
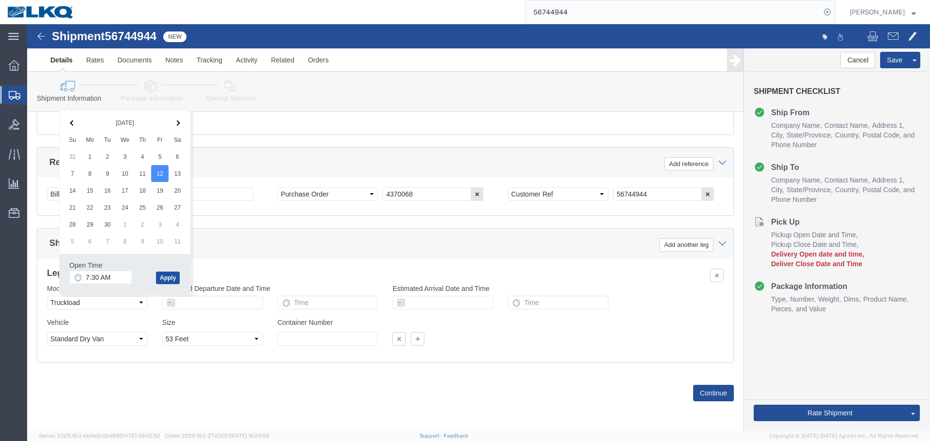
click button "Apply"
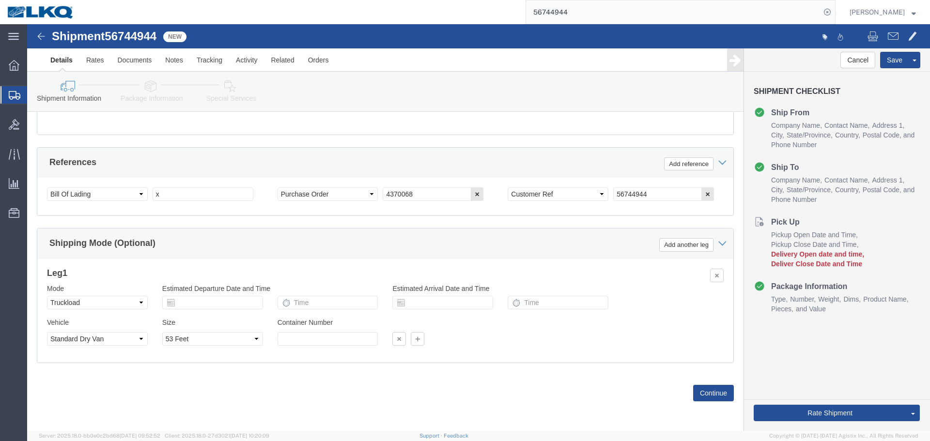
scroll to position [434, 0]
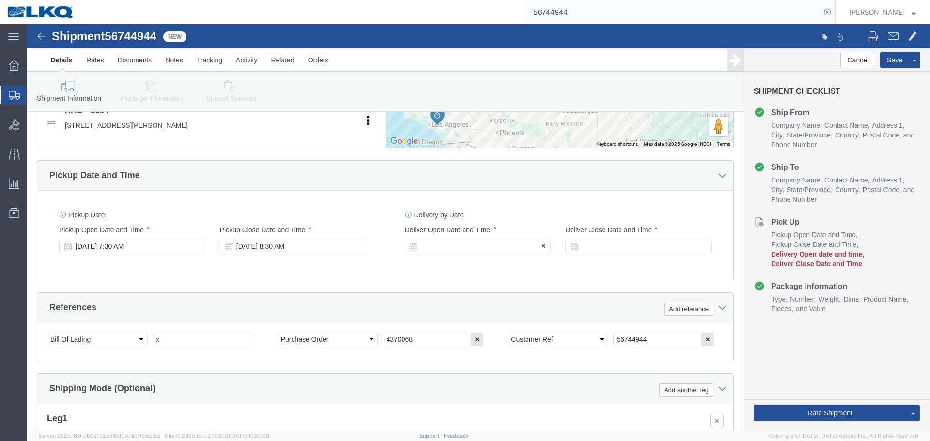
click div
click input "9:30 AM"
type input "7:00 AM"
click button "Apply"
click div "Deliver Close Date Deliver Close Time Deliver Close Date and Time"
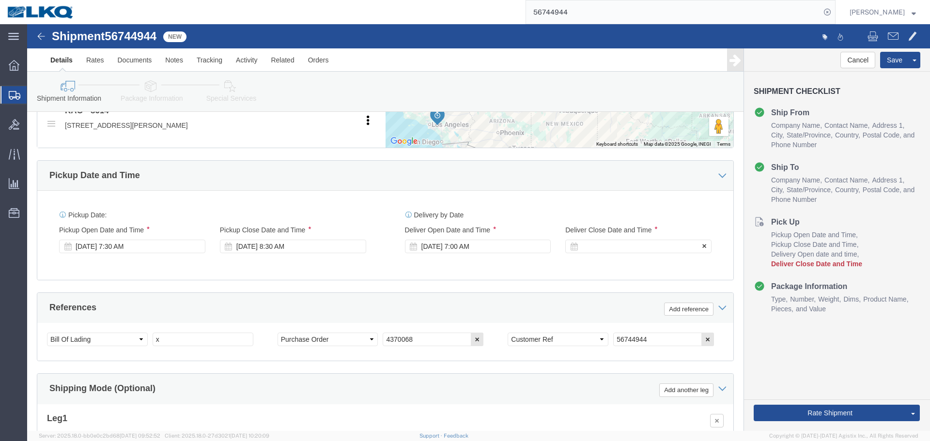
click div
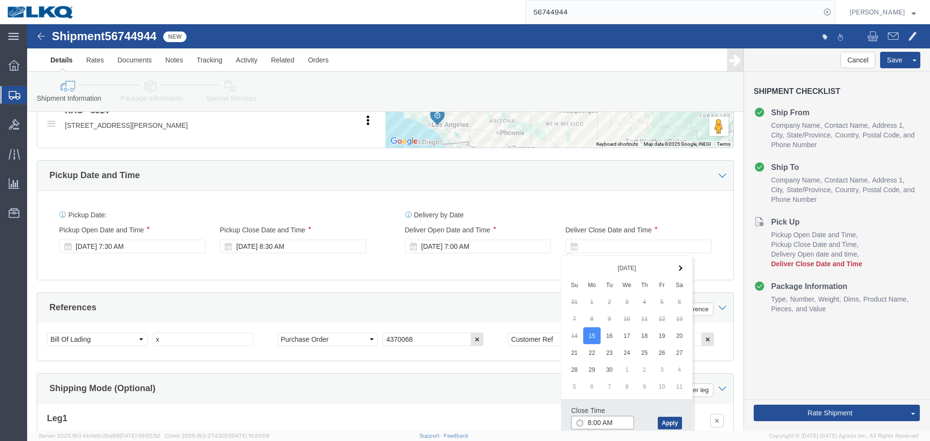
click input "8:00 AM"
type input "7:01 AM"
click button "Apply"
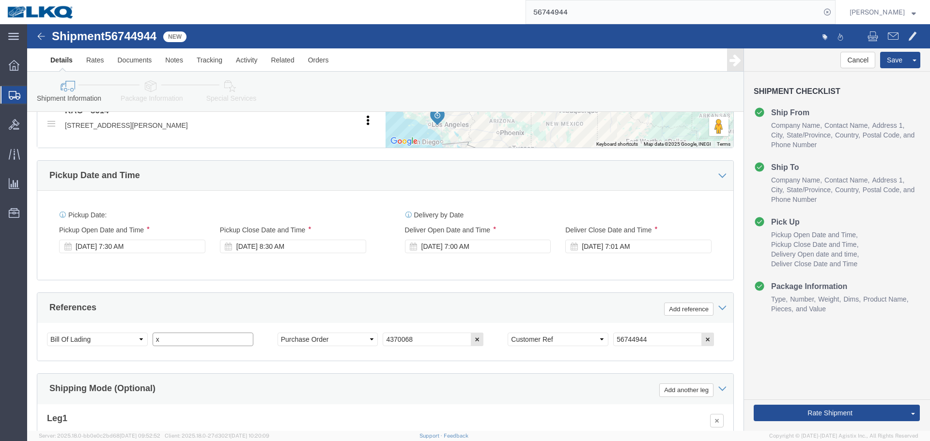
click input "x"
paste input "487320"
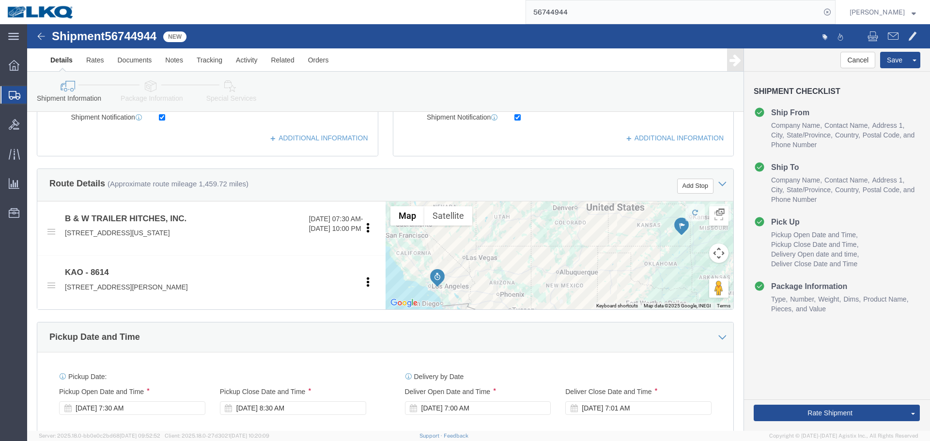
scroll to position [192, 0]
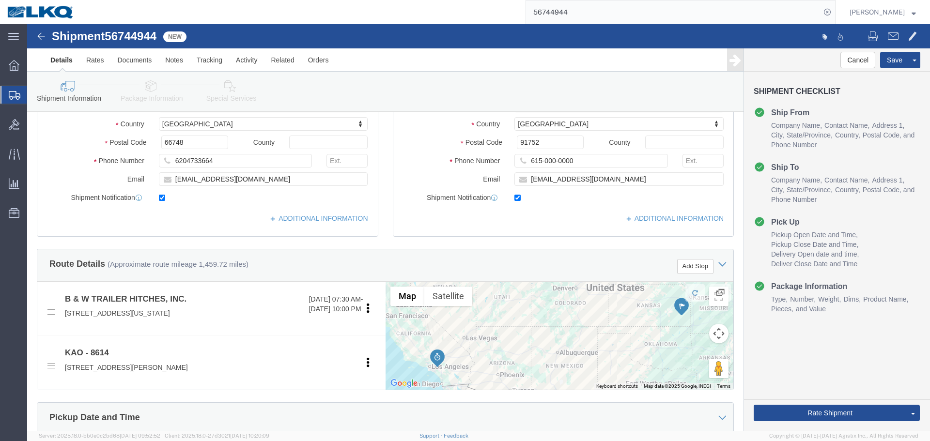
type input "487320"
click div "Location Select Select My Profile Location 1100 - LKQ [GEOGRAPHIC_DATA] 1103 - …"
click input "[EMAIL_ADDRESS][DOMAIN_NAME]"
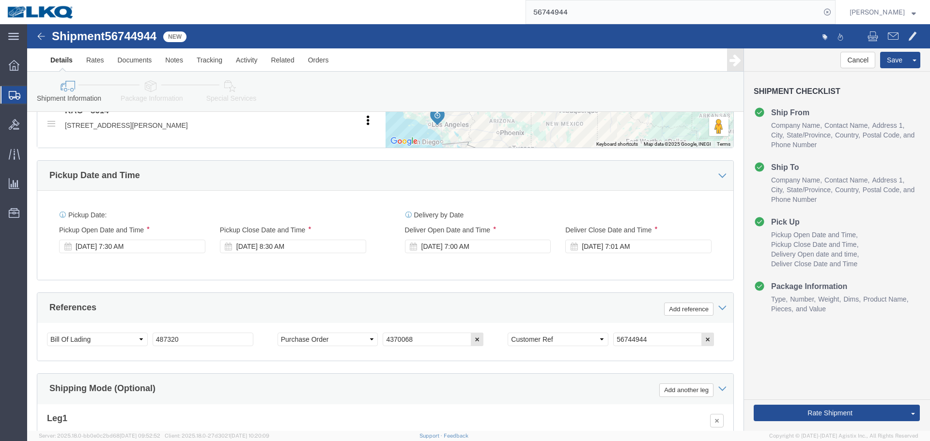
scroll to position [47, 0]
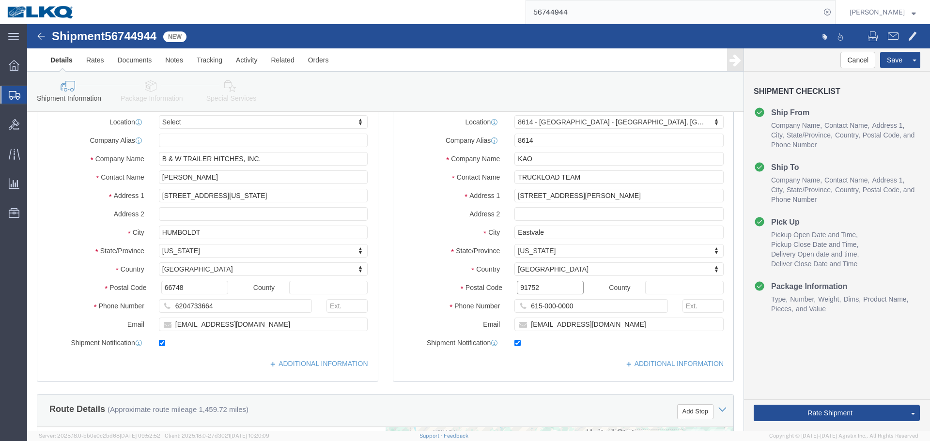
click input "91752"
click button "Save"
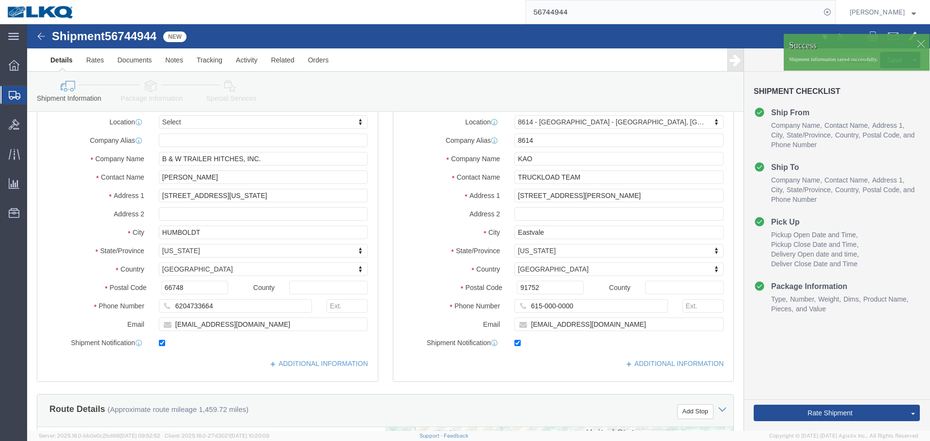
click div
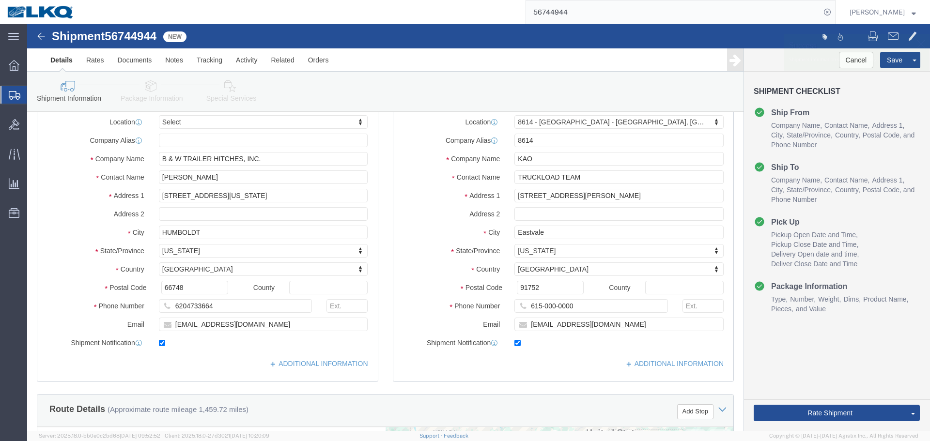
click div
click span
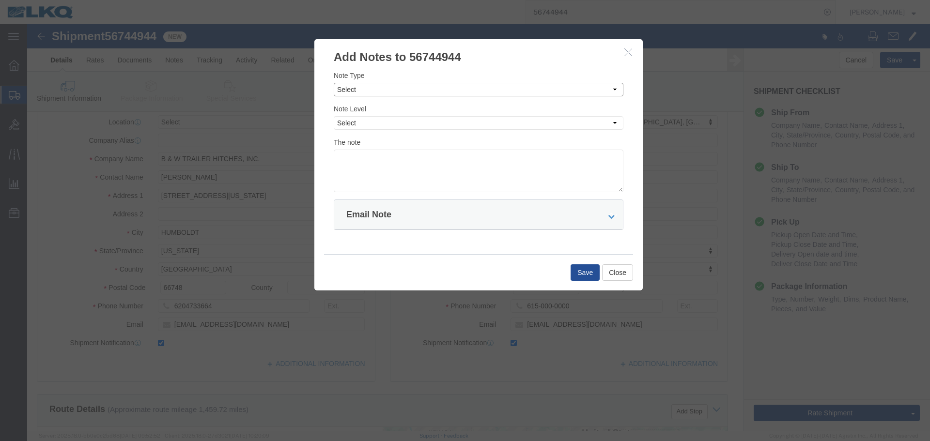
click select "Select Approval Bid Notes Carrier Change Notes Claim Notes Content Hazmat Notes…"
select select "BID_NOTES"
click select "Select Approval Bid Notes Carrier Change Notes Claim Notes Content Hazmat Notes…"
click select "Select Private to Account Private to Vendor Public"
select select "PRIVATE_TO_ACCOUNT"
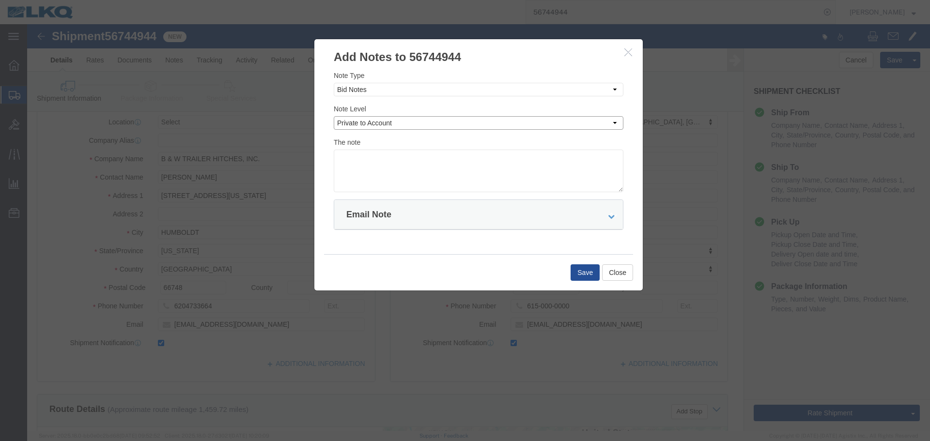
click select "Select Private to Account Private to Vendor Public"
click textarea
paste textarea "$2,156"
type textarea "DAT: $2,156"
click button "Save"
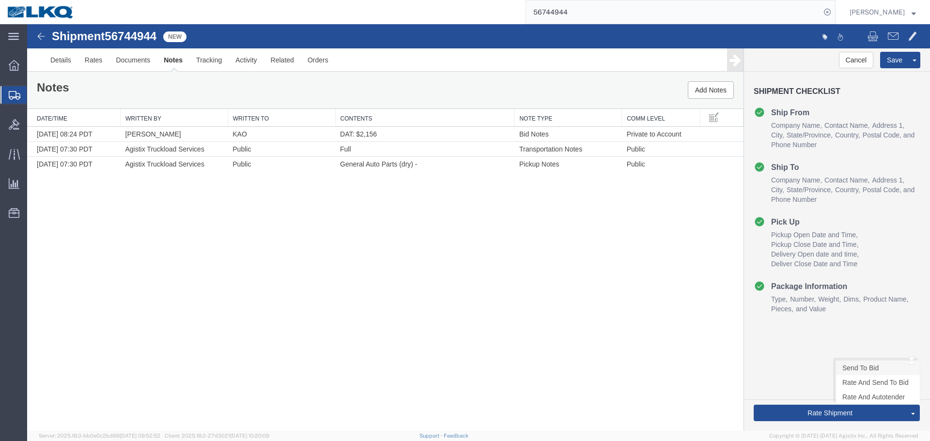
click at [853, 371] on link "Send To Bid" at bounding box center [878, 368] width 84 height 15
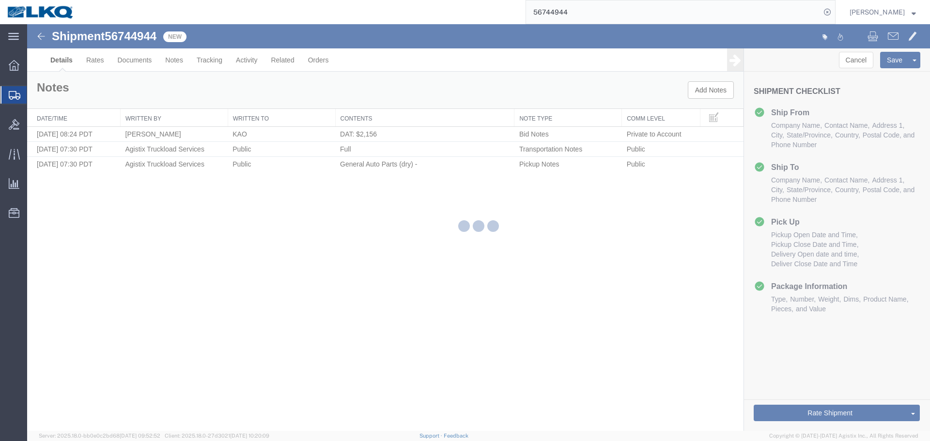
select select "30605"
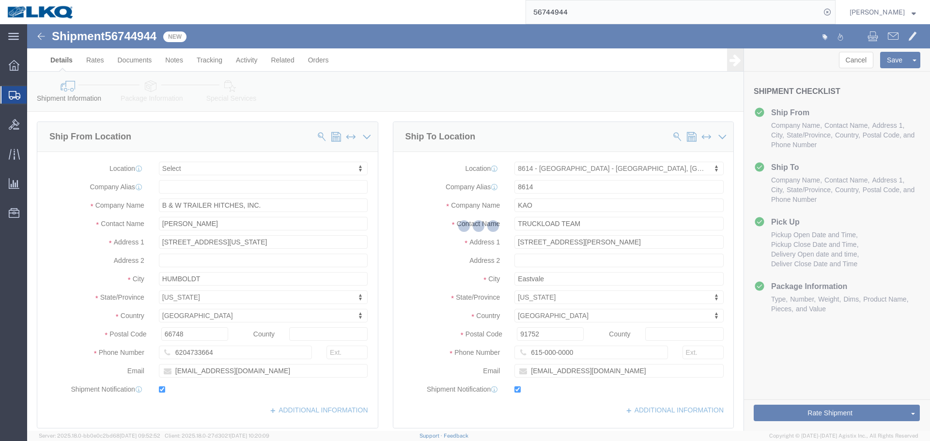
select select "TL"
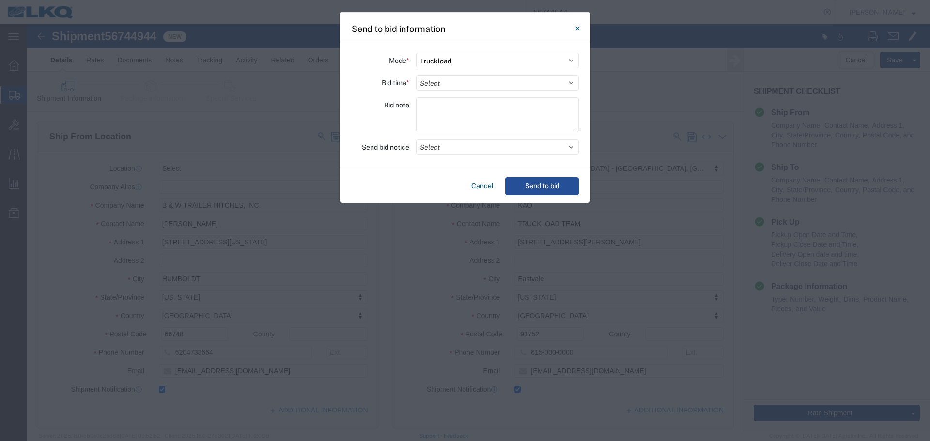
click at [556, 91] on div "Mode * Select Small Parcel Truckload Air Rail Less than Truckload Ocean Freight…" at bounding box center [465, 105] width 251 height 128
click at [554, 88] on select "Select 30 Min (Rush) 1 Hour (Rush) 2 Hours (Rush) 4 Hours (Rush) 8 Hours (Rush)…" at bounding box center [497, 83] width 163 height 16
select select "8"
click at [416, 75] on select "Select 30 Min (Rush) 1 Hour (Rush) 2 Hours (Rush) 4 Hours (Rush) 8 Hours (Rush)…" at bounding box center [497, 83] width 163 height 16
click at [471, 147] on button "Select" at bounding box center [497, 148] width 163 height 16
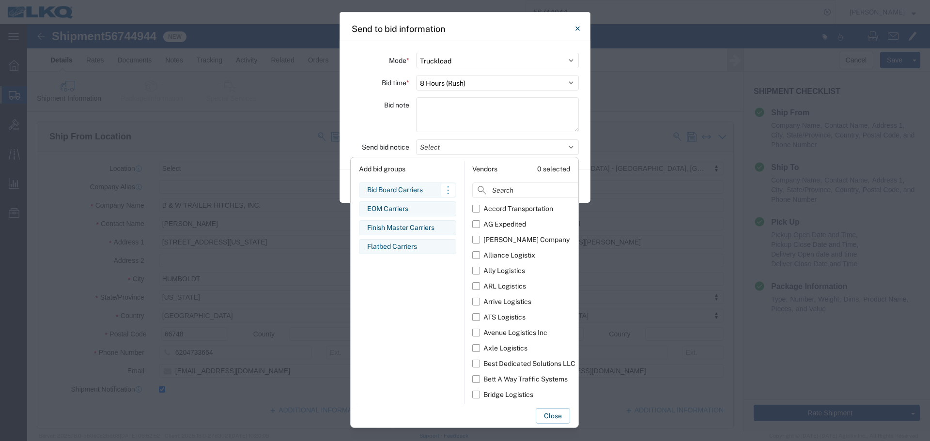
click at [431, 190] on div "Bid Board Carriers" at bounding box center [407, 190] width 81 height 10
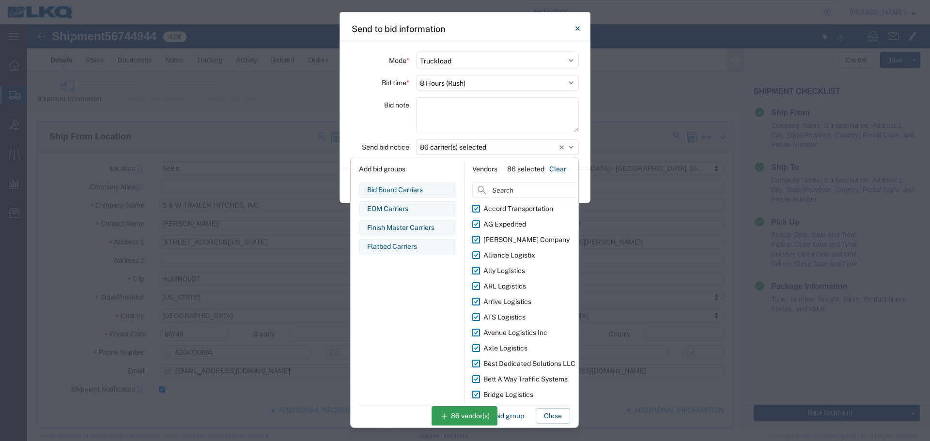
click at [386, 108] on label "Bid note" at bounding box center [396, 105] width 25 height 16
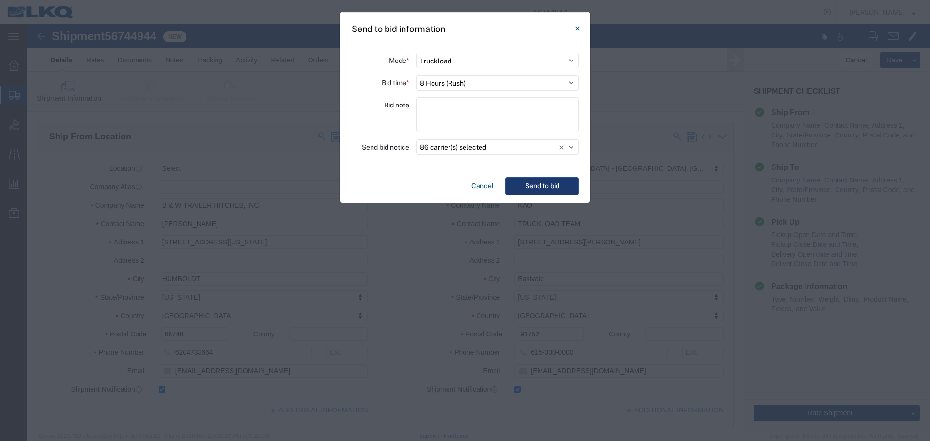
click at [534, 188] on button "Send to bid" at bounding box center [542, 186] width 74 height 18
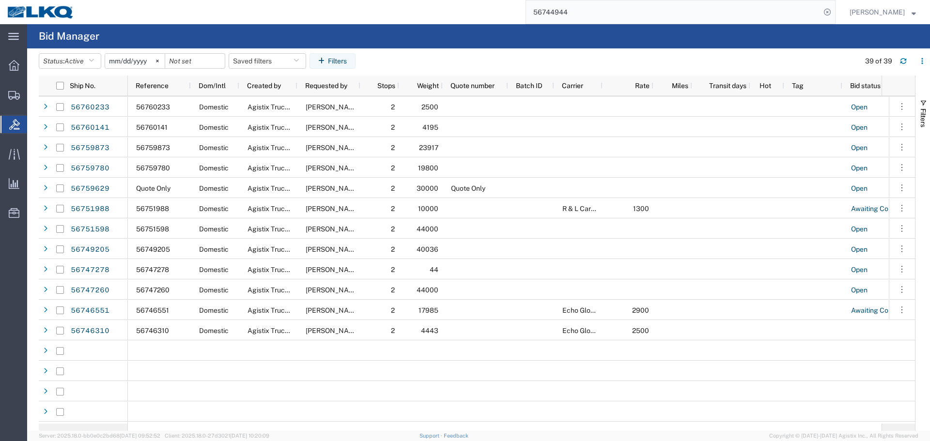
click at [628, 16] on input "56744944" at bounding box center [673, 11] width 295 height 23
paste input "540189"
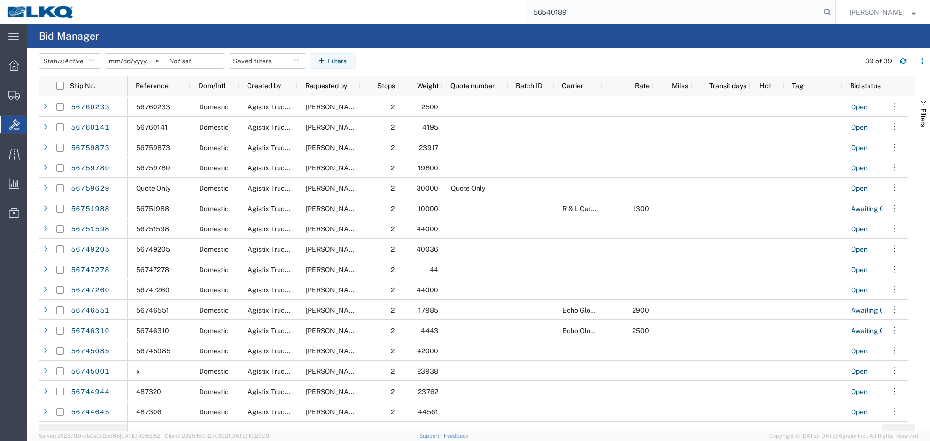
click at [628, 16] on input "56540189" at bounding box center [673, 11] width 295 height 23
paste input "search"
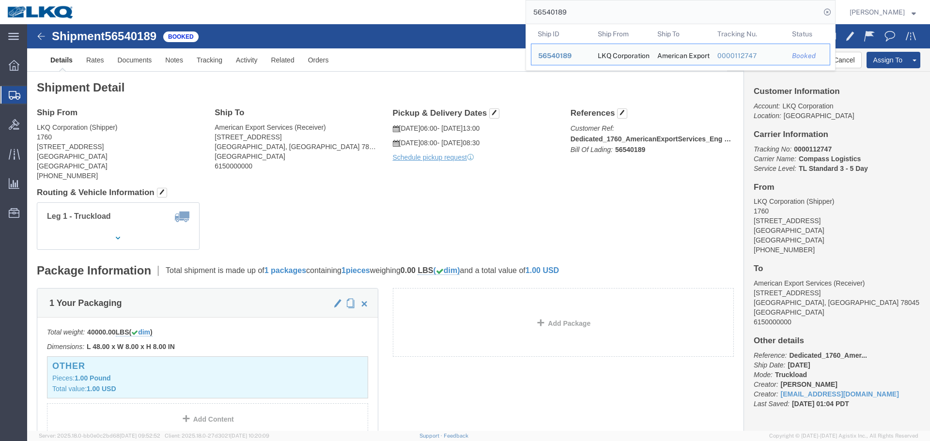
click div "Leg 1 - Truckload Number of trucks: 1"
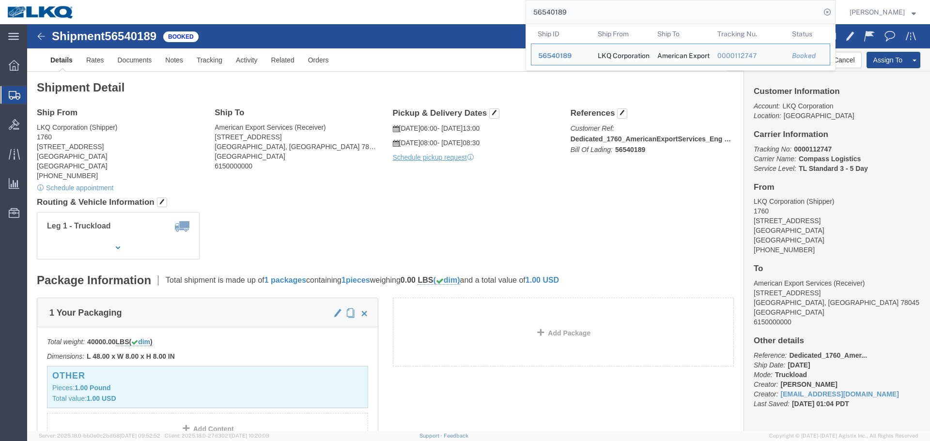
click at [666, 0] on input "56540189" at bounding box center [673, 11] width 295 height 23
paste input "425108"
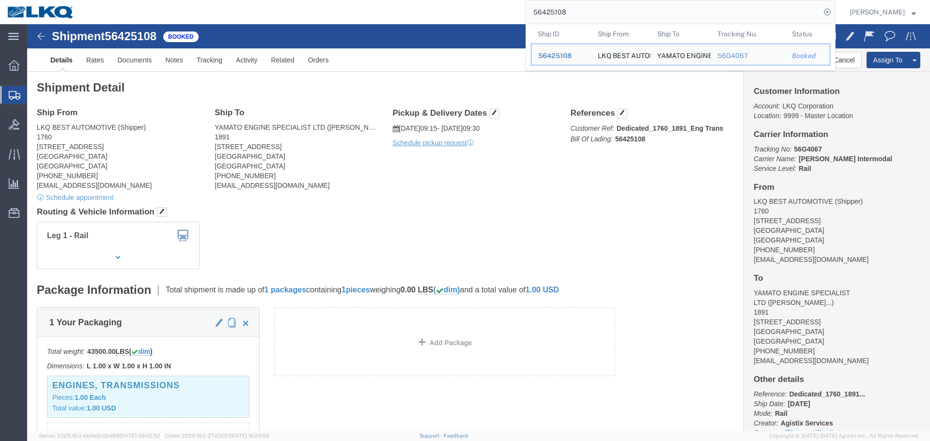
click div "Shipment Detail Ship From LKQ BEST AUTOMOTIVE (Shipper) 1760 [STREET_ADDRESS] […"
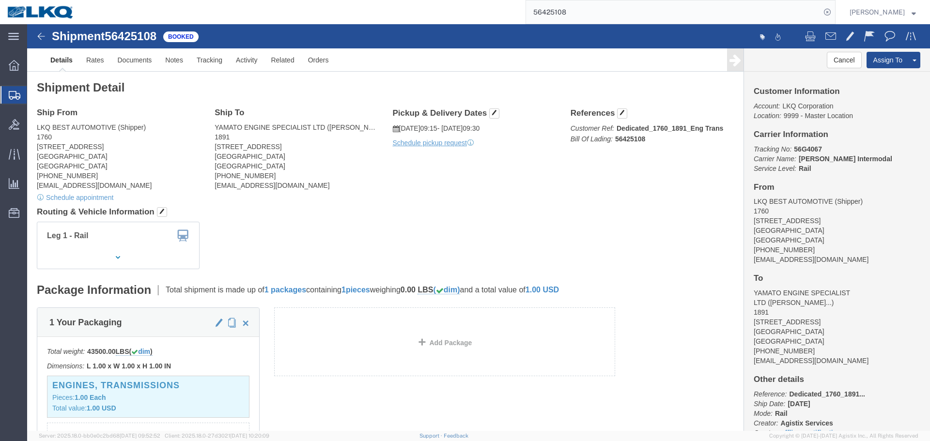
click div "Shipment Detail Ship From LKQ BEST AUTOMOTIVE (Shipper) 1760 [STREET_ADDRESS] […"
click button "Cancel"
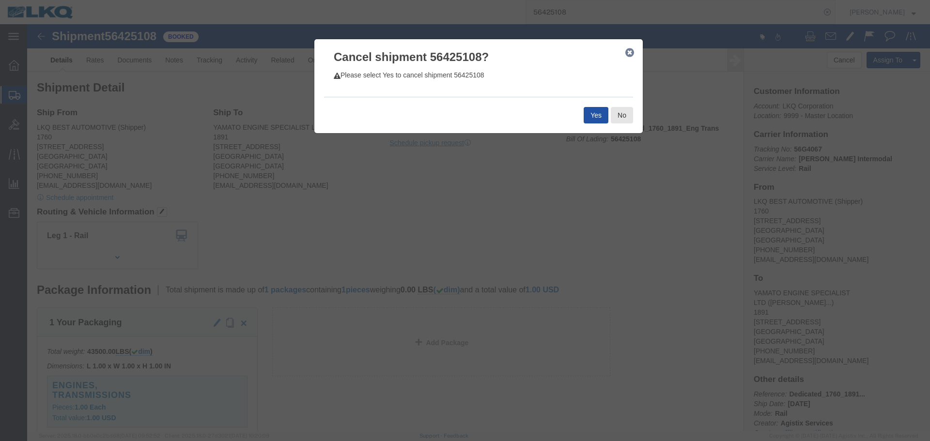
click button "Yes"
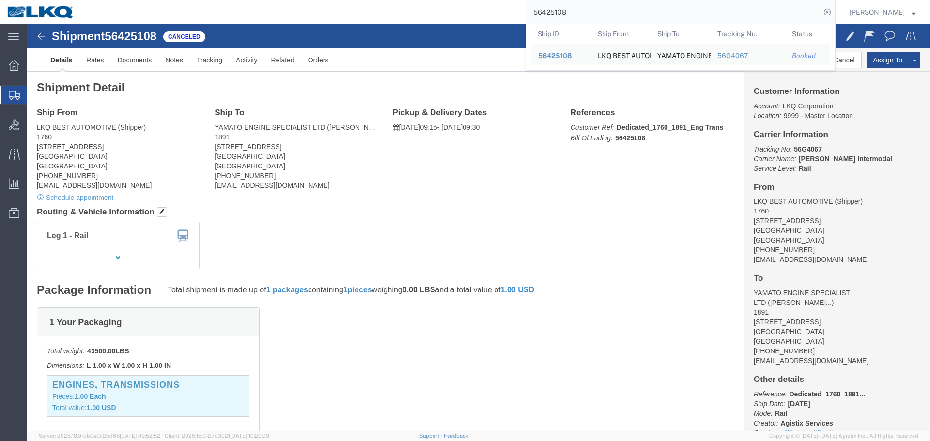
click at [638, 7] on input "56425108" at bounding box center [673, 11] width 295 height 23
paste input "745143"
type input "56745143"
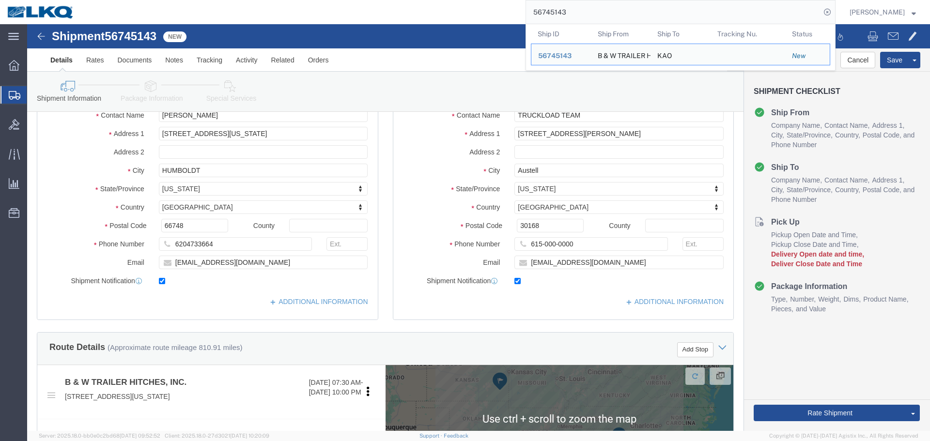
scroll to position [250, 0]
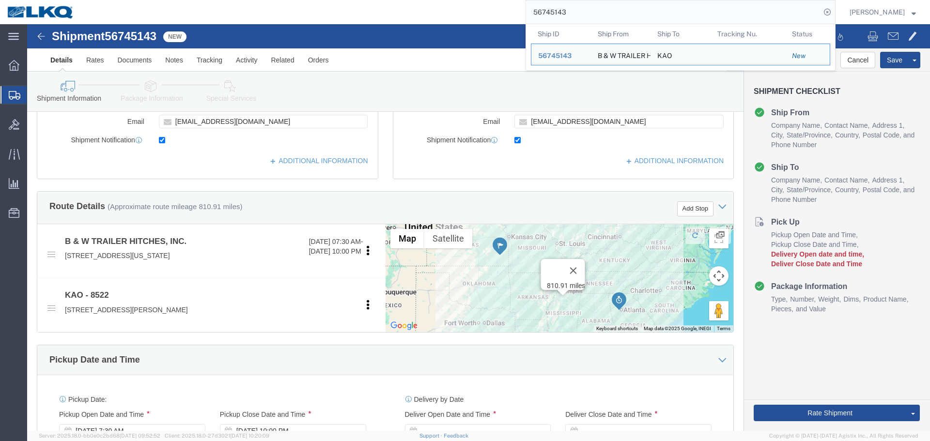
select select
select select "30590"
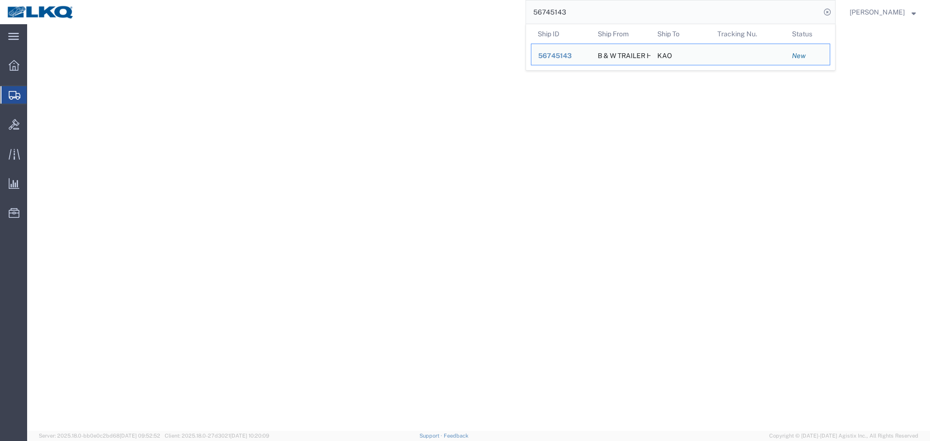
select select
select select "30590"
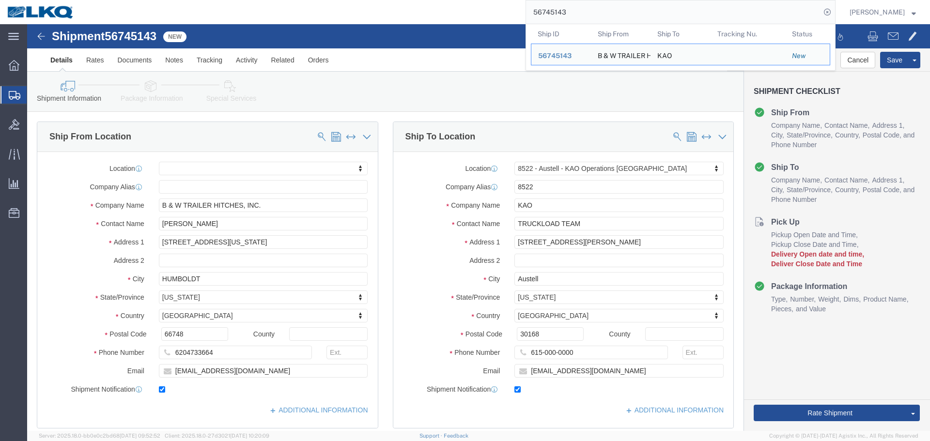
scroll to position [250, 0]
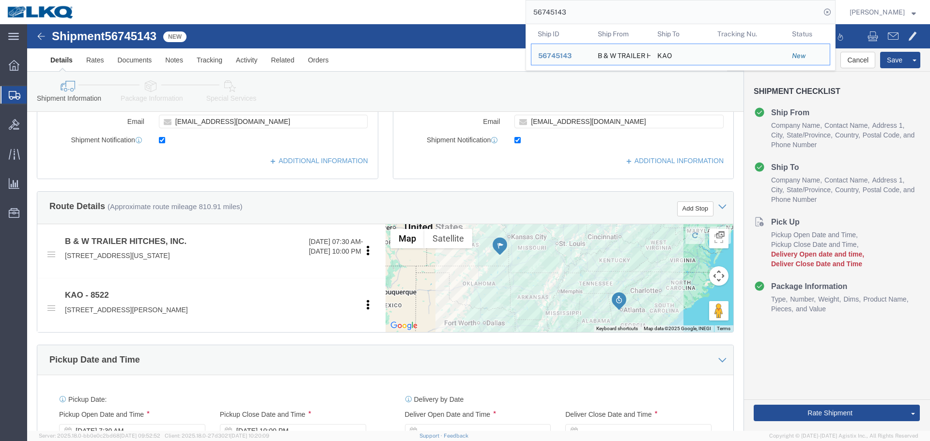
click at [643, 24] on typeahead-container "Ship ID Ship From Ship To Tracking Nu. Status Ship ID 56745143 Ship From B & W …" at bounding box center [681, 47] width 310 height 47
click at [567, 11] on input "56745143" at bounding box center [673, 11] width 295 height 23
paste input "61509"
type input "56761509"
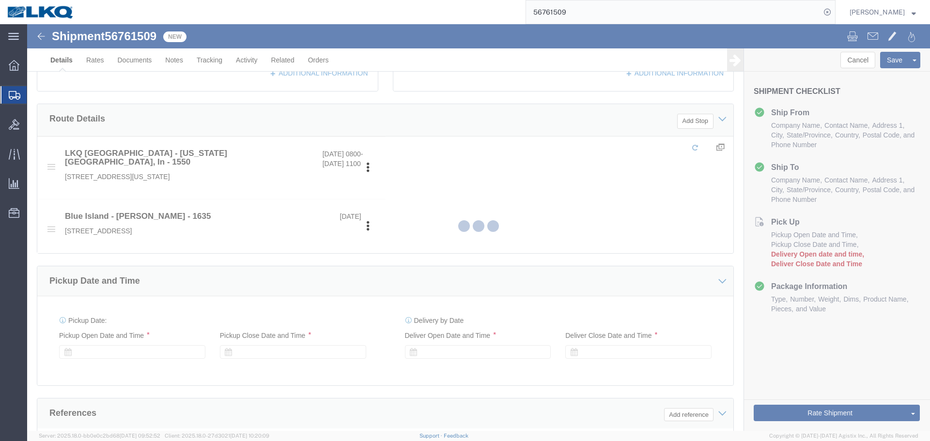
select select "27564"
select select "27578"
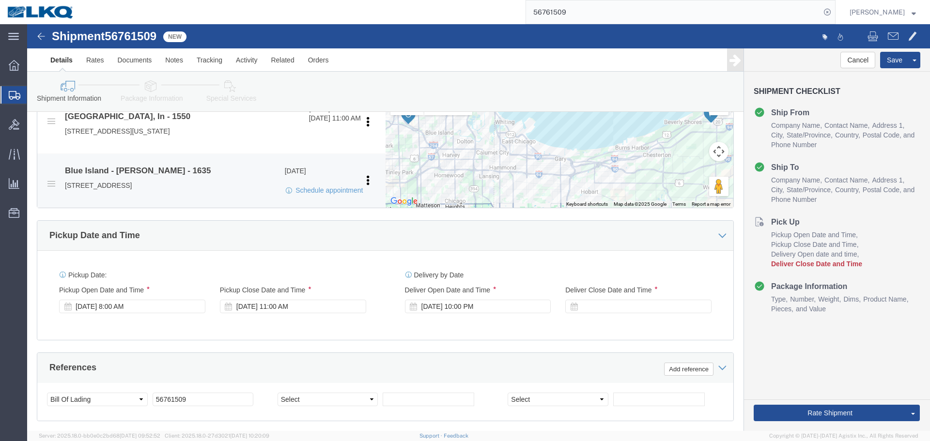
scroll to position [291, 0]
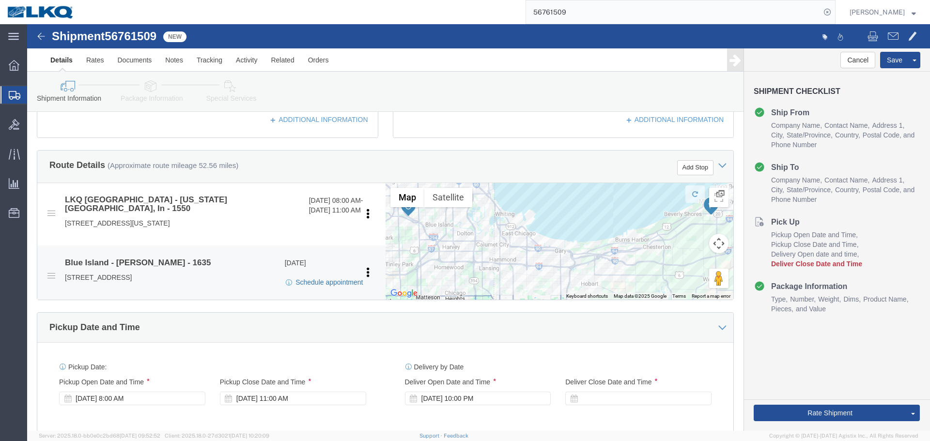
click link "Schedule appointment"
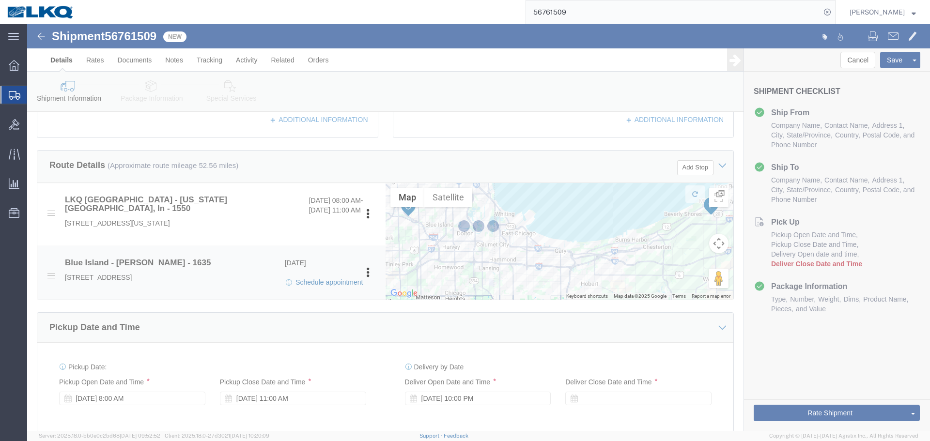
select select
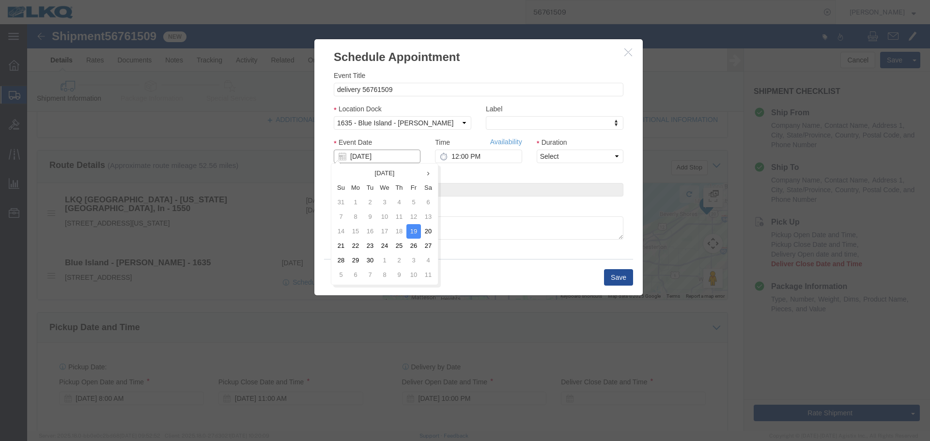
click input "[DATE]"
click td "12"
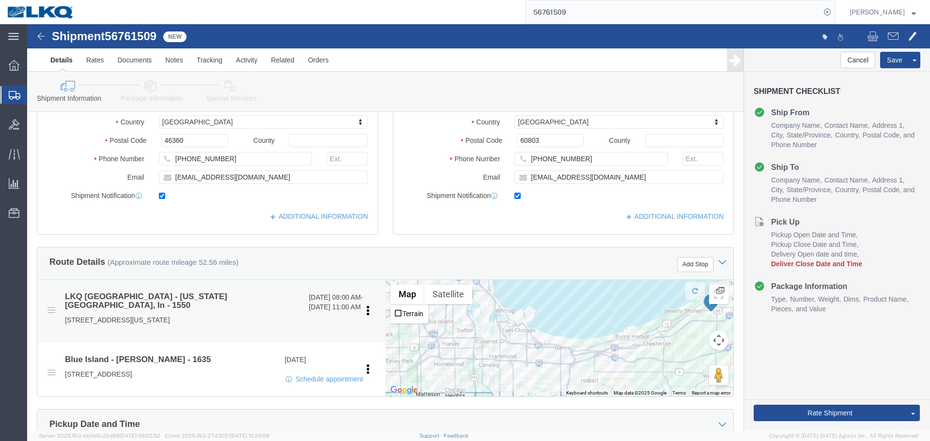
scroll to position [388, 0]
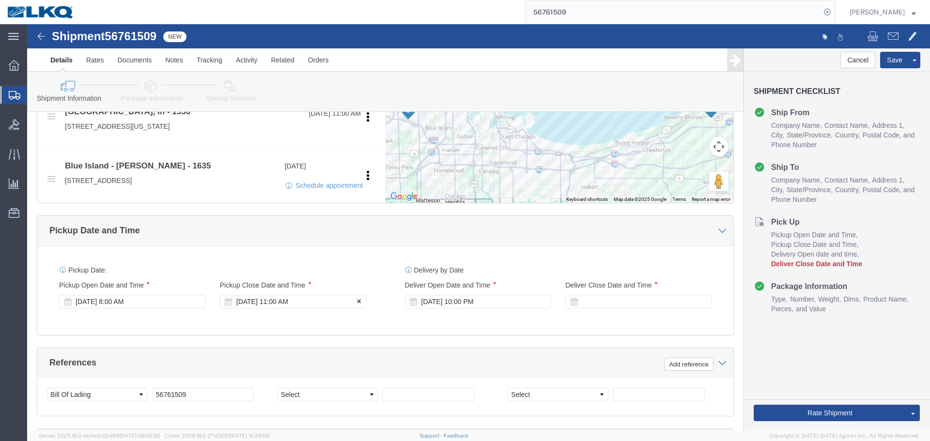
click div "[DATE] 11:00 AM"
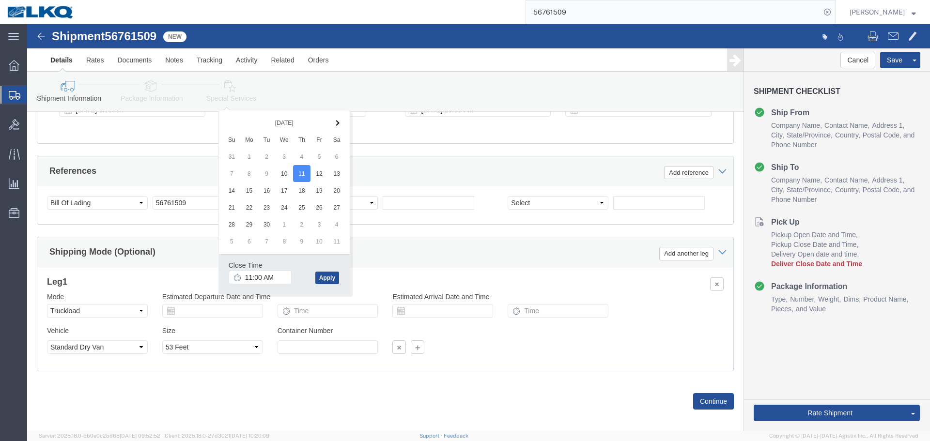
click div "Close Time 11:00 AM [DATE] 11:00 AM - [DATE] 11:00 AM Cancel Apply"
click button "Apply"
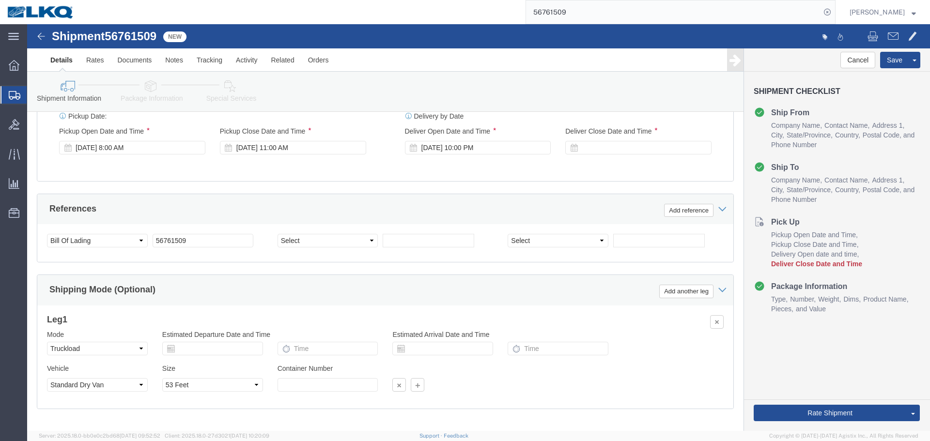
scroll to position [483, 0]
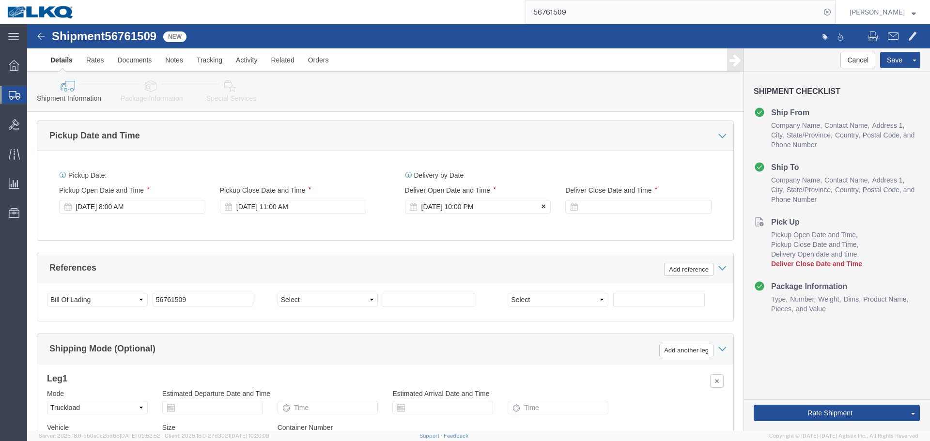
click div "[DATE] 10:00 PM"
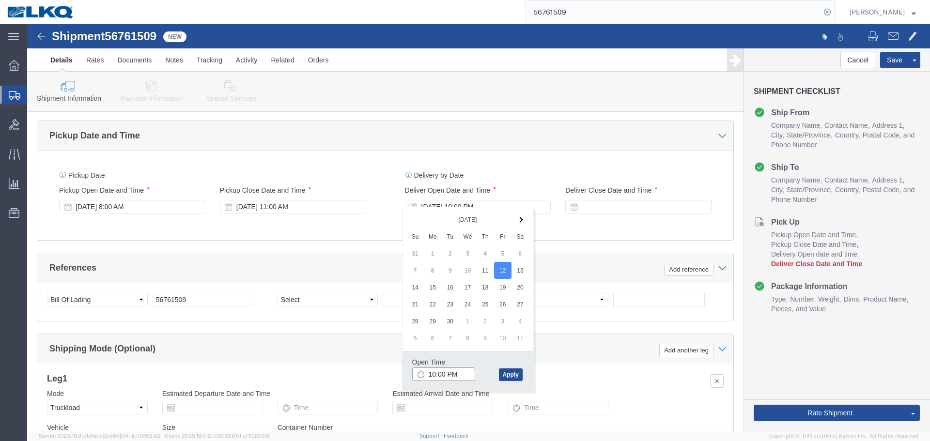
click input "10:00 PM"
type input "1:00 PM"
click button "Apply"
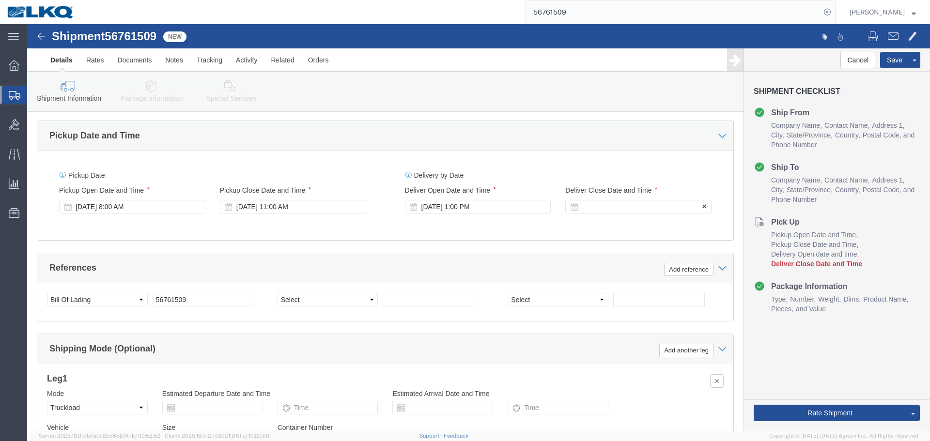
click div
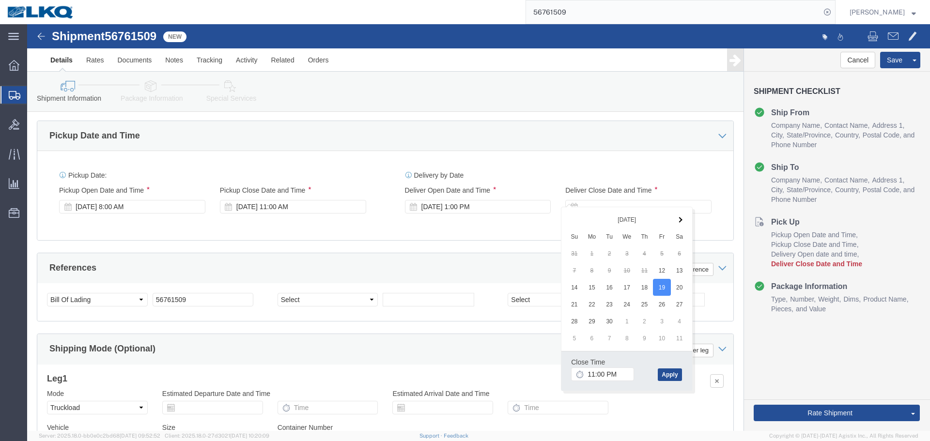
click div "Close Time 11:00 PM"
click div "Close Time 11:00 PM [DATE] 11:00 PM - [DATE] 11:00 PM Cancel Apply"
click input "11:00 PM"
type input "1:01 PM"
click button "Apply"
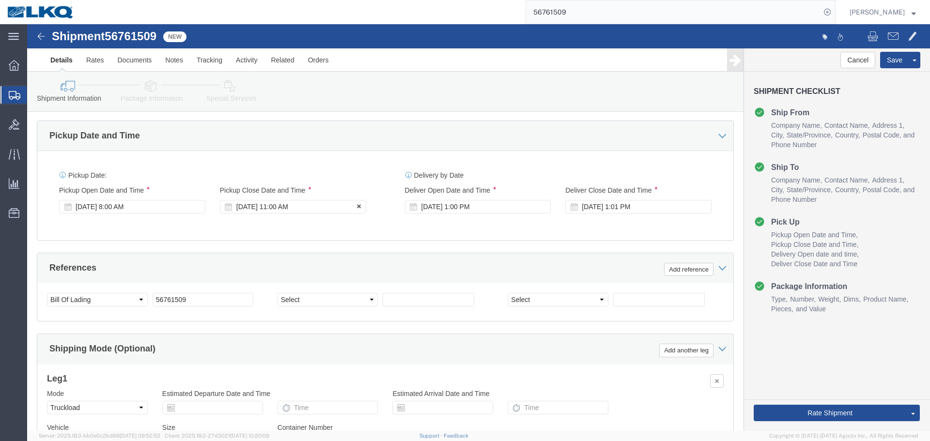
click div "[DATE] 11:00 AM"
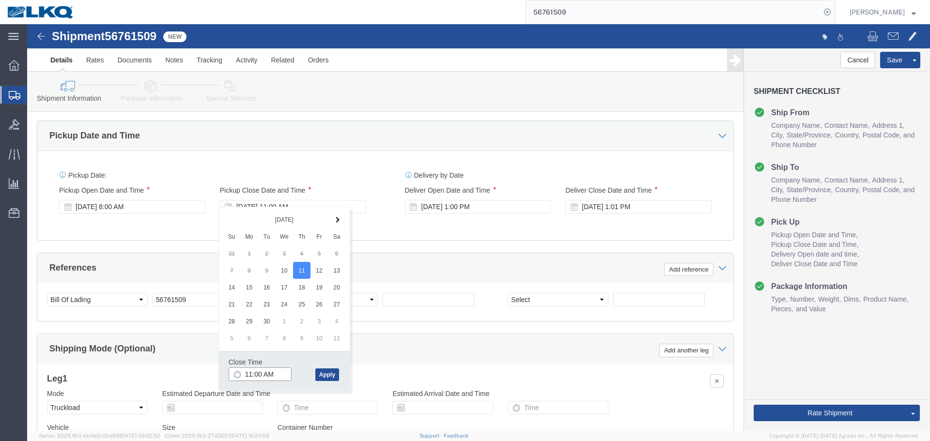
click input "11:00 AM"
type input "8:00 AM"
click button "Apply"
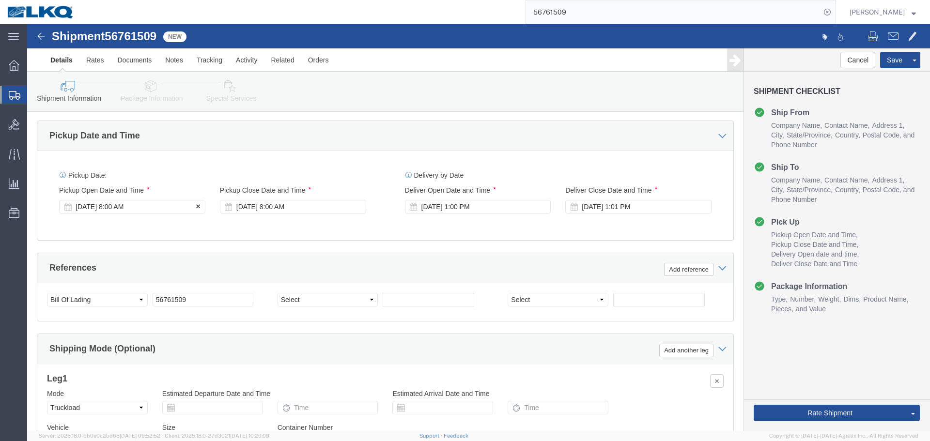
click div "[DATE] 8:00 AM"
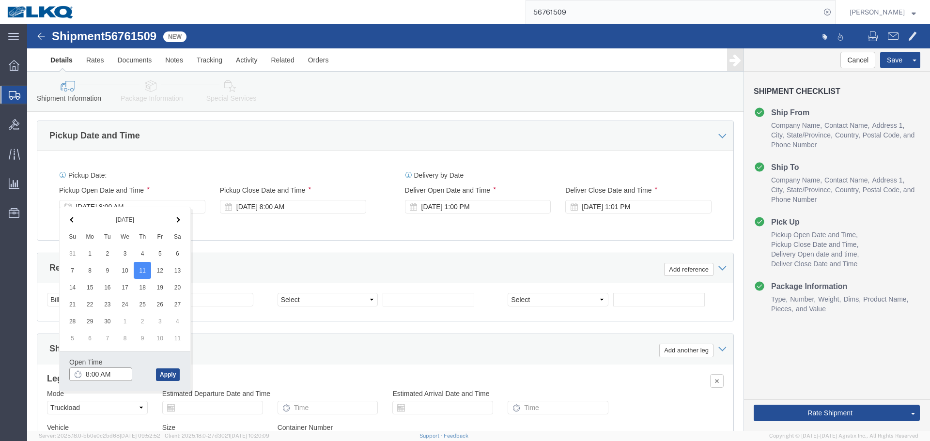
click input "8:00 AM"
type input "7:00 AM"
click button "Apply"
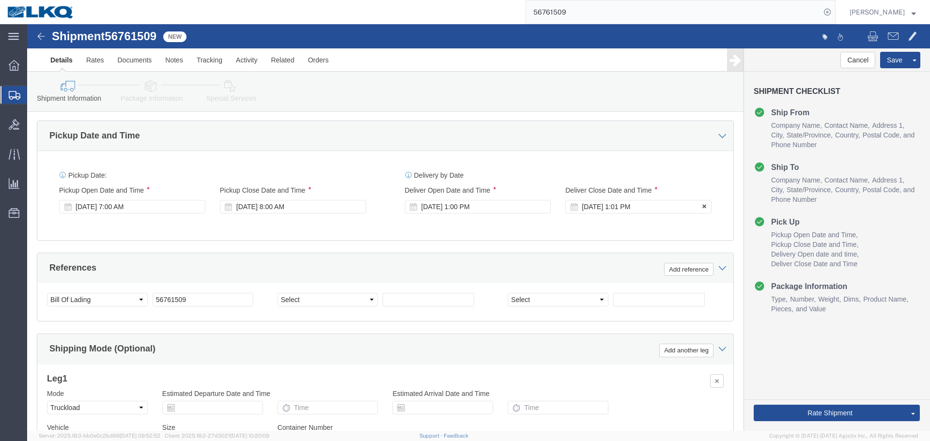
click div "[DATE] 1:01 PM"
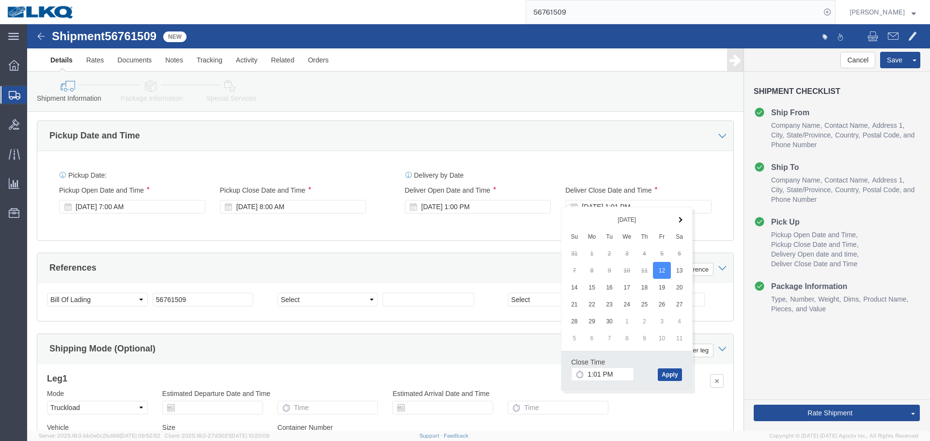
click button "Apply"
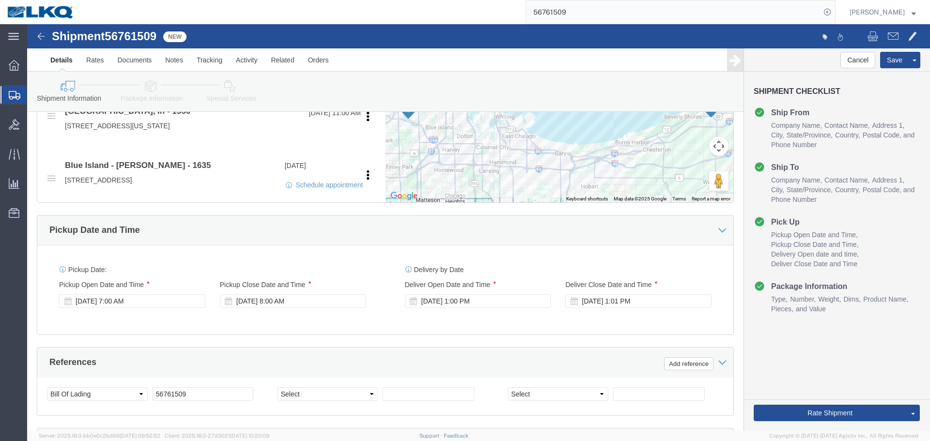
scroll to position [386, 0]
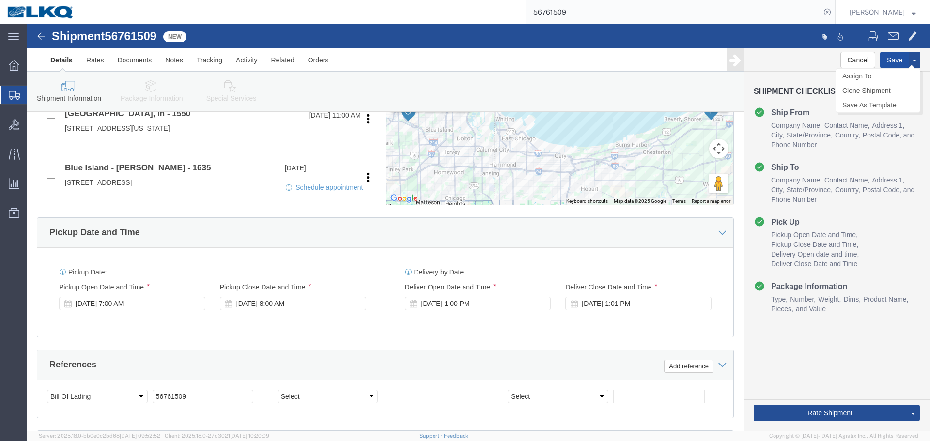
click button "Save"
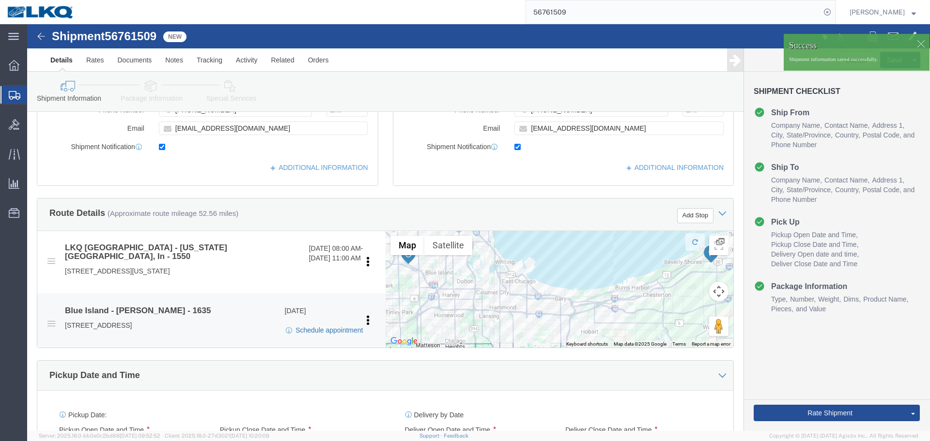
scroll to position [240, 0]
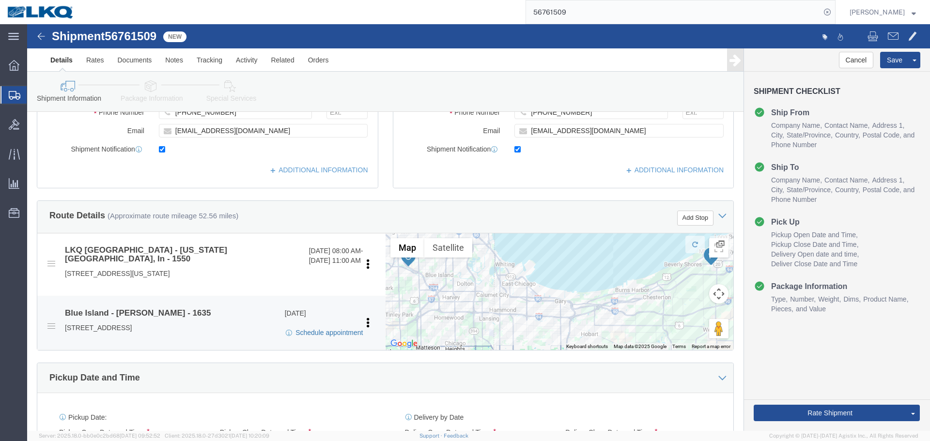
click link "Schedule appointment"
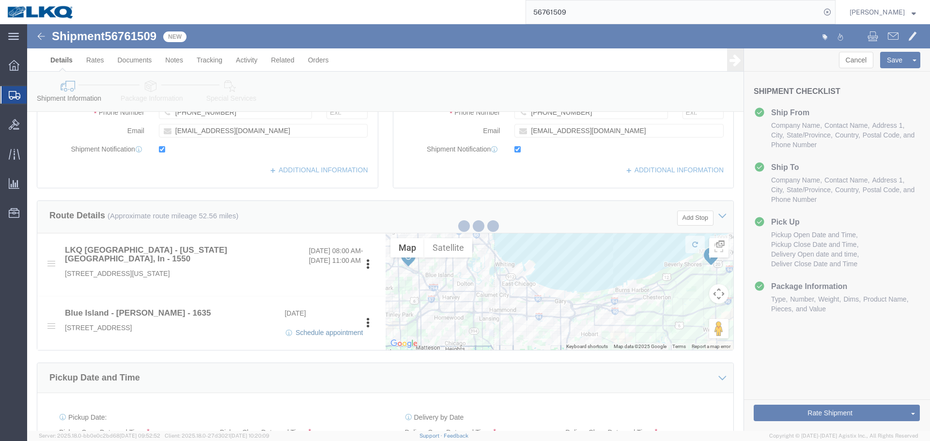
select select
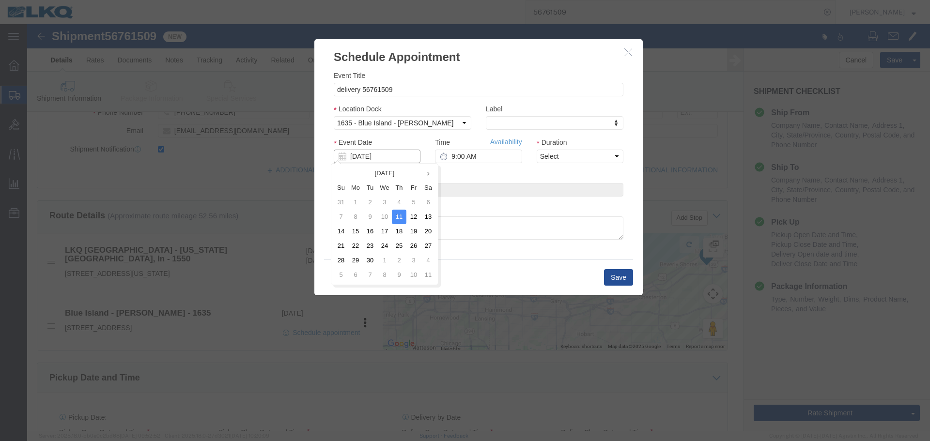
click input "[DATE]"
click td "12"
click input "9:00 AM"
type input "1:00 PM"
click select "Select 15 min 30 min 45 min 1 hr 2 hr 3 hr 4 hr"
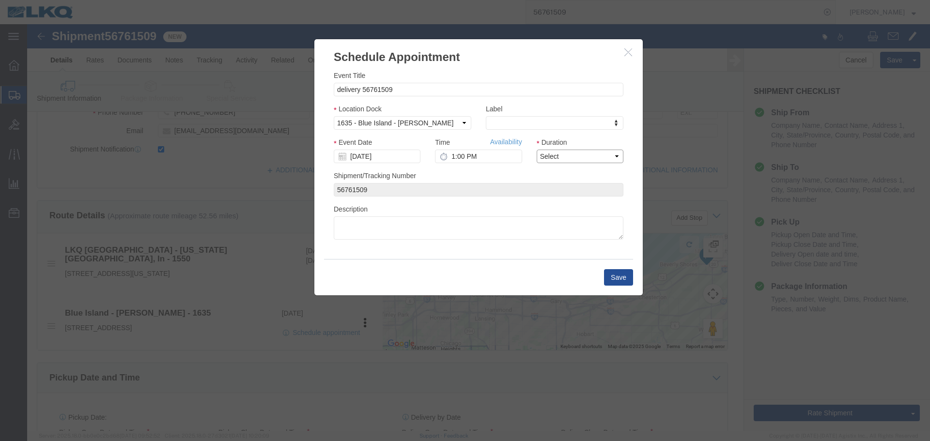
select select "15"
click select "Select 15 min 30 min 45 min 1 hr 2 hr 3 hr 4 hr"
click button "Save"
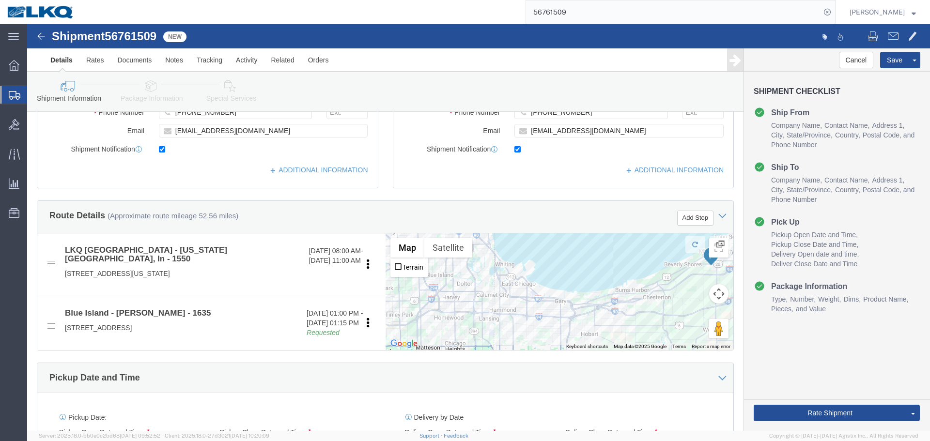
scroll to position [434, 0]
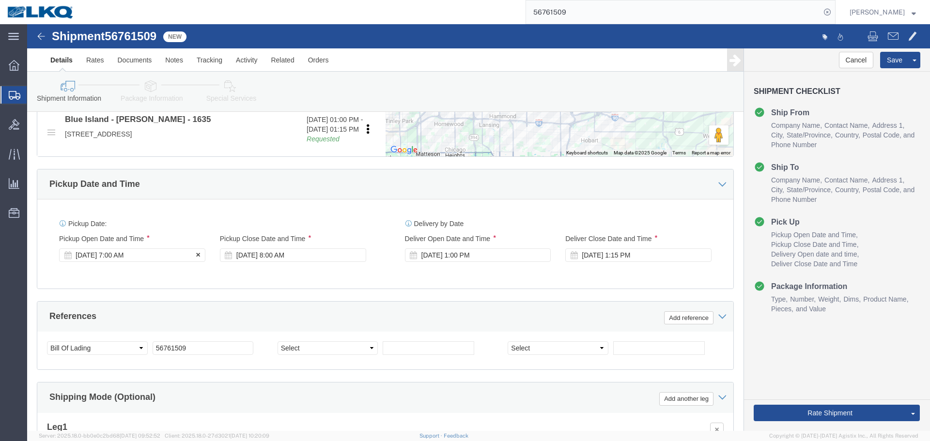
click div "[DATE] 7:00 AM"
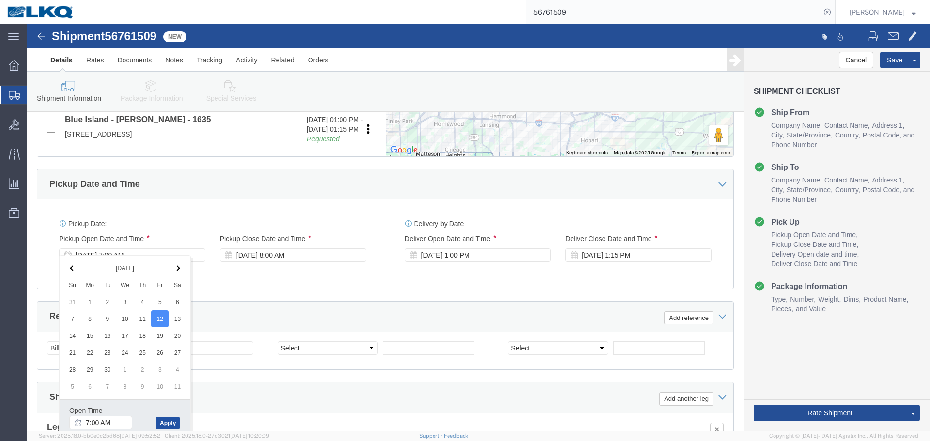
click button "Apply"
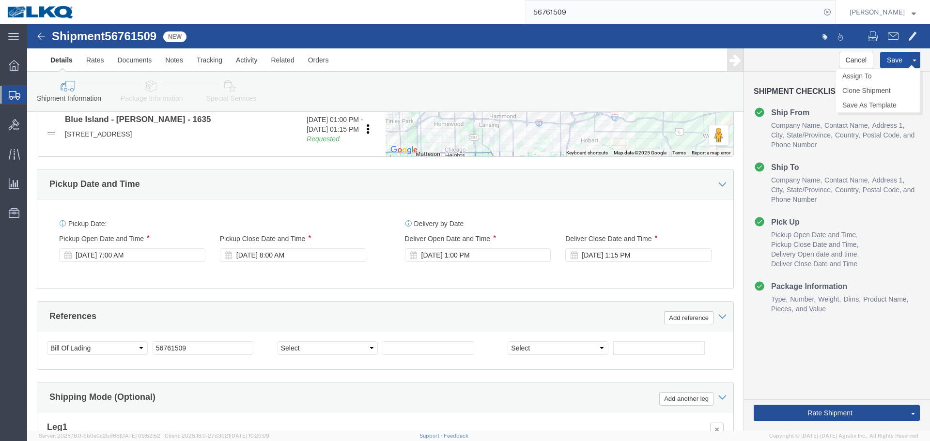
click button "Save"
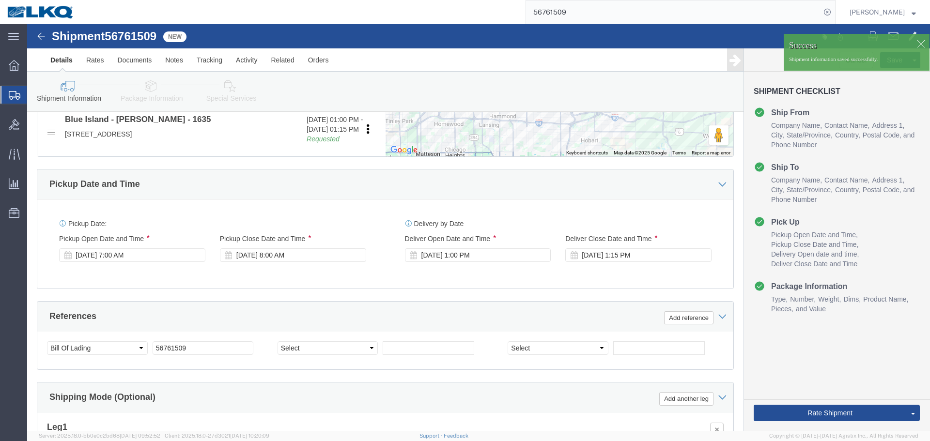
click div
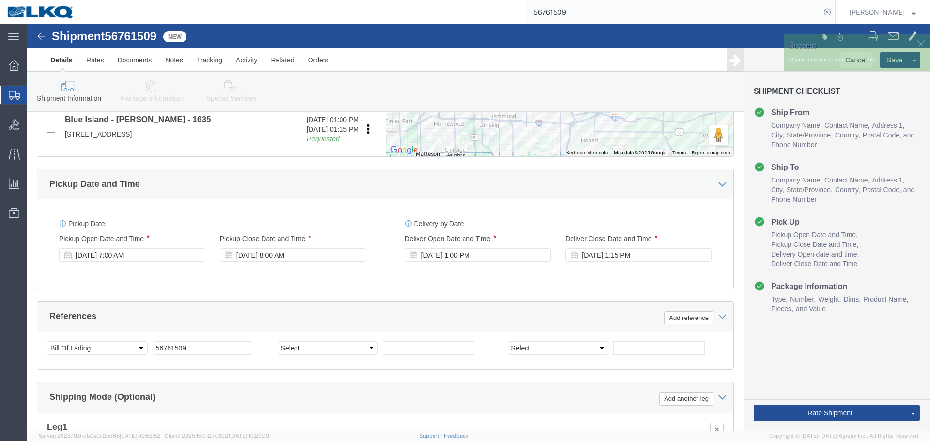
scroll to position [337, 0]
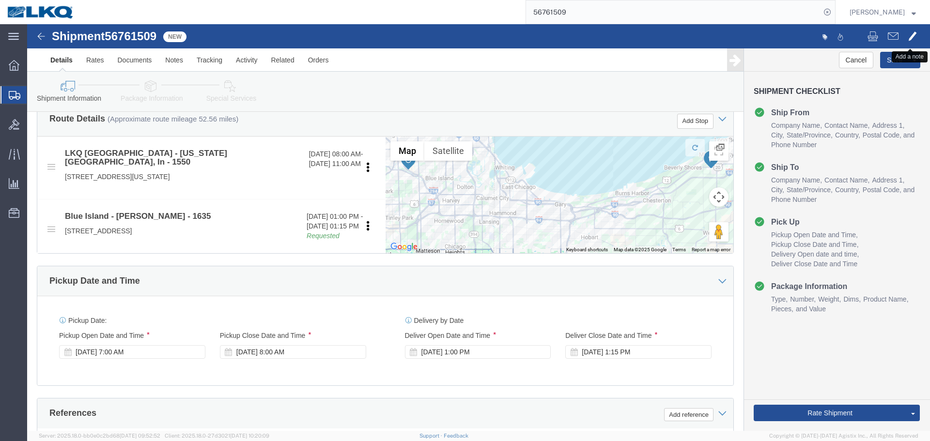
click span
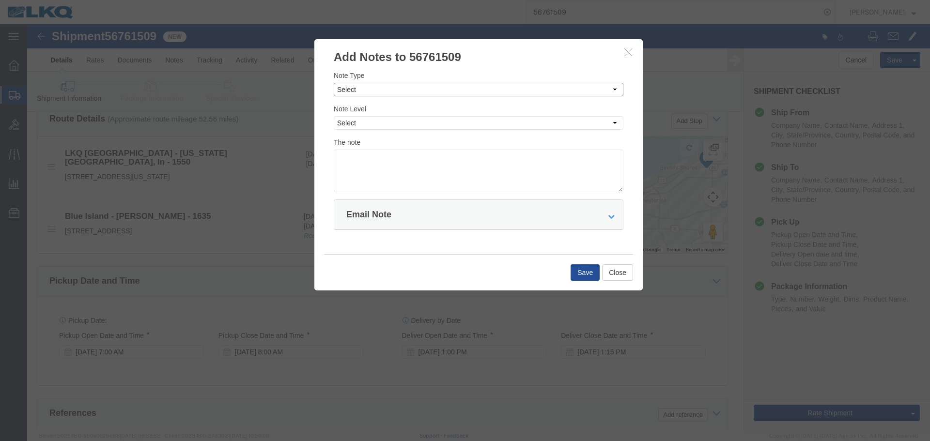
click select "Select Approval Bid Notes Carrier Change Notes Claim Notes Content Hazmat Notes…"
select select "PICK_UP_NOTES"
click select "Select Approval Bid Notes Carrier Change Notes Claim Notes Content Hazmat Notes…"
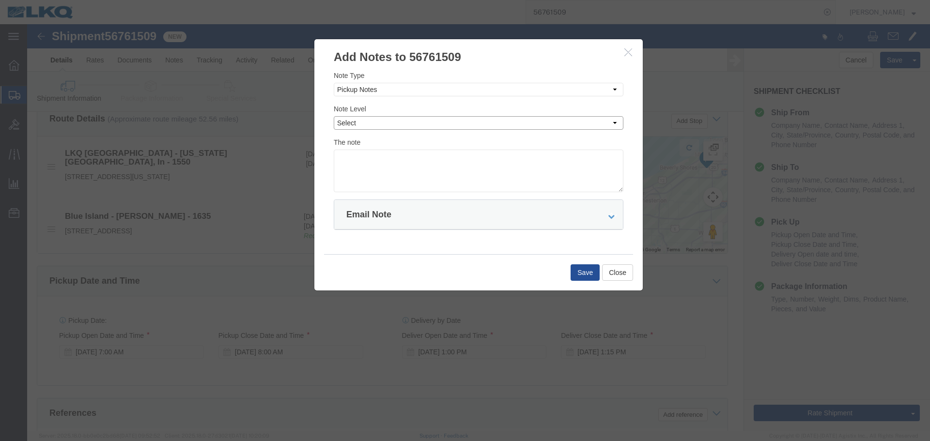
click select "Select Private to Account Private to Vendor Public"
select select "PUBLIC"
click select "Select Private to Account Private to Vendor Public"
click textarea
type textarea "p"
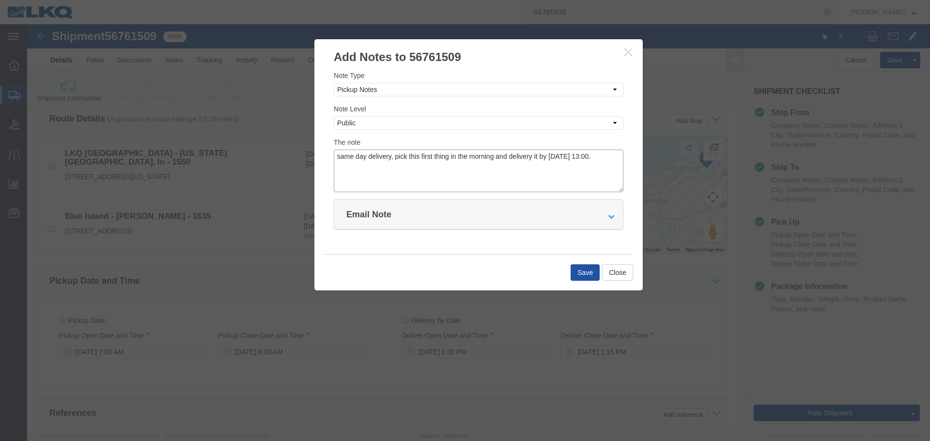
type textarea "same day delivery, pick this first thing in the morning and delivery it by [DAT…"
click button "Save"
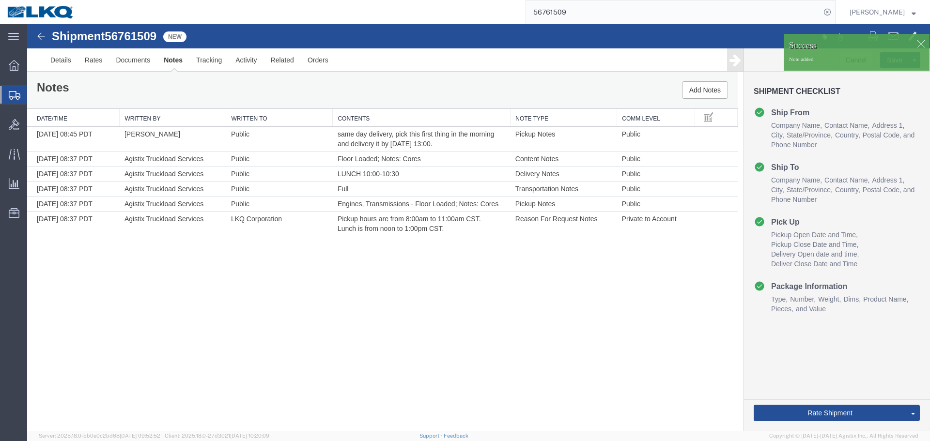
scroll to position [0, 0]
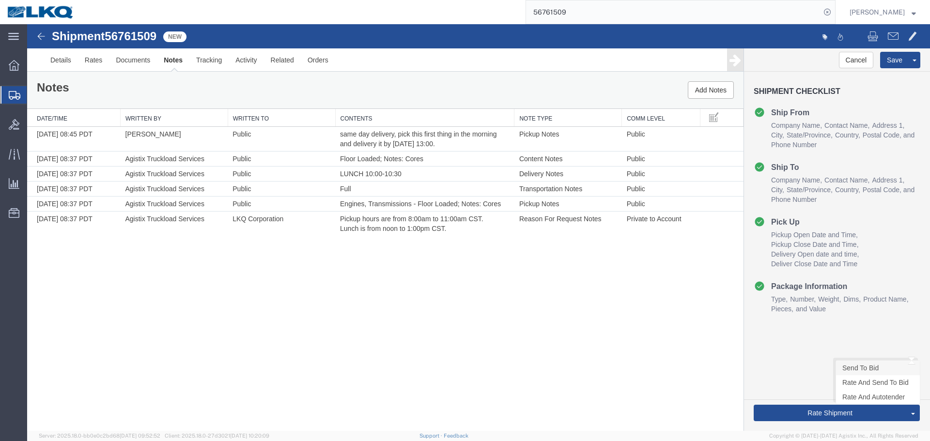
click at [852, 369] on link "Send To Bid" at bounding box center [878, 368] width 84 height 15
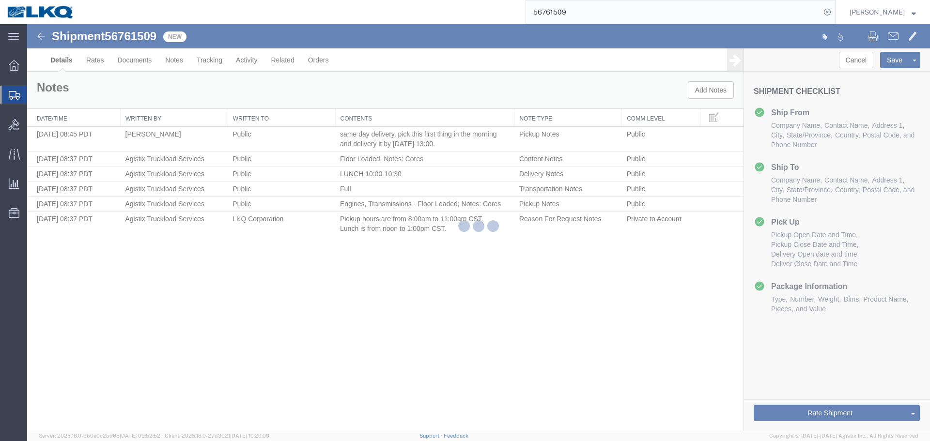
select select "27564"
select select "27578"
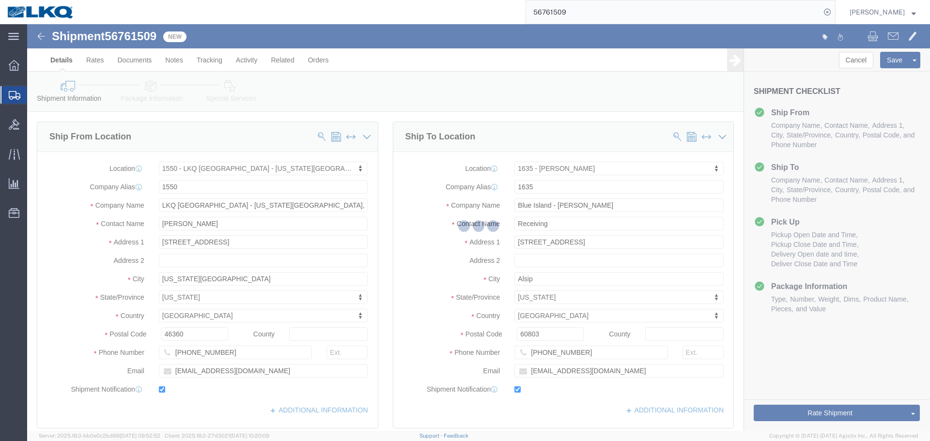
select select "TL"
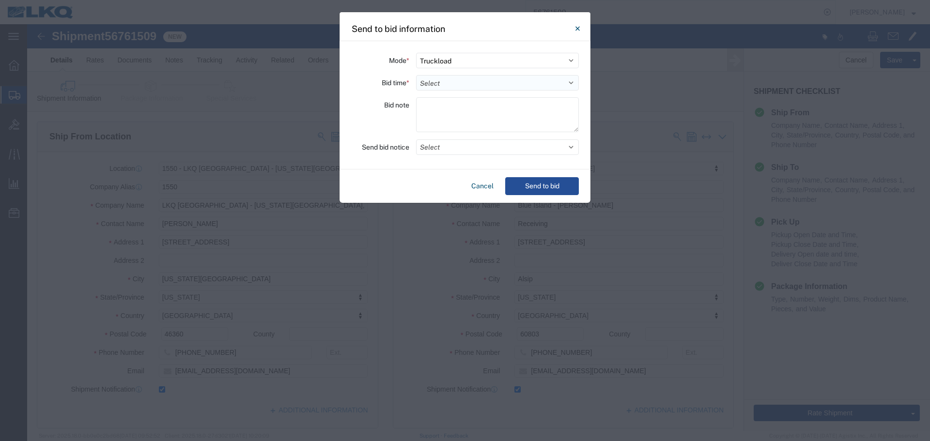
click at [479, 81] on select "Select 30 Min (Rush) 1 Hour (Rush) 2 Hours (Rush) 4 Hours (Rush) 8 Hours (Rush)…" at bounding box center [497, 83] width 163 height 16
select select "12"
click at [416, 75] on select "Select 30 Min (Rush) 1 Hour (Rush) 2 Hours (Rush) 4 Hours (Rush) 8 Hours (Rush)…" at bounding box center [497, 83] width 163 height 16
click at [450, 150] on button "Select" at bounding box center [497, 148] width 163 height 16
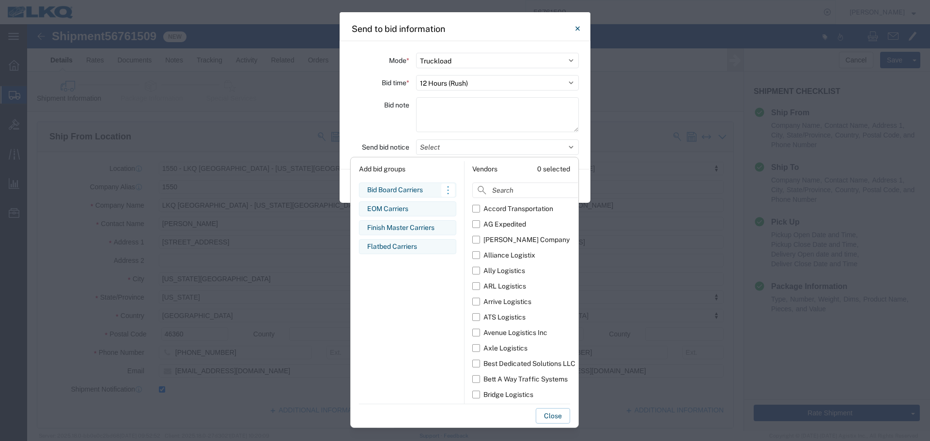
click at [426, 184] on div "Bid Board Carriers Edit bid group Remove bid group" at bounding box center [407, 190] width 97 height 15
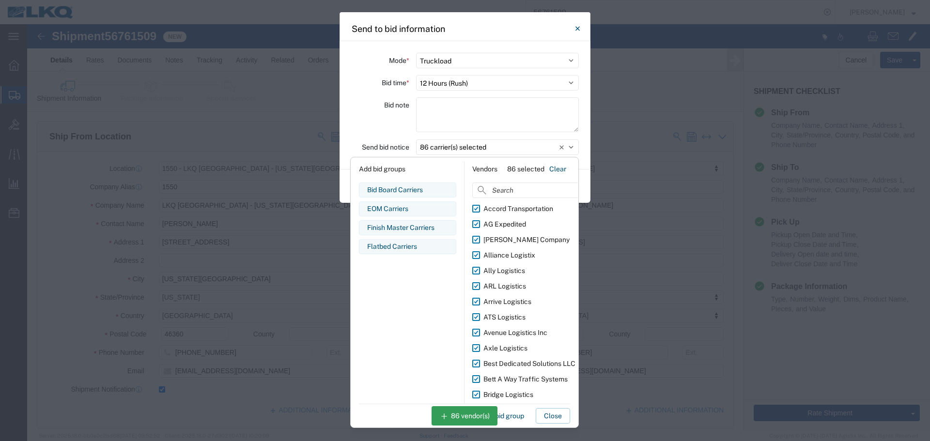
click at [378, 128] on div "Bid note" at bounding box center [380, 116] width 58 height 38
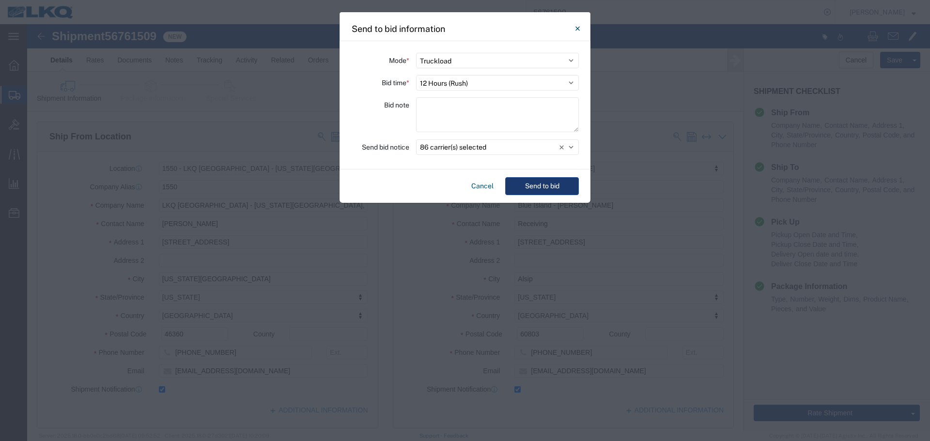
click at [560, 192] on button "Send to bid" at bounding box center [542, 186] width 74 height 18
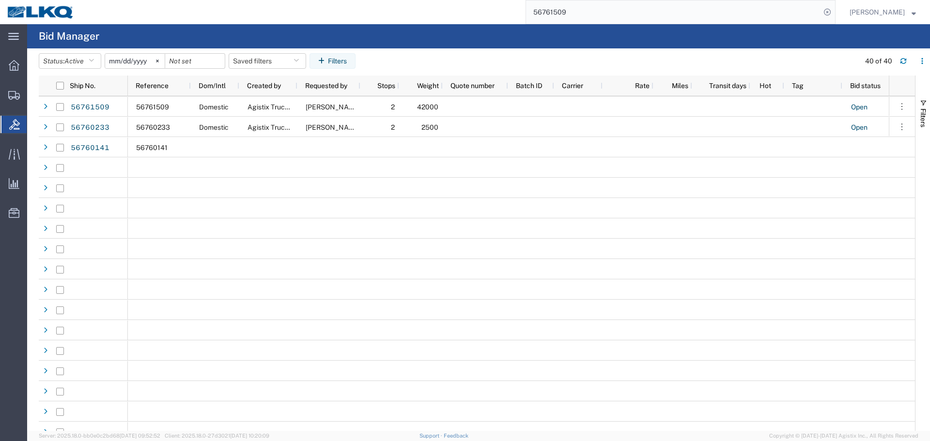
click at [607, 5] on input "56761509" at bounding box center [673, 11] width 295 height 23
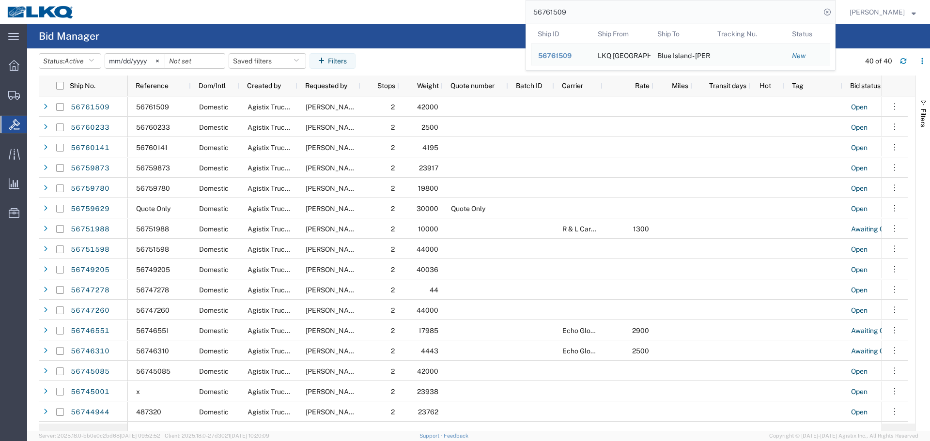
paste input "688234"
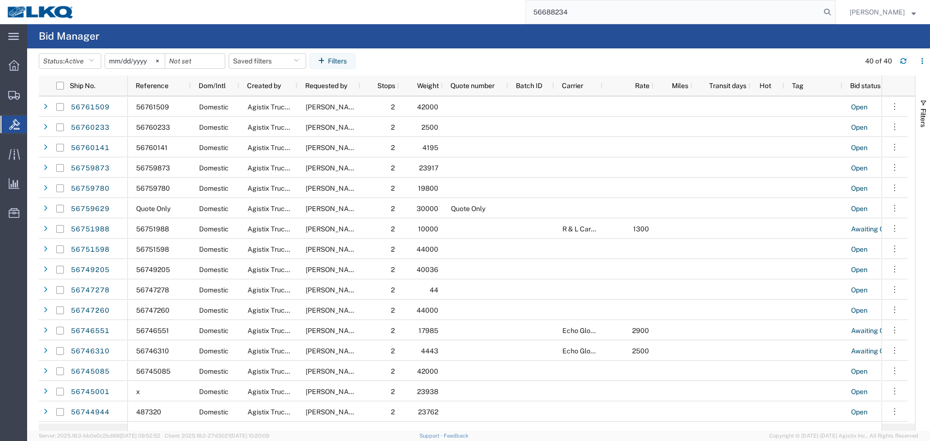
type input "56688234"
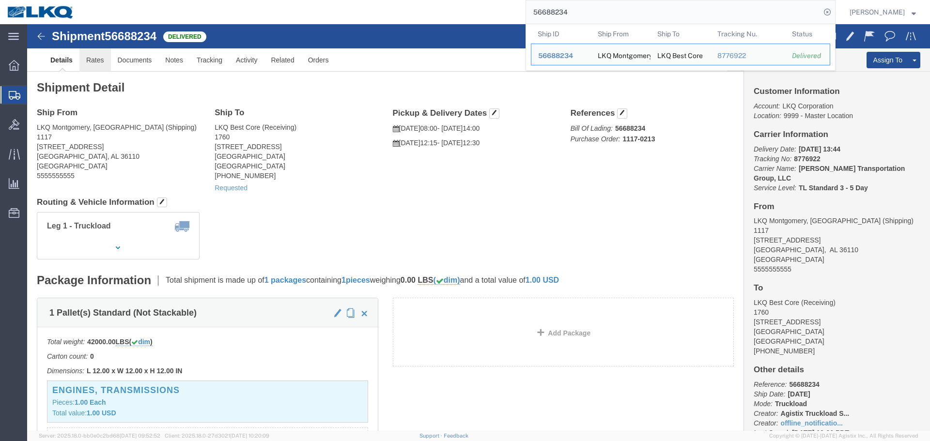
click link "Rates"
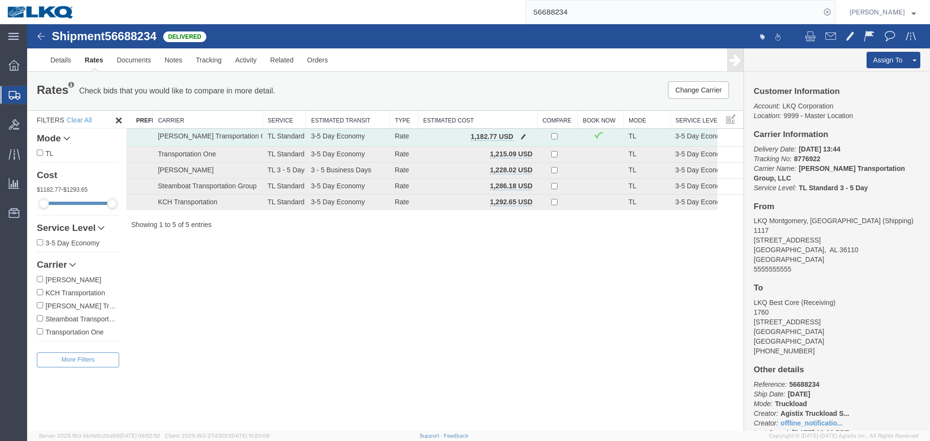
click at [525, 135] on span "button" at bounding box center [523, 136] width 5 height 7
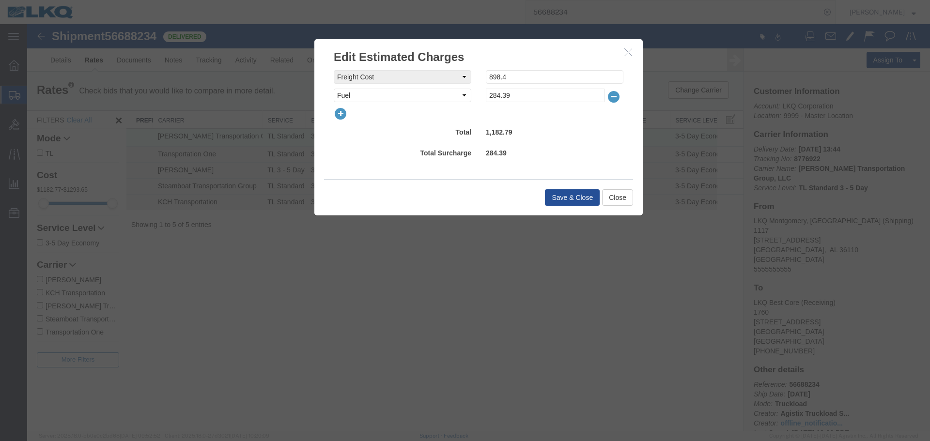
click at [338, 115] on icon "button" at bounding box center [341, 114] width 14 height 14
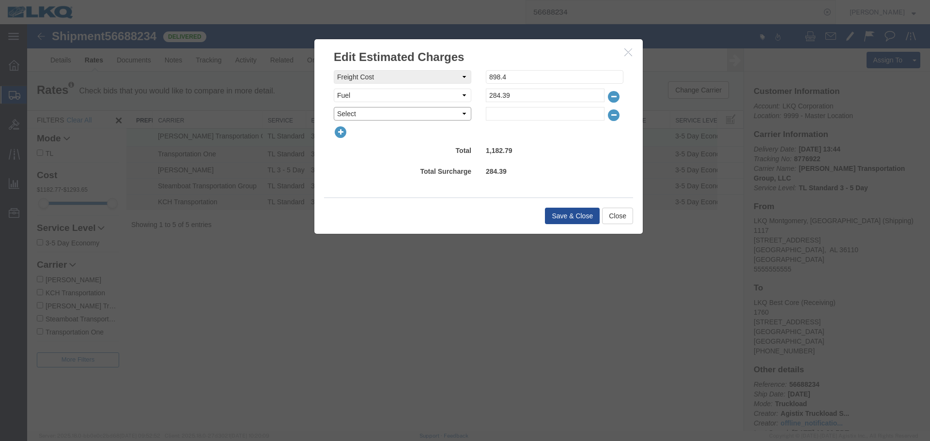
click at [362, 120] on select "Select AES Filing Accessorial Delivery Charge Additional Invoice Details Addres…" at bounding box center [403, 114] width 138 height 14
select select "CLEAN"
click at [334, 107] on select "Select AES Filing Accessorial Delivery Charge Additional Invoice Details Addres…" at bounding box center [403, 114] width 138 height 14
click at [535, 119] on input "text" at bounding box center [545, 114] width 119 height 14
type input "43.50"
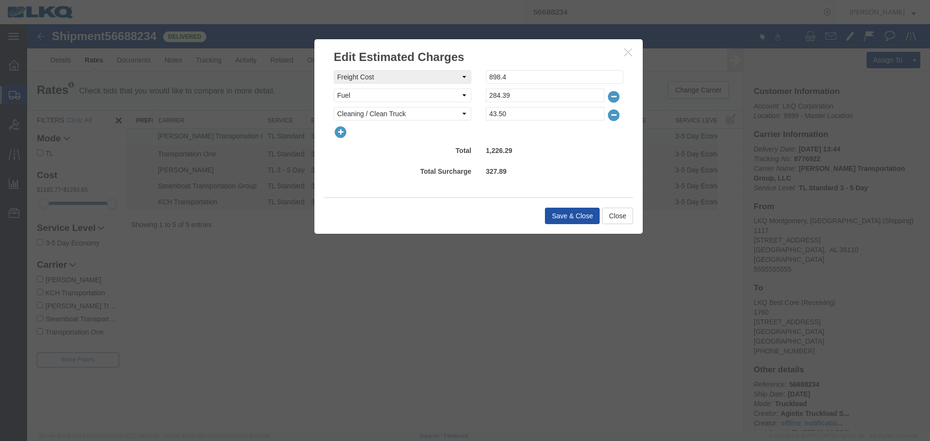
click at [576, 213] on button "Save & Close" at bounding box center [572, 216] width 55 height 16
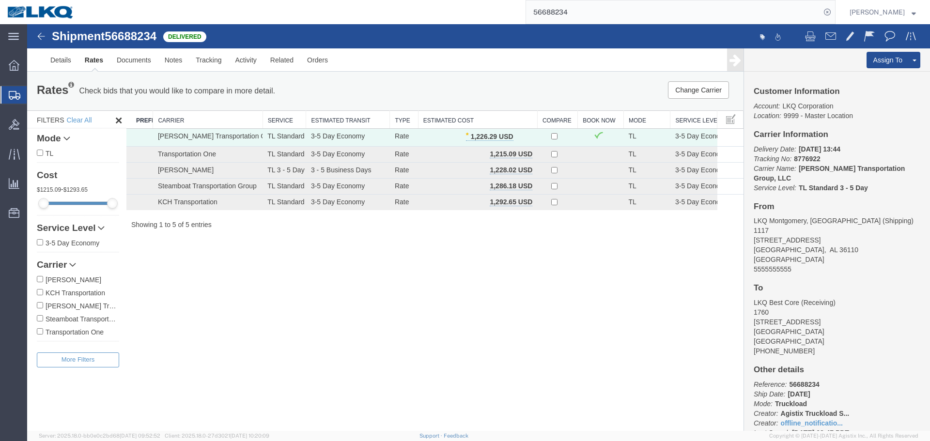
click at [659, 4] on input "56688234" at bounding box center [673, 11] width 295 height 23
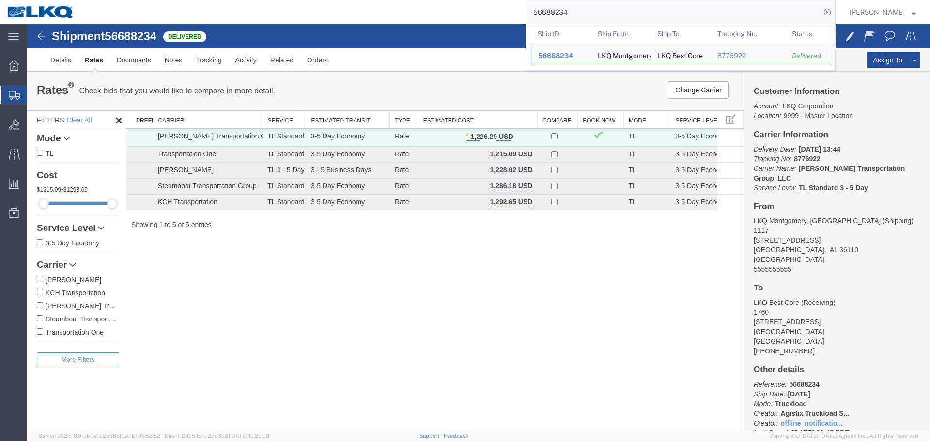
paste input "736516"
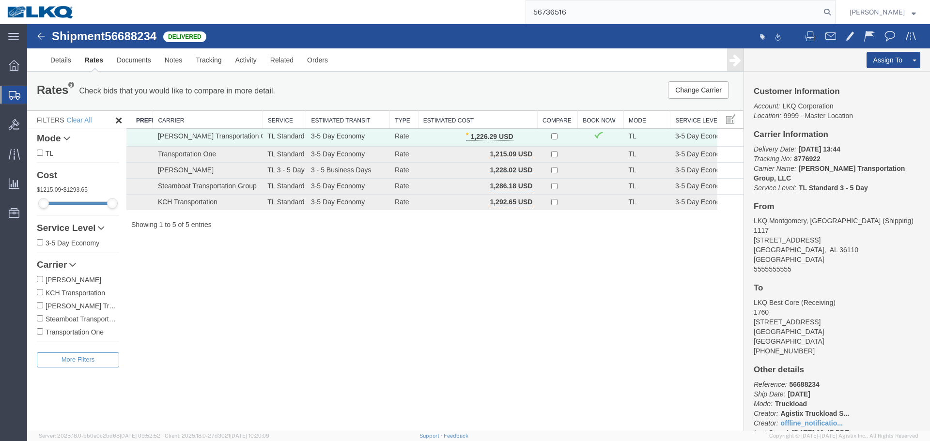
type input "56736516"
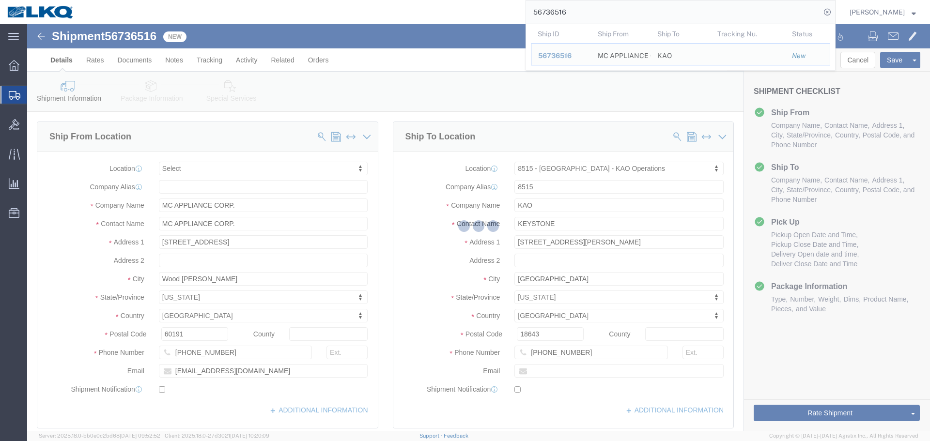
select select
select select "30588"
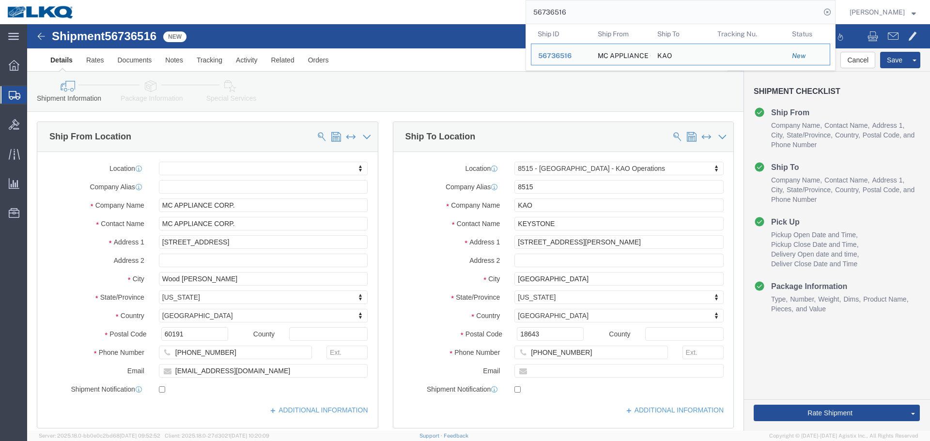
click div "Shipment 56736516 New"
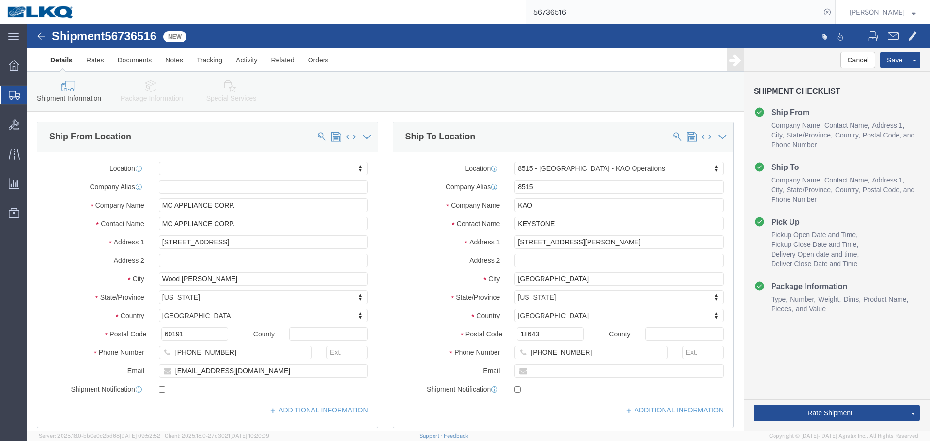
click at [644, 16] on input "56736516" at bounding box center [673, 11] width 295 height 23
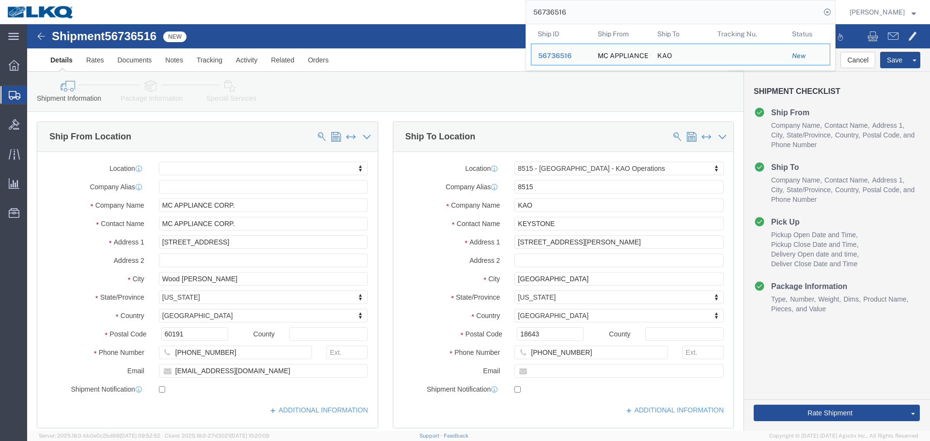
click at [596, 10] on input "56736516" at bounding box center [673, 11] width 295 height 23
paste input "45143"
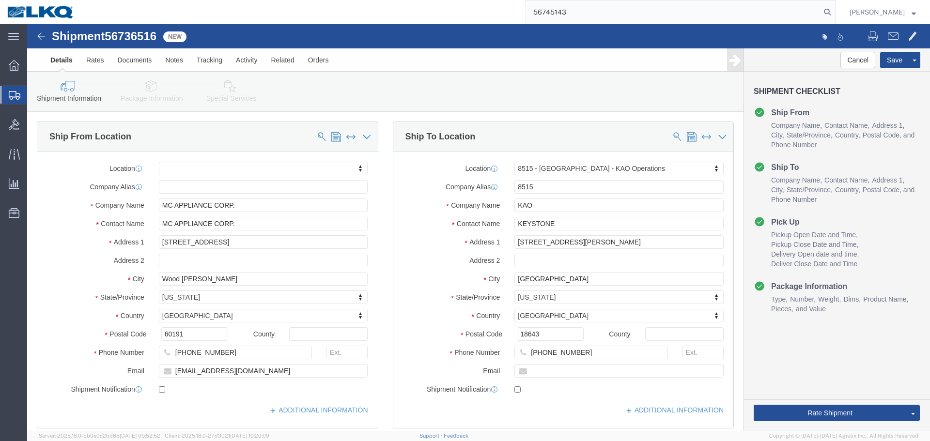
type input "56745143"
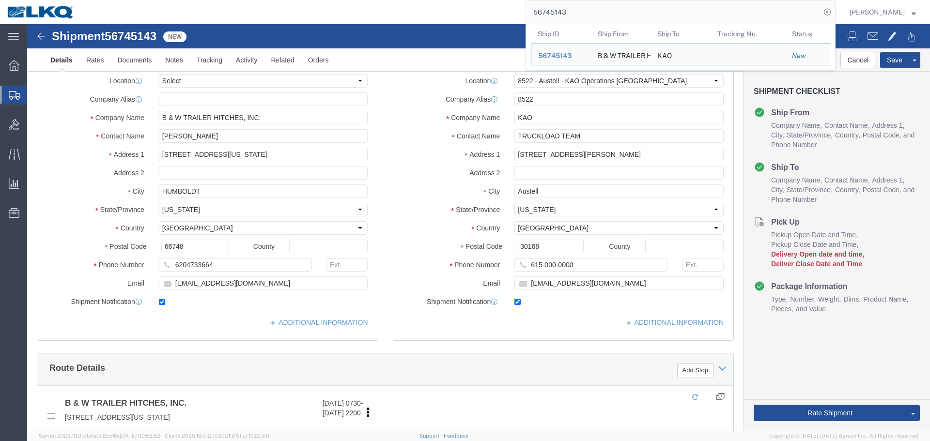
select select "30590"
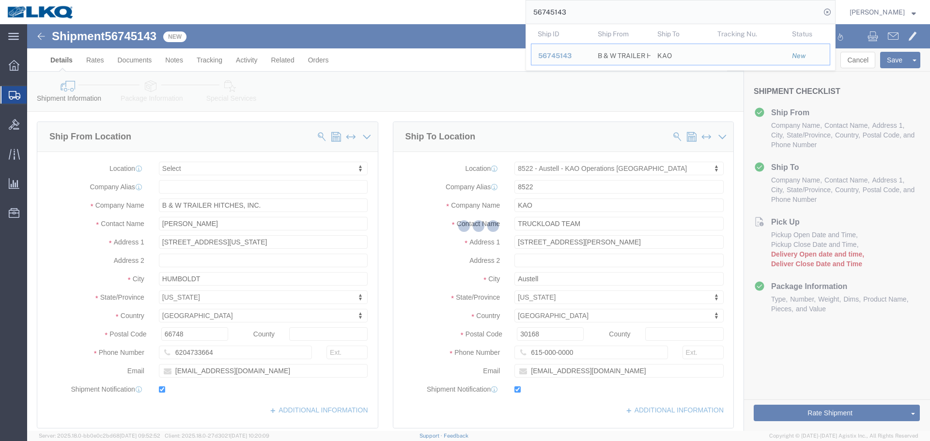
click at [602, 7] on input "56745143" at bounding box center [673, 11] width 295 height 23
paste input "36516"
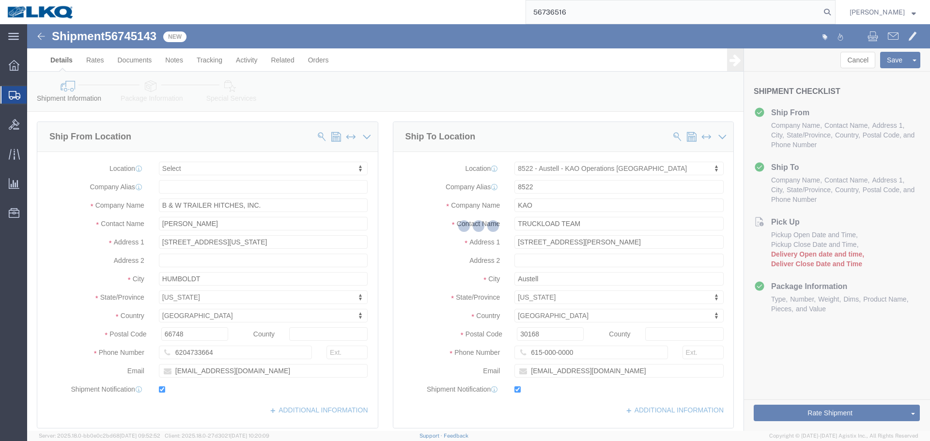
type input "56736516"
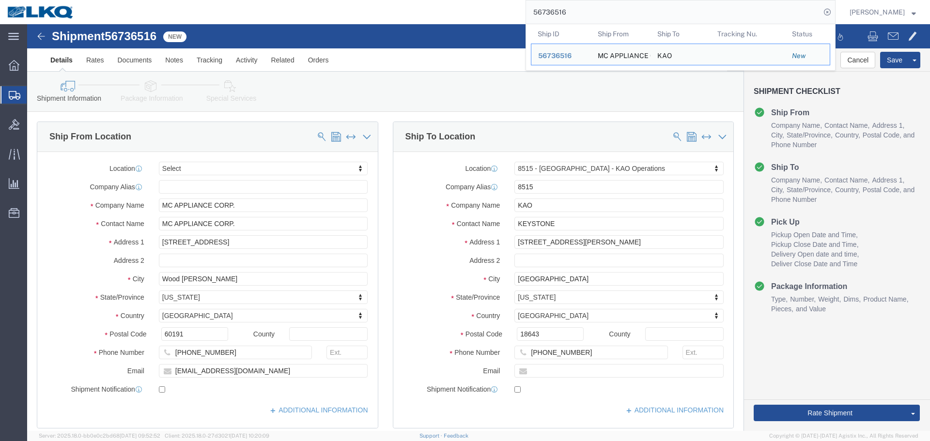
select select "30588"
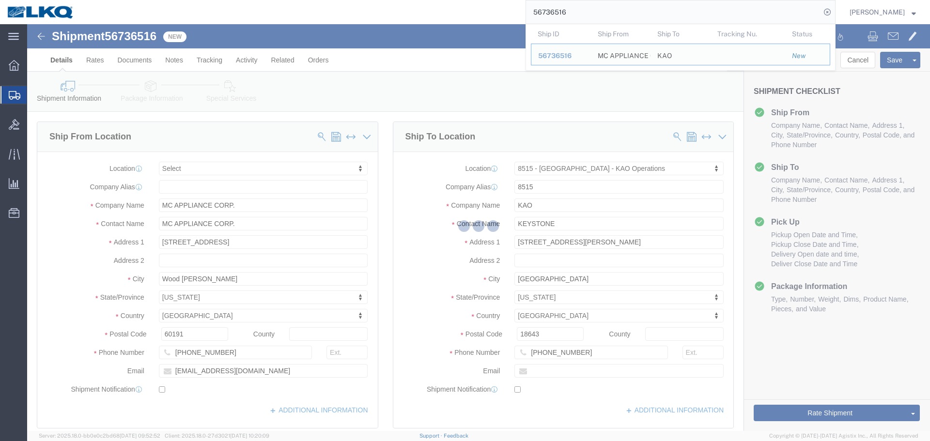
scroll to position [339, 0]
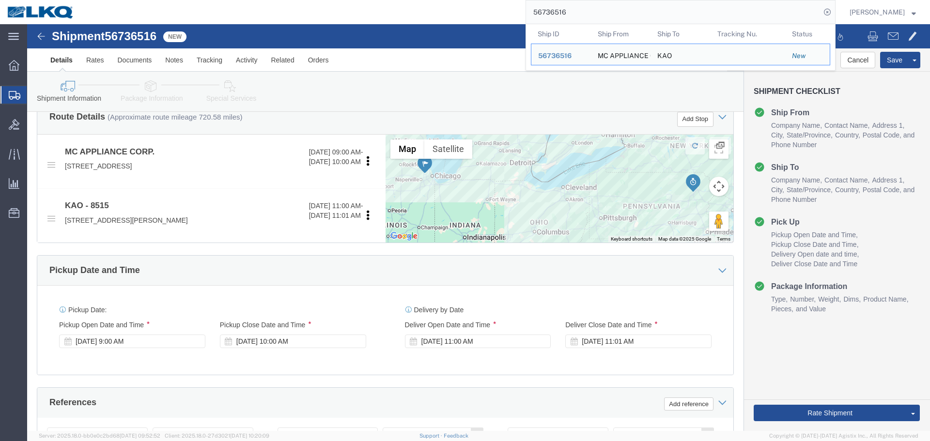
click div "Ship From Location Location Select Select My Profile Location 1100 - LKQ Crysta…"
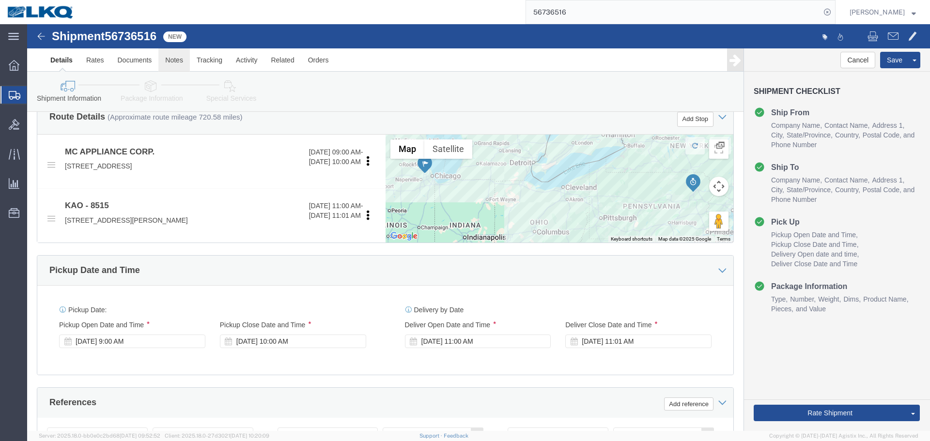
click link "Notes"
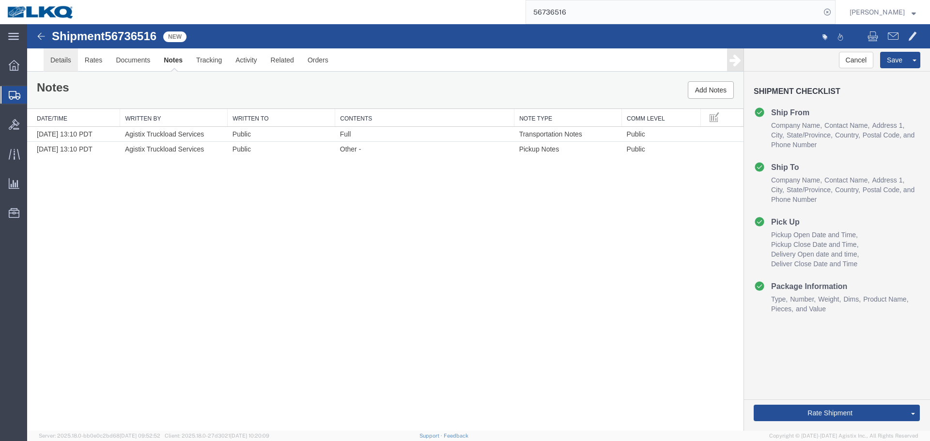
click at [54, 61] on link "Details" at bounding box center [61, 59] width 34 height 23
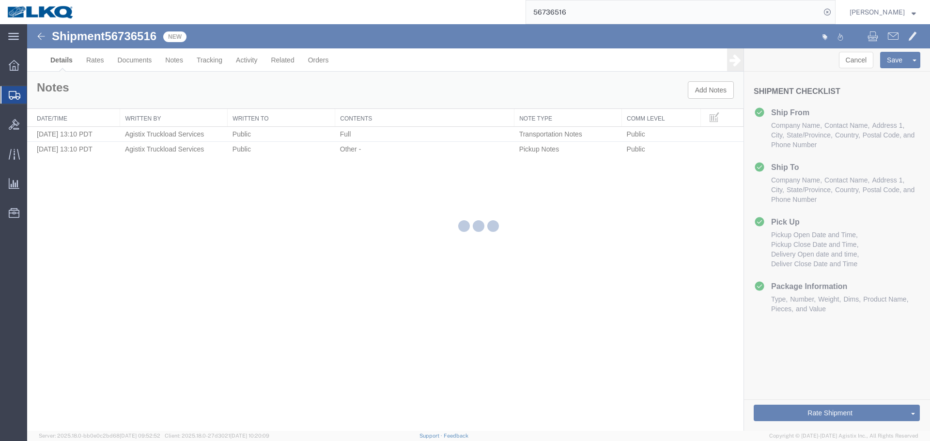
select select "30588"
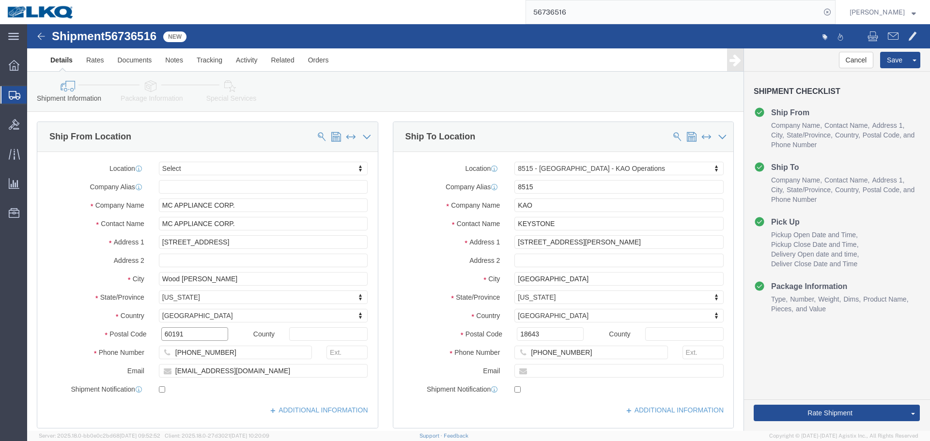
click input "60191"
drag, startPoint x: 447, startPoint y: 3, endPoint x: 516, endPoint y: 318, distance: 322.5
click input "18643"
click button
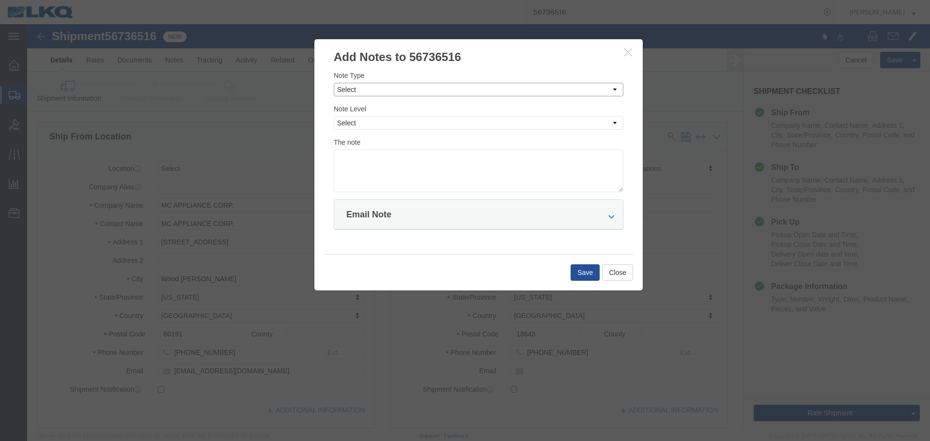
click select "Select Approval Bid Notes Carrier Change Notes Claim Notes Content Hazmat Notes…"
select select "BID_NOTES"
click select "Select Approval Bid Notes Carrier Change Notes Claim Notes Content Hazmat Notes…"
click select "Select Private to Account Private to Vendor Public"
select select "PRIVATE_TO_ACCOUNT"
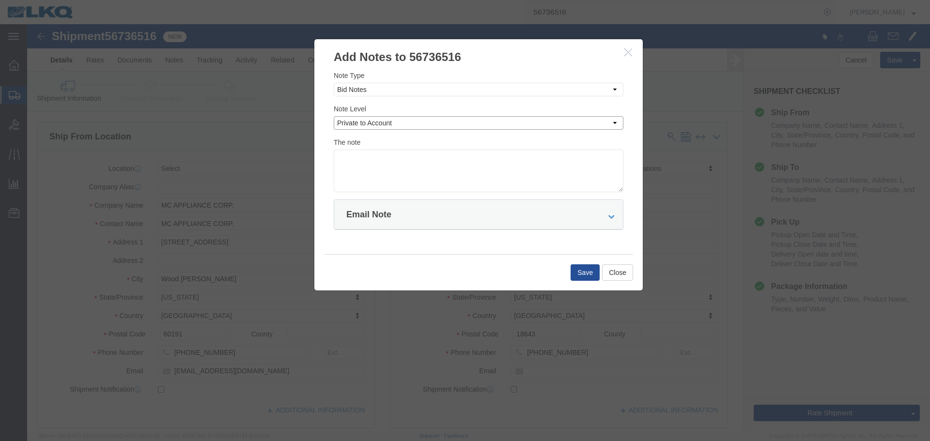
click select "Select Private to Account Private to Vendor Public"
click textarea
paste textarea "$1,822"
type textarea "DAT: $1,822"
click button "Save"
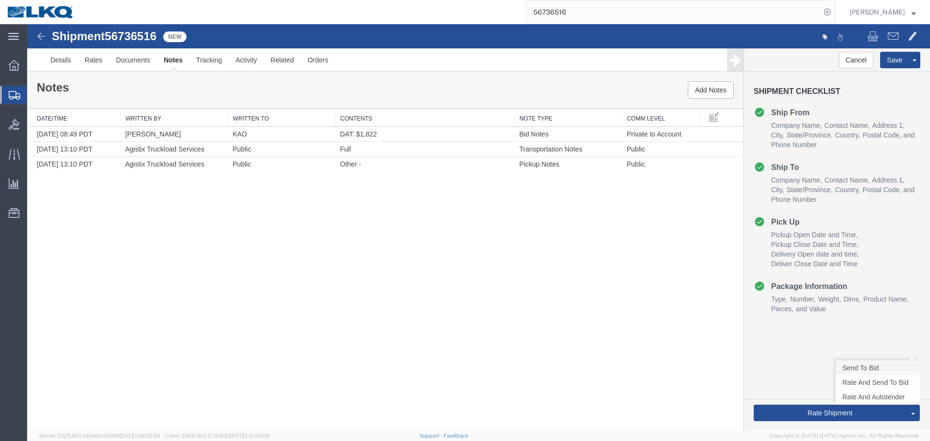
click at [860, 370] on link "Send To Bid" at bounding box center [878, 368] width 84 height 15
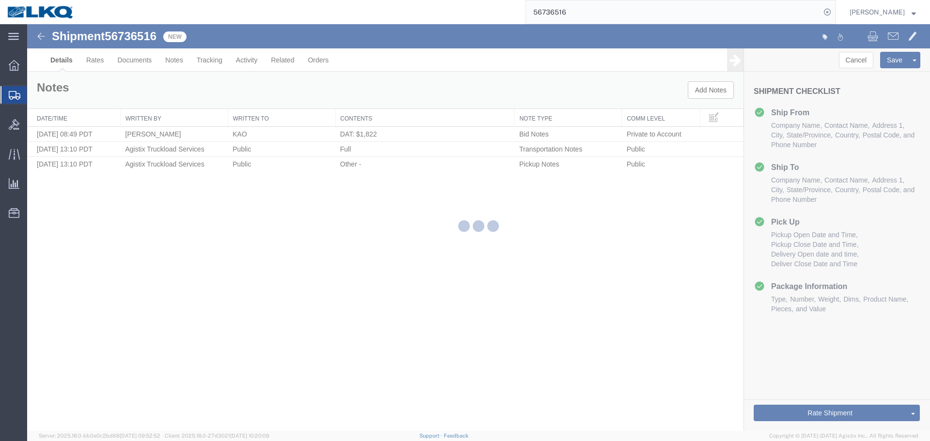
select select "30588"
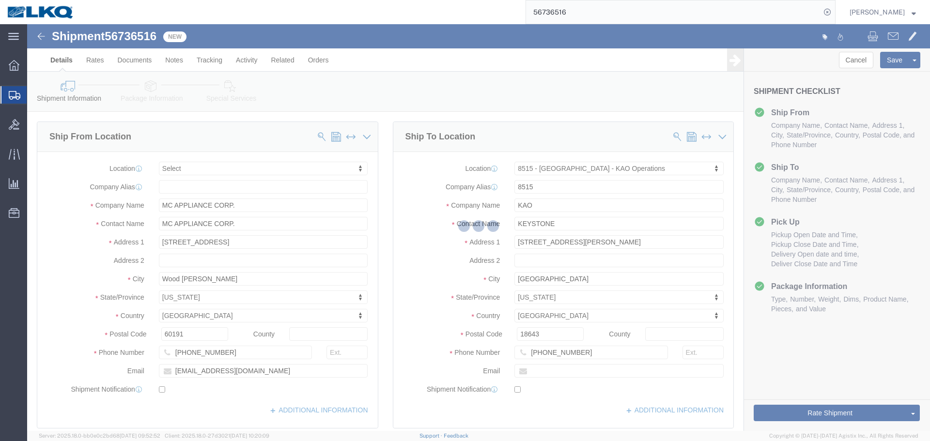
select select "TL"
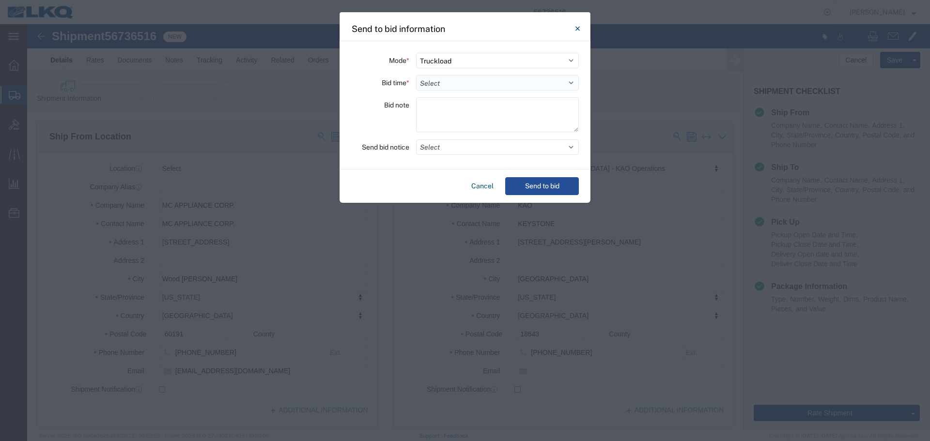
click at [433, 80] on select "Select 30 Min (Rush) 1 Hour (Rush) 2 Hours (Rush) 4 Hours (Rush) 8 Hours (Rush)…" at bounding box center [497, 83] width 163 height 16
click at [416, 75] on select "Select 30 Min (Rush) 1 Hour (Rush) 2 Hours (Rush) 4 Hours (Rush) 8 Hours (Rush)…" at bounding box center [497, 83] width 163 height 16
click at [445, 141] on button "Select" at bounding box center [497, 148] width 163 height 16
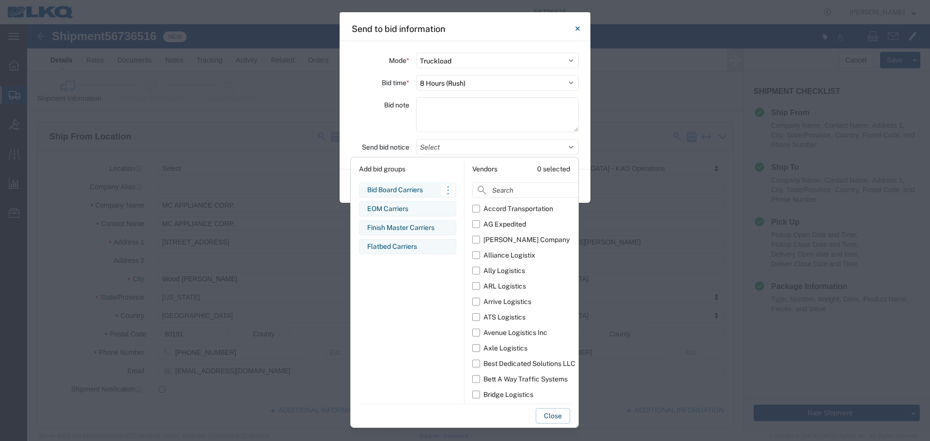
click at [373, 192] on div "Bid Board Carriers" at bounding box center [407, 190] width 81 height 10
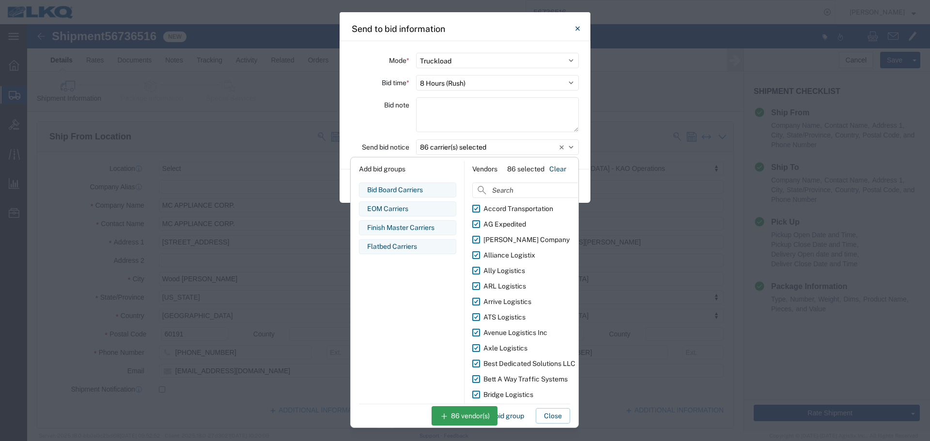
click at [376, 117] on div "Bid note" at bounding box center [380, 116] width 58 height 38
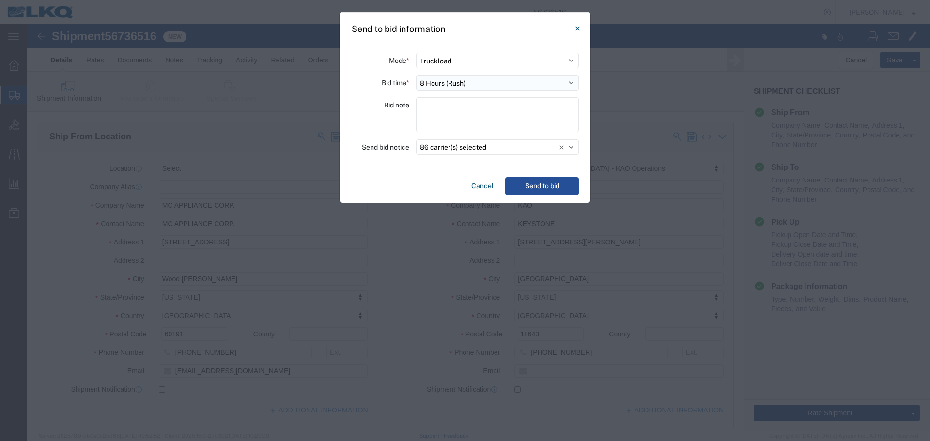
drag, startPoint x: 428, startPoint y: 81, endPoint x: 429, endPoint y: 89, distance: 7.8
click at [428, 81] on select "Select 30 Min (Rush) 1 Hour (Rush) 2 Hours (Rush) 4 Hours (Rush) 8 Hours (Rush)…" at bounding box center [497, 83] width 163 height 16
select select "16"
click at [416, 75] on select "Select 30 Min (Rush) 1 Hour (Rush) 2 Hours (Rush) 4 Hours (Rush) 8 Hours (Rush)…" at bounding box center [497, 83] width 163 height 16
click at [538, 180] on button "Send to bid" at bounding box center [542, 186] width 74 height 18
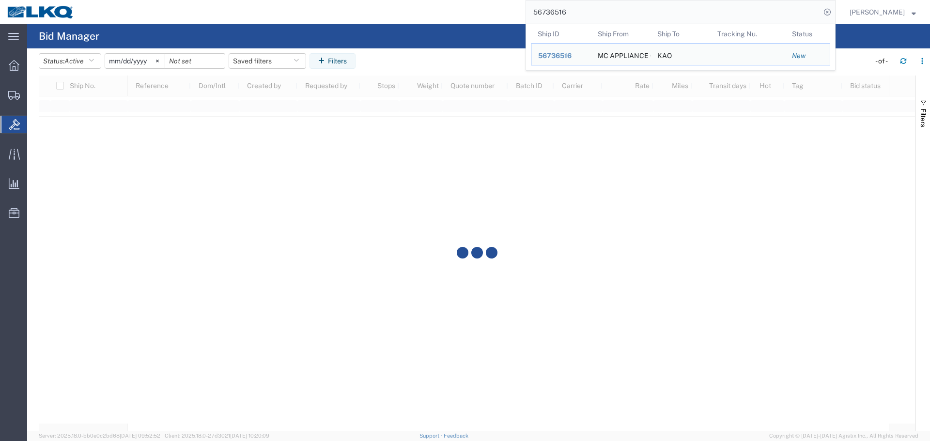
click at [579, 17] on input "56736516" at bounding box center [673, 11] width 295 height 23
paste input "45143"
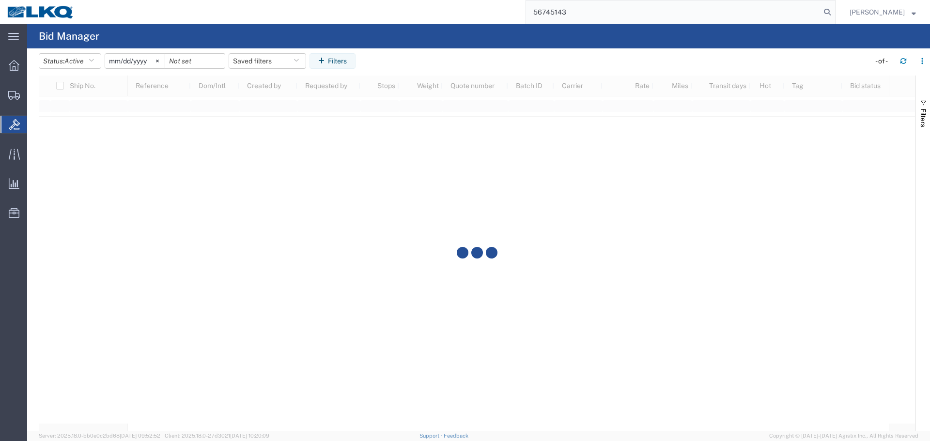
type input "56745143"
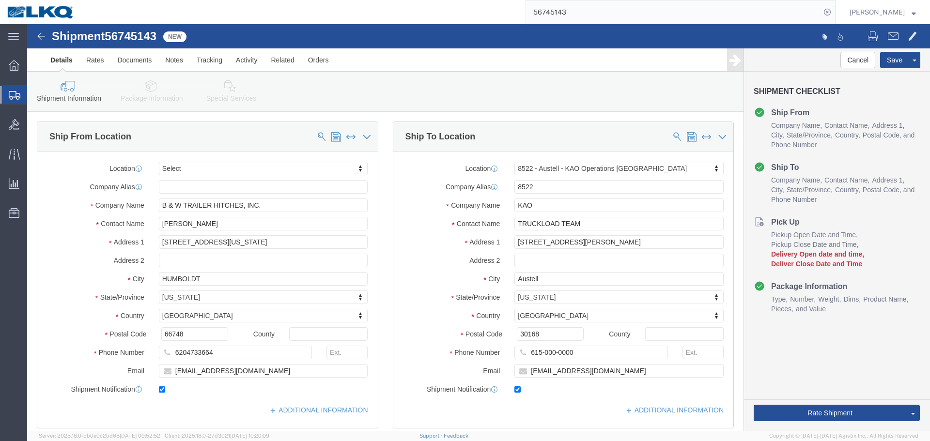
select select
select select "30590"
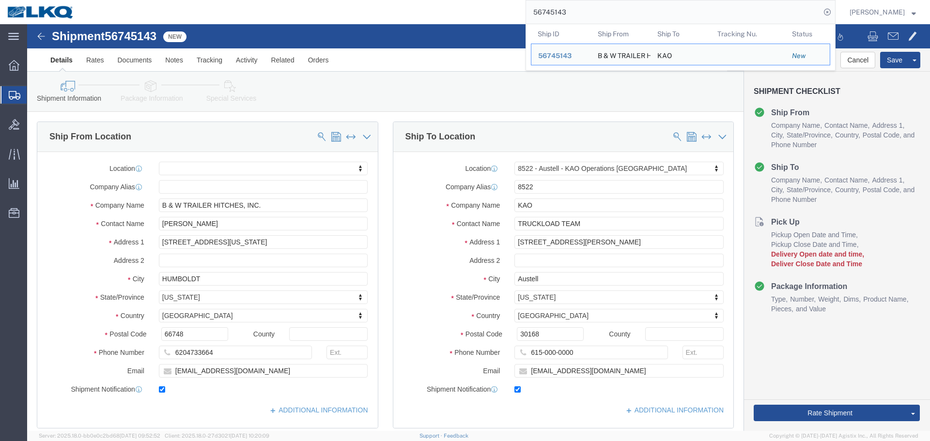
click div
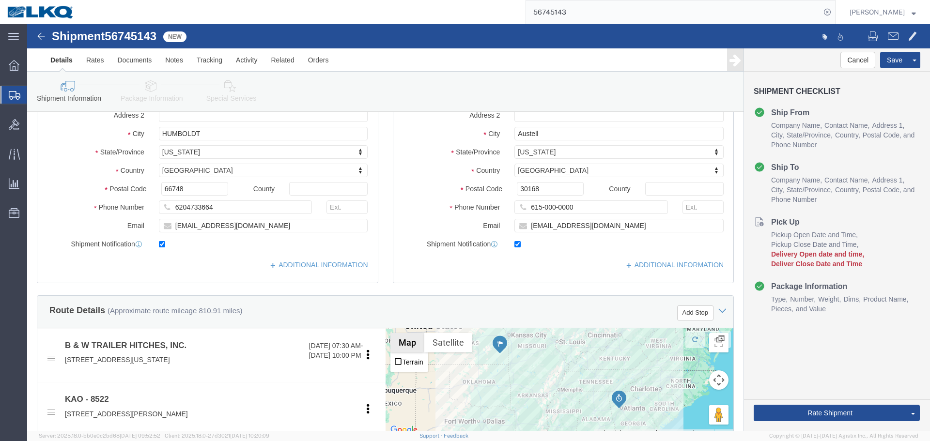
scroll to position [339, 0]
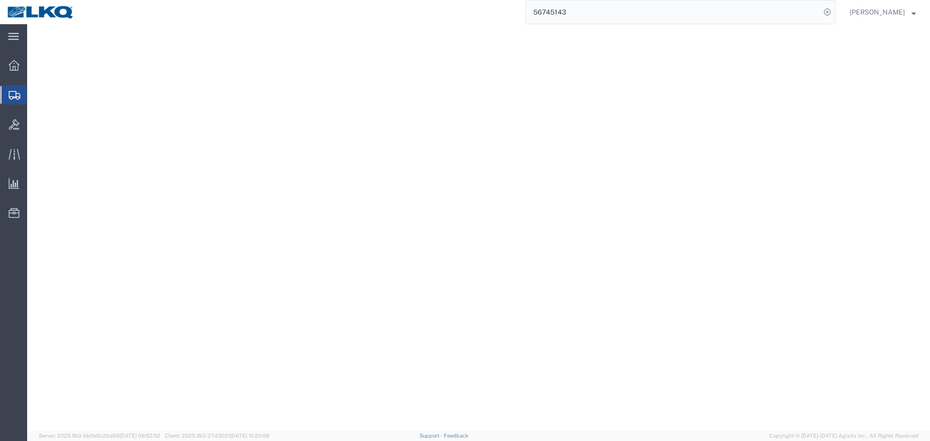
select select
select select "30590"
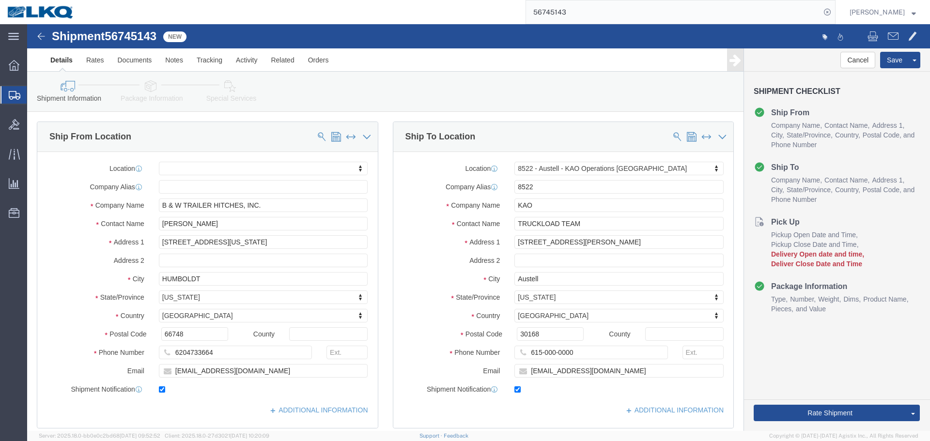
scroll to position [580, 0]
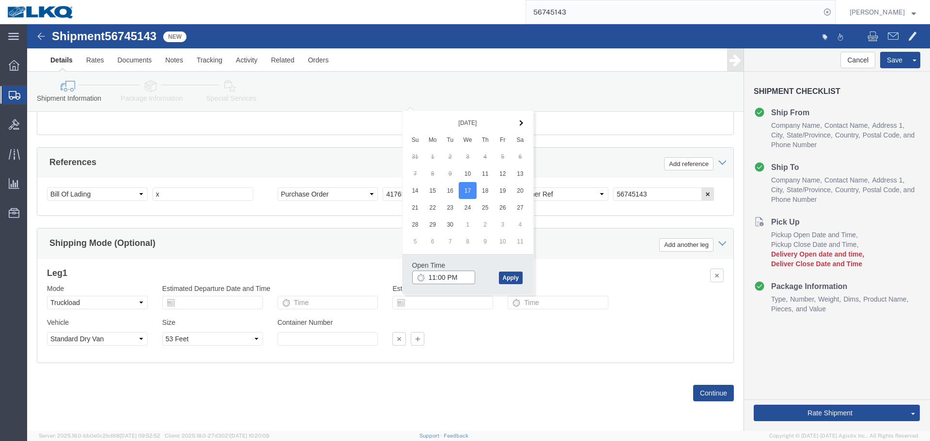
click input "11:00 PM"
type input "10"
type input "10:00 AM"
click button "Apply"
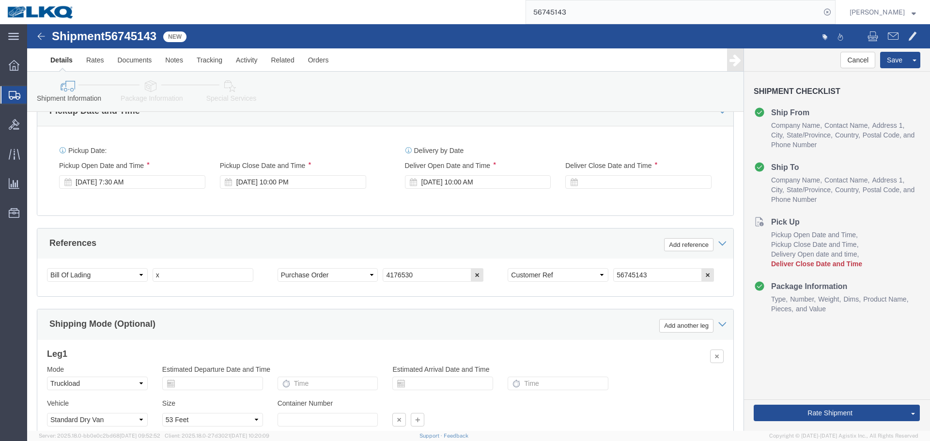
scroll to position [434, 0]
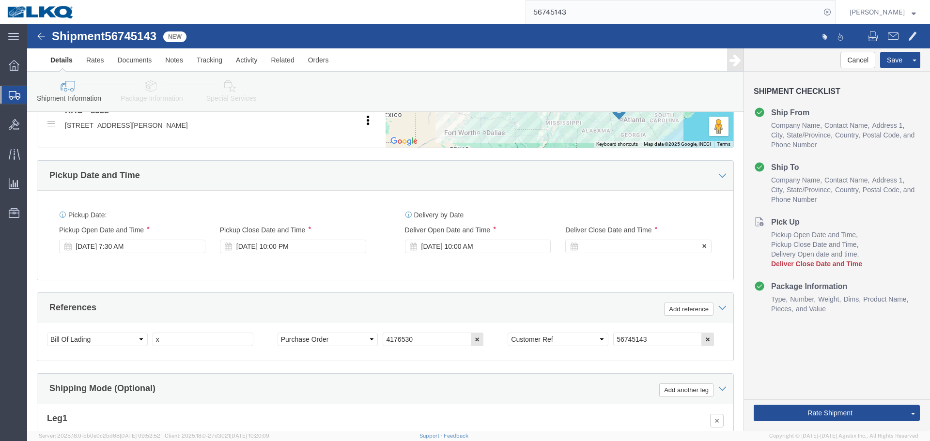
click div
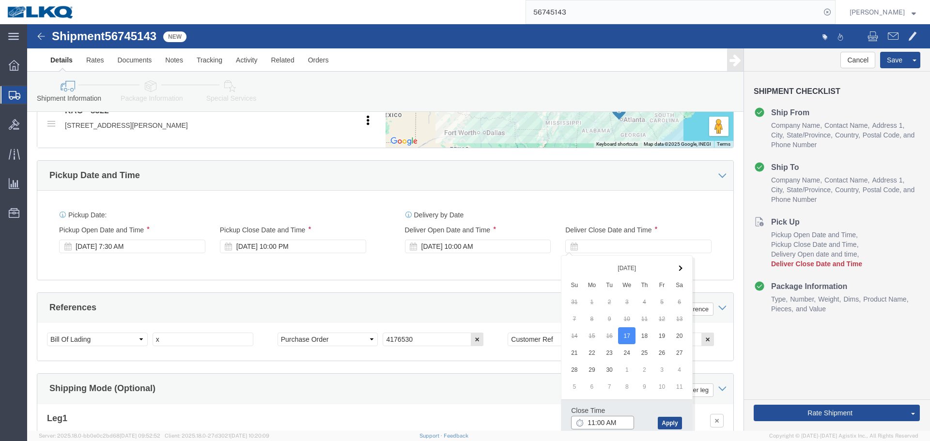
click input "11:00 AM"
type input "101"
click input "1:01 AM"
type input "10:01 AM"
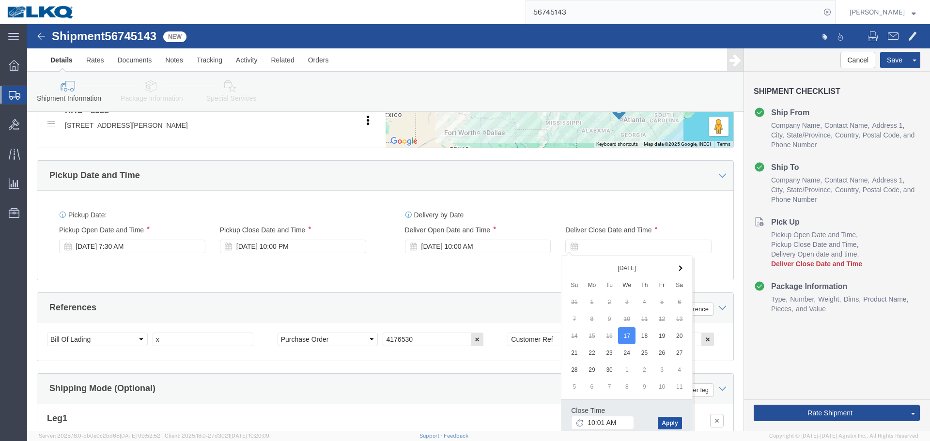
click button "Apply"
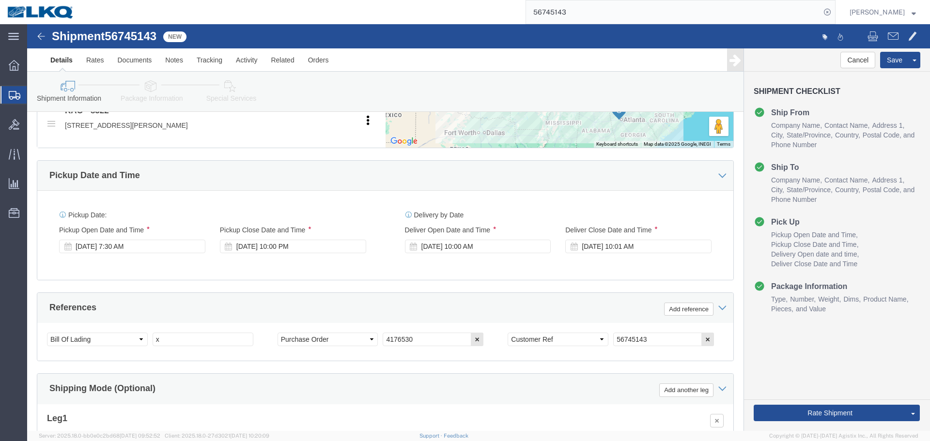
scroll to position [337, 0]
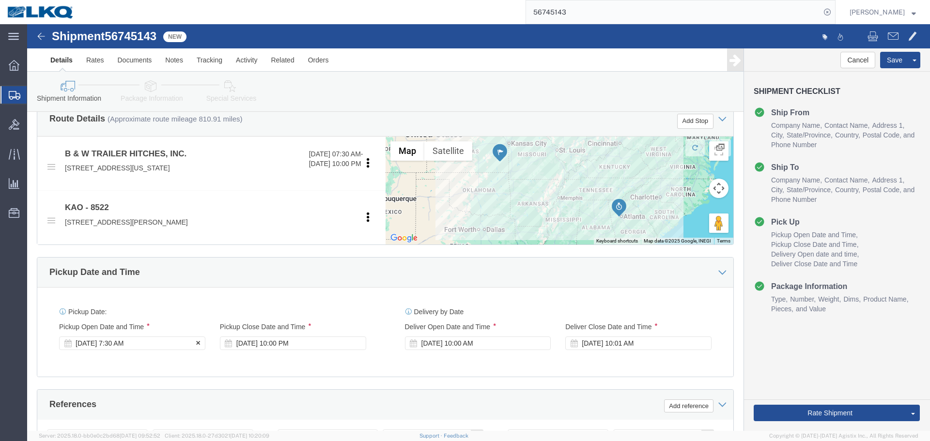
click div "[DATE] 7:30 AM"
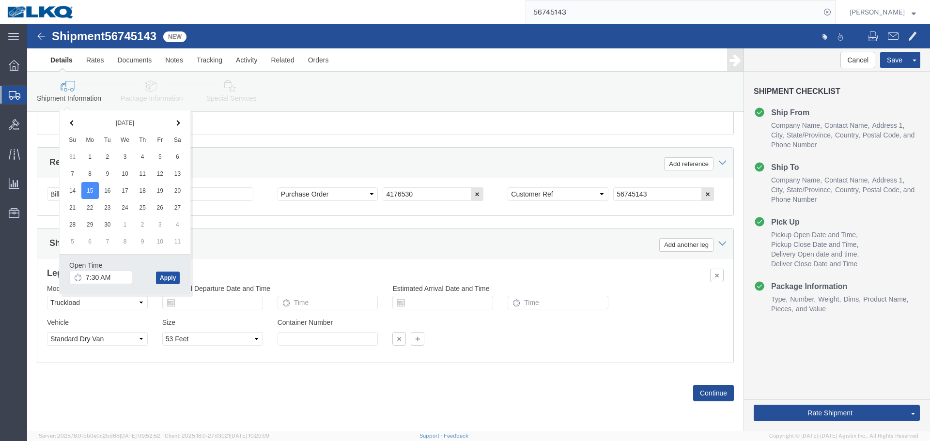
click button "Apply"
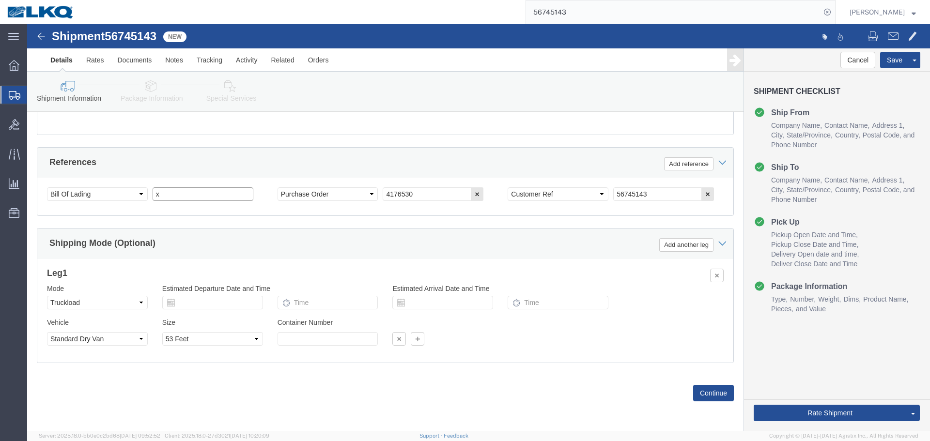
click input "x"
paste input "487327"
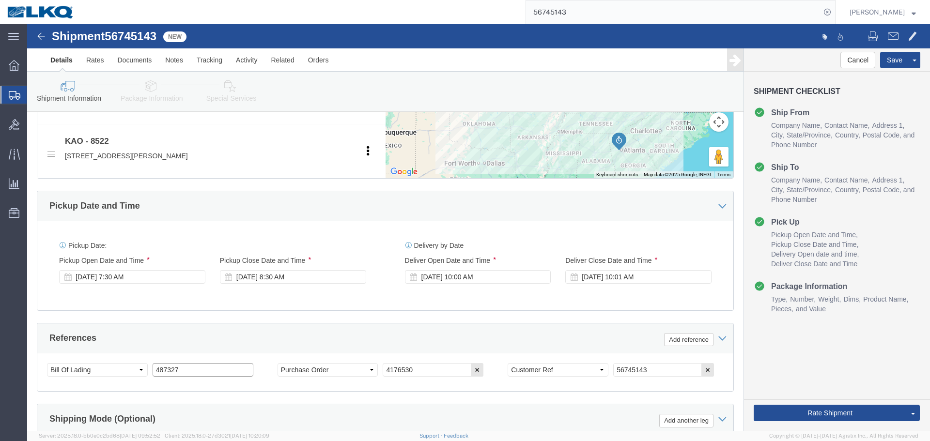
scroll to position [386, 0]
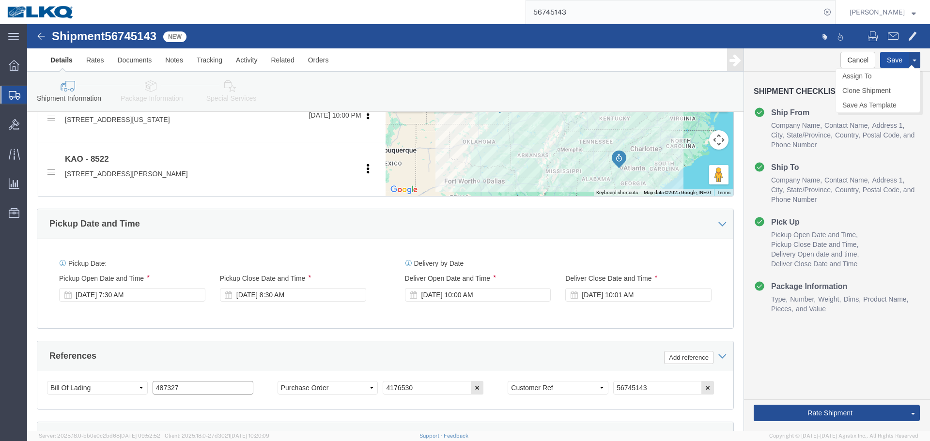
type input "487327"
click button "Save"
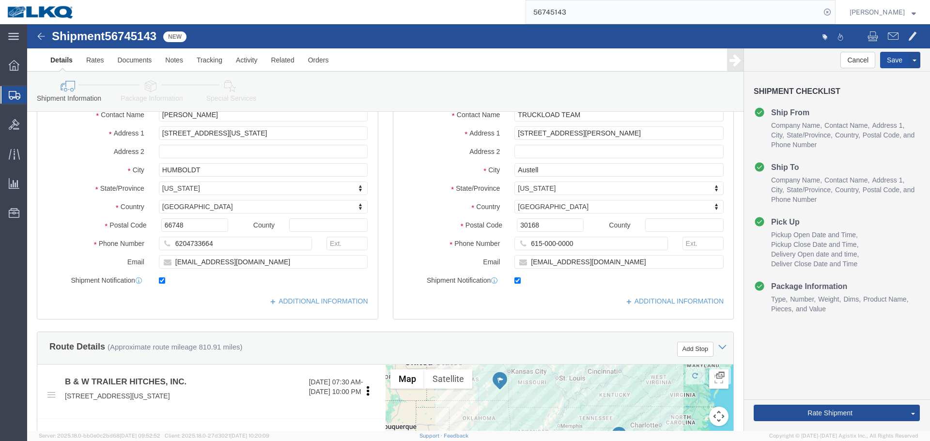
scroll to position [95, 0]
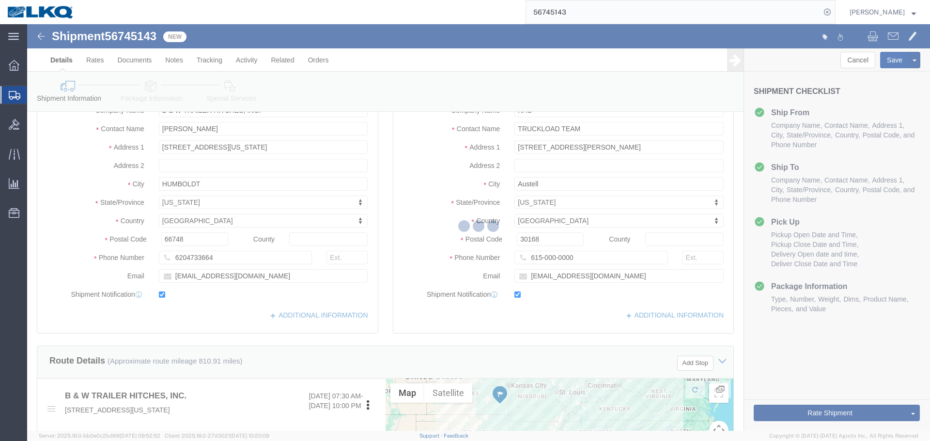
type button "Save"
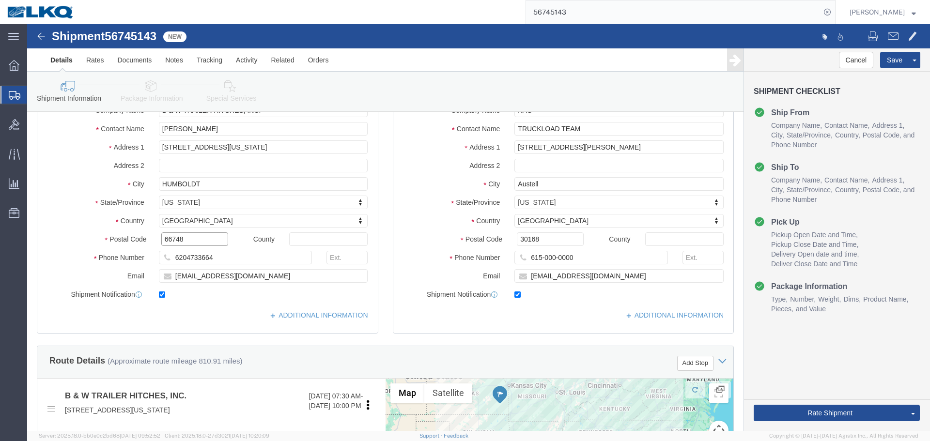
click input "66748"
click input "30168"
click span
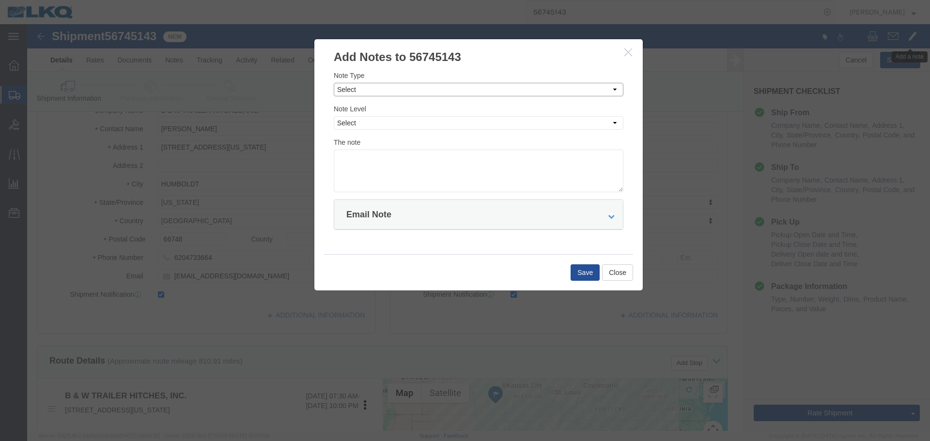
click select "Select Approval Bid Notes Carrier Change Notes Claim Notes Content Hazmat Notes…"
select select "BID_NOTES"
click select "Select Approval Bid Notes Carrier Change Notes Claim Notes Content Hazmat Notes…"
click div "Note Level Select Private to Account Private to Vendor Public"
click select "Select Private to Account Private to Vendor Public"
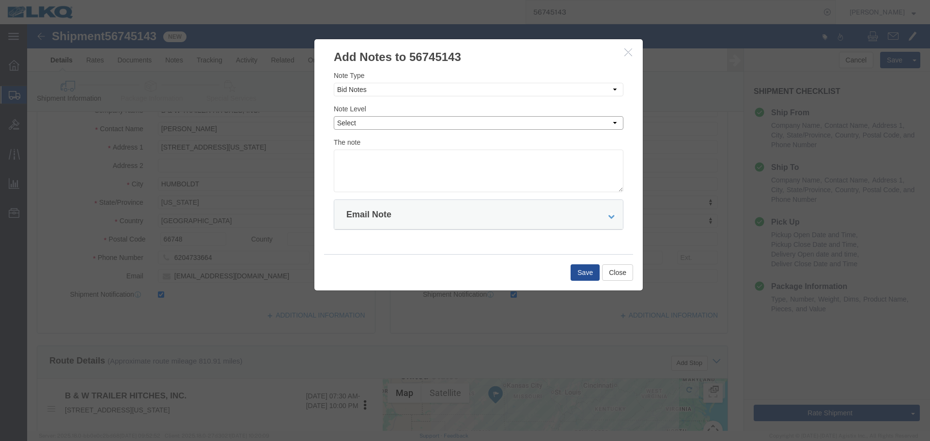
click select "Select Private to Account Private to Vendor Public"
select select "PRIVATE_TO_ACCOUNT"
click select "Select Private to Account Private to Vendor Public"
click textarea
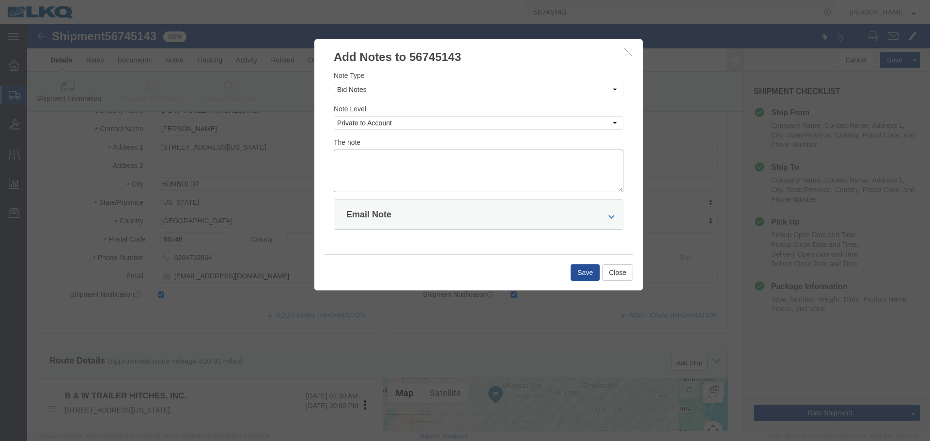
click textarea
paste textarea "$1,836"
type textarea "DAT: $1,836"
click button "Save"
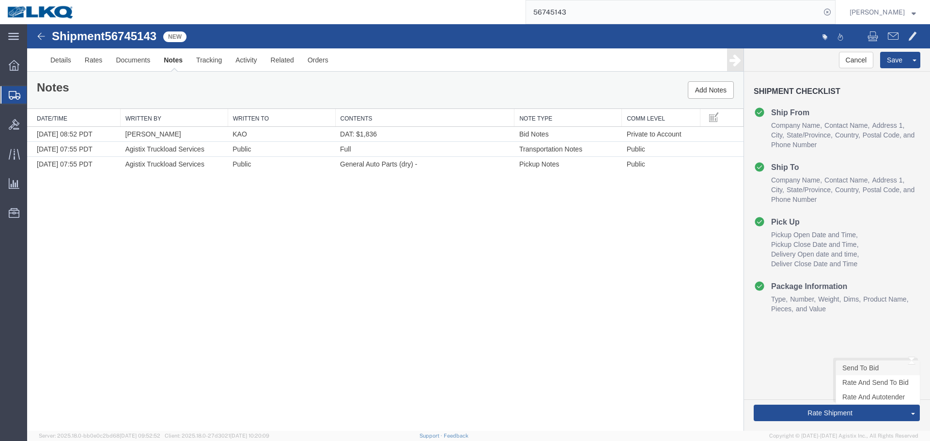
click at [855, 368] on link "Send To Bid" at bounding box center [878, 368] width 84 height 15
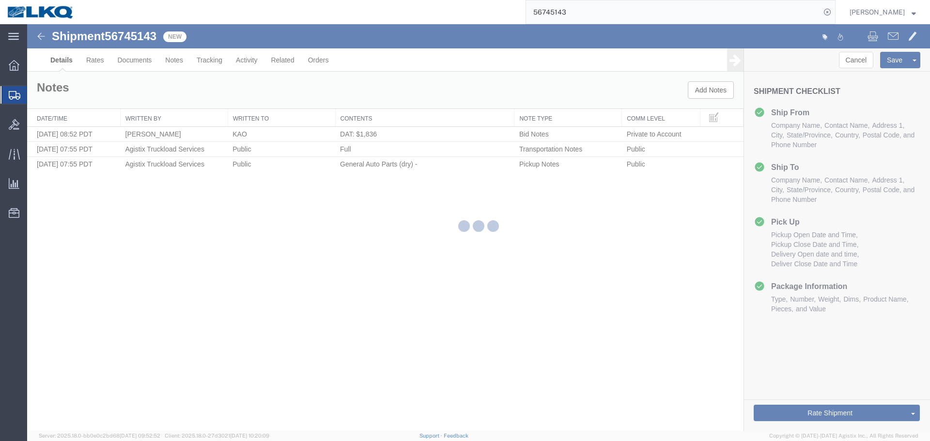
select select "30590"
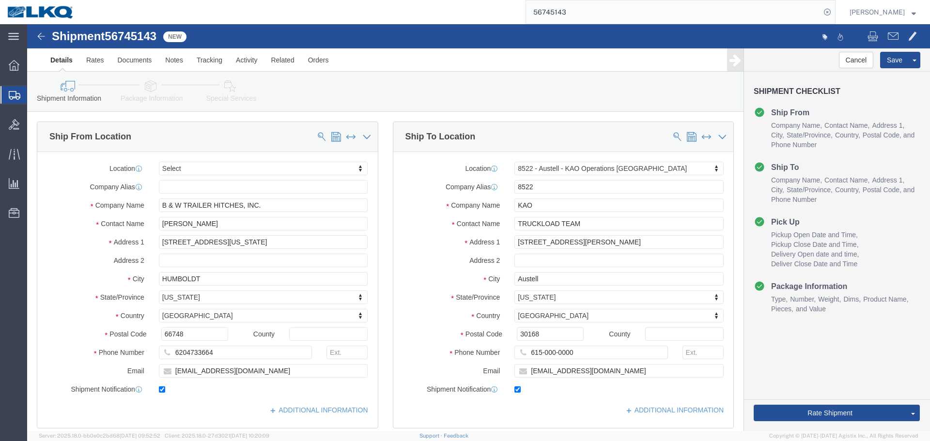
select select "TL"
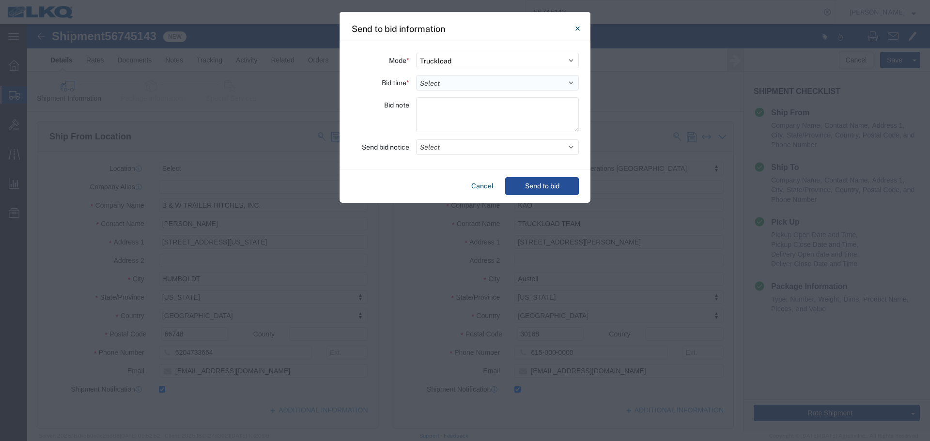
click at [438, 81] on select "Select 30 Min (Rush) 1 Hour (Rush) 2 Hours (Rush) 4 Hours (Rush) 8 Hours (Rush)…" at bounding box center [497, 83] width 163 height 16
click at [416, 75] on select "Select 30 Min (Rush) 1 Hour (Rush) 2 Hours (Rush) 4 Hours (Rush) 8 Hours (Rush)…" at bounding box center [497, 83] width 163 height 16
click at [436, 90] on select "Select 30 Min (Rush) 1 Hour (Rush) 2 Hours (Rush) 4 Hours (Rush) 8 Hours (Rush)…" at bounding box center [497, 83] width 163 height 16
select select "16"
click at [416, 75] on select "Select 30 Min (Rush) 1 Hour (Rush) 2 Hours (Rush) 4 Hours (Rush) 8 Hours (Rush)…" at bounding box center [497, 83] width 163 height 16
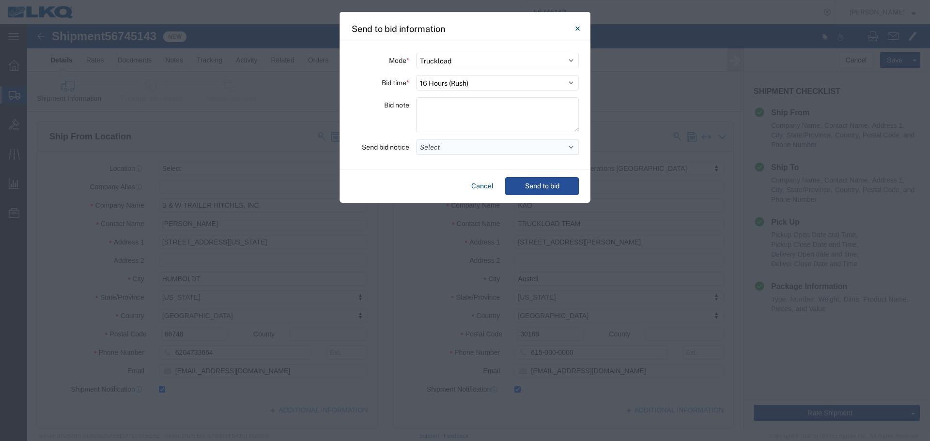
click at [443, 150] on button "Select" at bounding box center [497, 148] width 163 height 16
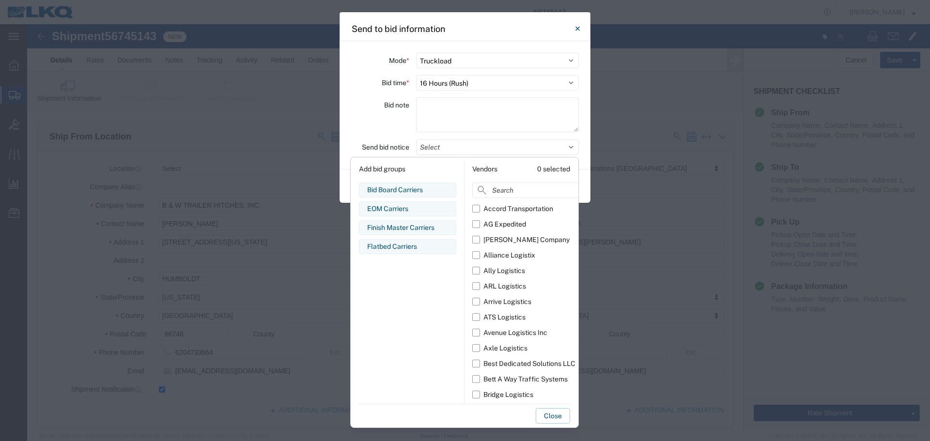
click at [400, 182] on div "Add bid groups Bid Board Carriers Edit bid group Remove bid group EOM Carriers …" at bounding box center [407, 282] width 113 height 243
click at [401, 190] on div "Bid Board Carriers" at bounding box center [407, 190] width 81 height 10
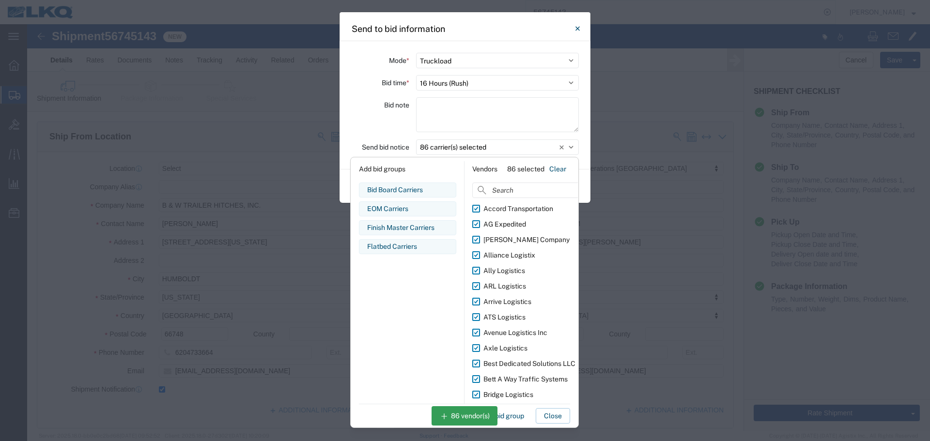
click at [376, 131] on div "Bid note" at bounding box center [380, 116] width 58 height 38
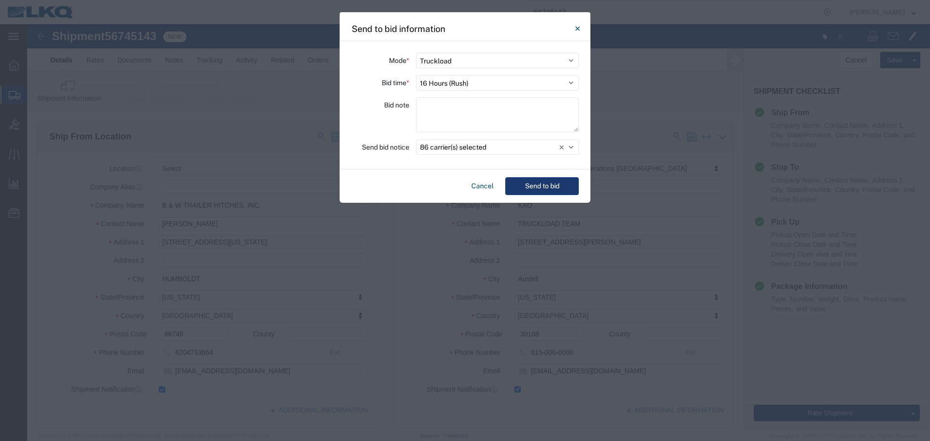
click at [529, 184] on button "Send to bid" at bounding box center [542, 186] width 74 height 18
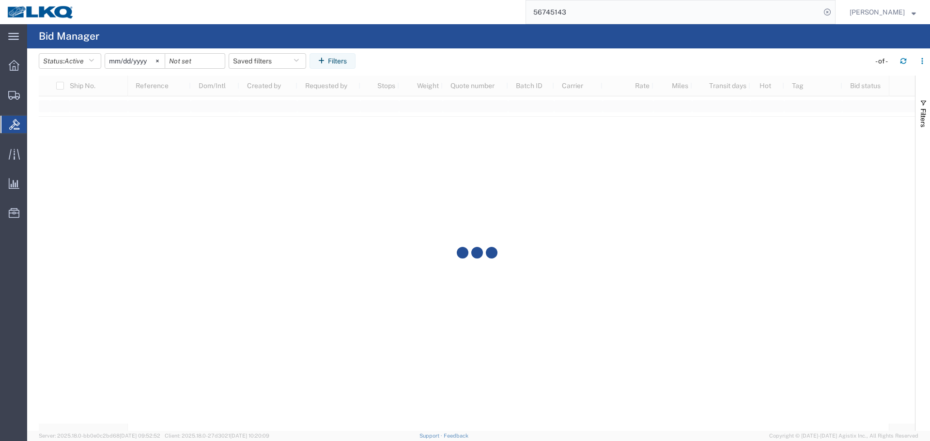
click at [576, 7] on input "56745143" at bounding box center [673, 11] width 295 height 23
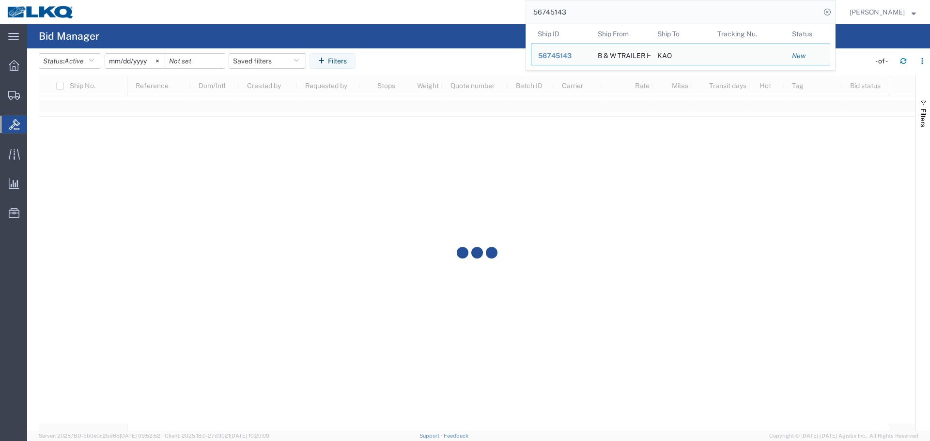
paste input "4944"
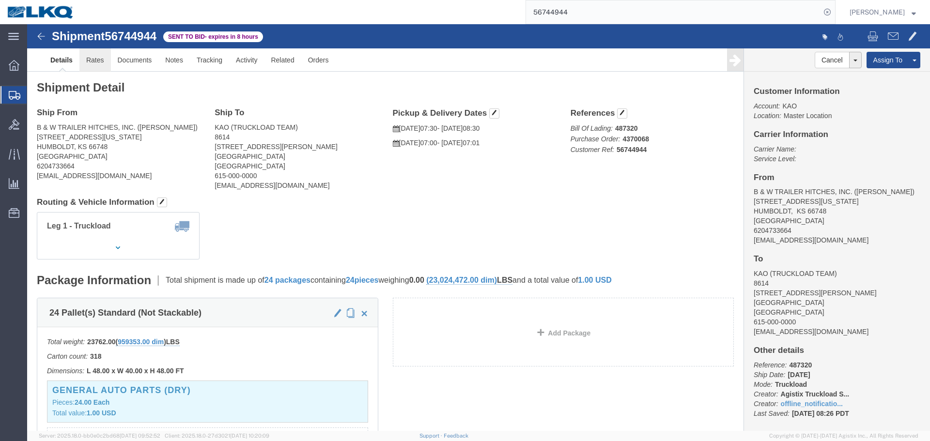
click link "Rates"
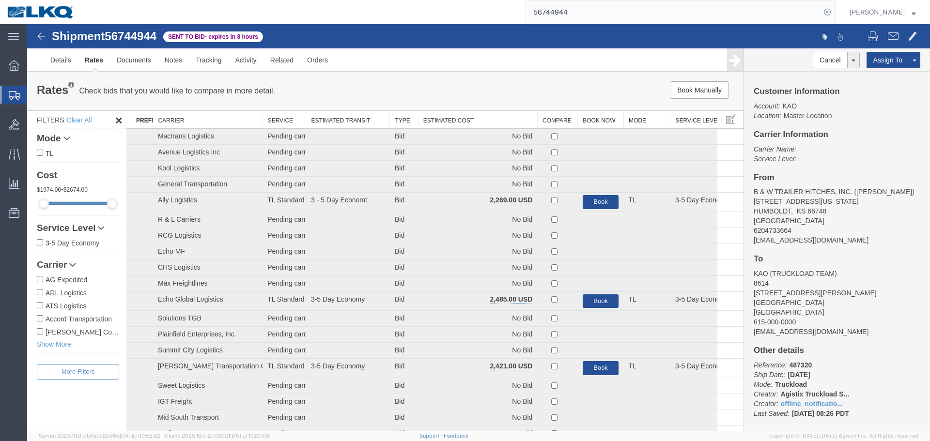
click at [434, 116] on th "Estimated Cost" at bounding box center [477, 120] width 119 height 18
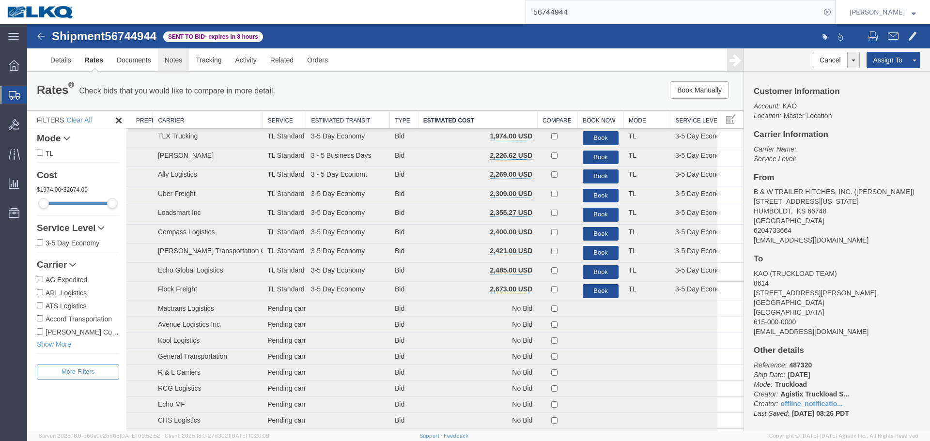
click at [173, 63] on link "Notes" at bounding box center [173, 59] width 31 height 23
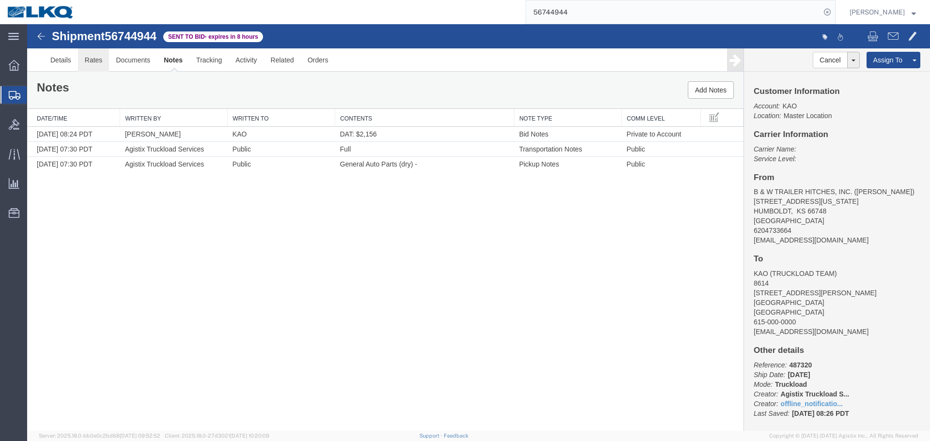
click at [92, 64] on link "Rates" at bounding box center [93, 59] width 31 height 23
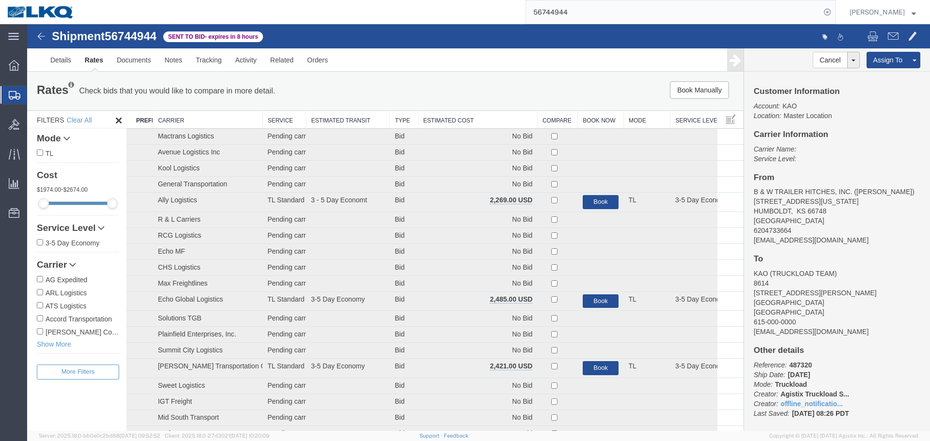
click at [461, 120] on th "Estimated Cost" at bounding box center [477, 120] width 119 height 18
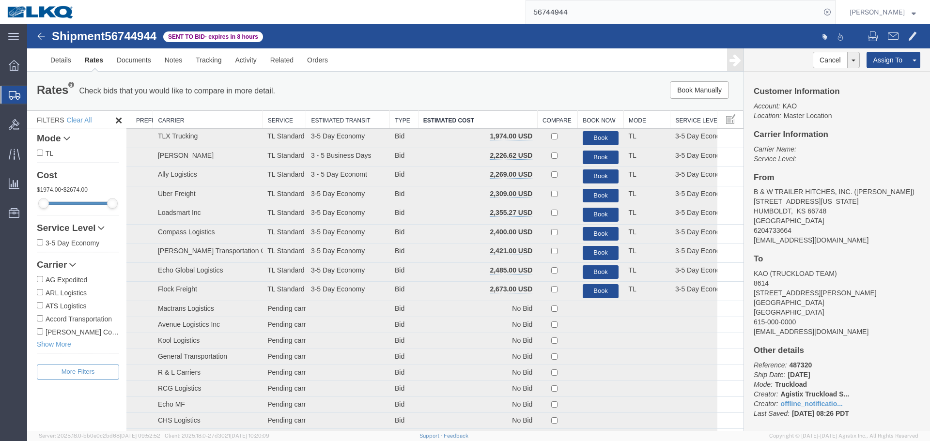
click at [480, 81] on div "Book Manually Pause Continue" at bounding box center [593, 89] width 297 height 17
click at [640, 15] on input "56744944" at bounding box center [673, 11] width 295 height 23
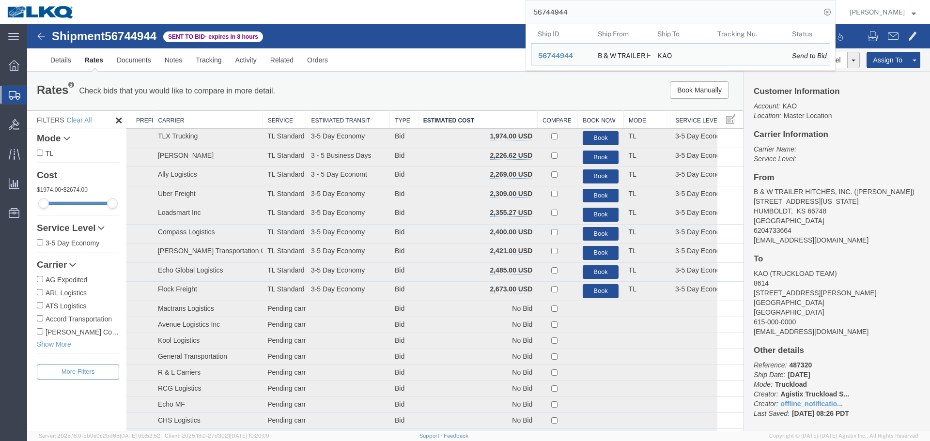
paste input "59873"
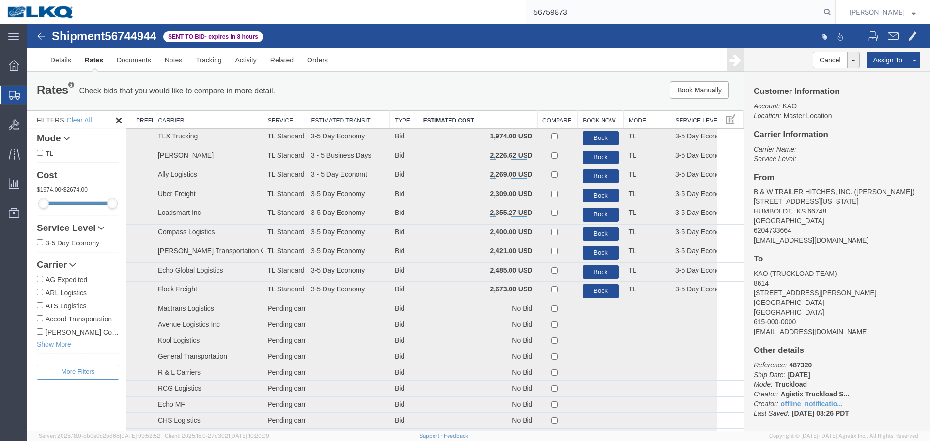
type input "56759873"
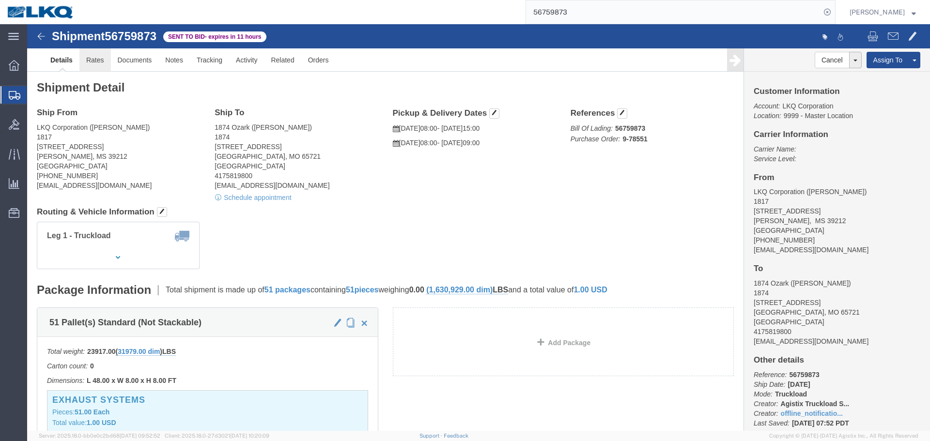
click link "Rates"
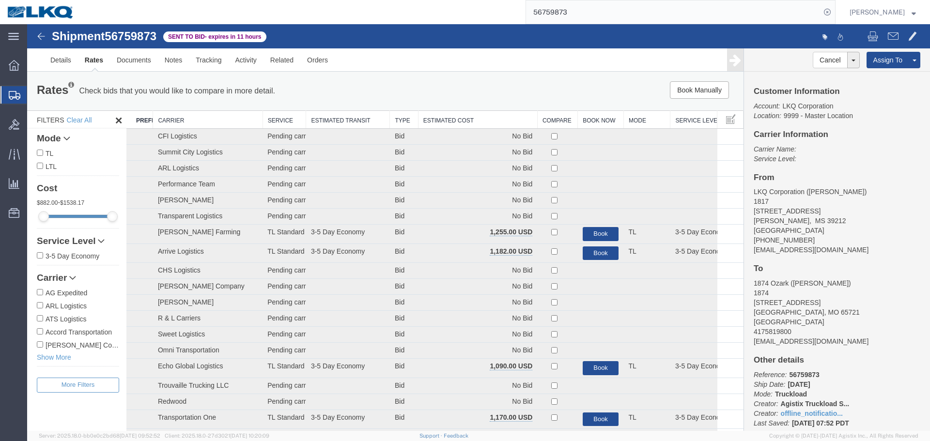
click at [477, 117] on th "Estimated Cost" at bounding box center [477, 120] width 119 height 18
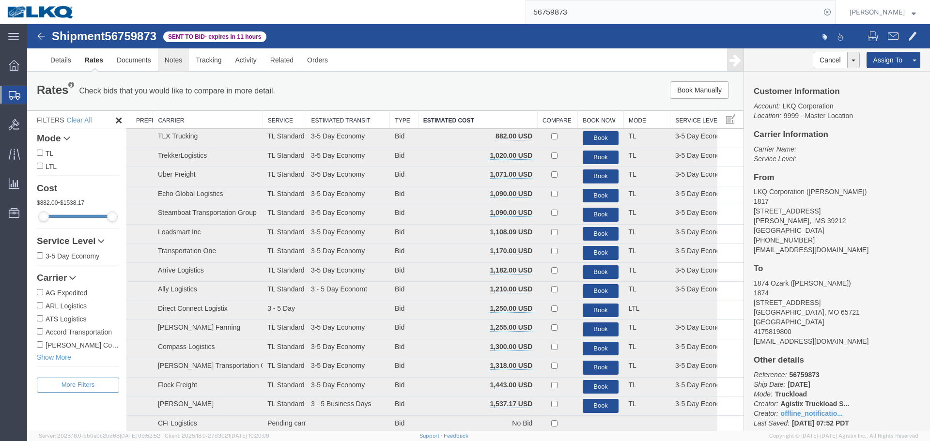
click at [175, 64] on link "Notes" at bounding box center [173, 59] width 31 height 23
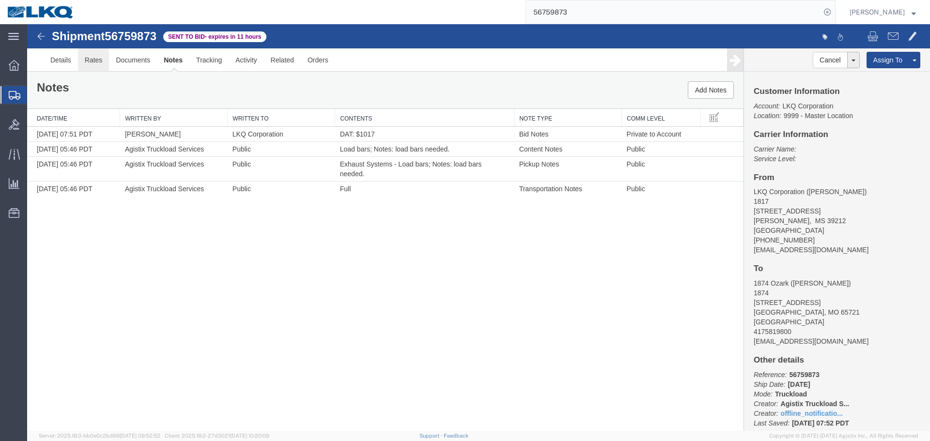
click at [96, 60] on link "Rates" at bounding box center [93, 59] width 31 height 23
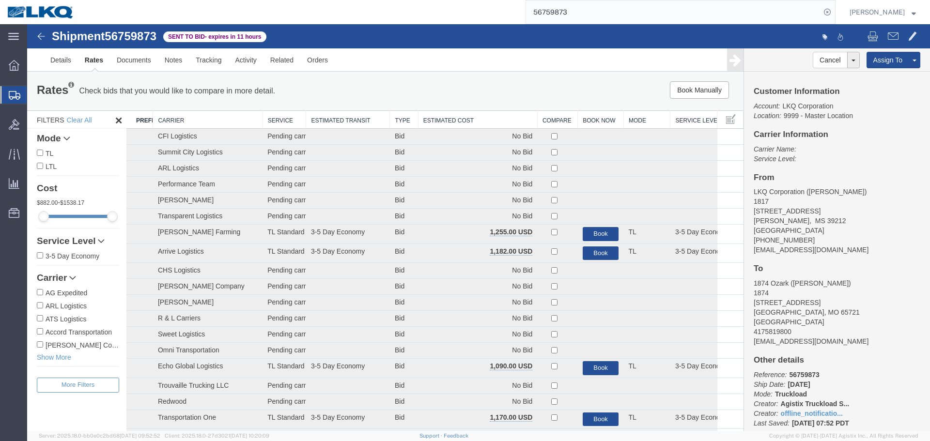
click at [475, 122] on th "Estimated Cost" at bounding box center [477, 120] width 119 height 18
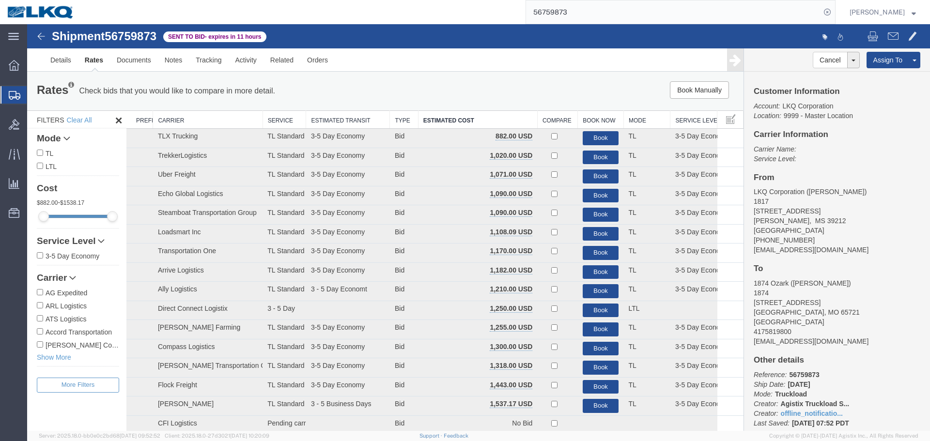
click at [488, 94] on div "Book Manually Pause Continue" at bounding box center [593, 89] width 297 height 17
